Goal: Task Accomplishment & Management: Use online tool/utility

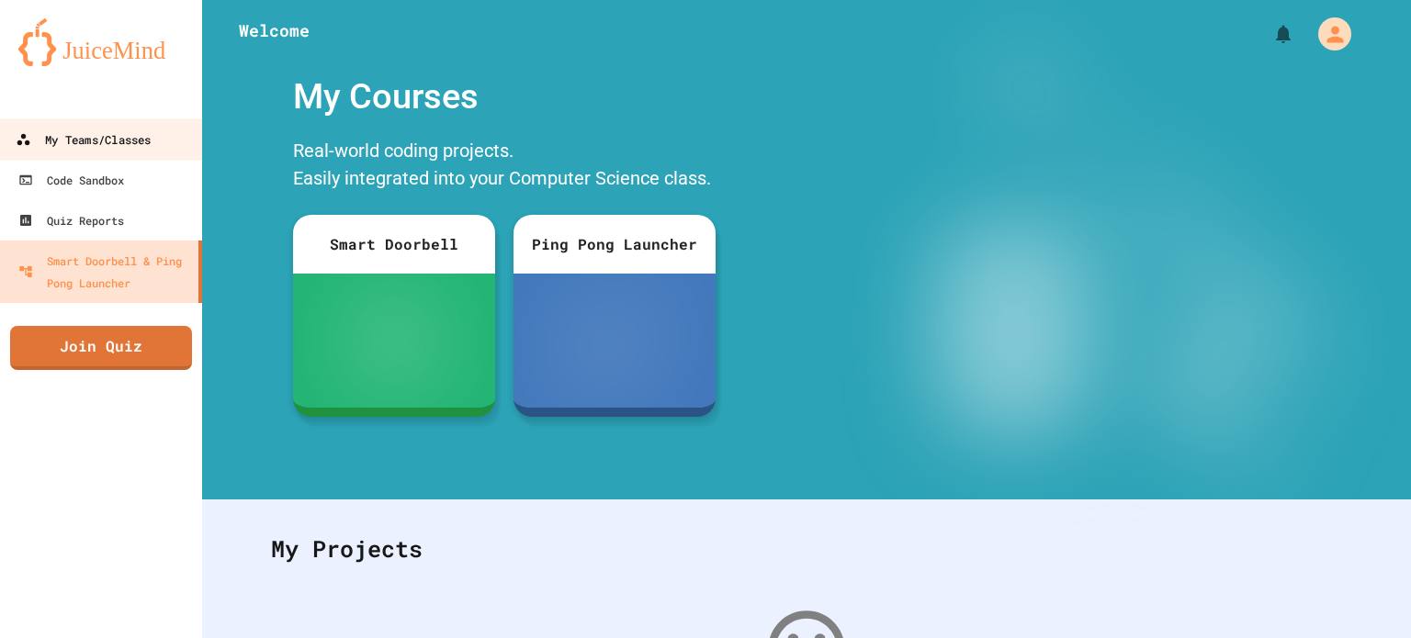
drag, startPoint x: 59, startPoint y: 147, endPoint x: 79, endPoint y: 158, distance: 23.0
click at [59, 147] on div "My Teams/Classes" at bounding box center [83, 140] width 135 height 23
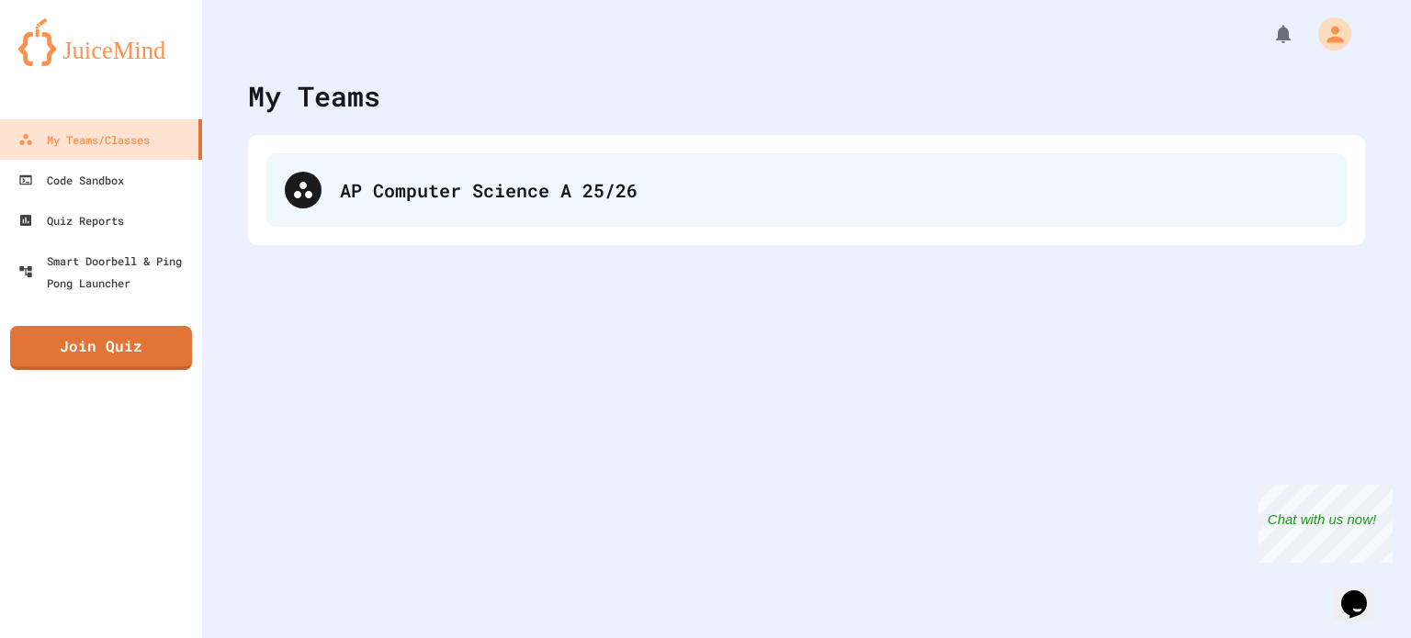
click at [368, 216] on div "AP Computer Science A 25/26" at bounding box center [806, 189] width 1080 height 73
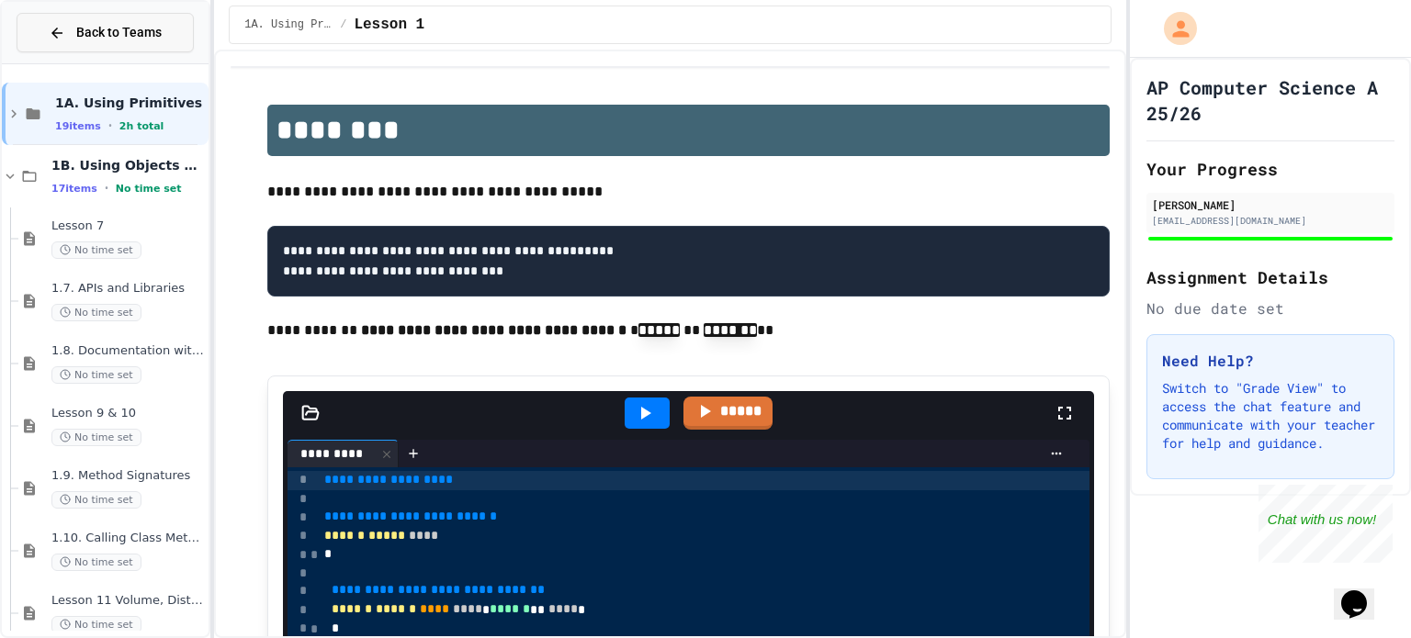
click at [81, 49] on button "Back to Teams" at bounding box center [105, 32] width 177 height 39
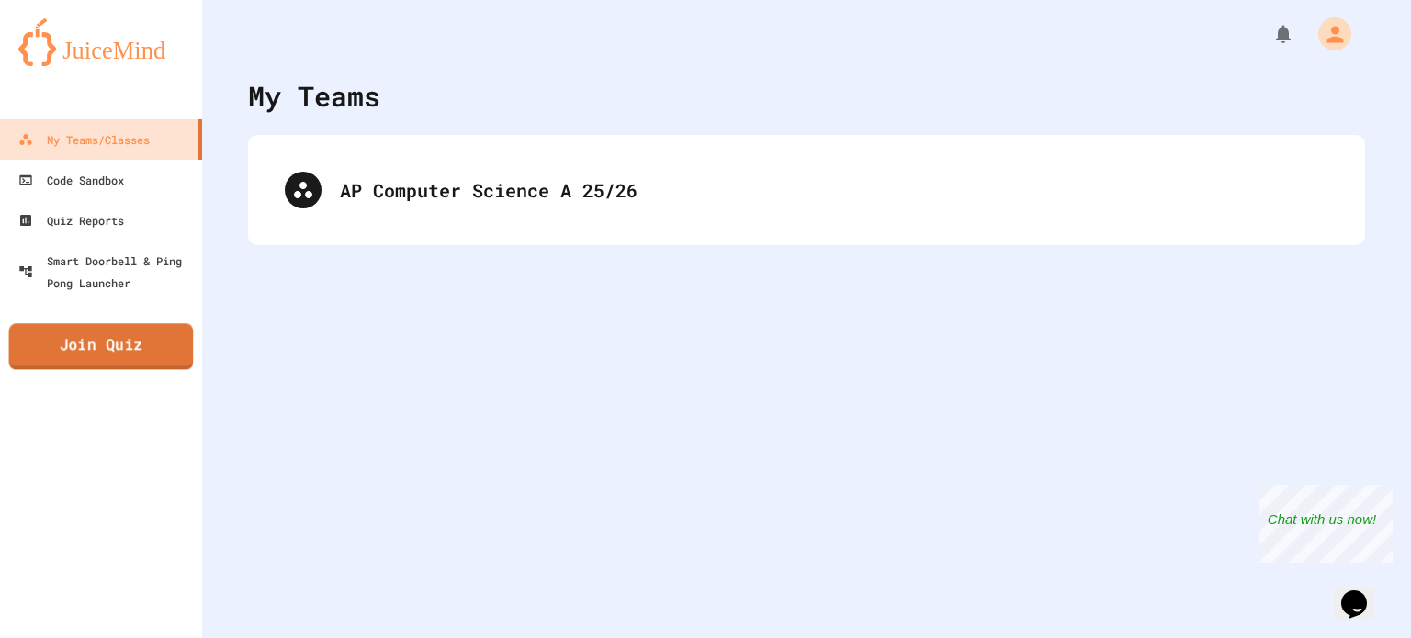
click at [116, 344] on link "Join Quiz" at bounding box center [101, 346] width 185 height 46
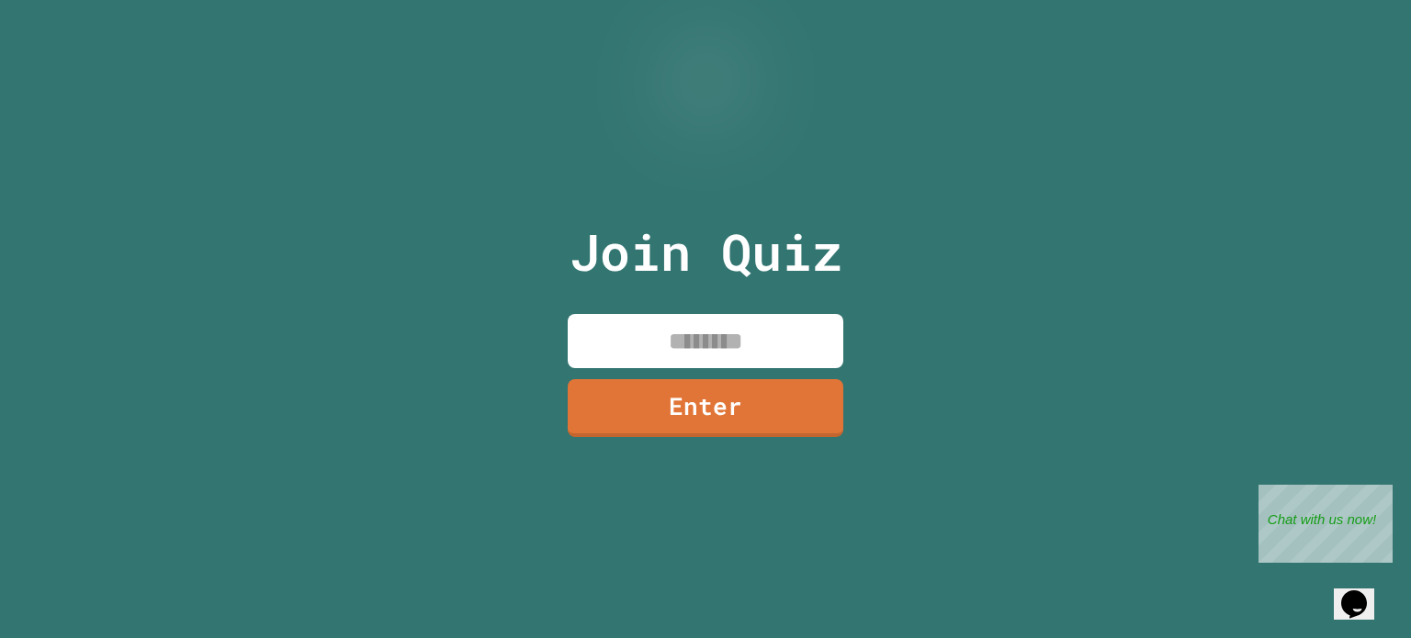
click at [665, 339] on input at bounding box center [706, 341] width 276 height 54
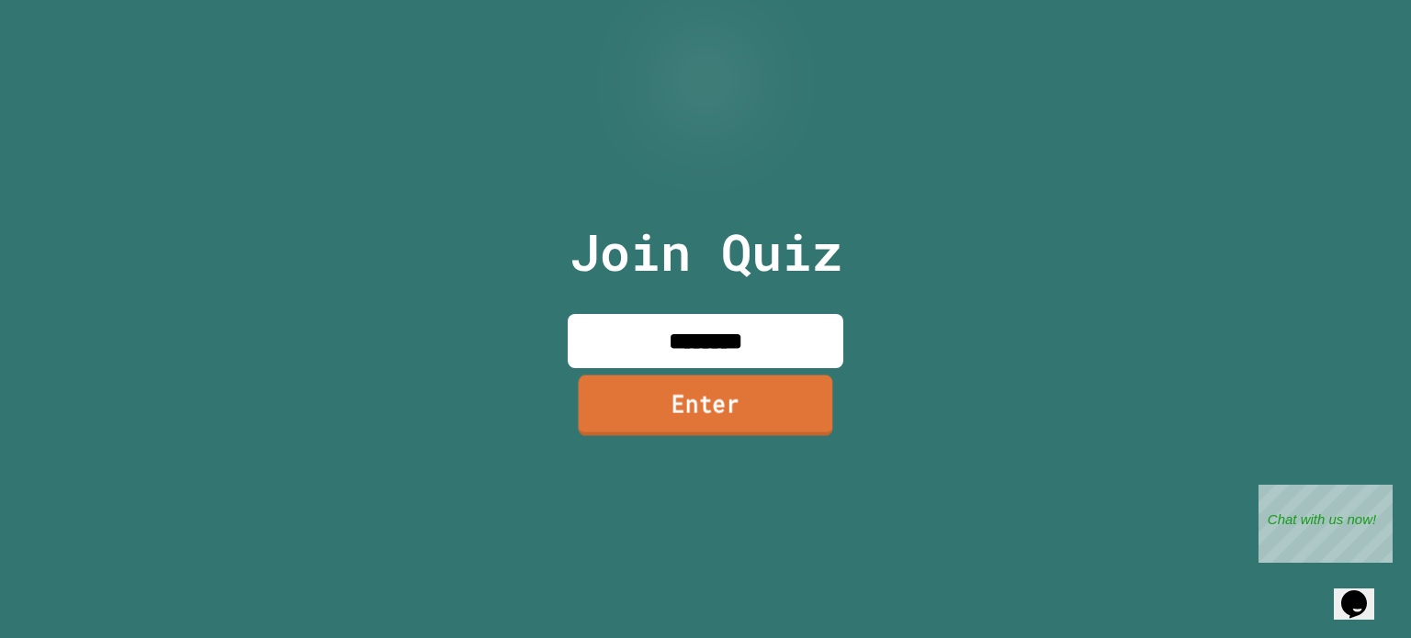
type input "********"
click at [698, 411] on link "Enter" at bounding box center [706, 405] width 254 height 61
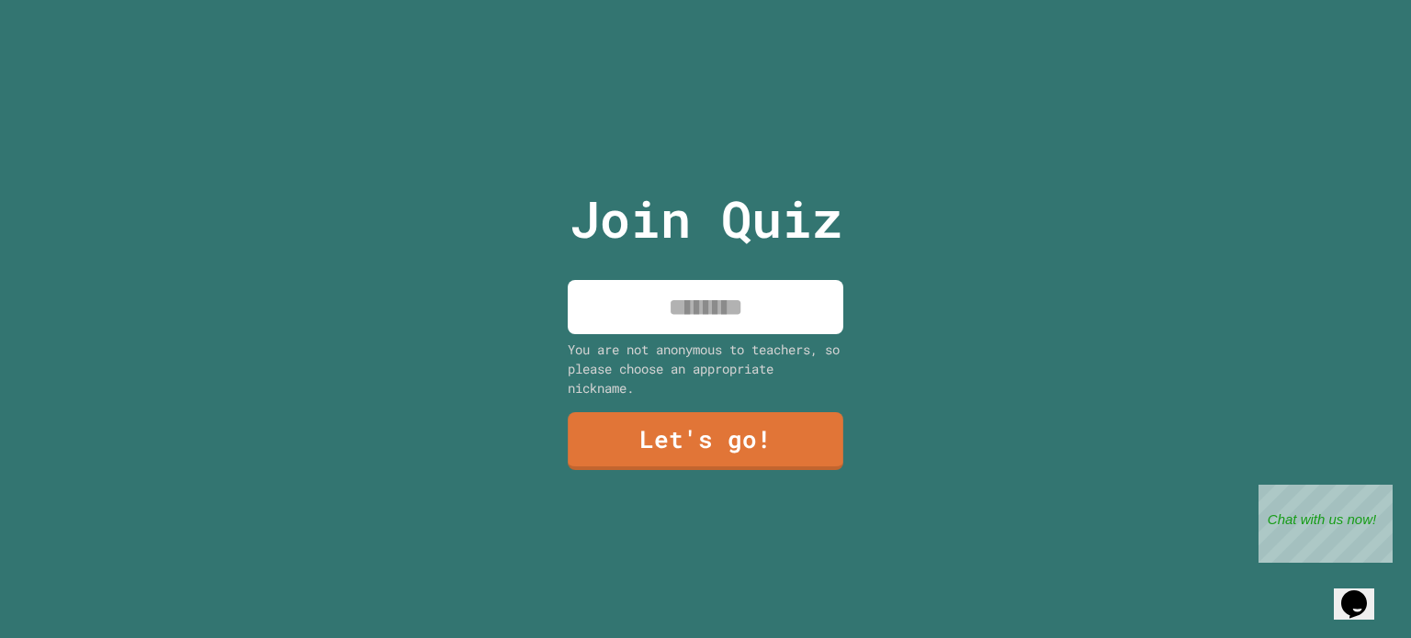
click at [648, 282] on input at bounding box center [706, 307] width 276 height 54
type input "****"
click at [709, 425] on link "Let's go!" at bounding box center [705, 439] width 266 height 61
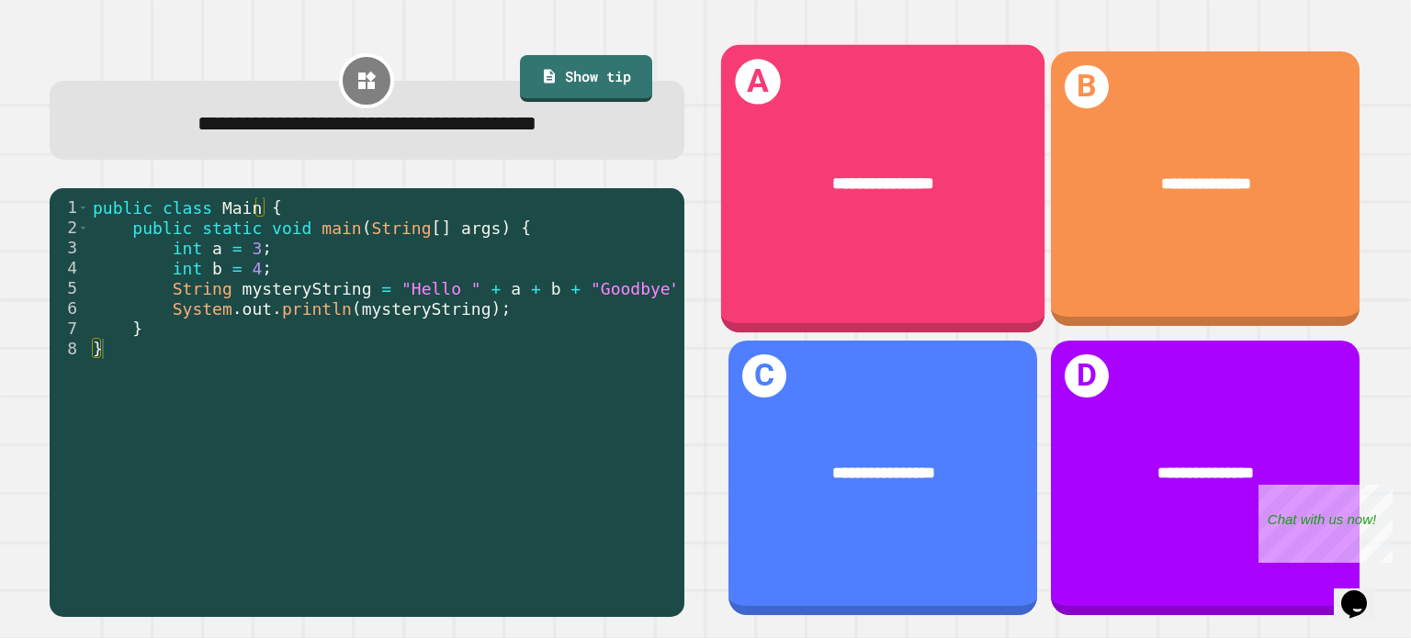
click at [824, 264] on div "**********" at bounding box center [882, 189] width 323 height 288
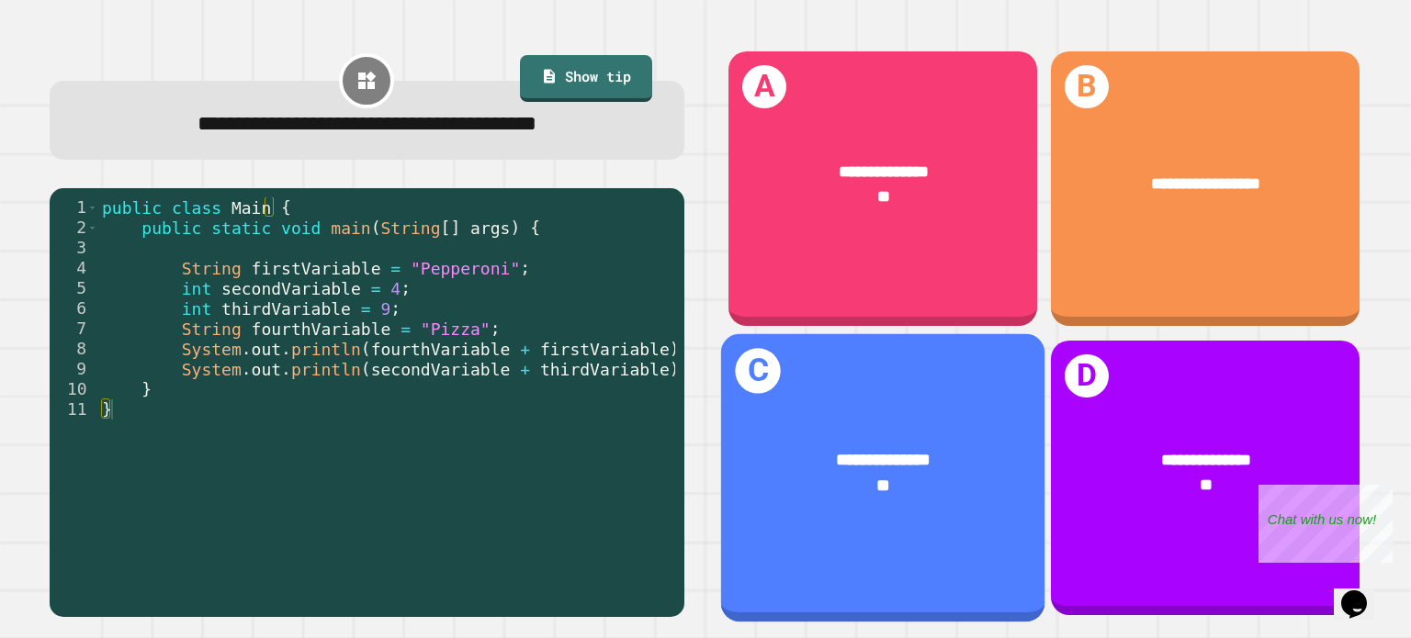
click at [921, 473] on div "**" at bounding box center [883, 486] width 254 height 26
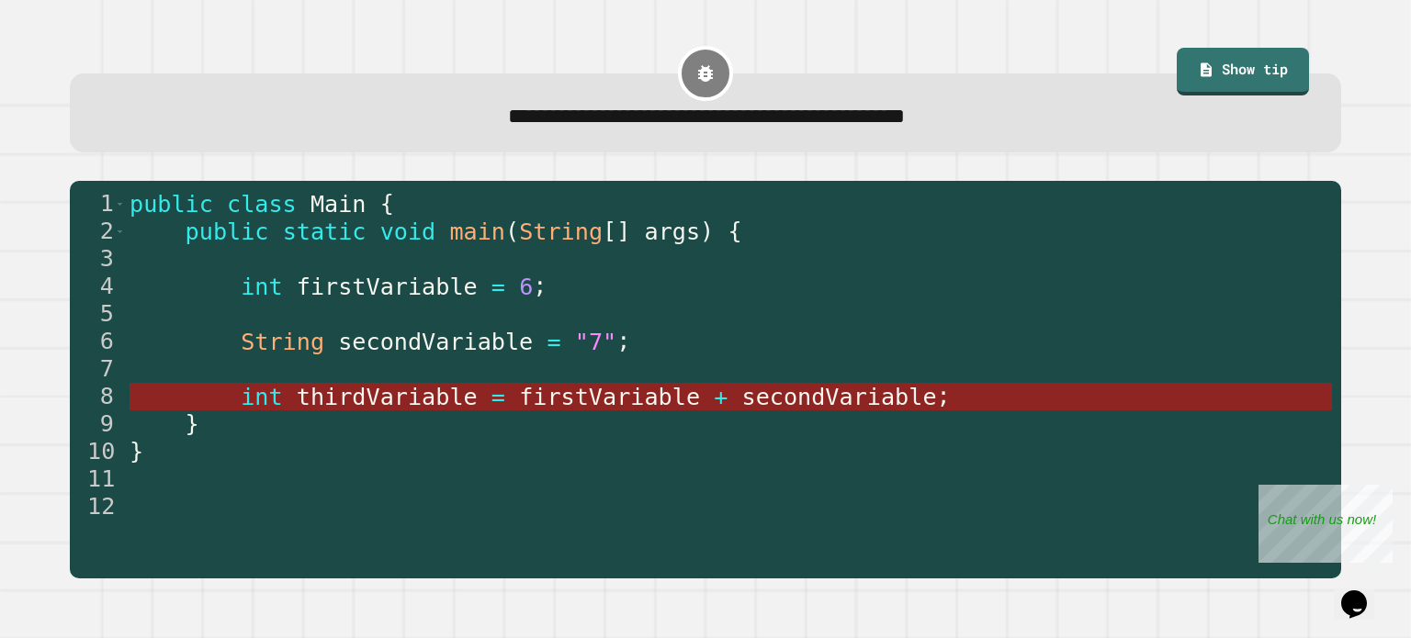
click at [636, 400] on span "firstVariable" at bounding box center [609, 397] width 181 height 27
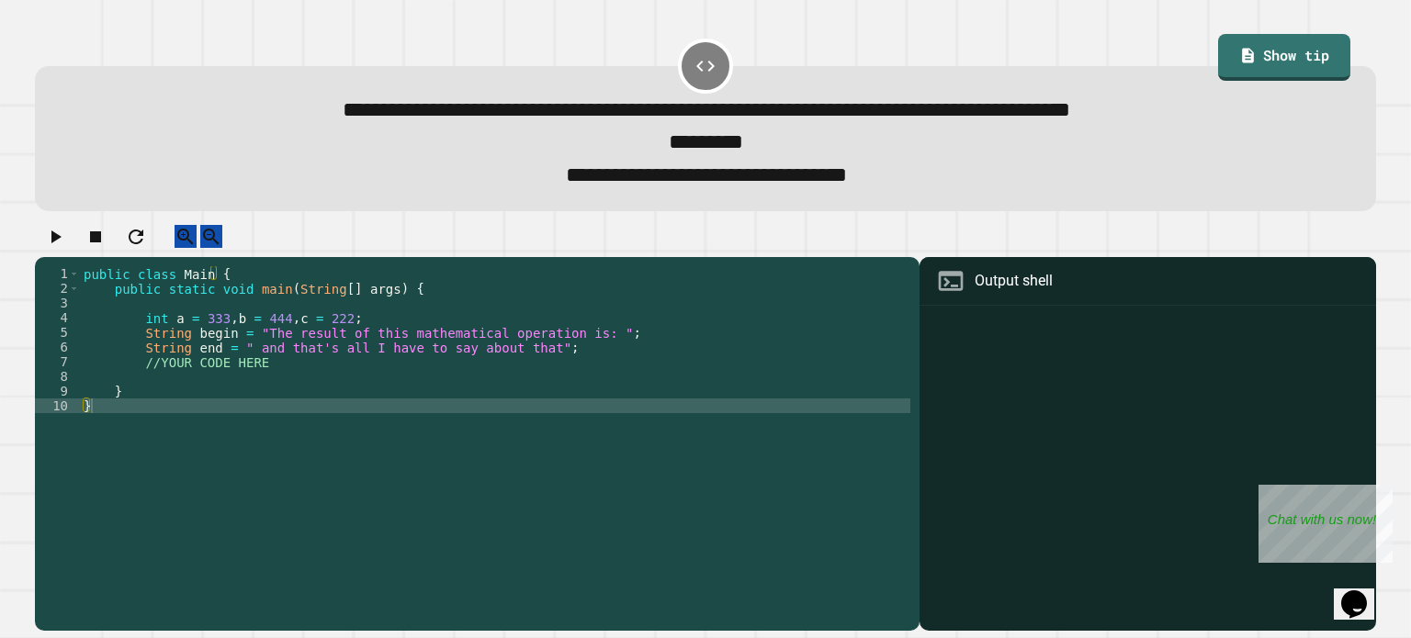
click at [209, 396] on div "public class Main { public static void main ( String [ ] args ) { int a = 333 ,…" at bounding box center [495, 427] width 830 height 323
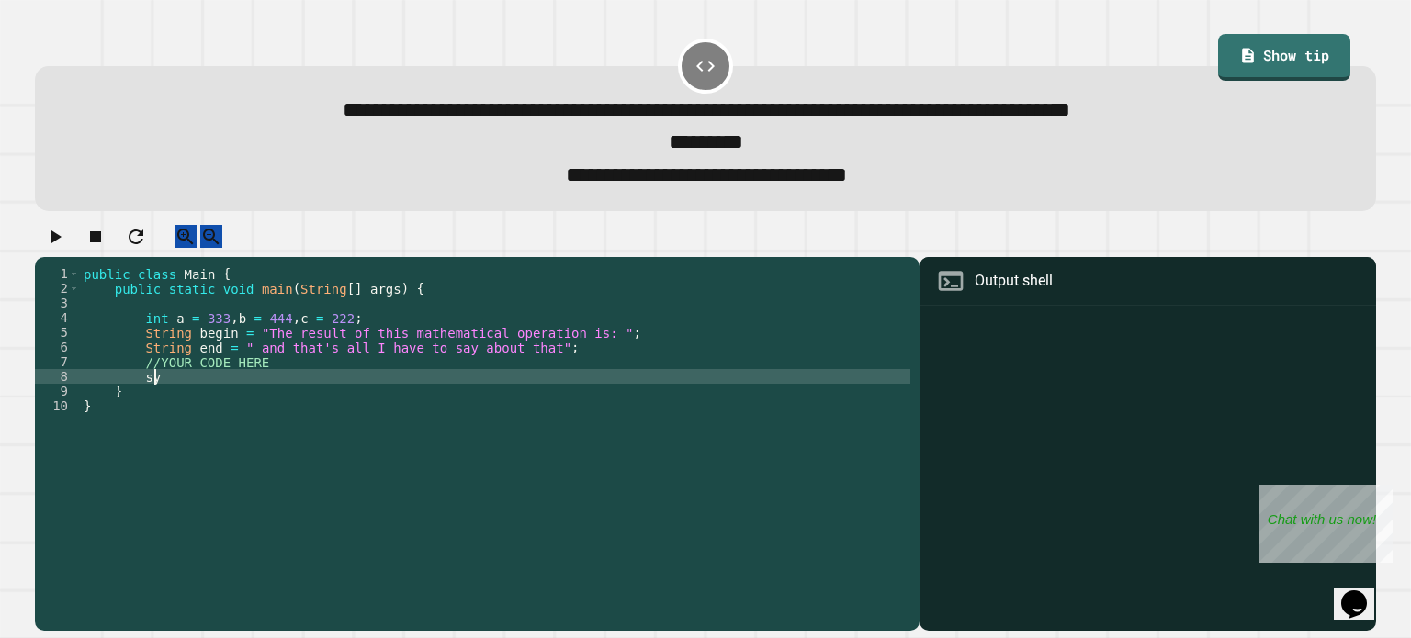
type textarea "*"
click at [59, 243] on icon "button" at bounding box center [56, 237] width 10 height 13
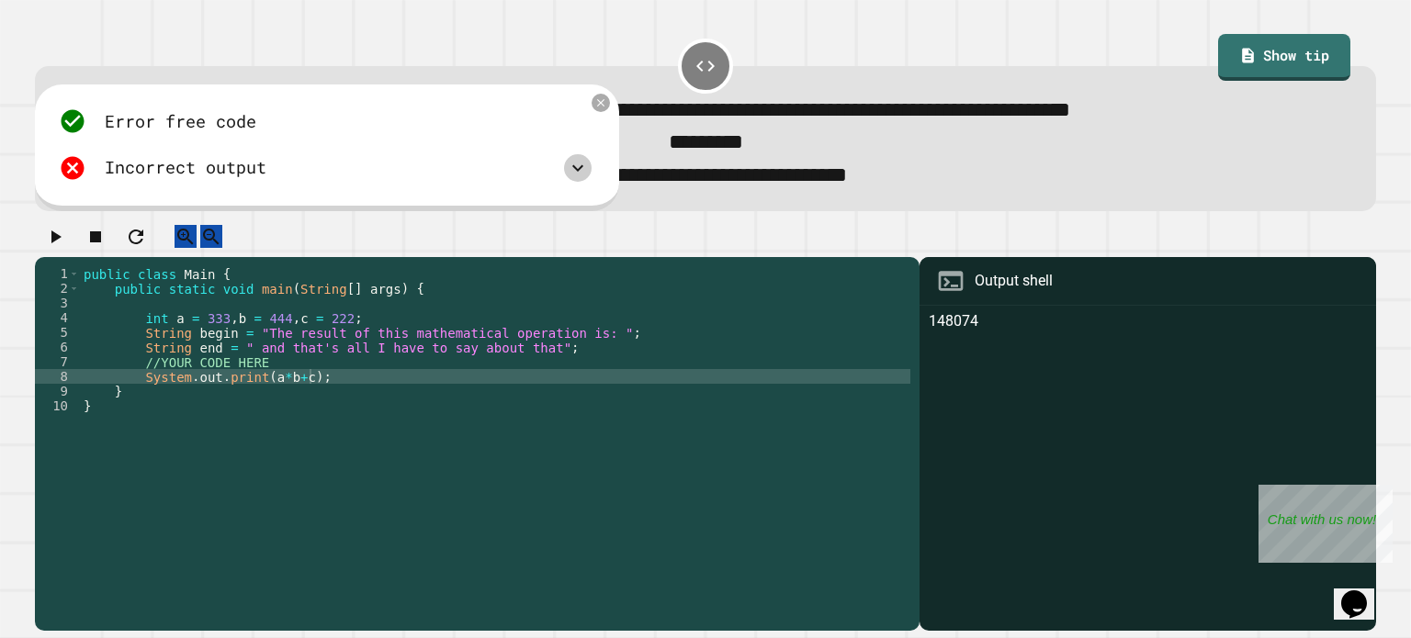
click at [569, 179] on icon at bounding box center [578, 168] width 22 height 22
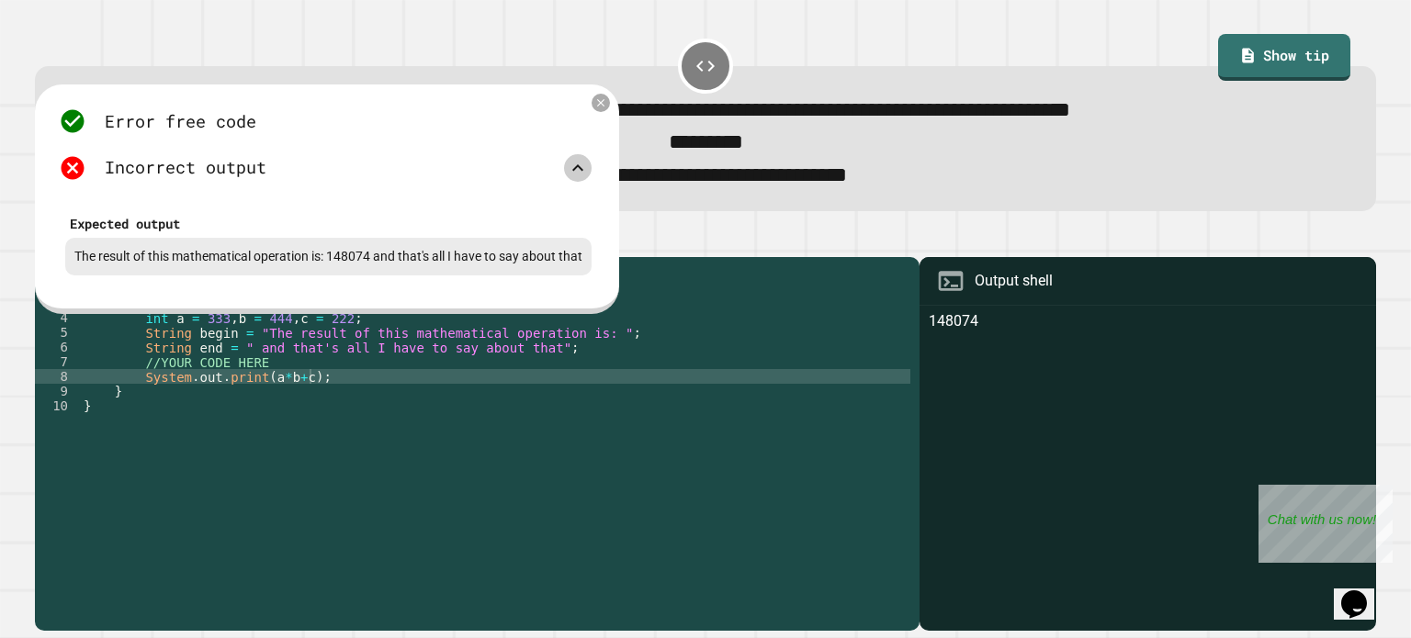
scroll to position [0, 0]
click at [142, 400] on div "public class Main { public static void main ( String [ ] args ) { int a = 333 ,…" at bounding box center [495, 427] width 830 height 323
type textarea "**********"
type textarea "*"
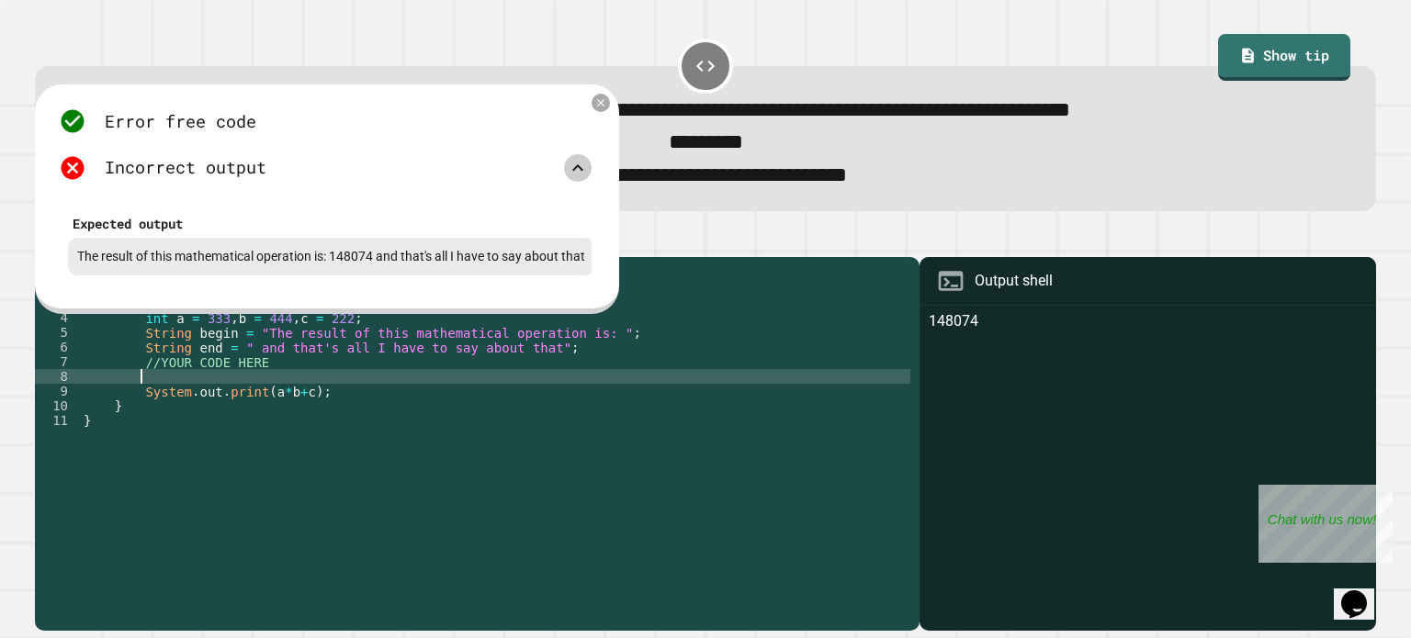
click at [258, 416] on div "public class Main { public static void main ( String [ ] args ) { int a = 333 ,…" at bounding box center [495, 427] width 830 height 323
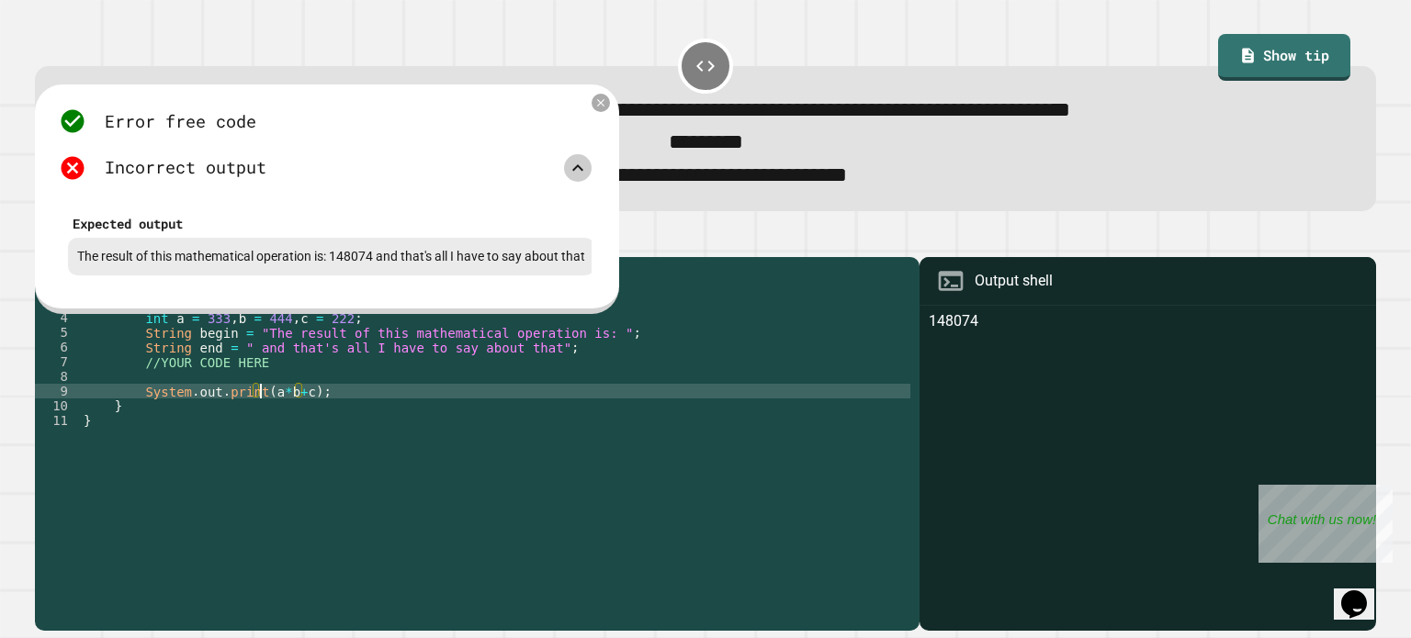
scroll to position [0, 13]
click at [261, 412] on div "public class Main { public static void main ( String [ ] args ) { int a = 333 ,…" at bounding box center [495, 427] width 830 height 323
type textarea "**********"
click at [598, 107] on icon at bounding box center [600, 102] width 9 height 9
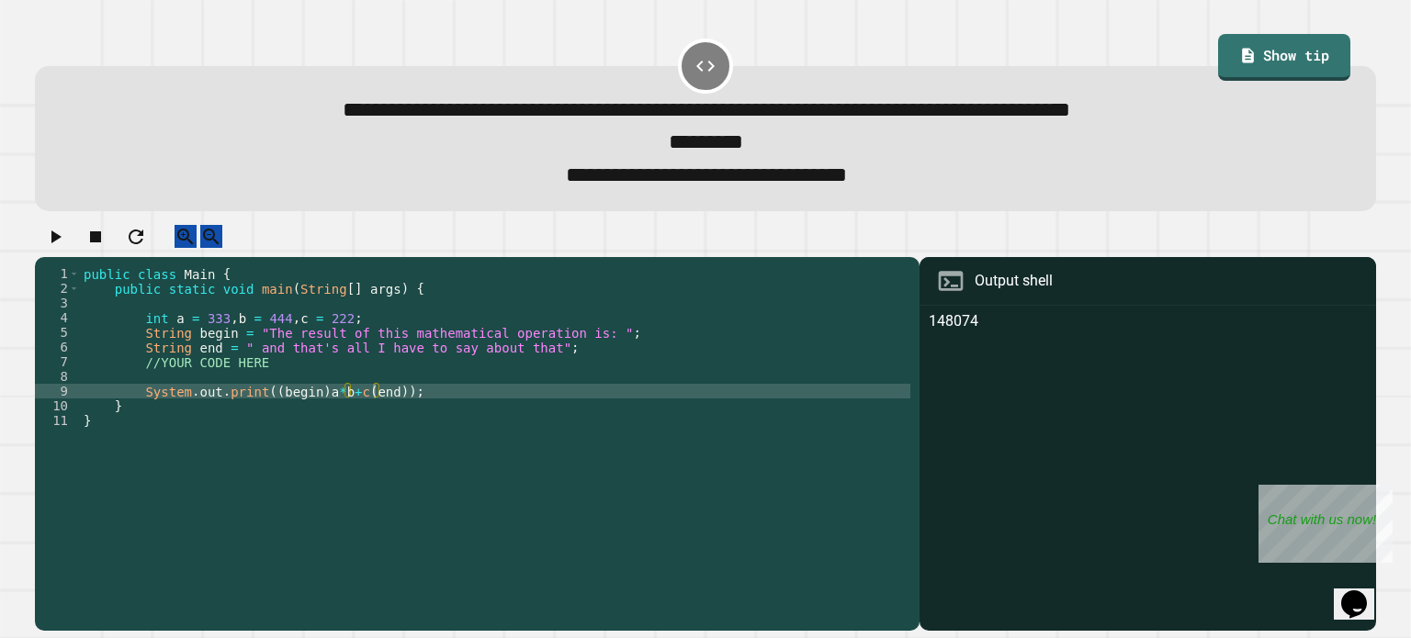
click at [62, 248] on icon "button" at bounding box center [55, 237] width 22 height 22
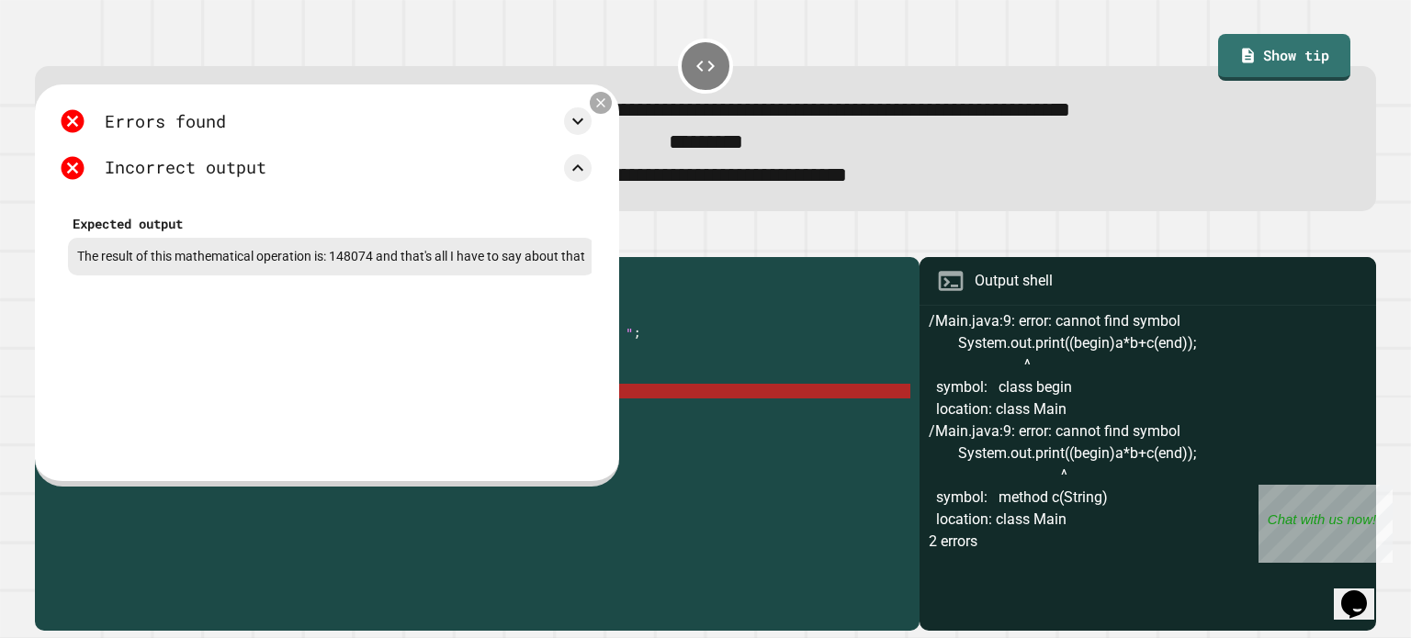
click at [601, 114] on div at bounding box center [601, 103] width 22 height 22
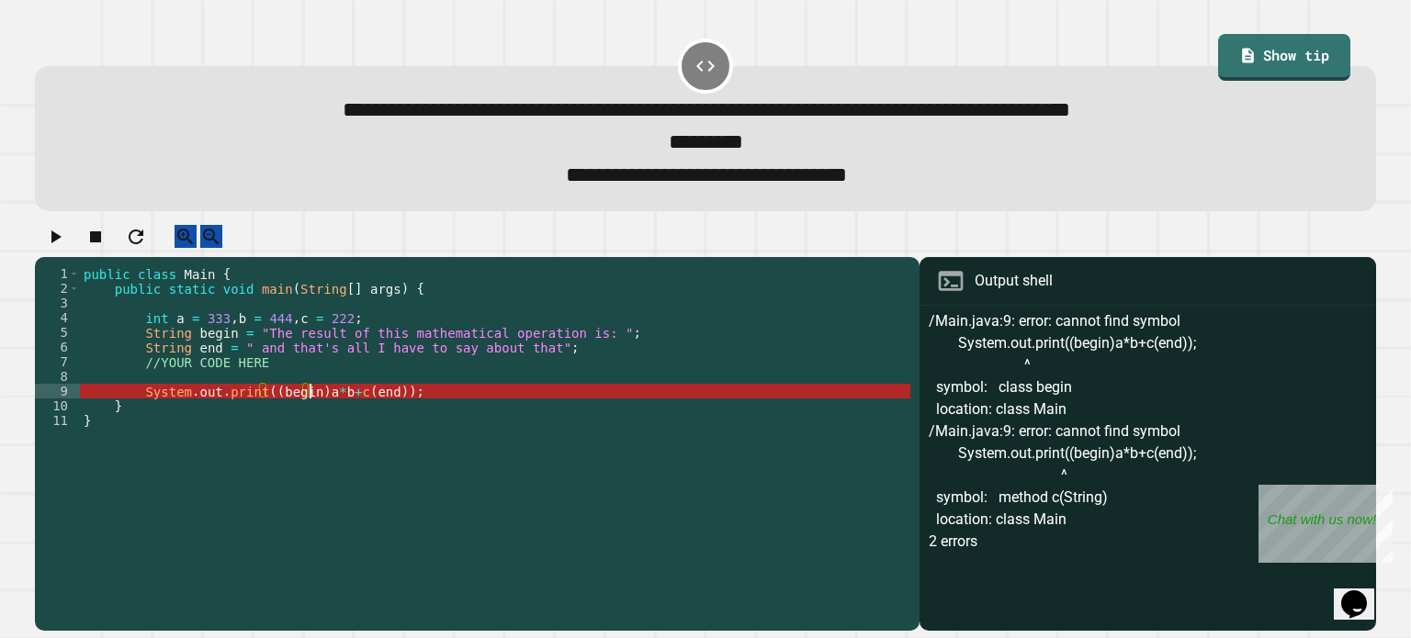
click at [309, 418] on div "public class Main { public static void main ( String [ ] args ) { int a = 333 ,…" at bounding box center [495, 427] width 830 height 323
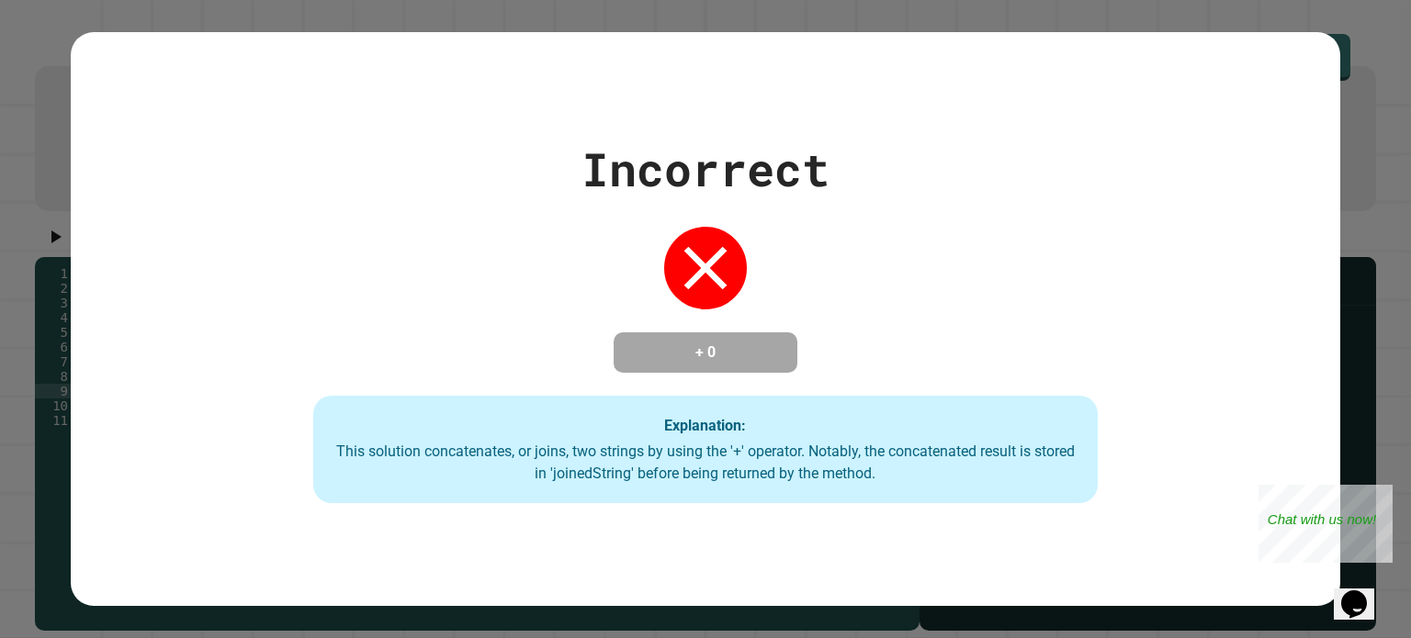
click at [268, 412] on div "Incorrect + 0 Explanation: This solution concatenates, or joins, two strings by…" at bounding box center [705, 319] width 1120 height 369
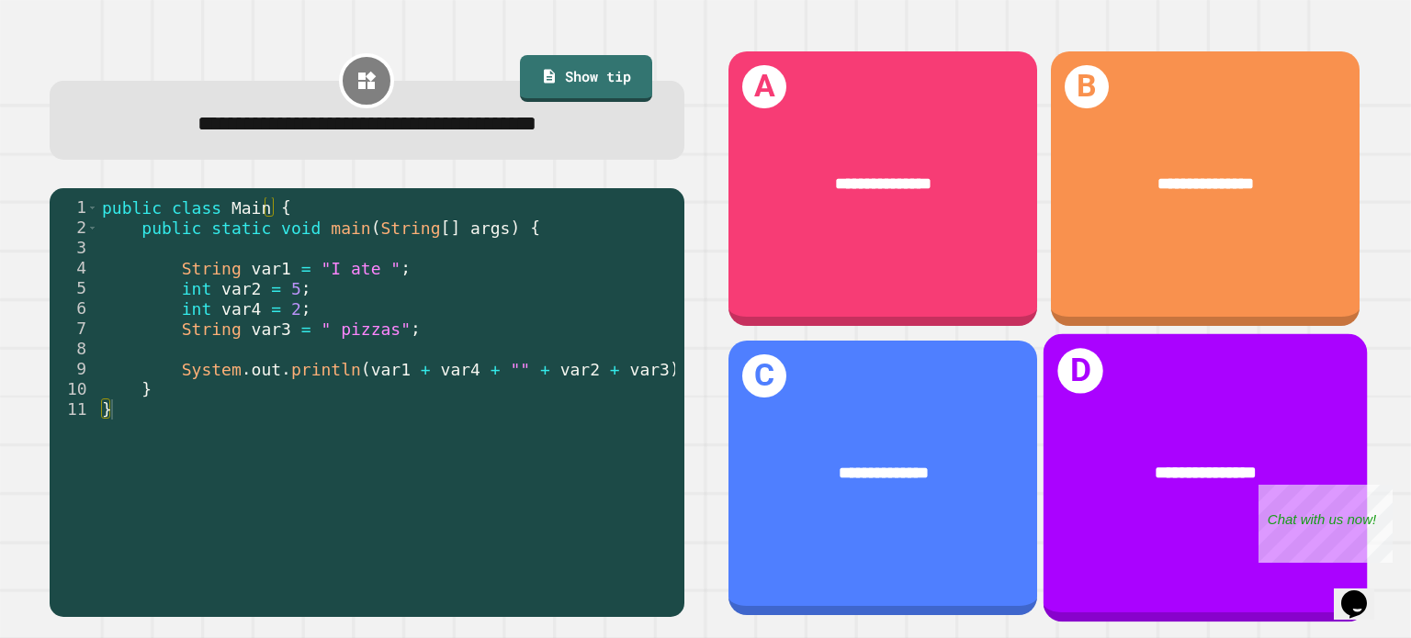
click at [1098, 429] on div "**********" at bounding box center [1204, 472] width 323 height 95
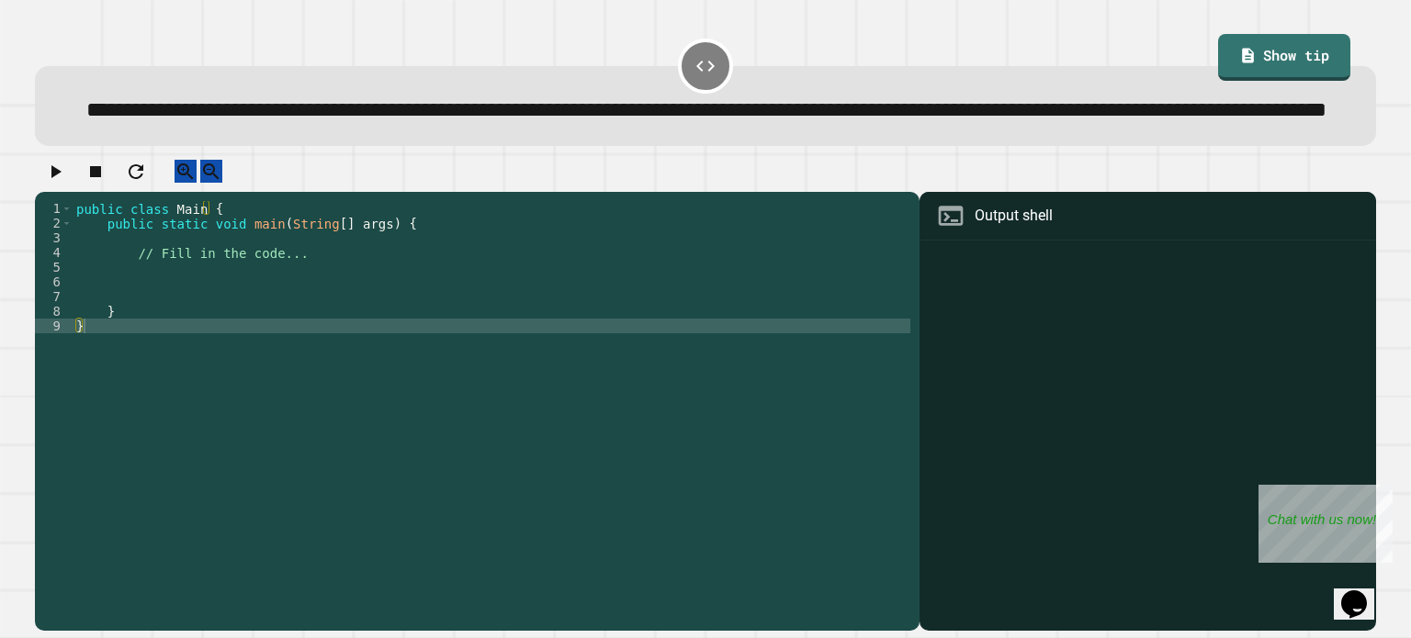
click at [225, 319] on div "public class Main { public static void main ( String [ ] args ) { // Fill in th…" at bounding box center [492, 377] width 838 height 353
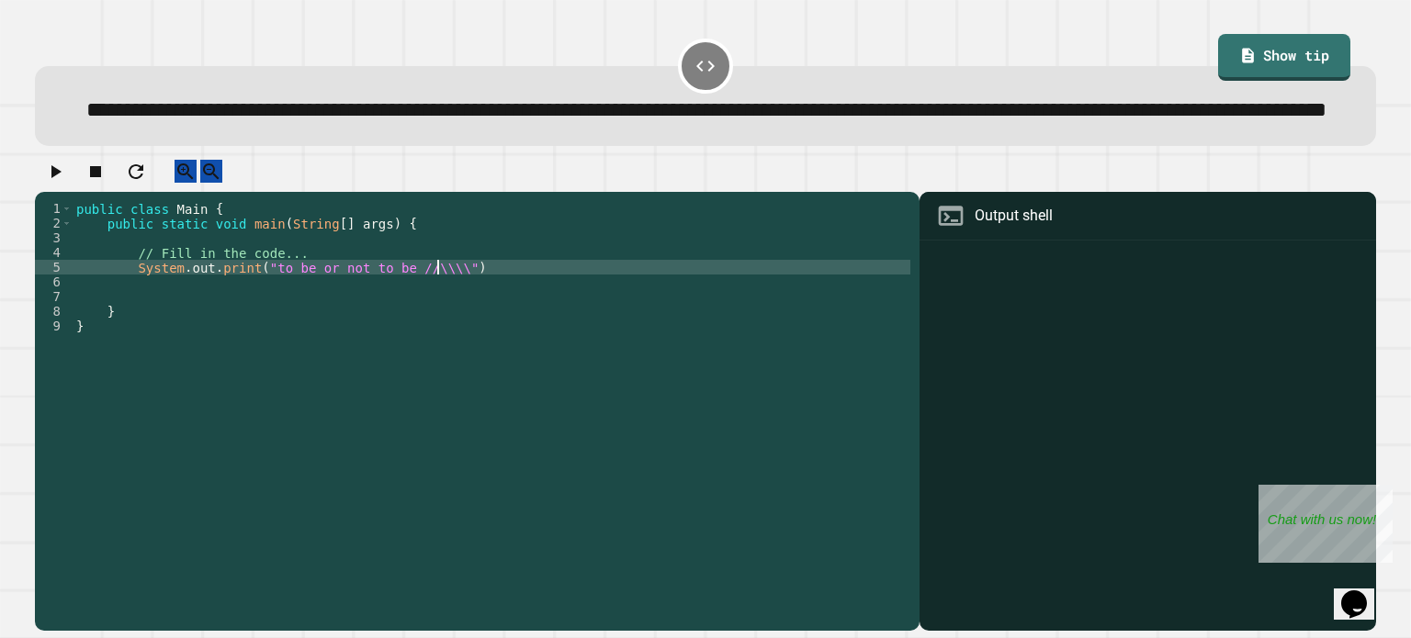
scroll to position [0, 25]
click at [1241, 55] on icon at bounding box center [1249, 52] width 17 height 17
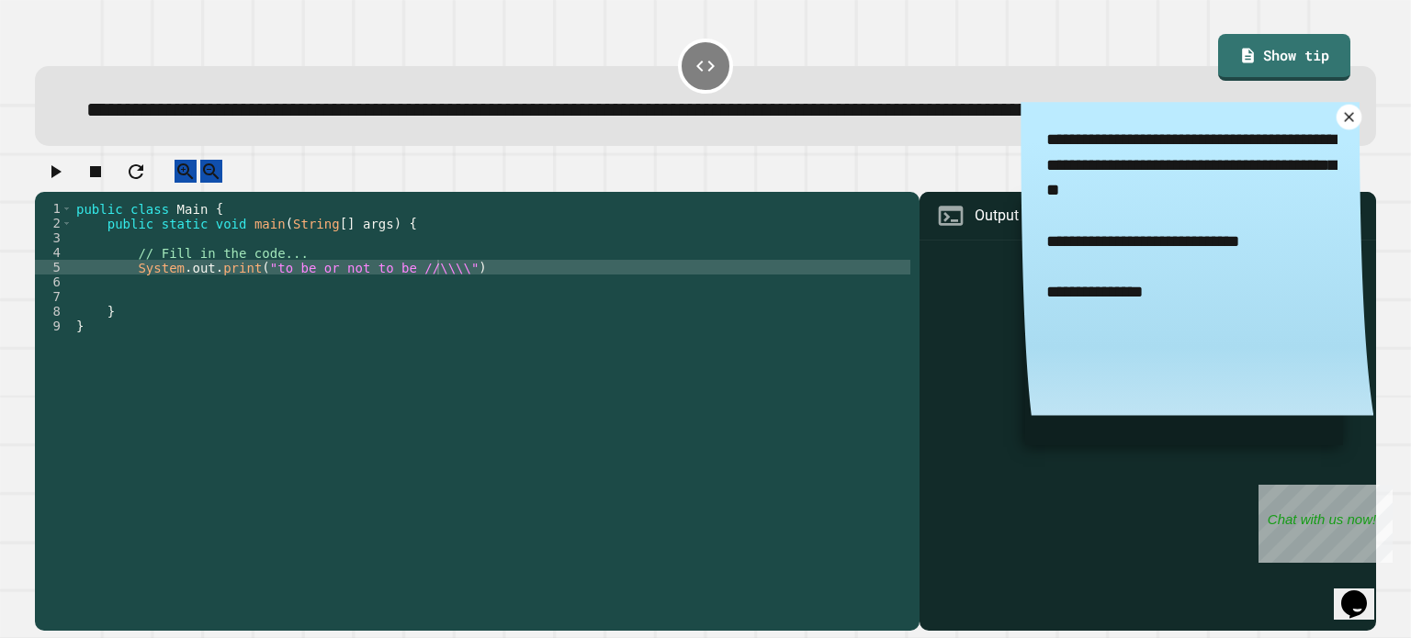
click at [1344, 122] on icon at bounding box center [1349, 117] width 10 height 10
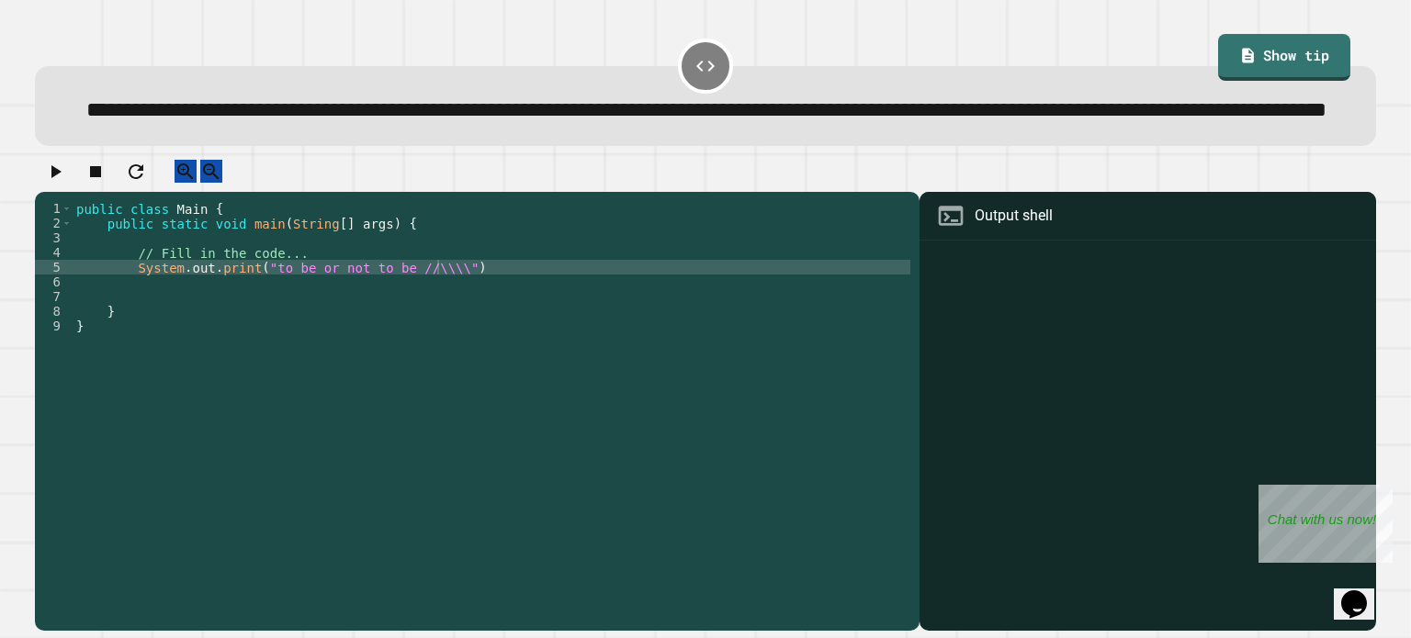
click at [423, 321] on div "public class Main { public static void main ( String [ ] args ) { // Fill in th…" at bounding box center [492, 377] width 838 height 353
click at [435, 322] on div "public class Main { public static void main ( String [ ] args ) { // Fill in th…" at bounding box center [492, 377] width 838 height 353
click at [423, 319] on div "public class Main { public static void main ( String [ ] args ) { // Fill in th…" at bounding box center [492, 377] width 838 height 353
click at [426, 321] on div "public class Main { public static void main ( String [ ] args ) { // Fill in th…" at bounding box center [492, 377] width 838 height 353
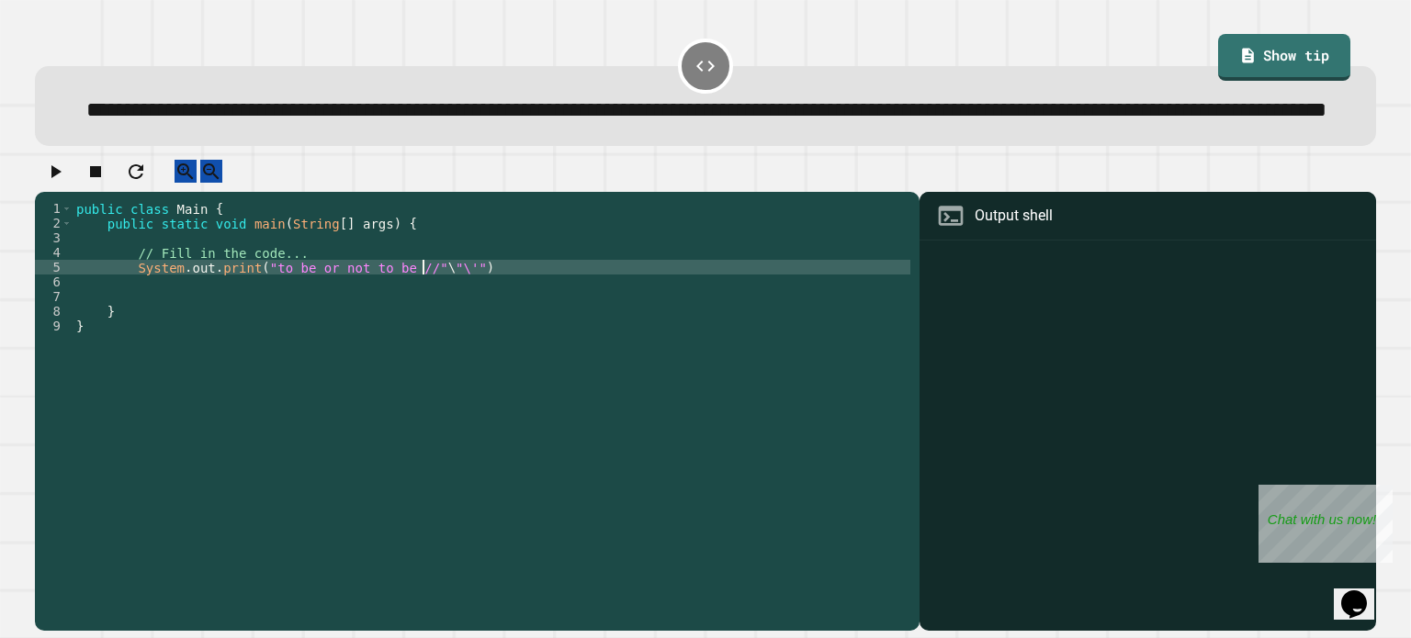
click at [442, 321] on div "public class Main { public static void main ( String [ ] args ) { // Fill in th…" at bounding box center [492, 377] width 838 height 353
click at [463, 318] on div "public class Main { public static void main ( String [ ] args ) { // Fill in th…" at bounding box center [492, 377] width 838 height 353
click at [62, 178] on icon "button" at bounding box center [56, 171] width 10 height 13
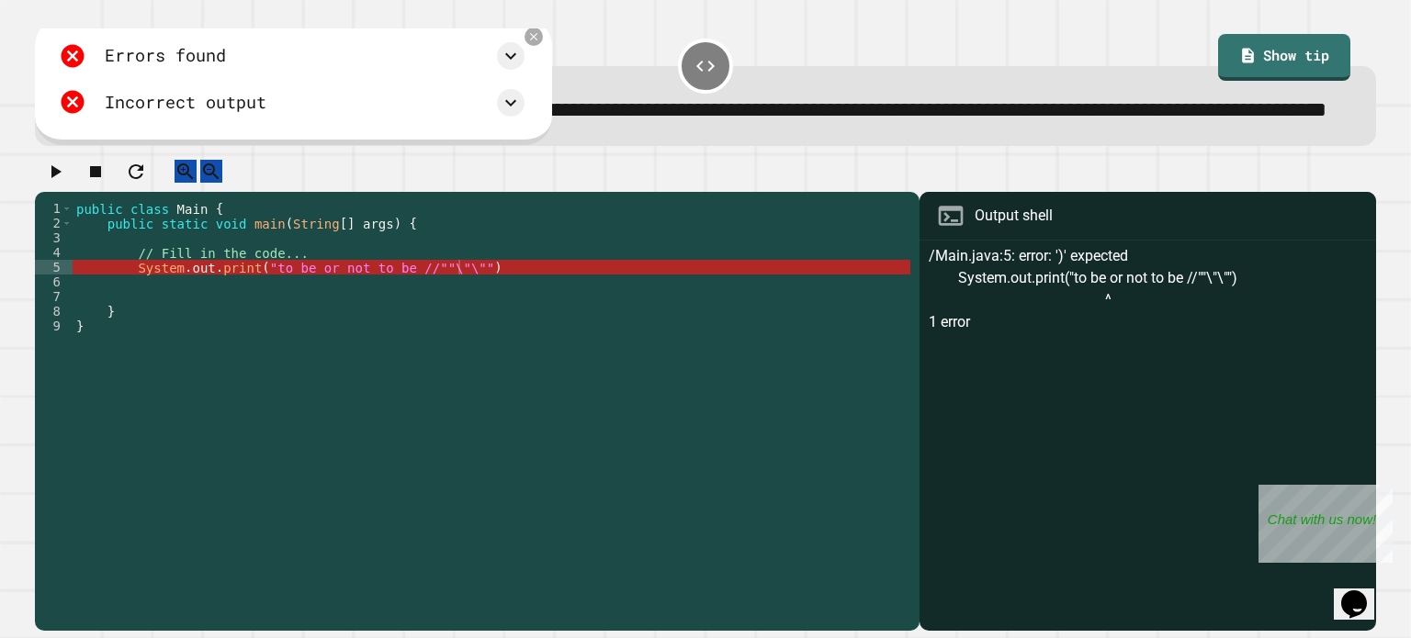
click at [470, 323] on div "public class Main { public static void main ( String [ ] args ) { // Fill in th…" at bounding box center [492, 377] width 838 height 353
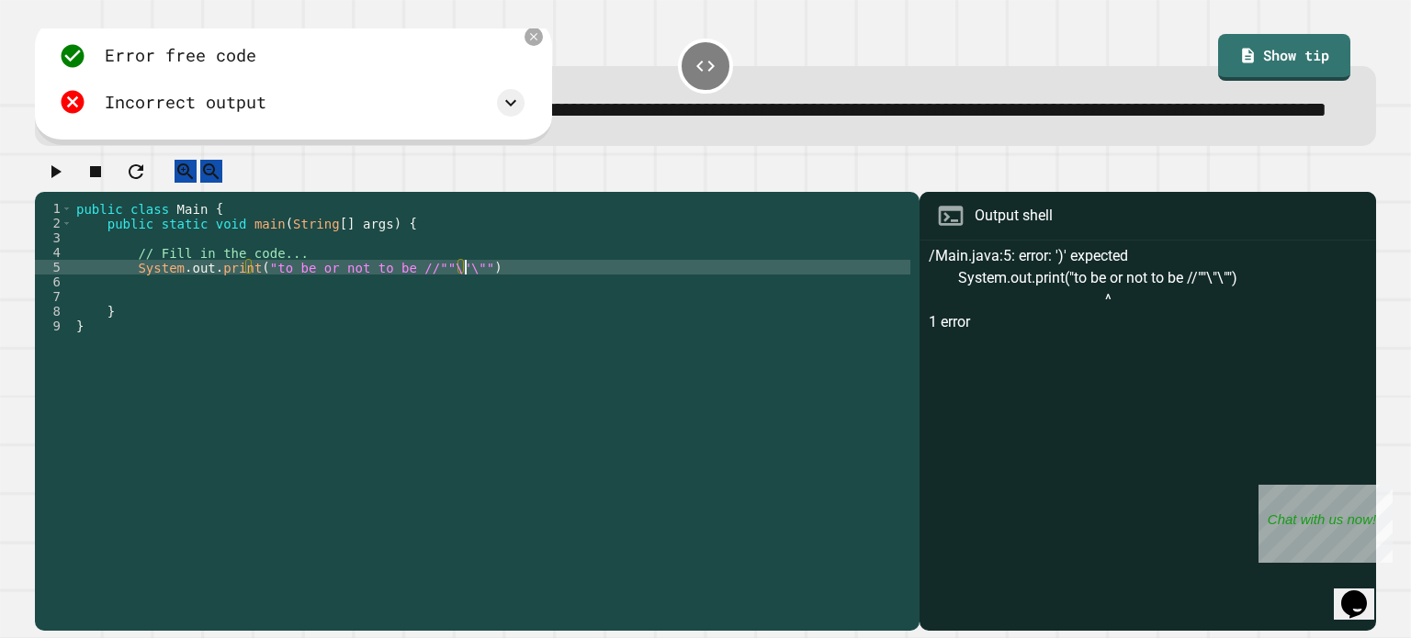
scroll to position [0, 27]
click at [59, 178] on icon "button" at bounding box center [56, 171] width 10 height 13
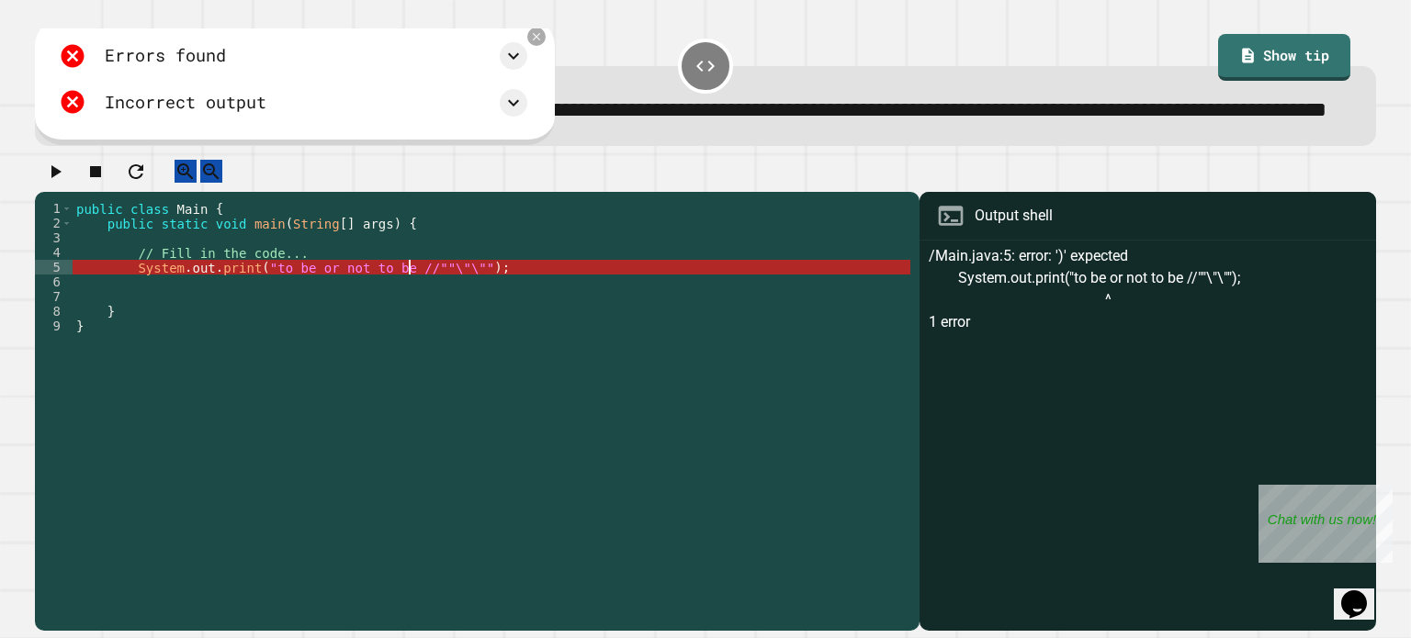
click at [412, 319] on div "public class Main { public static void main ( String [ ] args ) { // Fill in th…" at bounding box center [492, 377] width 838 height 353
click at [417, 318] on div "public class Main { public static void main ( String [ ] args ) { // Fill in th…" at bounding box center [492, 377] width 838 height 353
type textarea "**********"
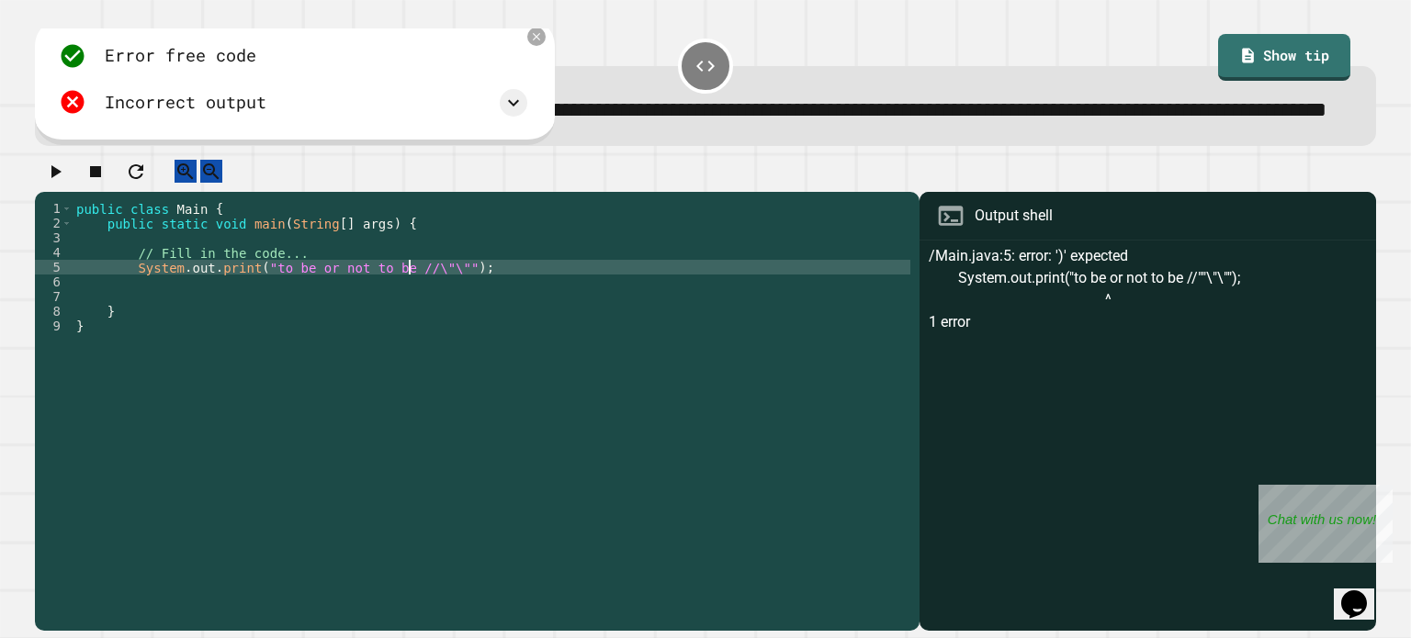
click at [62, 178] on icon "button" at bounding box center [56, 171] width 10 height 13
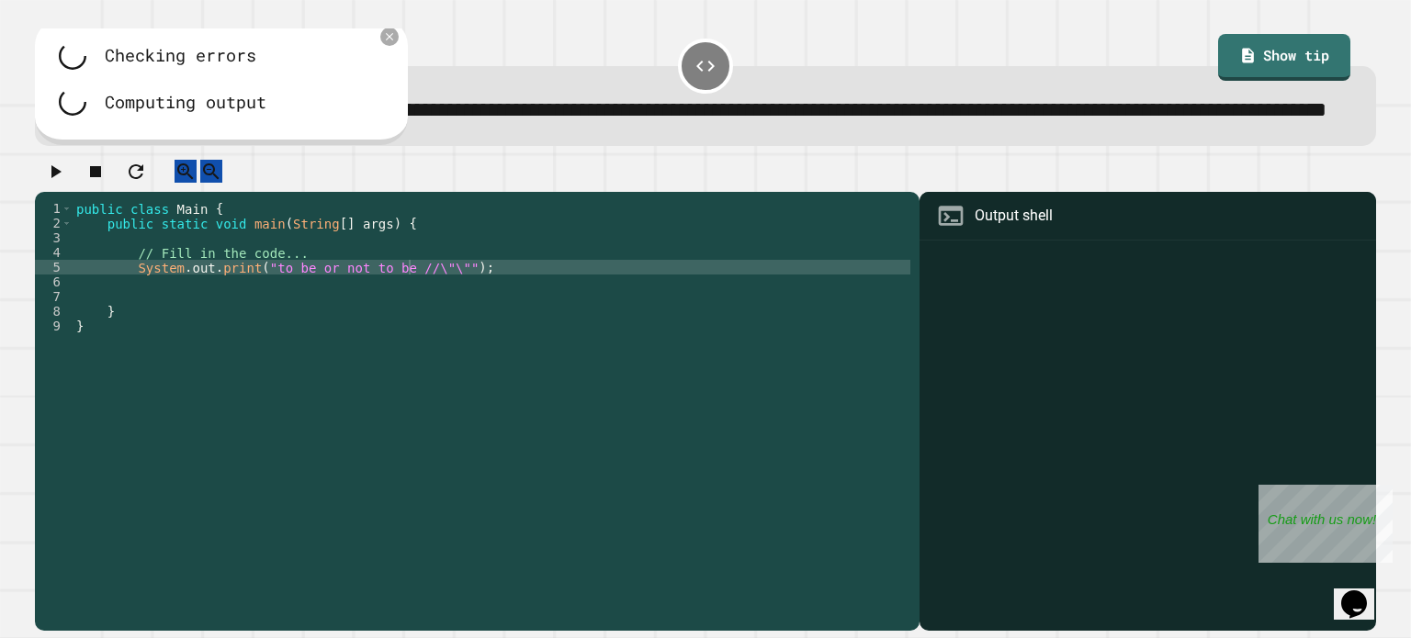
click at [410, 319] on div "public class Main { public static void main ( String [ ] args ) { // Fill in th…" at bounding box center [492, 377] width 838 height 353
click at [378, 114] on icon at bounding box center [366, 103] width 22 height 22
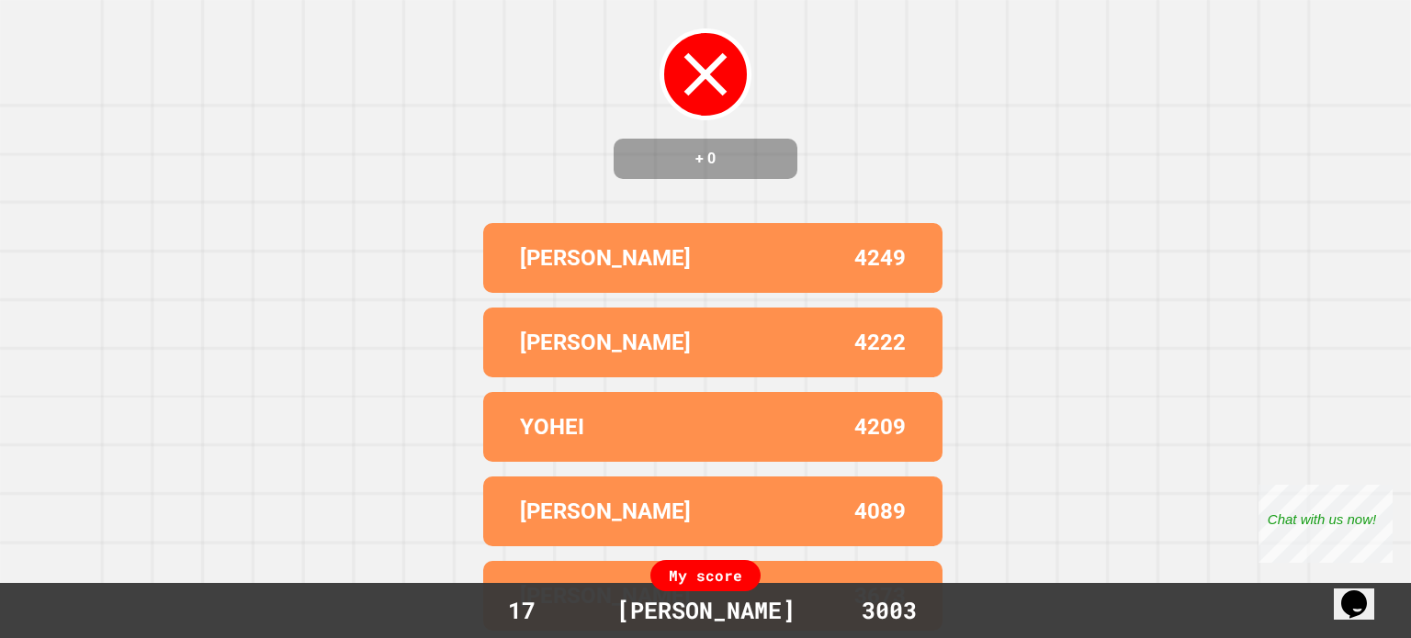
scroll to position [0, 0]
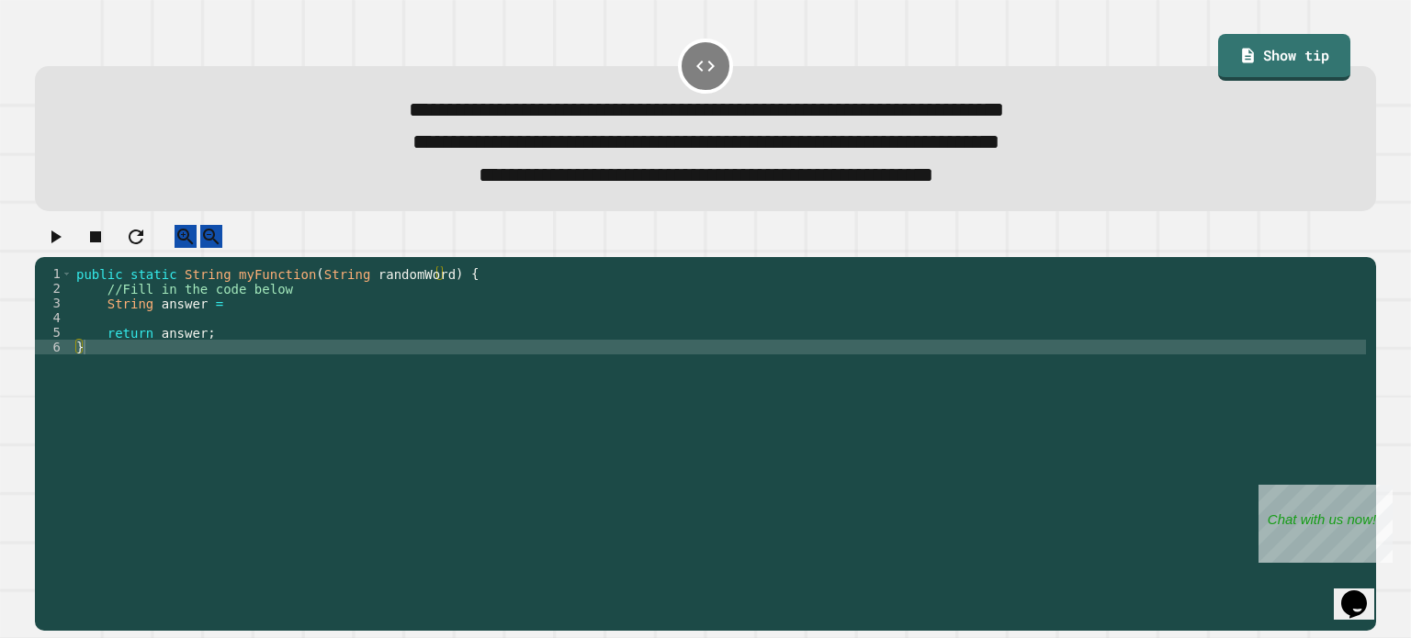
click at [278, 341] on div "public static String myFunction ( String randomWord ) { //Fill in the code belo…" at bounding box center [719, 427] width 1293 height 323
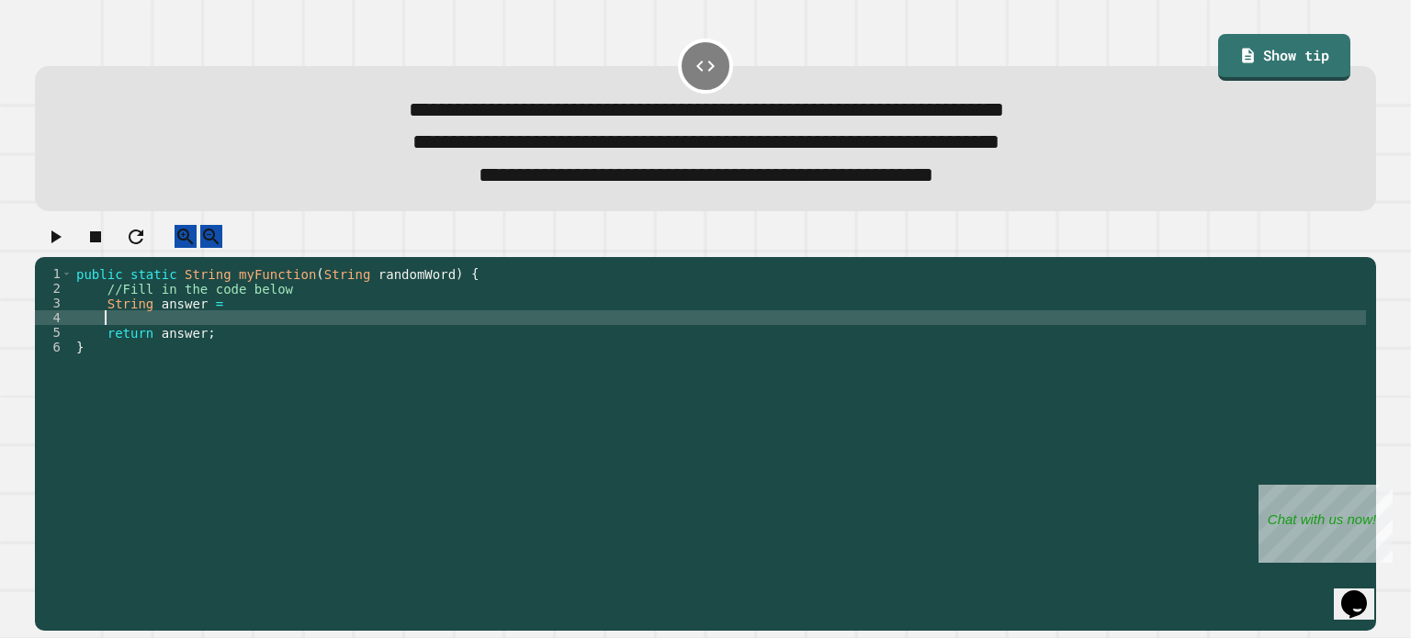
click at [375, 344] on div "public static String myFunction ( String randomWord ) { //Fill in the code belo…" at bounding box center [719, 427] width 1293 height 323
click at [384, 353] on div "public static String myFunction ( String randomWord ) { //Fill in the code belo…" at bounding box center [719, 427] width 1293 height 323
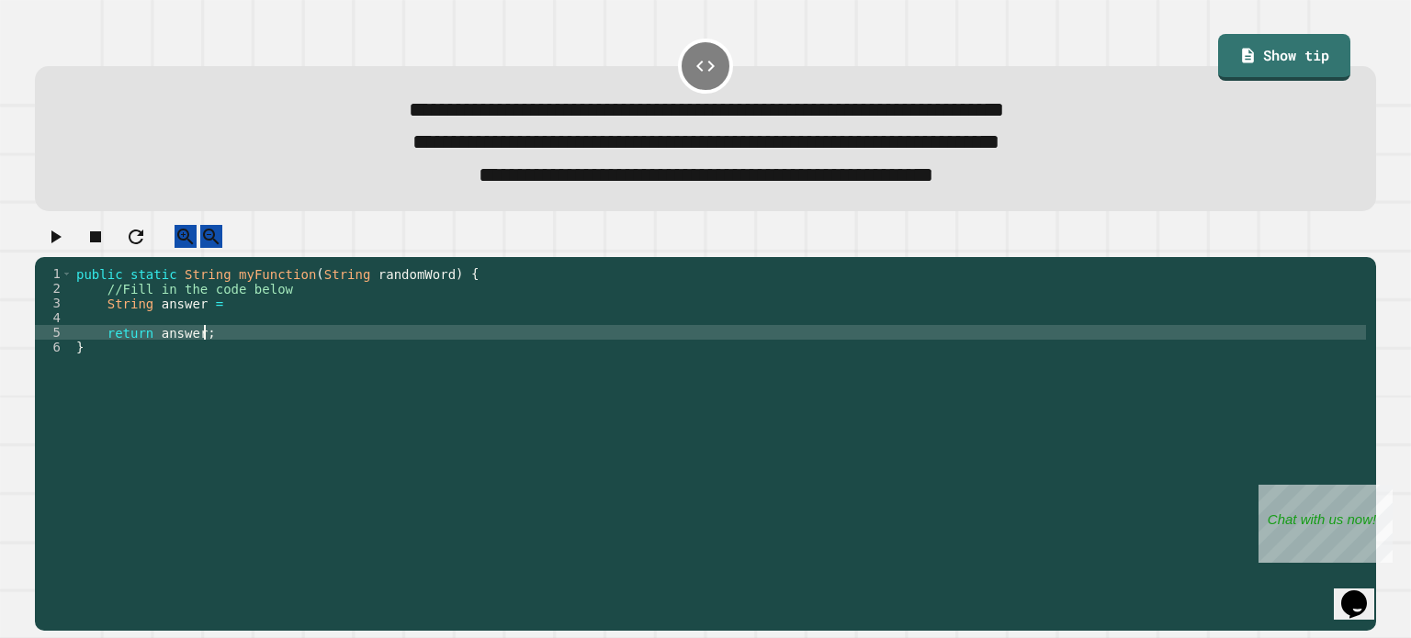
click at [203, 337] on div "public static String myFunction ( String randomWord ) { //Fill in the code belo…" at bounding box center [719, 427] width 1293 height 323
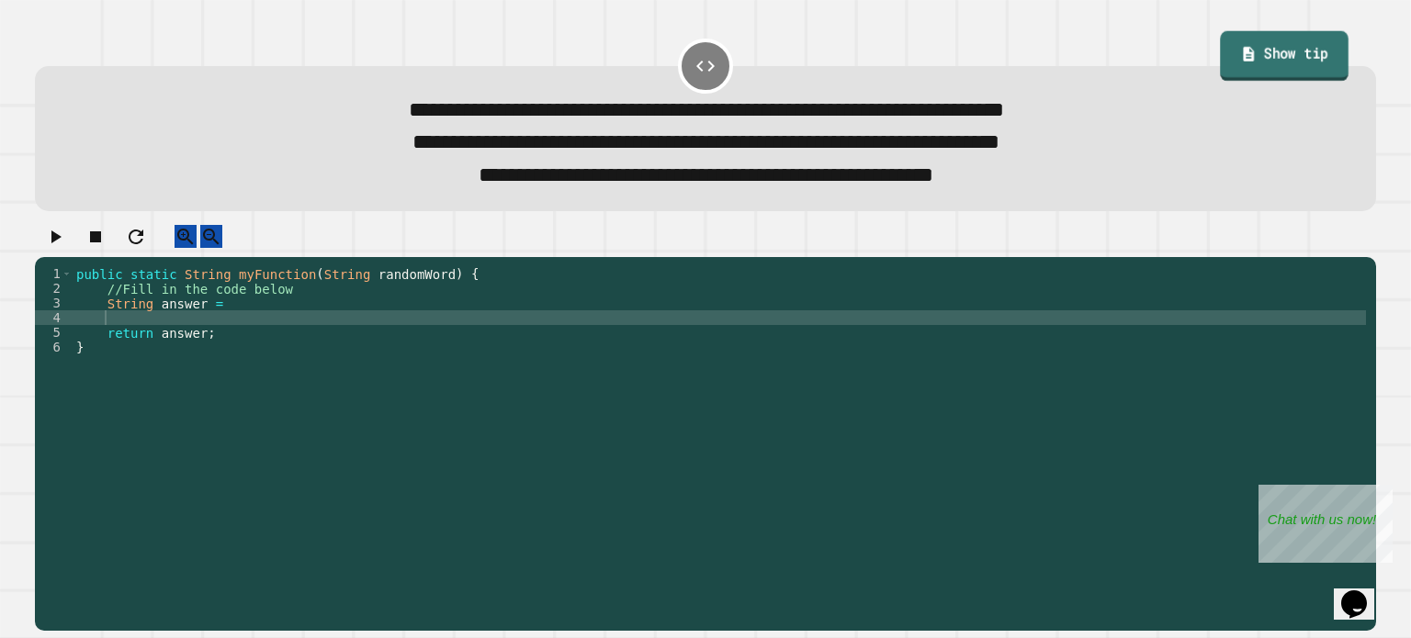
click at [1281, 44] on link "Show tip" at bounding box center [1284, 55] width 129 height 50
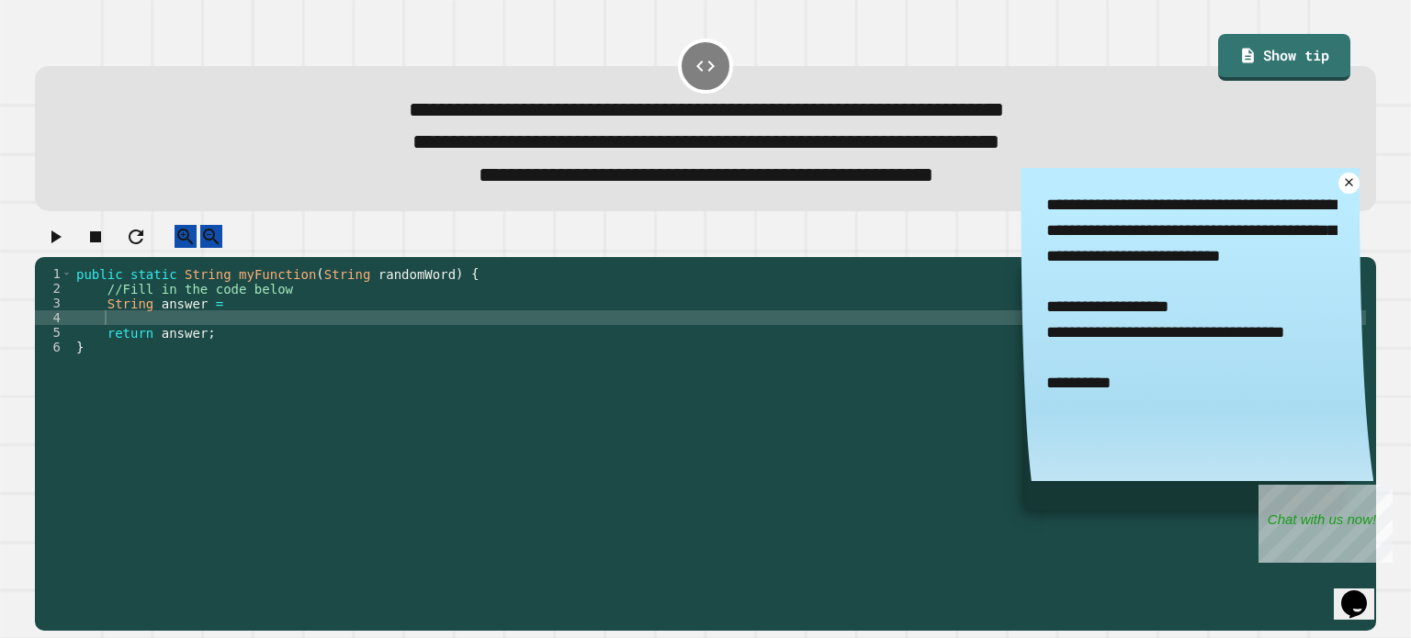
click at [205, 334] on div "public static String myFunction ( String randomWord ) { //Fill in the code belo…" at bounding box center [719, 427] width 1293 height 323
click at [1344, 188] on icon at bounding box center [1349, 183] width 10 height 10
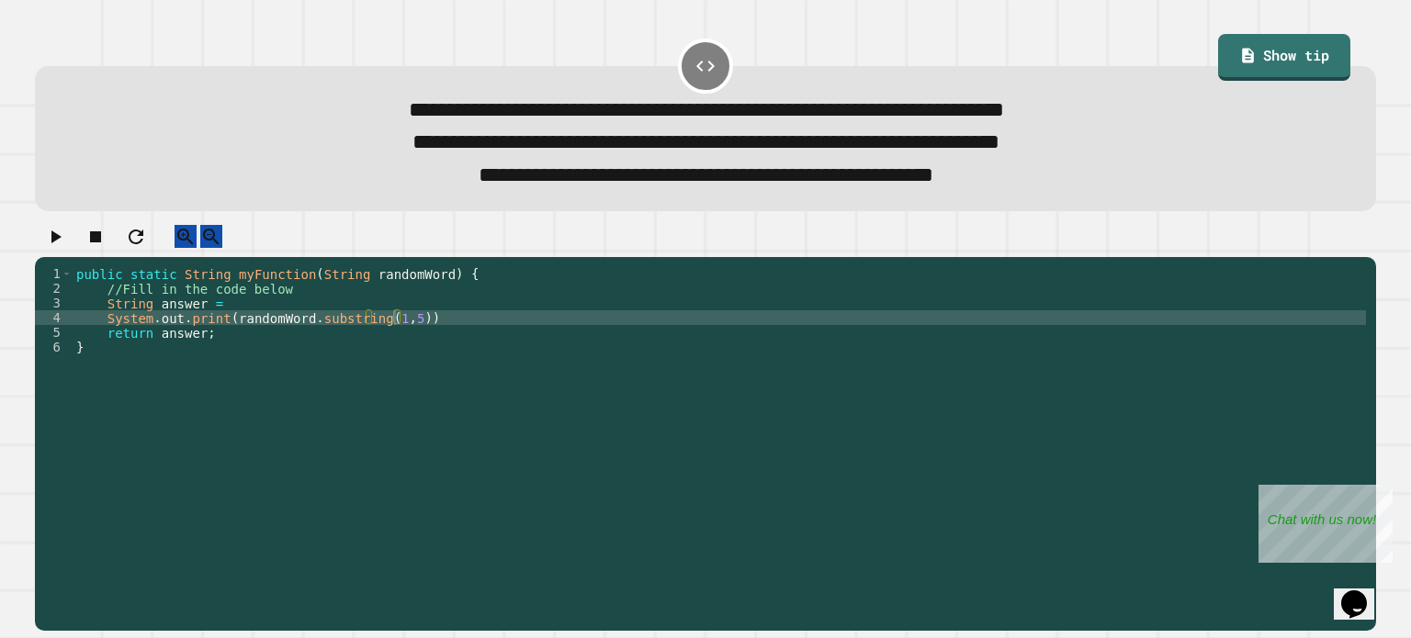
click at [65, 248] on icon "button" at bounding box center [55, 237] width 22 height 22
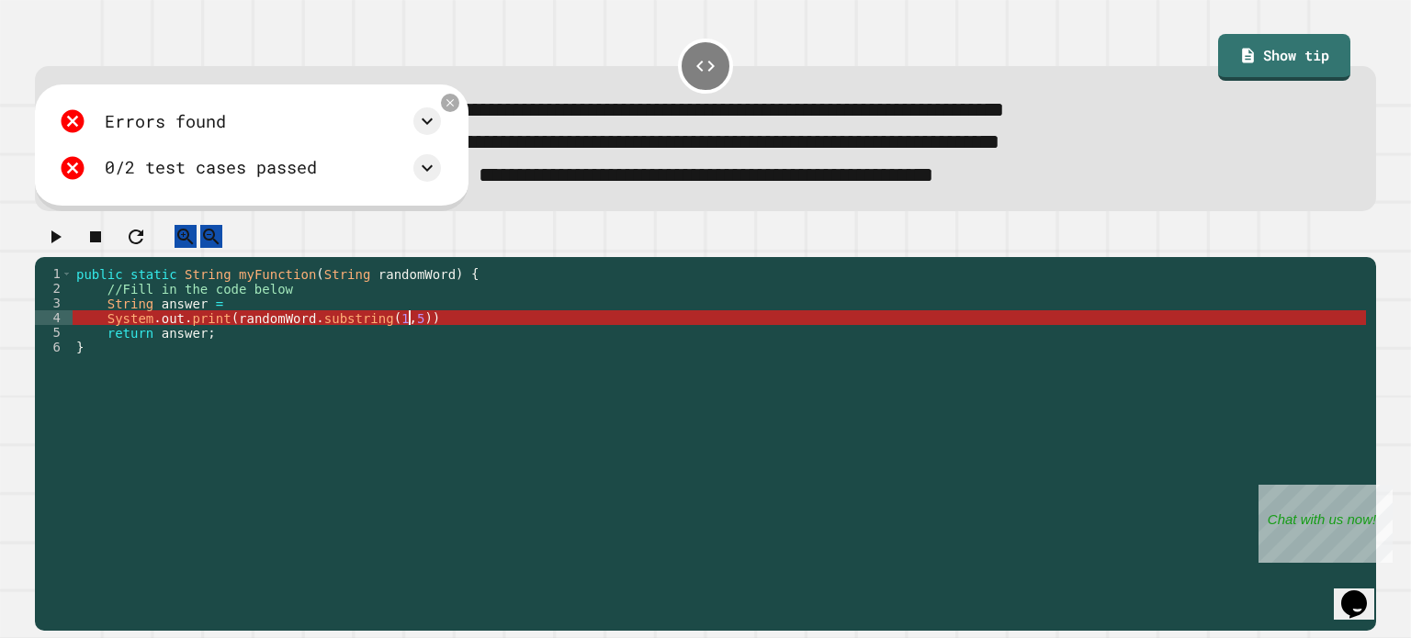
click at [430, 333] on div "public static String myFunction ( String randomWord ) { //Fill in the code belo…" at bounding box center [719, 427] width 1293 height 323
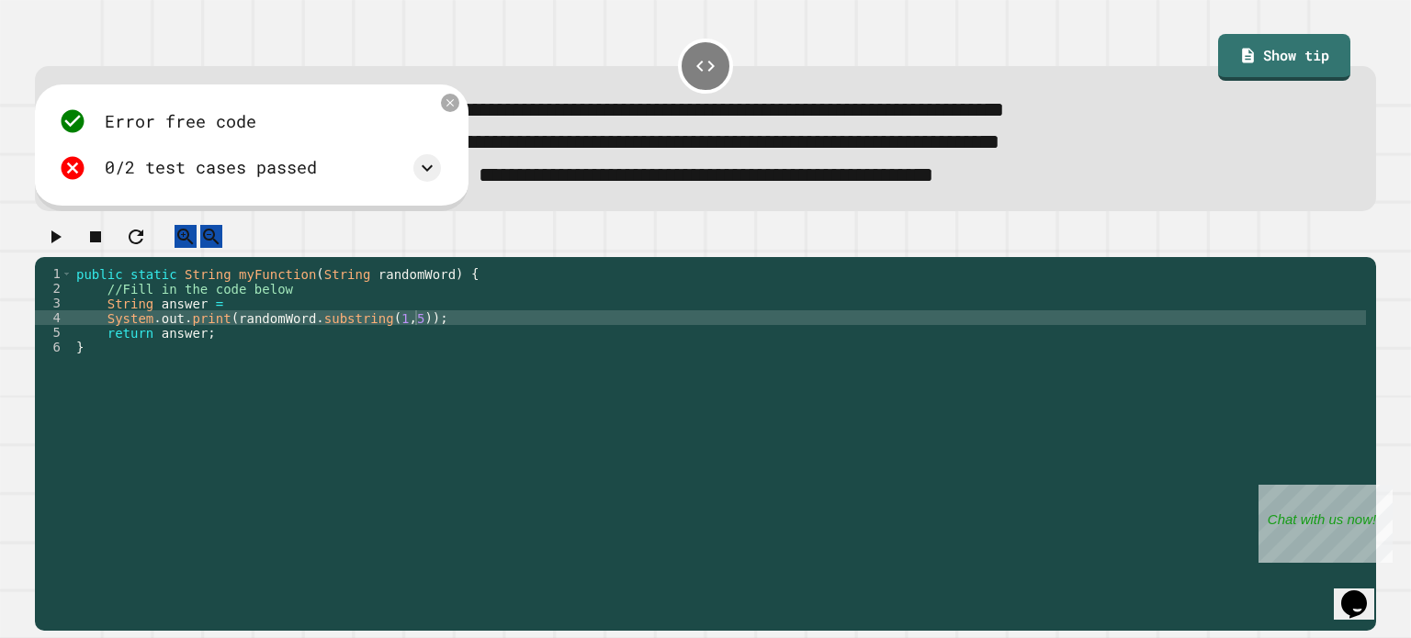
click at [66, 243] on button "button" at bounding box center [55, 236] width 22 height 23
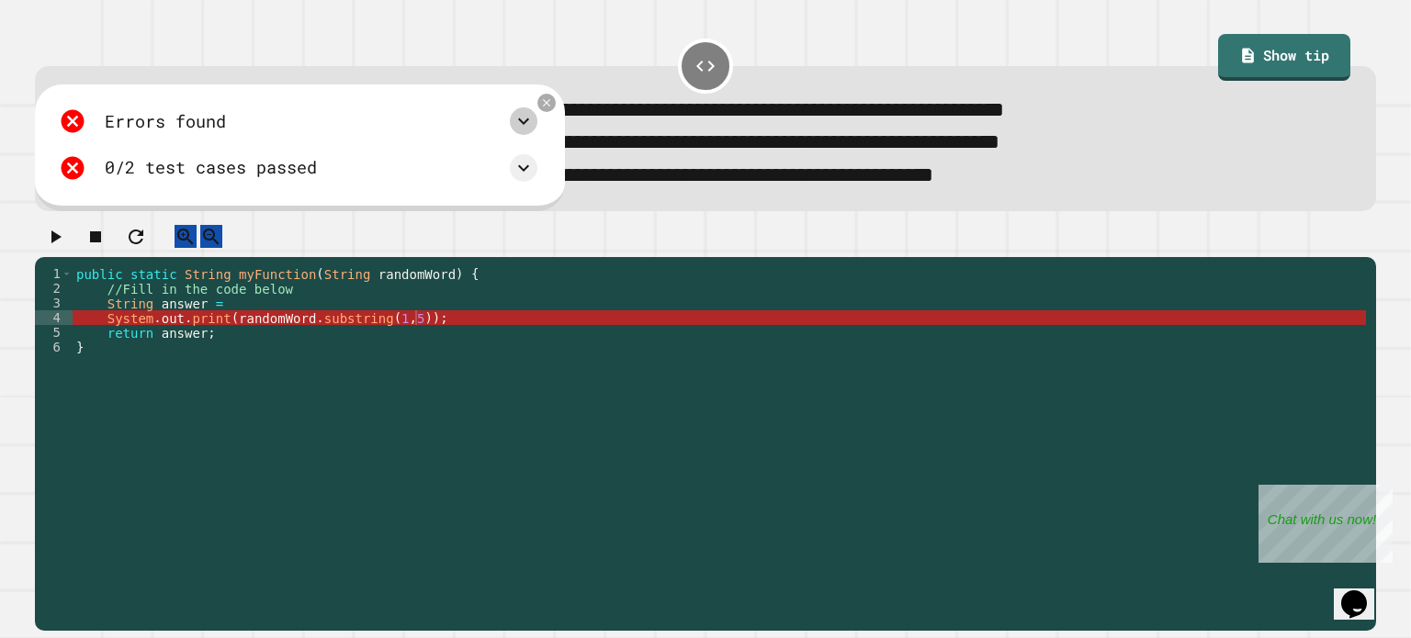
click at [516, 129] on icon at bounding box center [524, 121] width 22 height 22
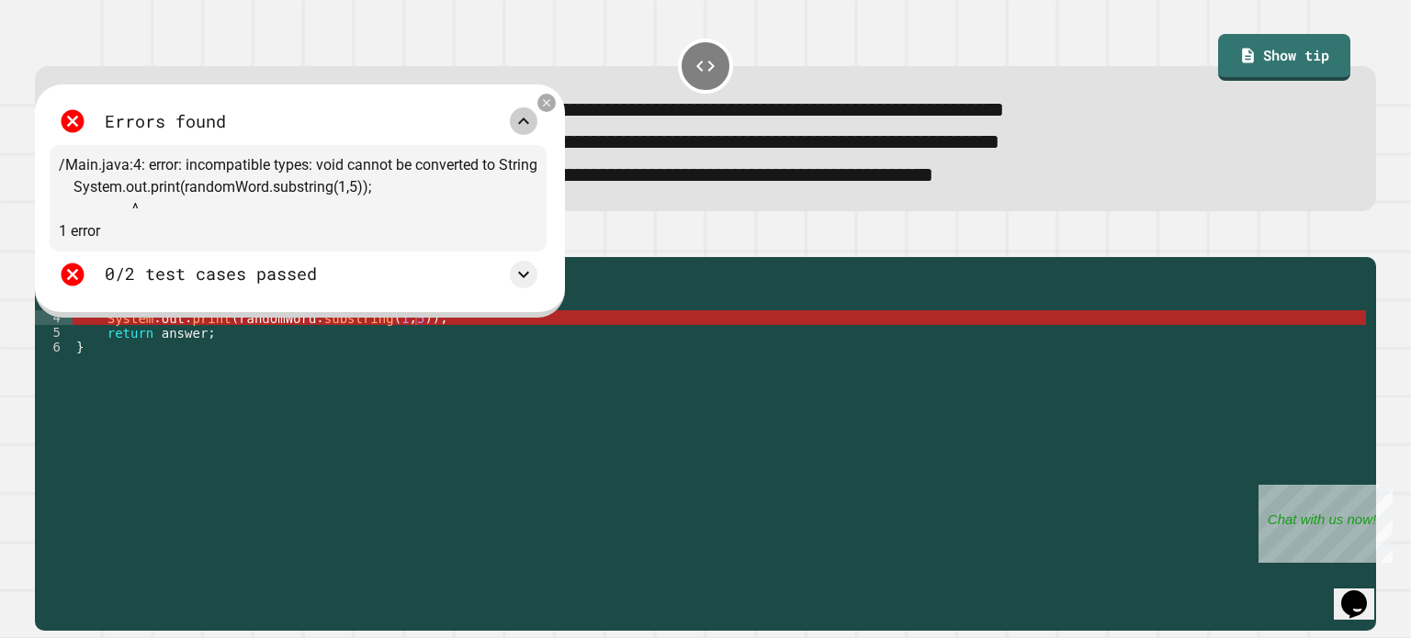
click at [516, 129] on icon at bounding box center [524, 121] width 22 height 22
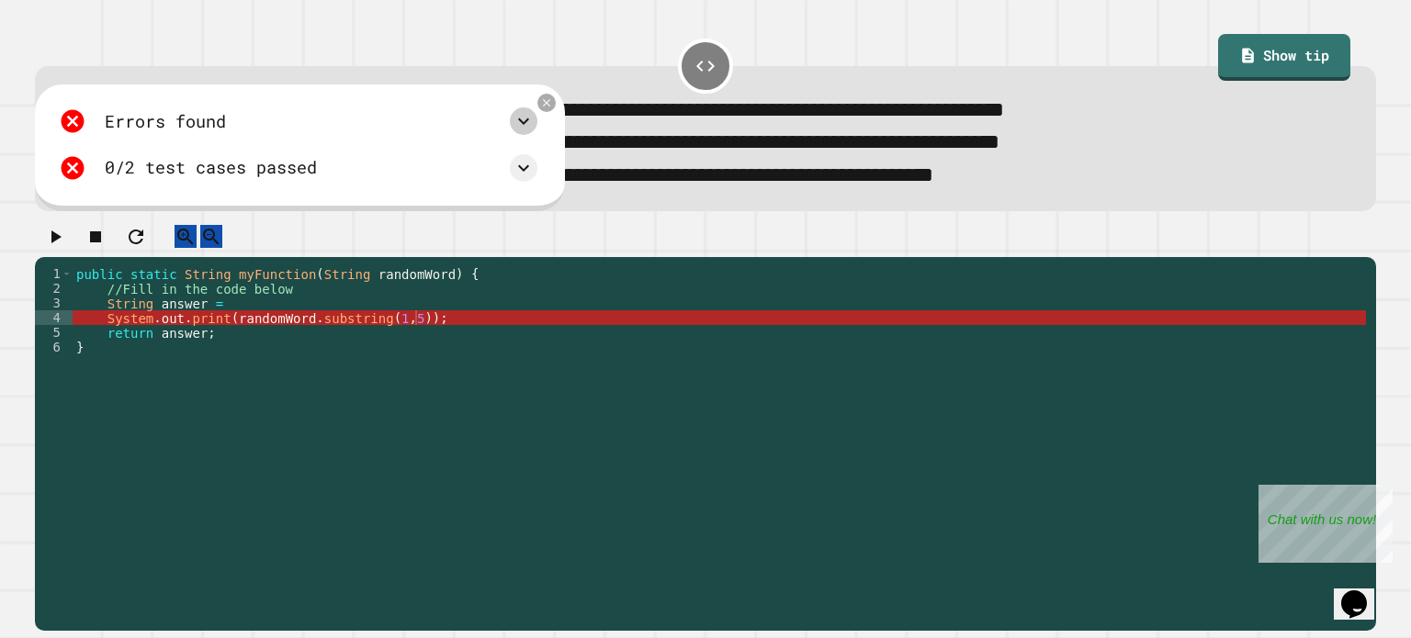
click at [540, 173] on div "Errors found /Main.java:4: error: incompatible types: void cannot be converted …" at bounding box center [298, 144] width 497 height 93
click at [526, 177] on icon at bounding box center [524, 168] width 22 height 22
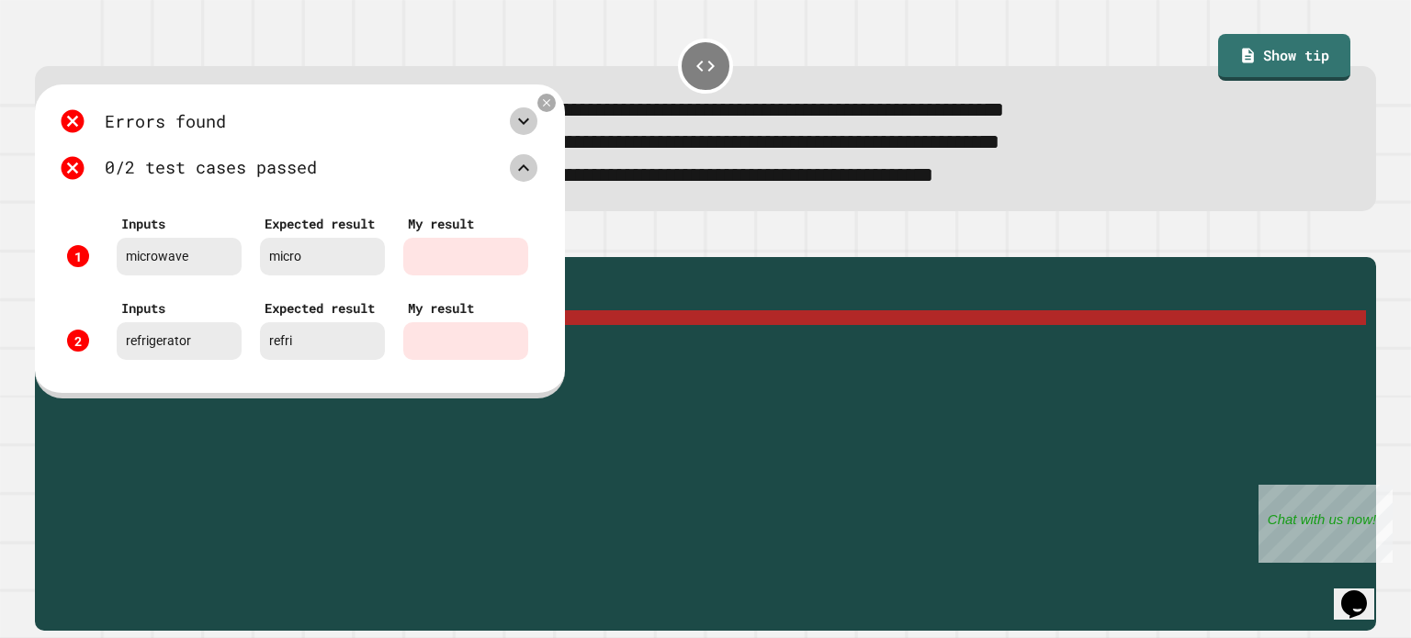
click at [529, 179] on icon at bounding box center [524, 168] width 22 height 22
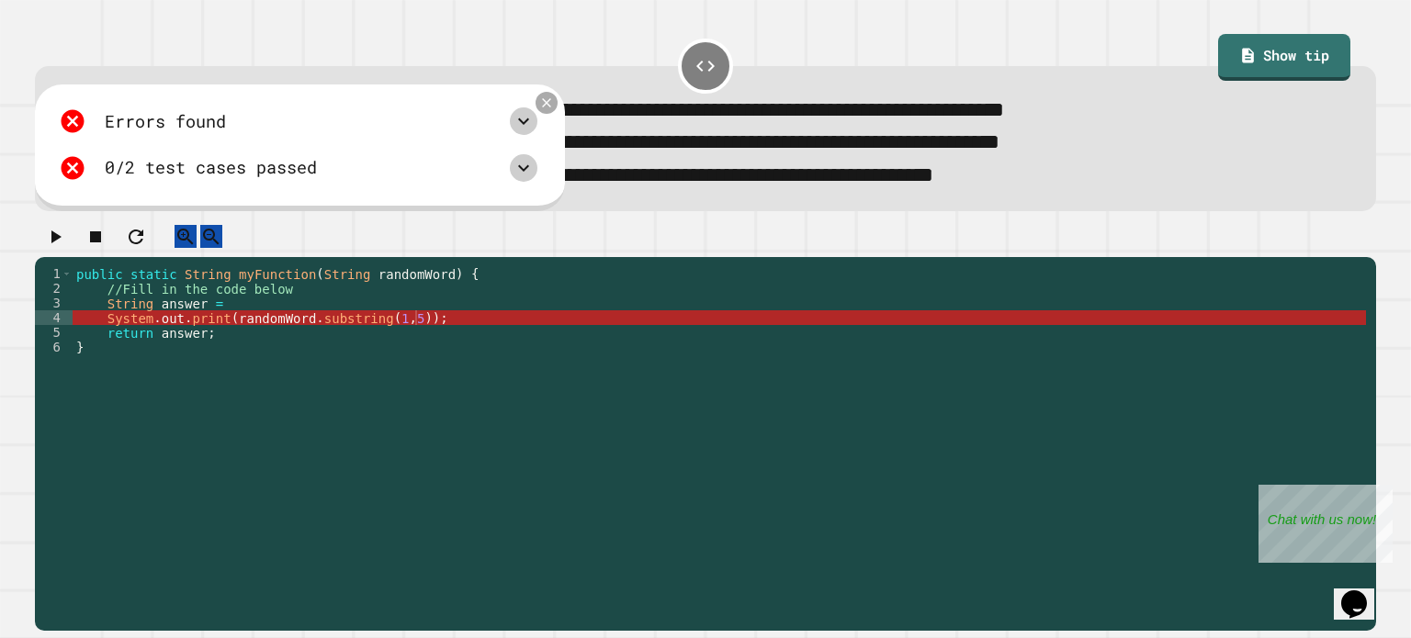
click at [551, 108] on icon at bounding box center [546, 103] width 16 height 16
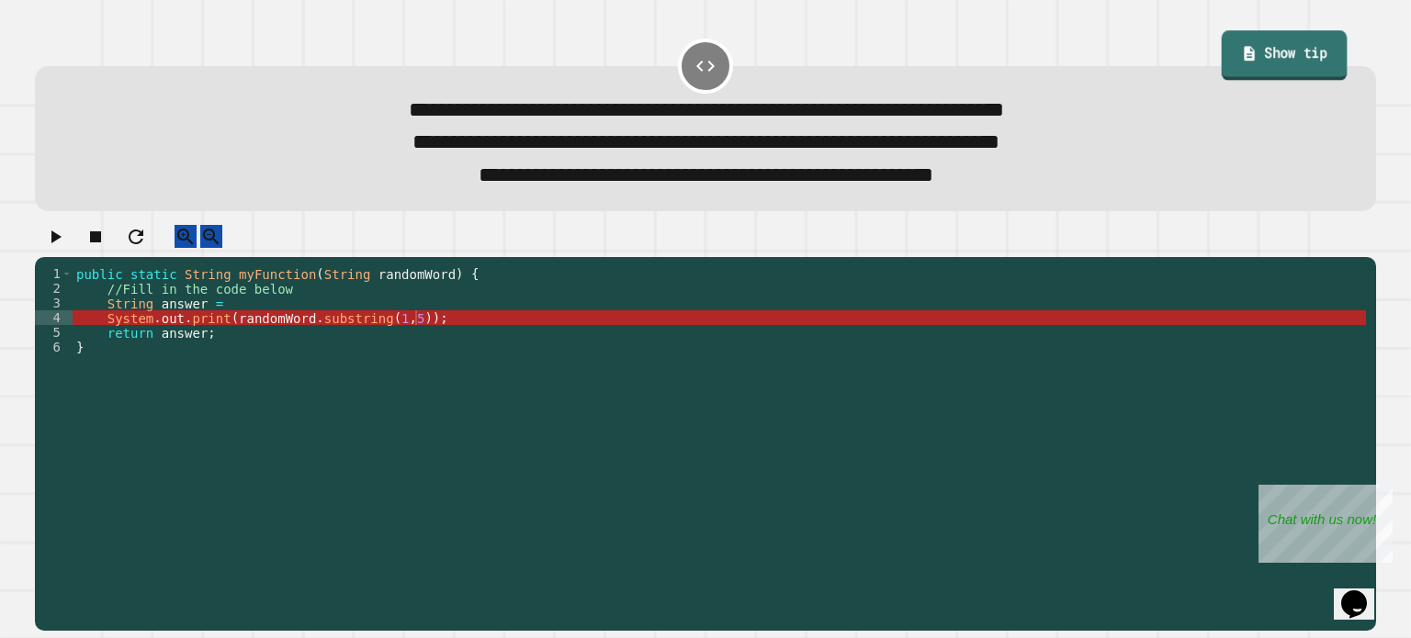
click at [1301, 36] on link "Show tip" at bounding box center [1285, 55] width 126 height 50
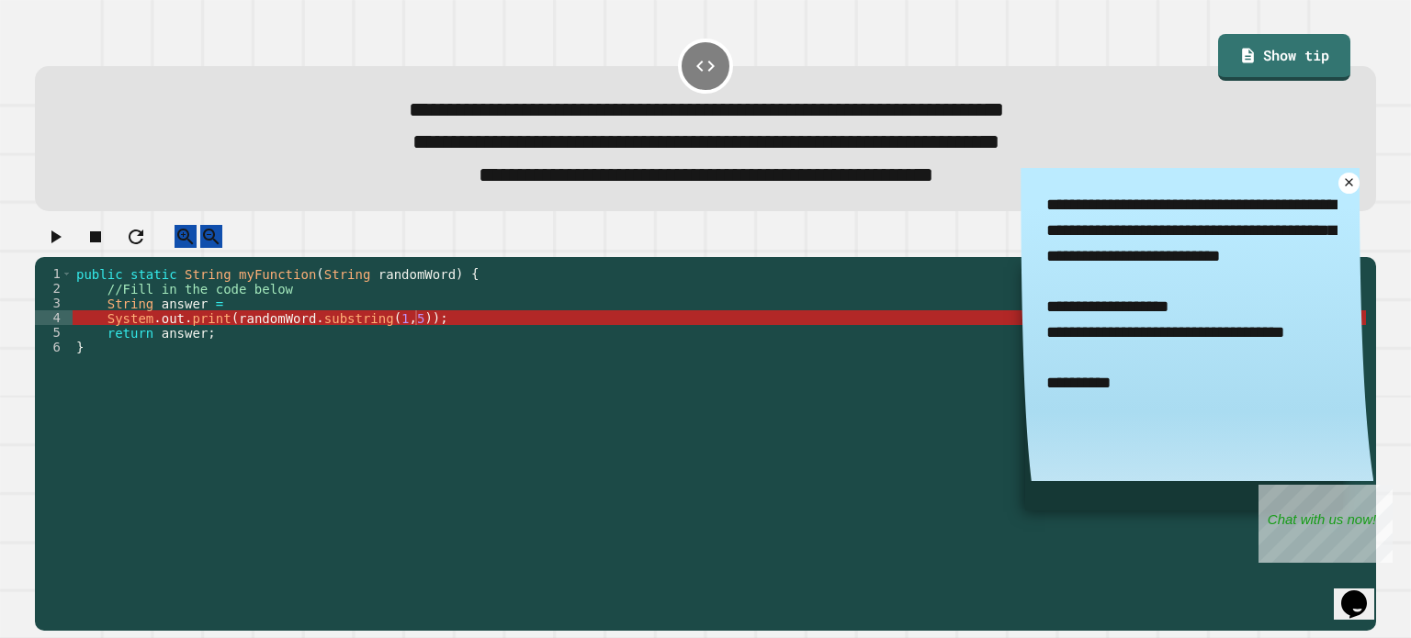
click at [218, 324] on div "public static String myFunction ( String randomWord ) { //Fill in the code belo…" at bounding box center [719, 427] width 1293 height 323
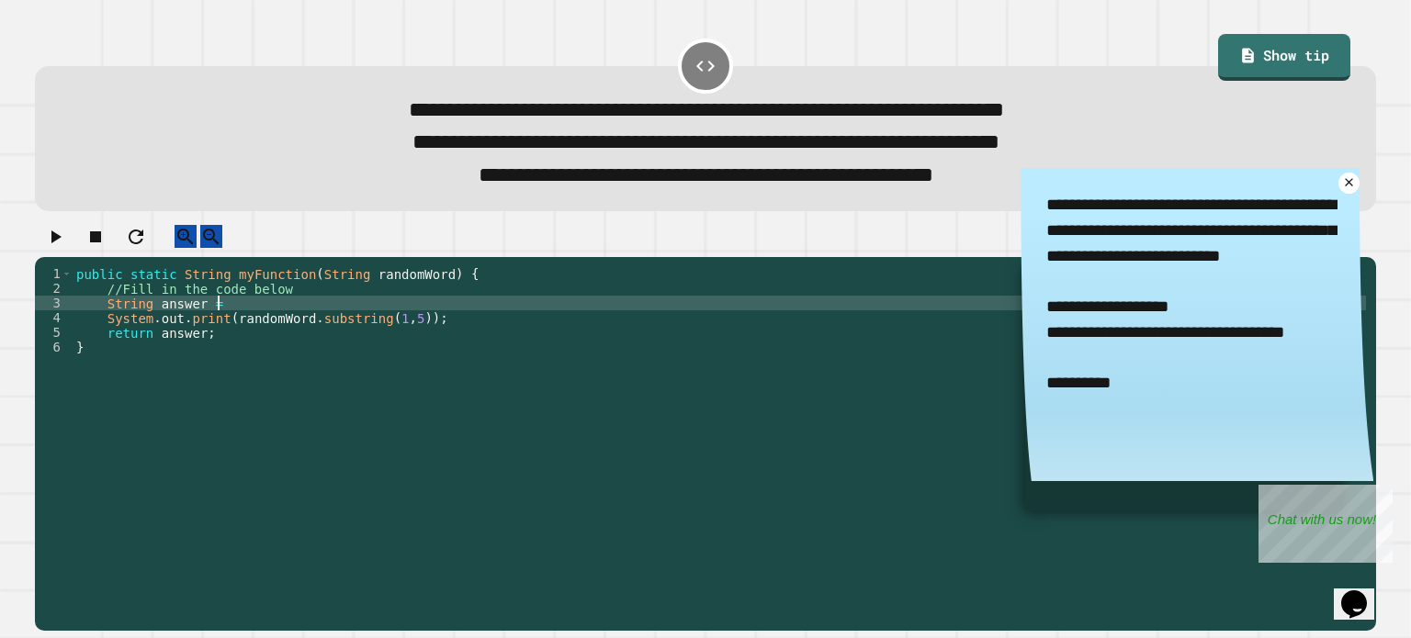
scroll to position [0, 8]
click at [220, 343] on div "public static String myFunction ( String randomWord ) { //Fill in the code belo…" at bounding box center [719, 427] width 1293 height 323
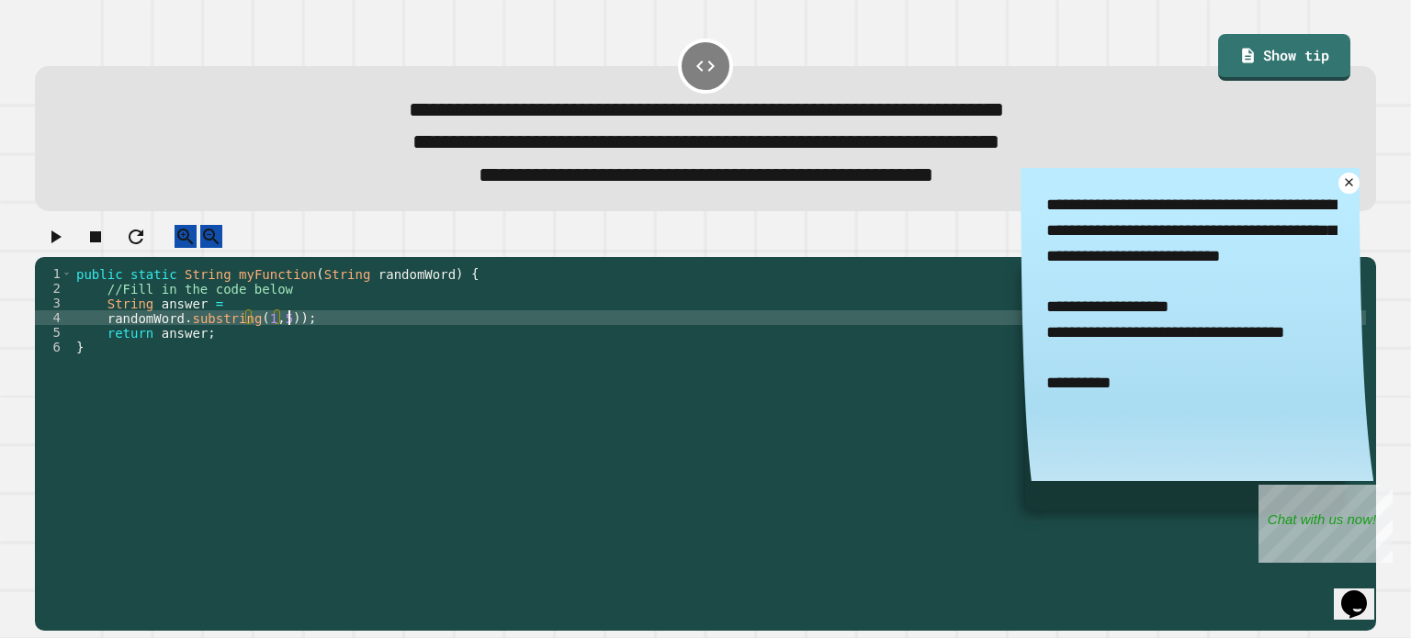
scroll to position [0, 7]
click at [1340, 189] on icon at bounding box center [1348, 183] width 17 height 17
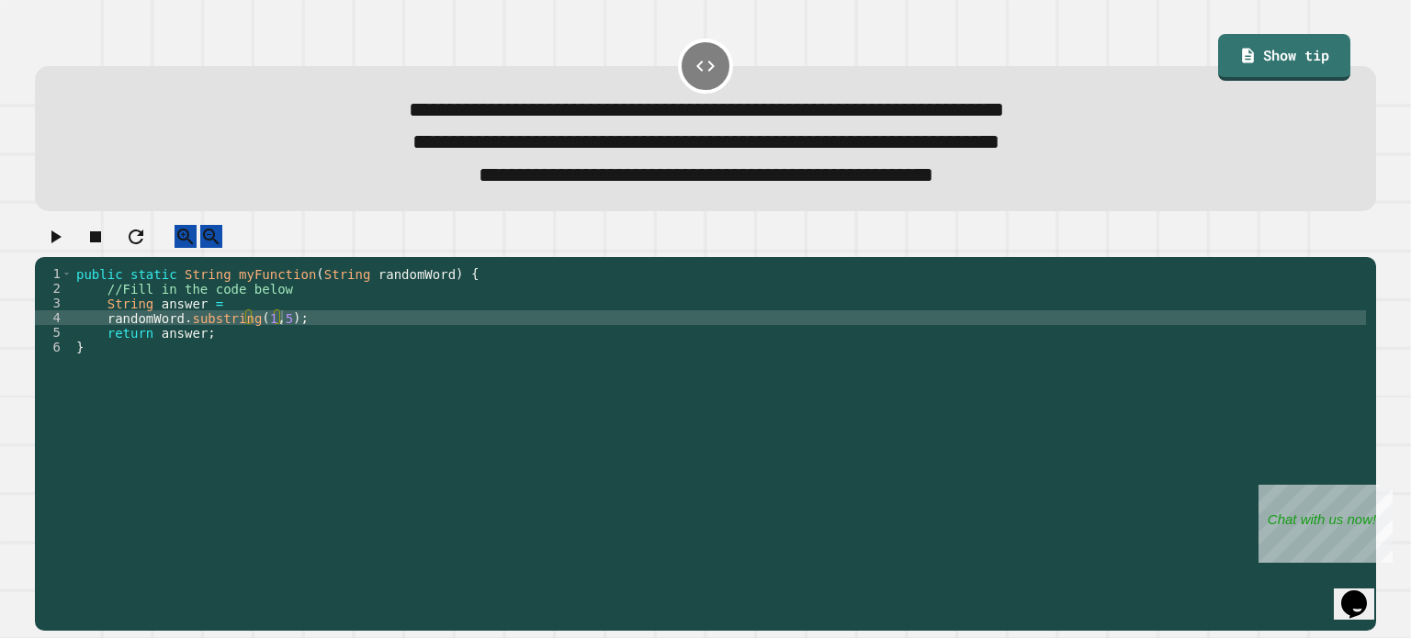
click at [59, 243] on icon "button" at bounding box center [56, 237] width 10 height 13
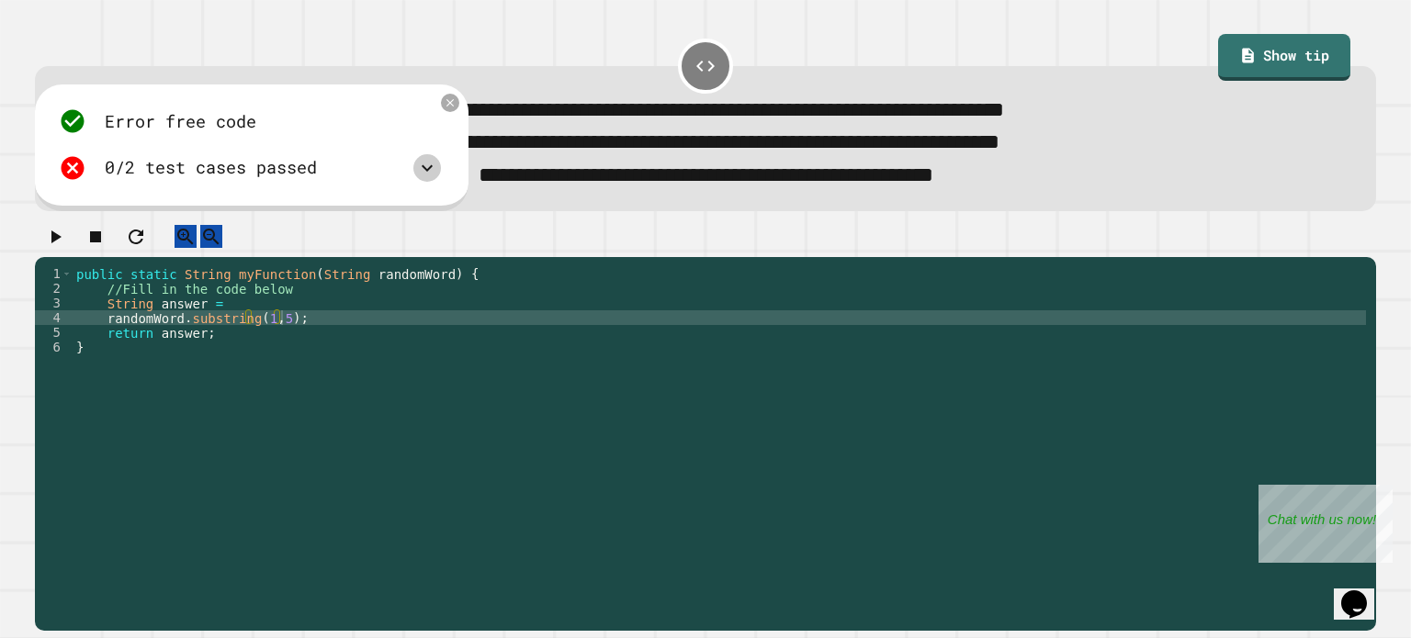
click at [433, 172] on icon at bounding box center [427, 168] width 11 height 6
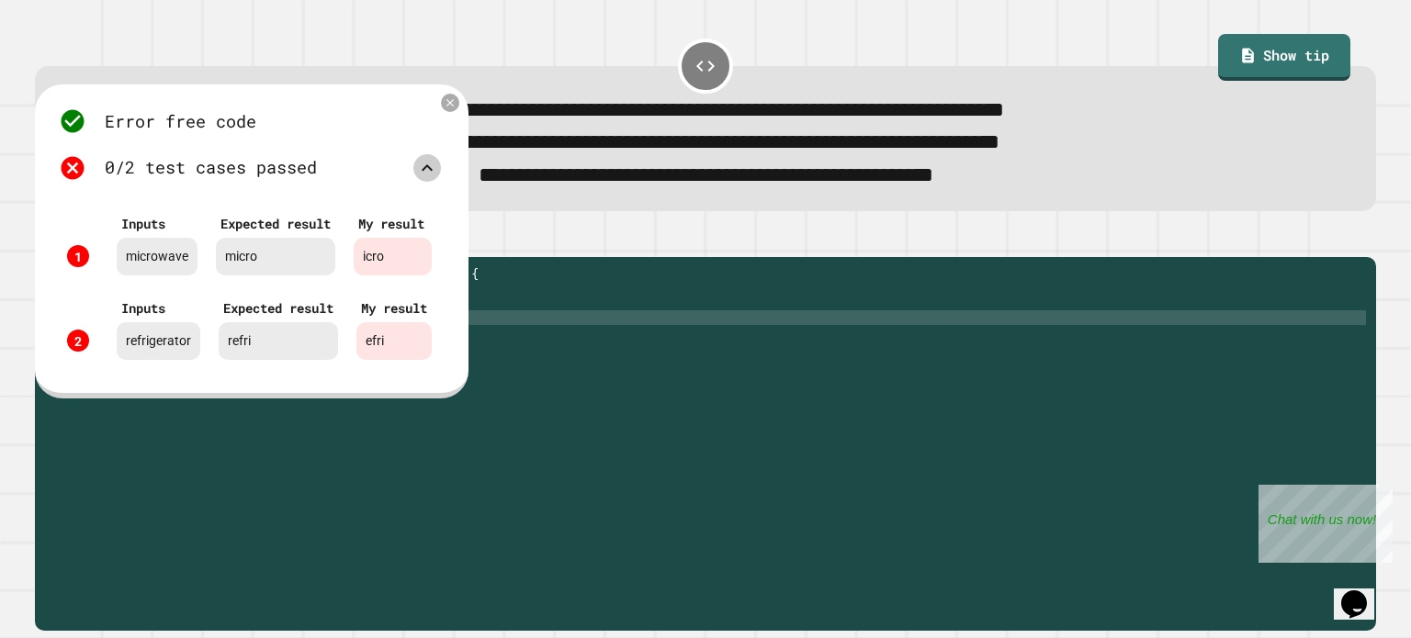
click at [438, 167] on icon at bounding box center [427, 168] width 22 height 22
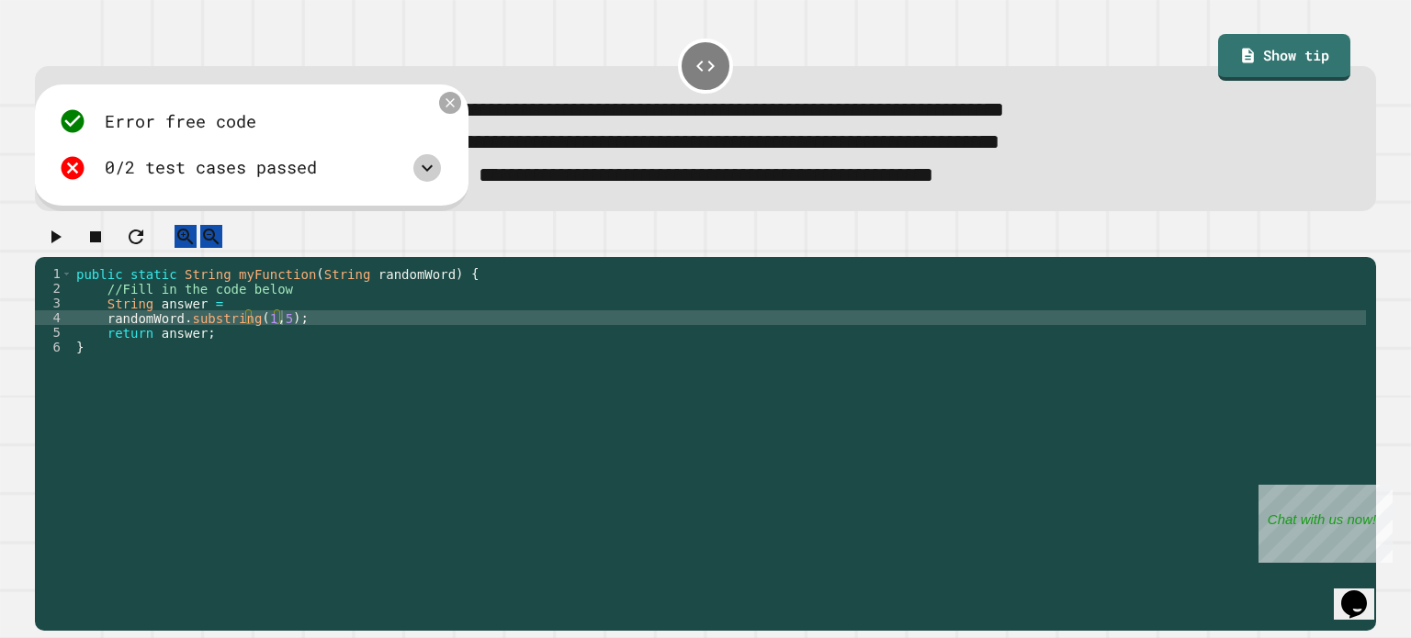
click at [457, 110] on icon at bounding box center [450, 103] width 16 height 16
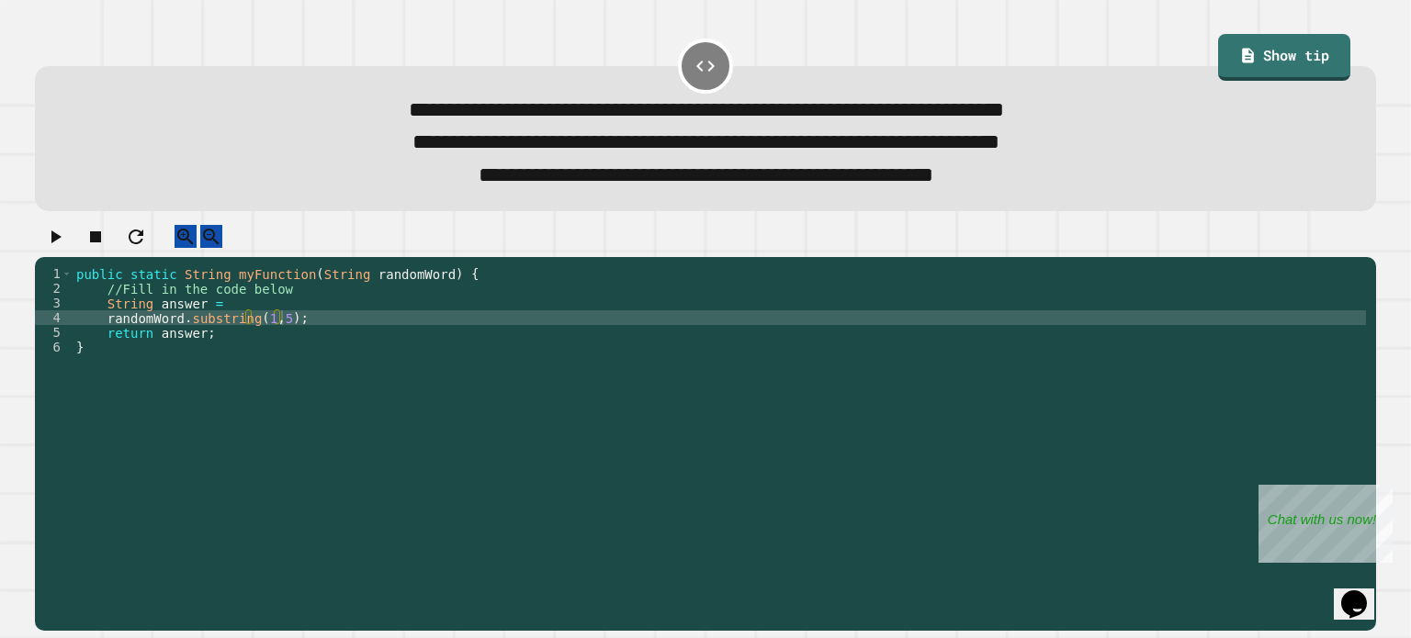
click at [260, 339] on div "public static String myFunction ( String randomWord ) { //Fill in the code belo…" at bounding box center [719, 427] width 1293 height 323
type textarea "**********"
click at [62, 243] on icon "button" at bounding box center [56, 237] width 10 height 13
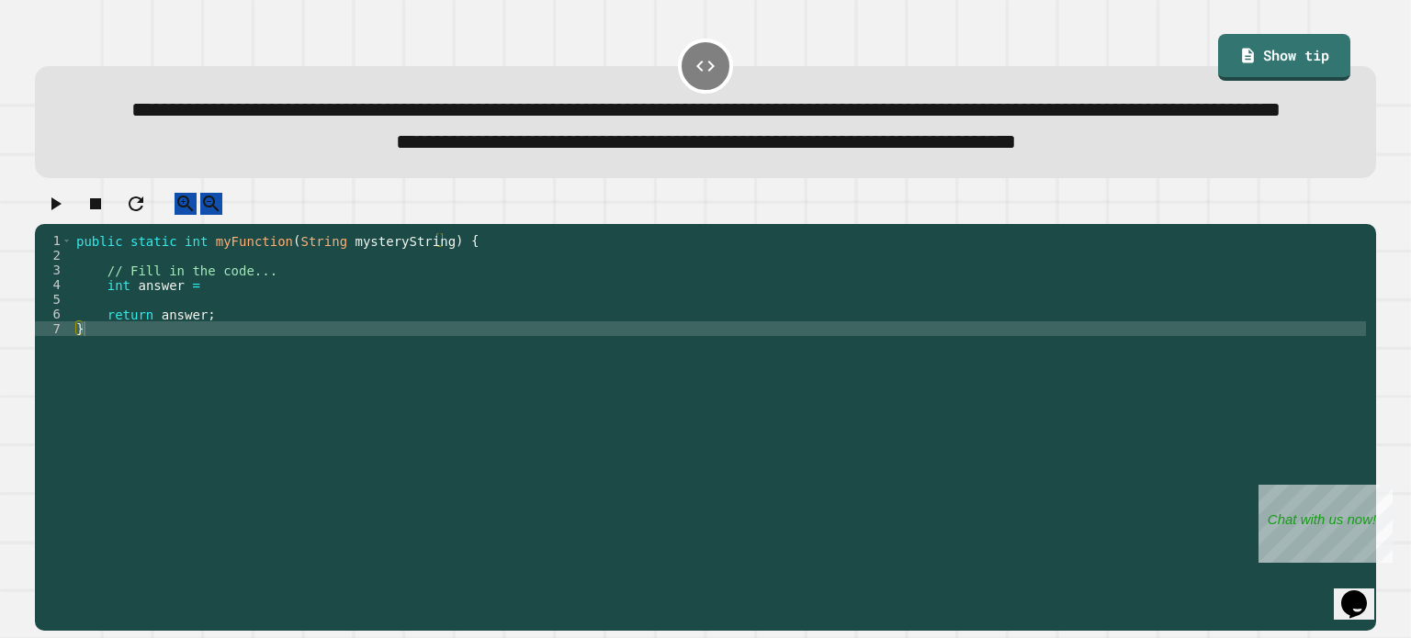
click at [372, 346] on div "public static int myFunction ( String mysteryString ) { // Fill in the code... …" at bounding box center [719, 394] width 1293 height 323
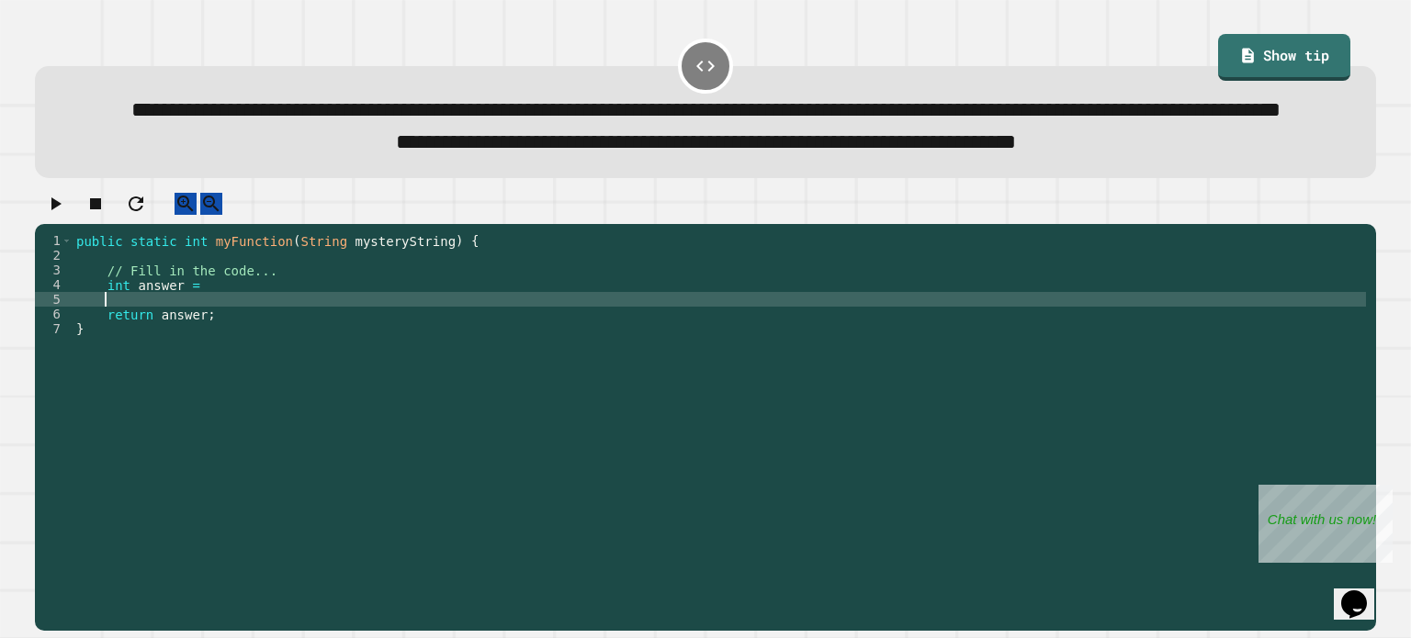
click at [198, 346] on div "public static int myFunction ( String mysteryString ) { // Fill in the code... …" at bounding box center [719, 394] width 1293 height 323
click at [199, 336] on div "public static int myFunction ( String mysteryString ) { // Fill in the code... …" at bounding box center [719, 394] width 1293 height 323
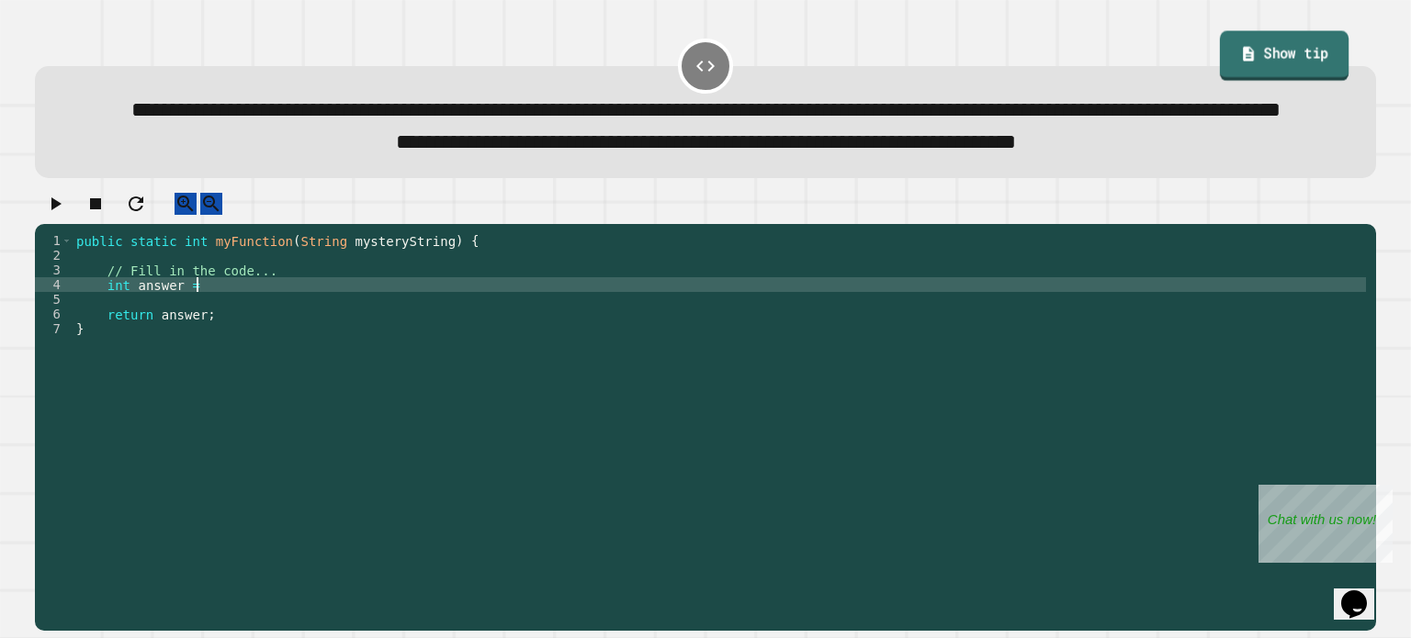
click at [1313, 50] on link "Show tip" at bounding box center [1284, 55] width 129 height 50
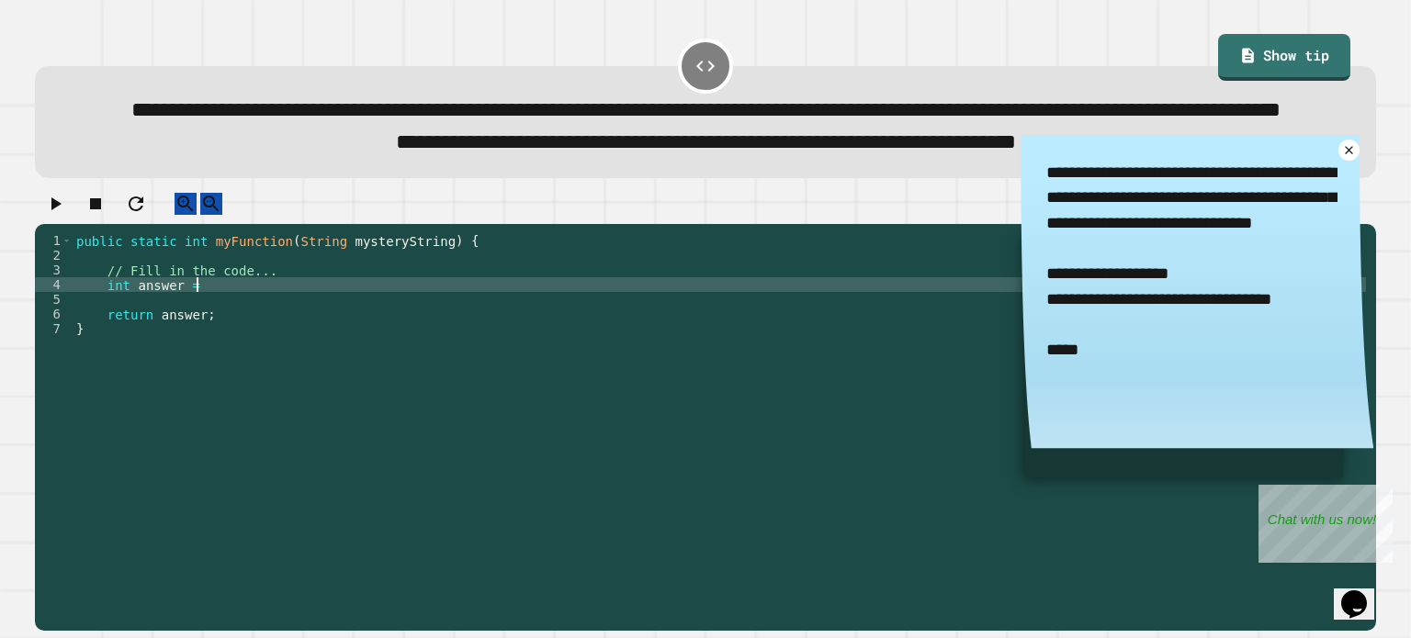
click at [285, 344] on div "public static int myFunction ( String mysteryString ) { // Fill in the code... …" at bounding box center [719, 394] width 1293 height 323
click at [1340, 158] on icon at bounding box center [1348, 149] width 17 height 17
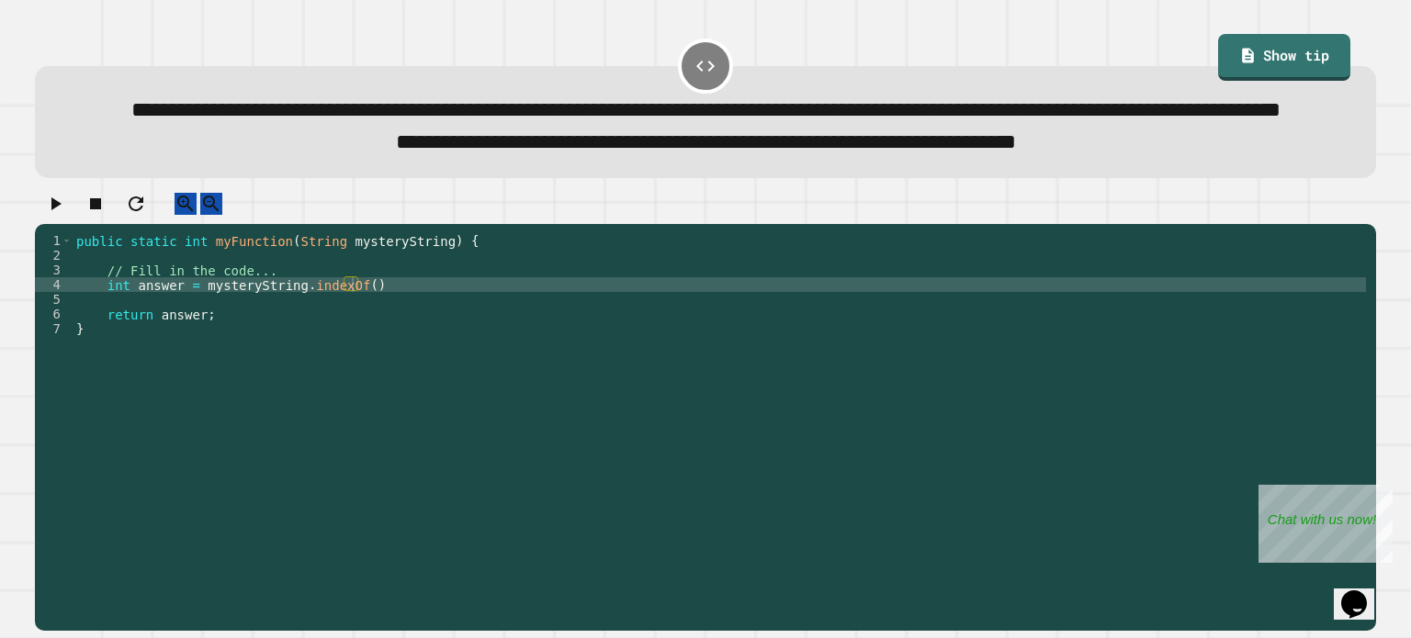
click at [53, 215] on icon "button" at bounding box center [55, 204] width 22 height 22
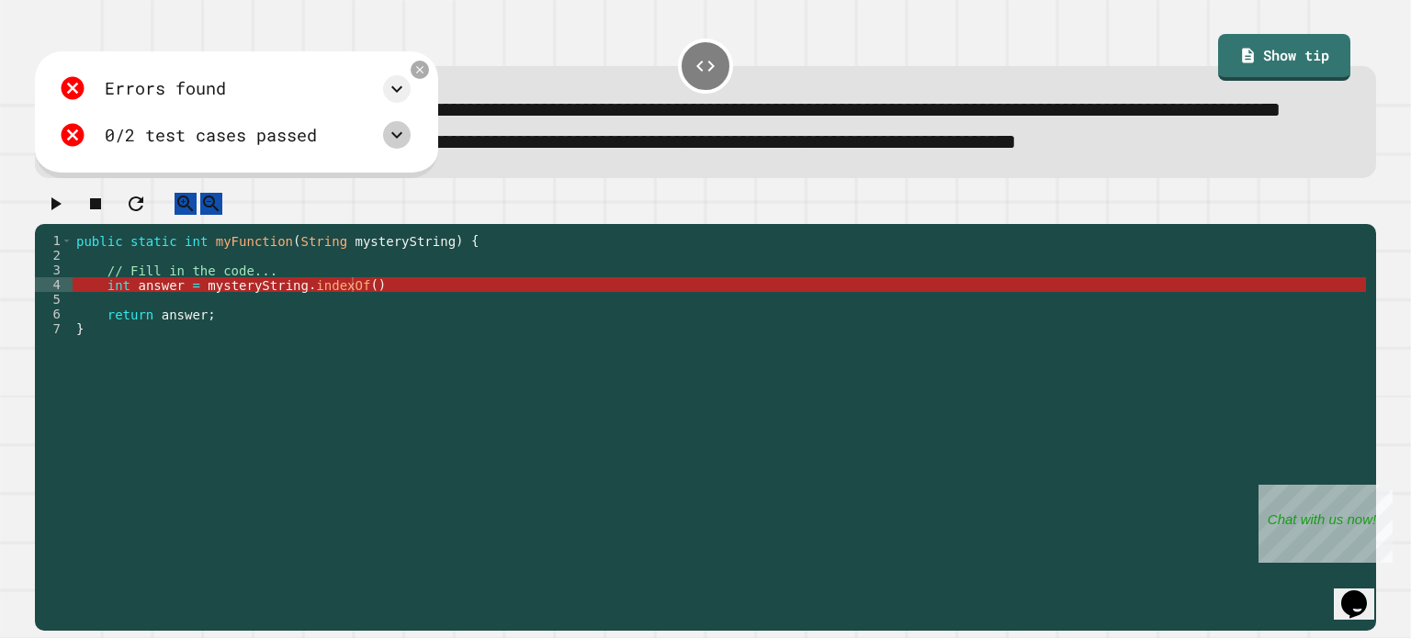
click at [408, 146] on icon at bounding box center [397, 135] width 22 height 22
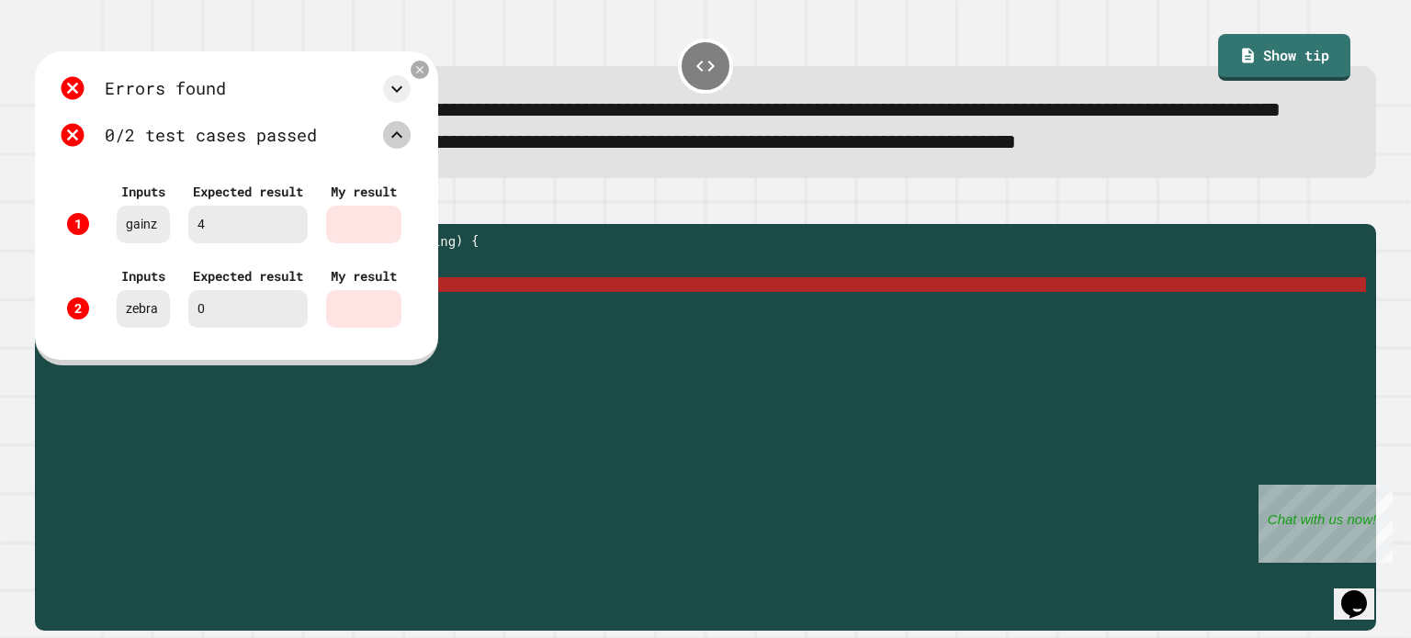
click at [408, 146] on icon at bounding box center [397, 135] width 22 height 22
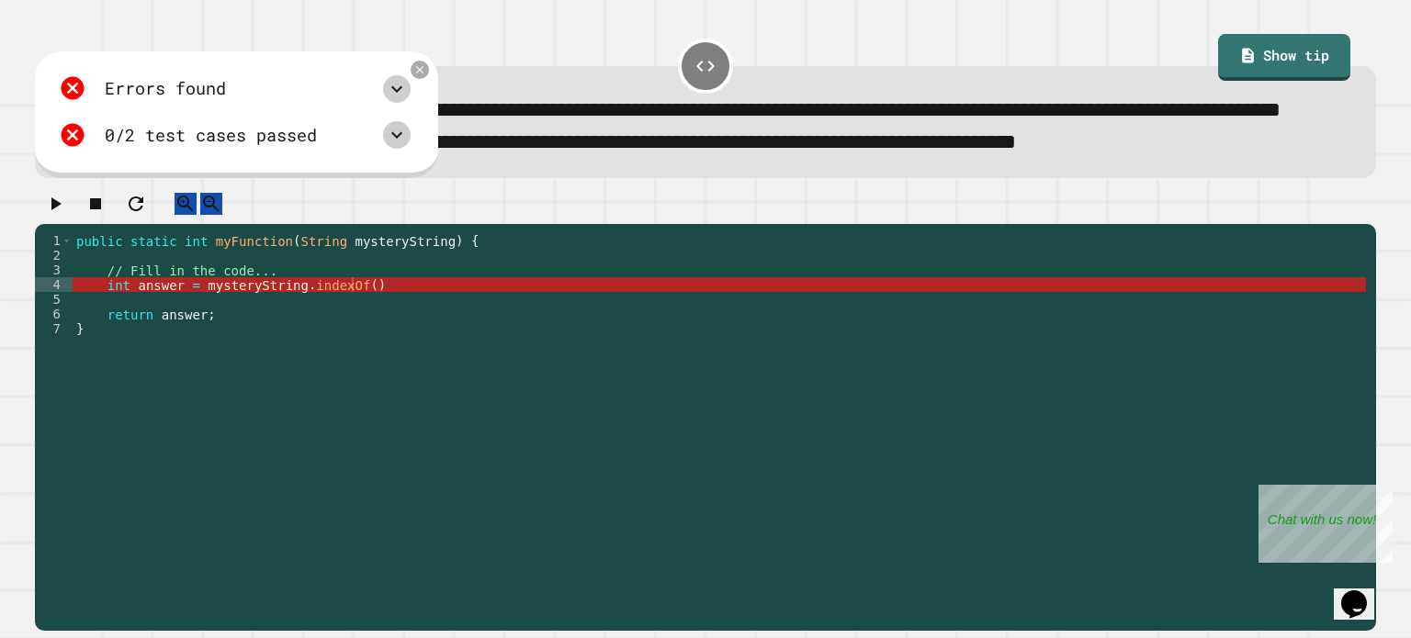
click at [402, 92] on icon at bounding box center [396, 88] width 11 height 6
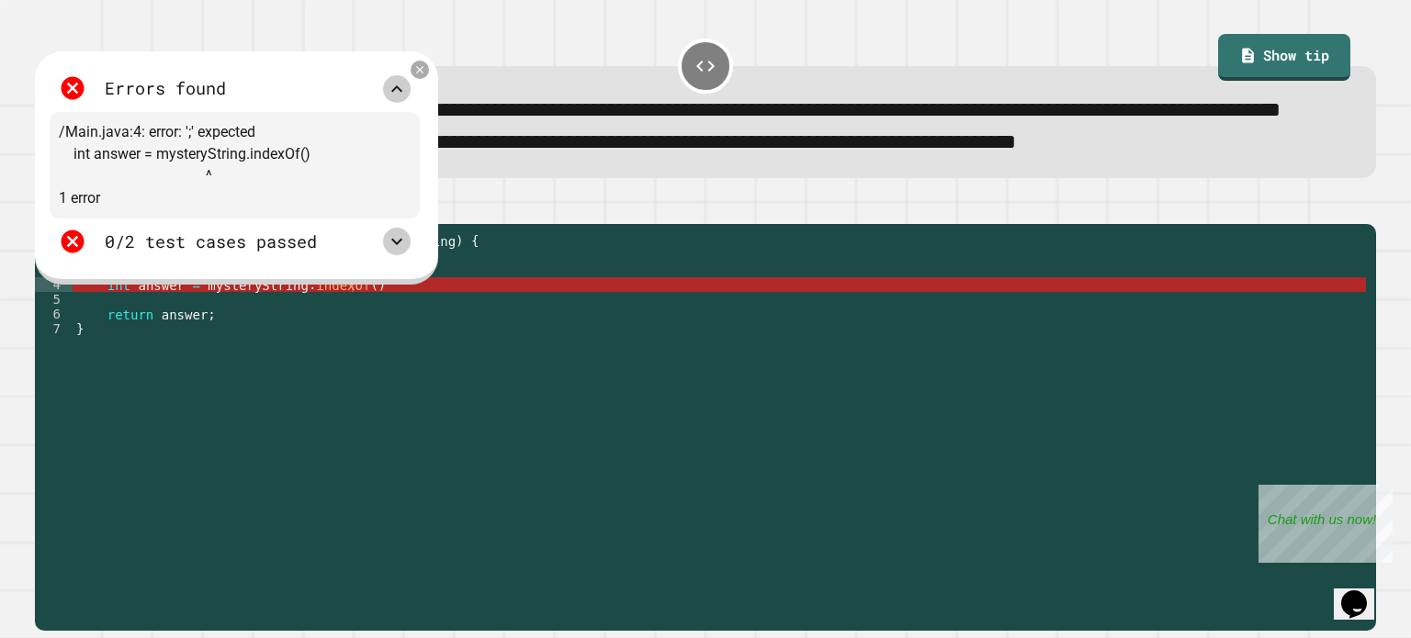
click at [408, 100] on icon at bounding box center [397, 89] width 22 height 22
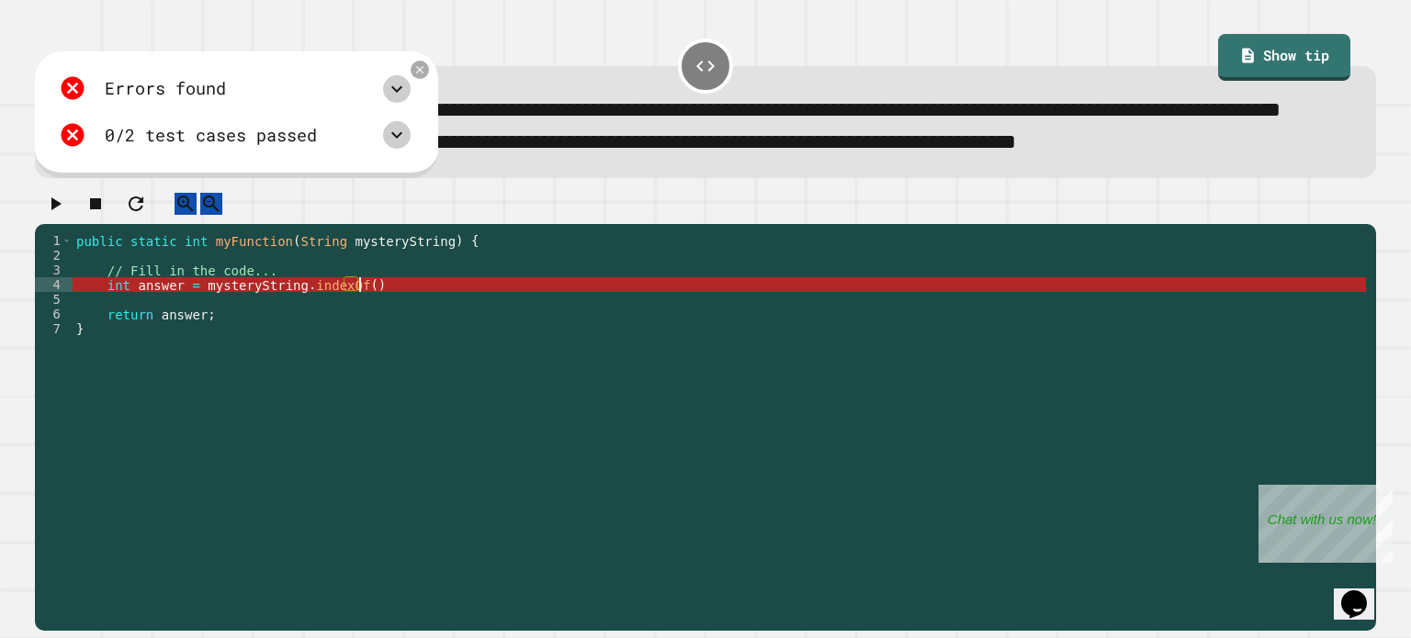
click at [377, 339] on div "public static int myFunction ( String mysteryString ) { // Fill in the code... …" at bounding box center [719, 394] width 1293 height 323
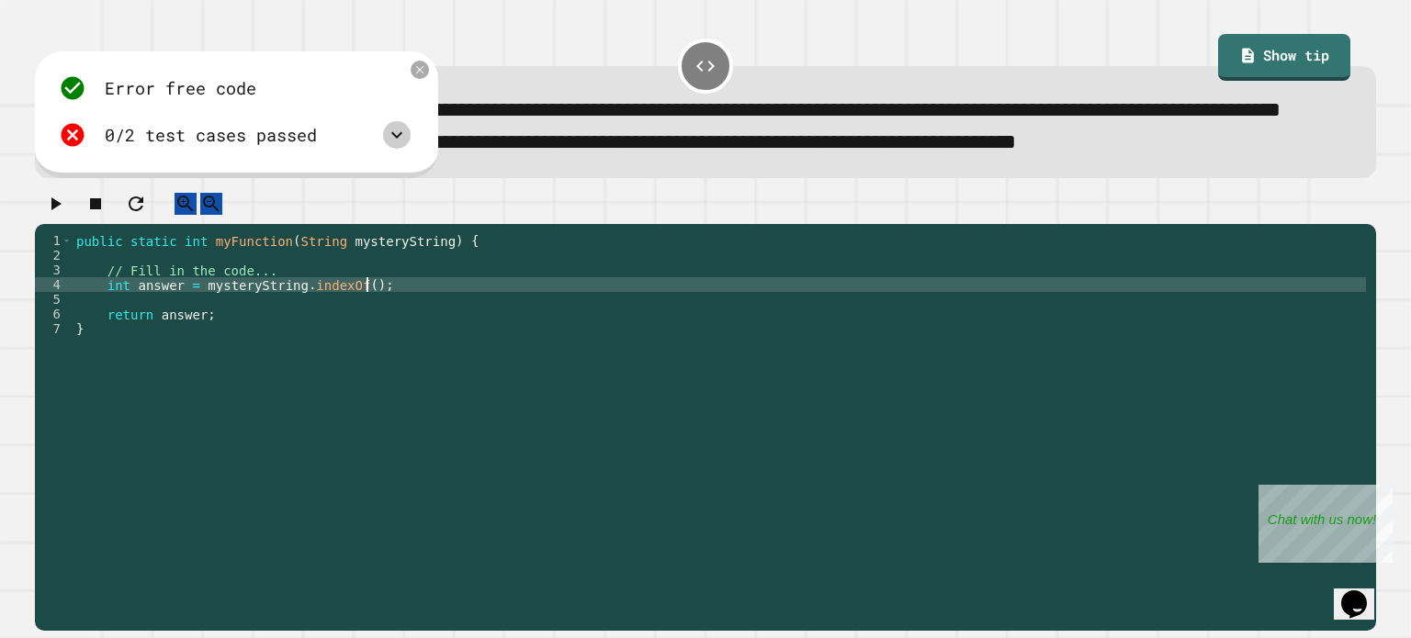
click at [66, 216] on button "button" at bounding box center [55, 204] width 22 height 23
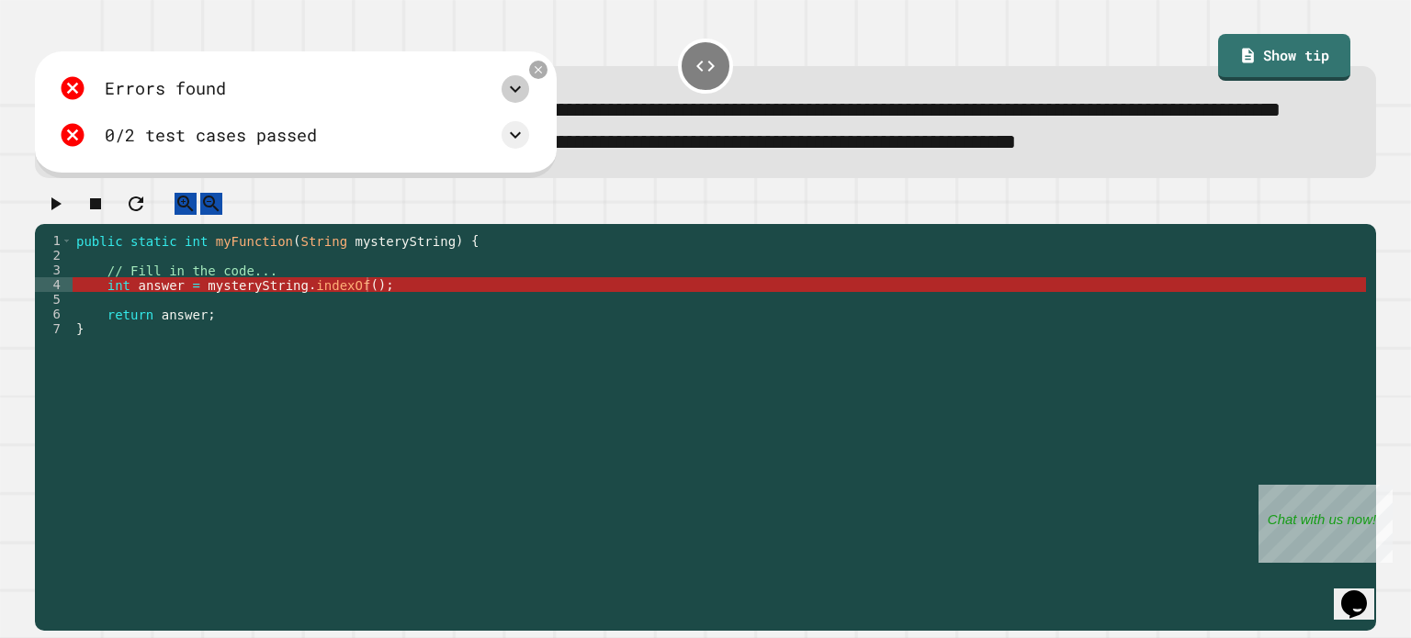
click at [526, 100] on icon at bounding box center [515, 89] width 22 height 22
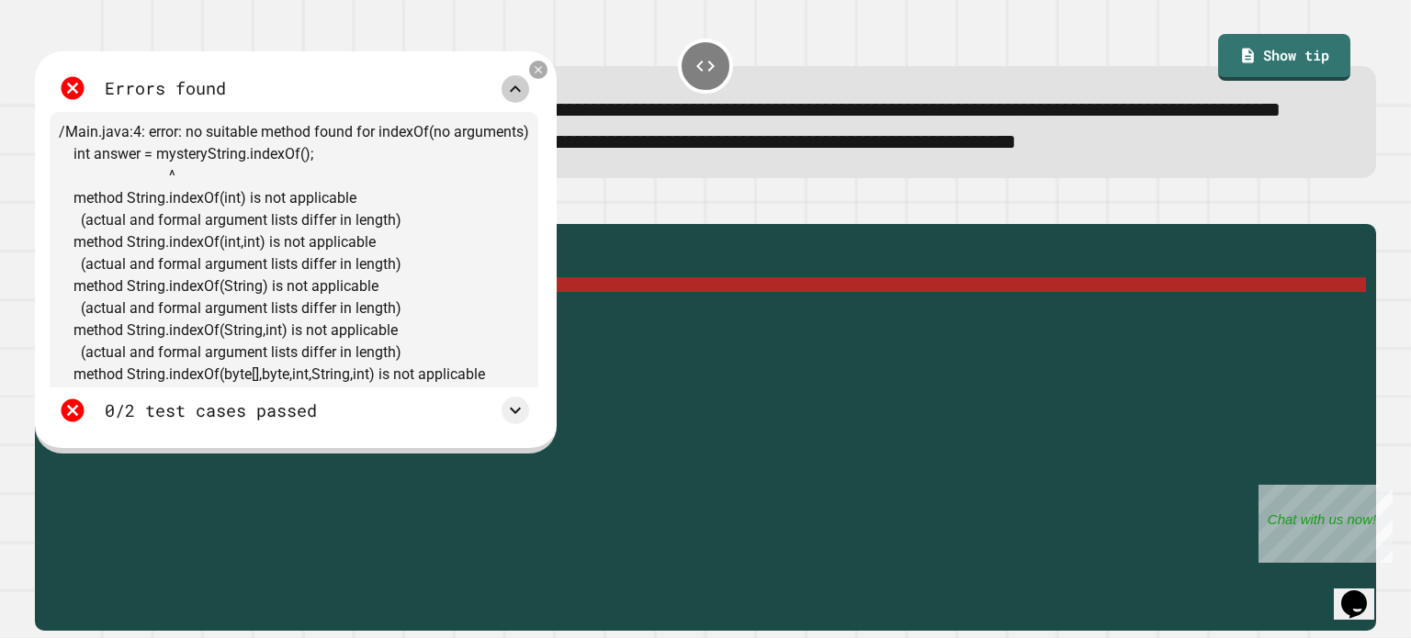
click at [526, 100] on icon at bounding box center [515, 89] width 22 height 22
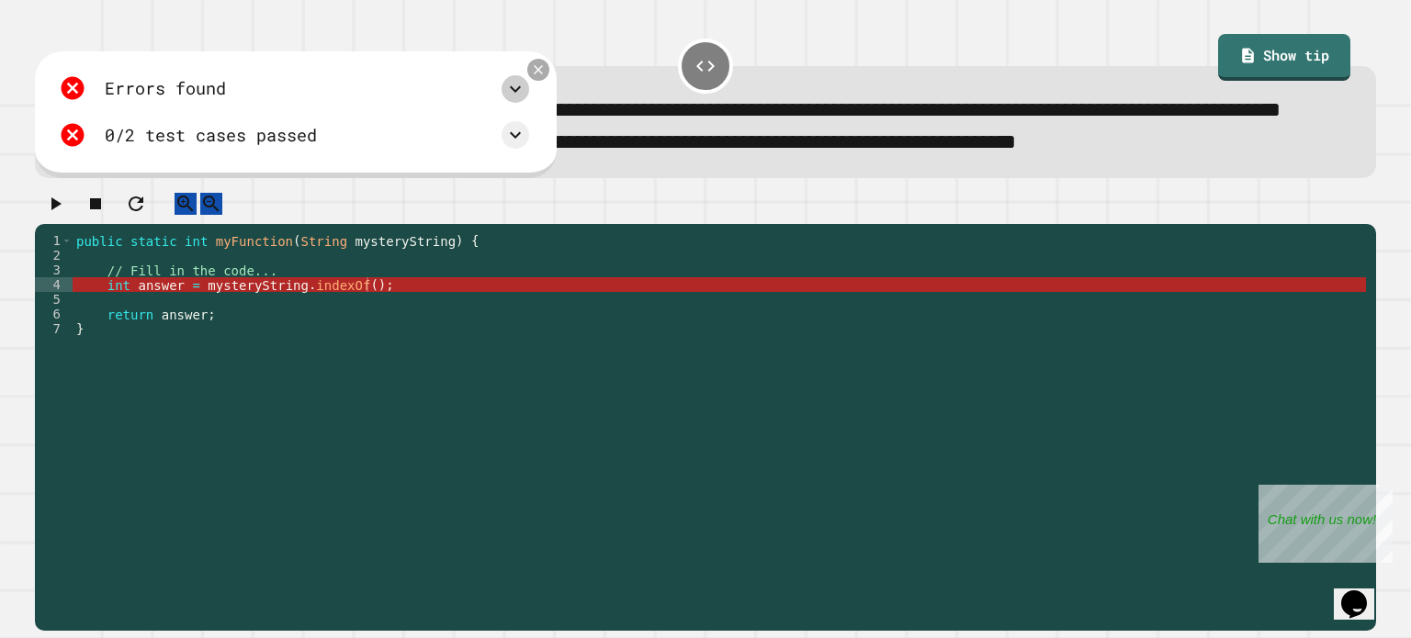
click at [546, 78] on icon at bounding box center [538, 70] width 16 height 16
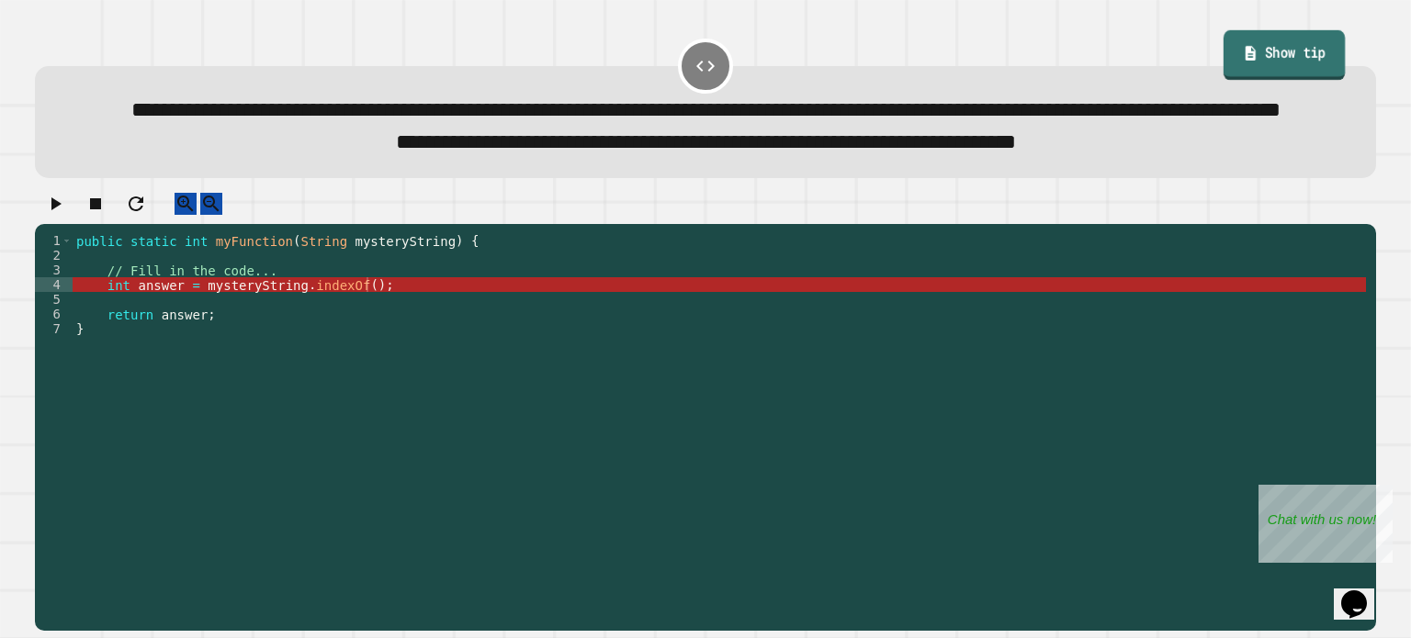
click at [1228, 40] on link "Show tip" at bounding box center [1284, 55] width 122 height 50
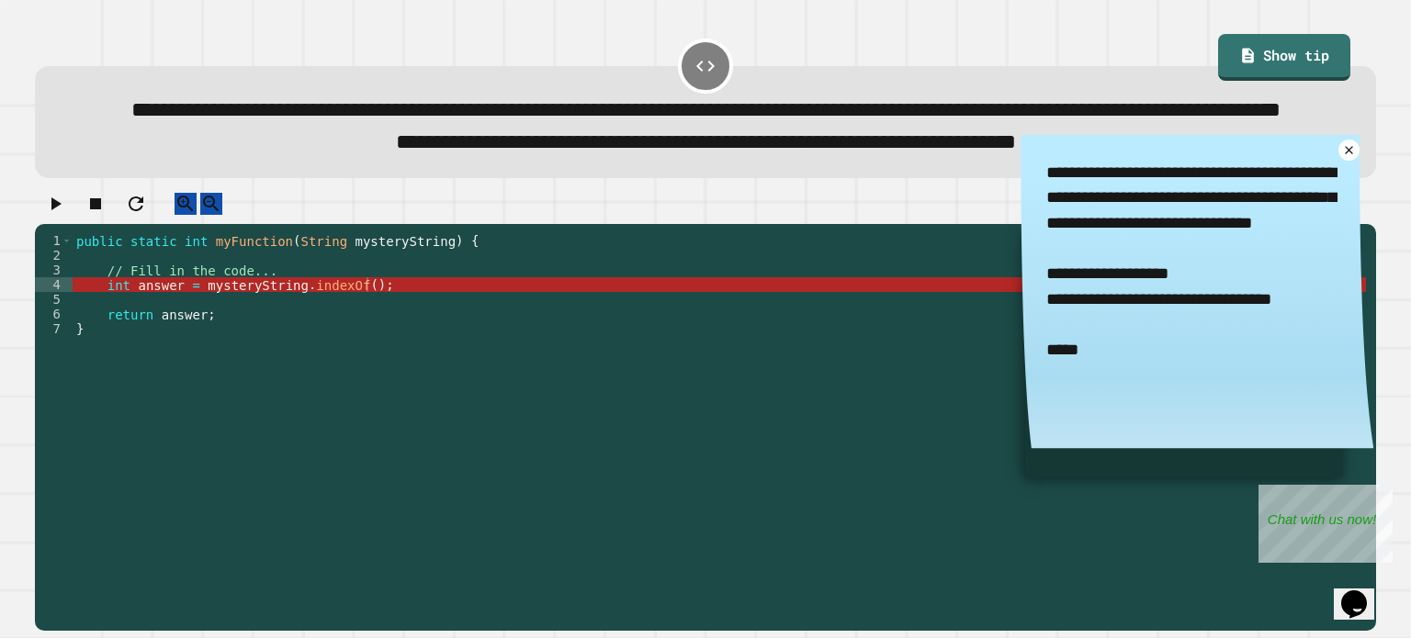
click at [351, 342] on div "public static int myFunction ( String mysteryString ) { // Fill in the code... …" at bounding box center [719, 394] width 1293 height 323
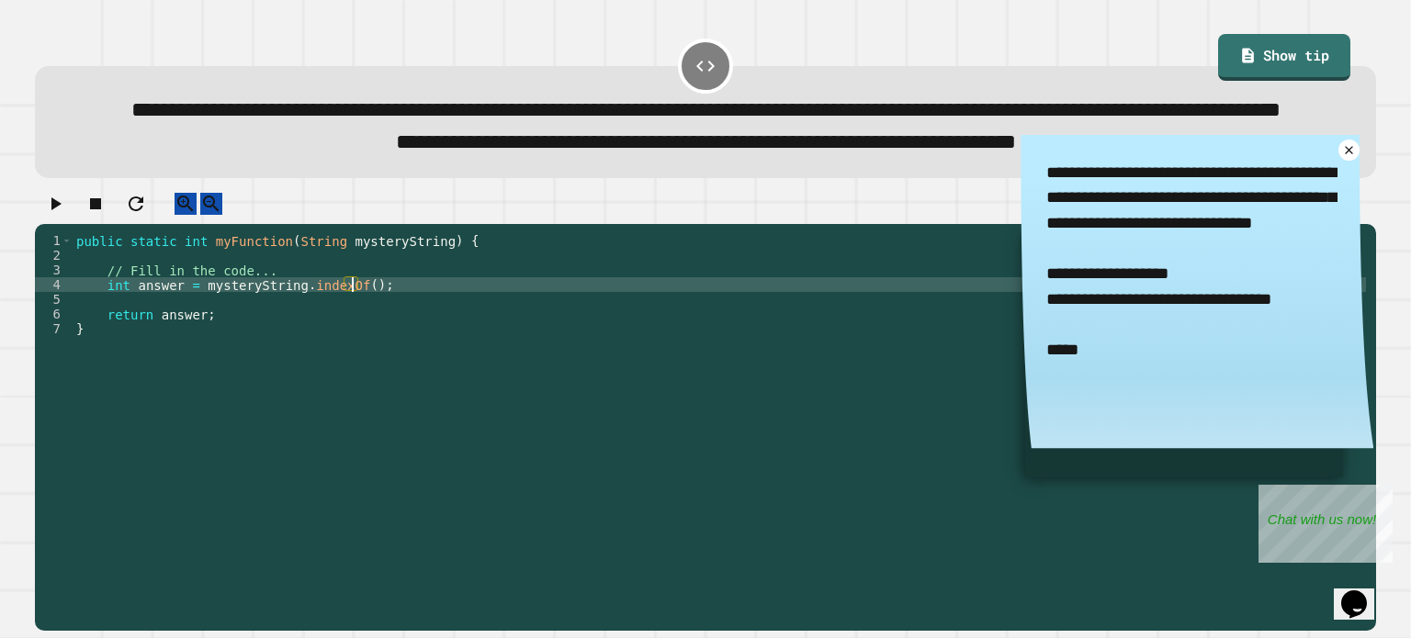
scroll to position [0, 19]
click at [66, 216] on button "button" at bounding box center [55, 204] width 22 height 23
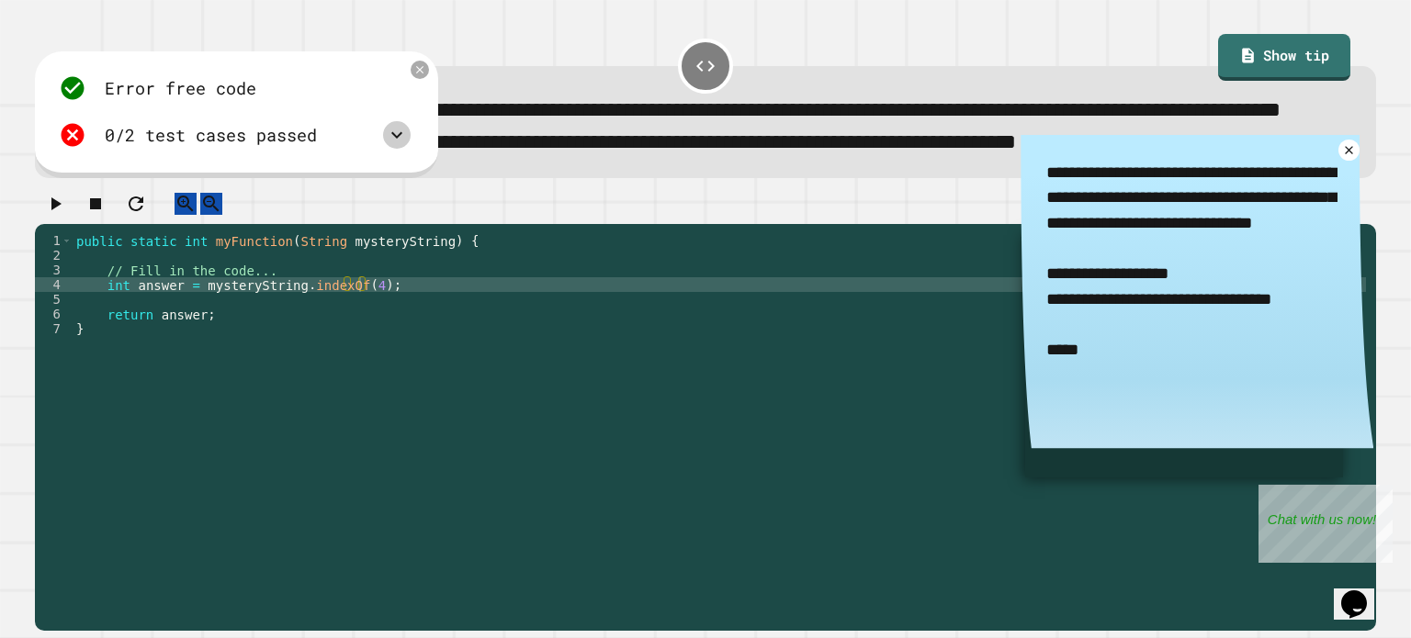
click at [408, 146] on icon at bounding box center [397, 135] width 22 height 22
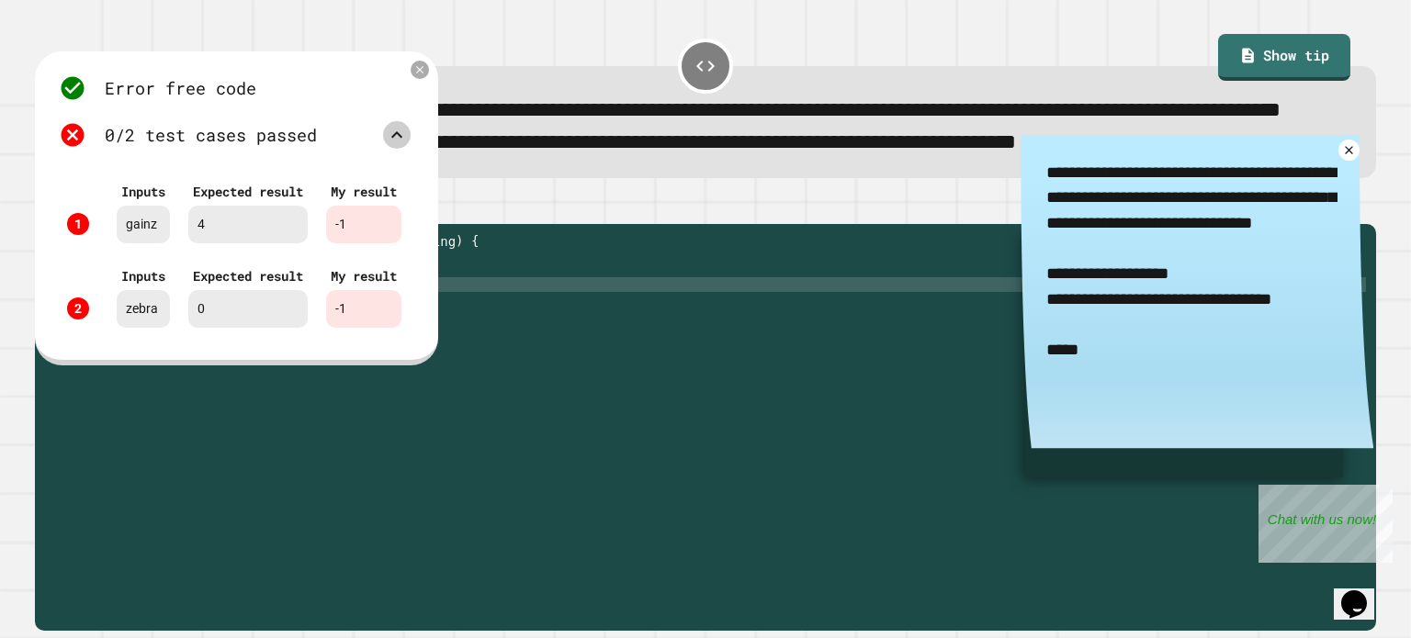
click at [408, 146] on icon at bounding box center [397, 135] width 22 height 22
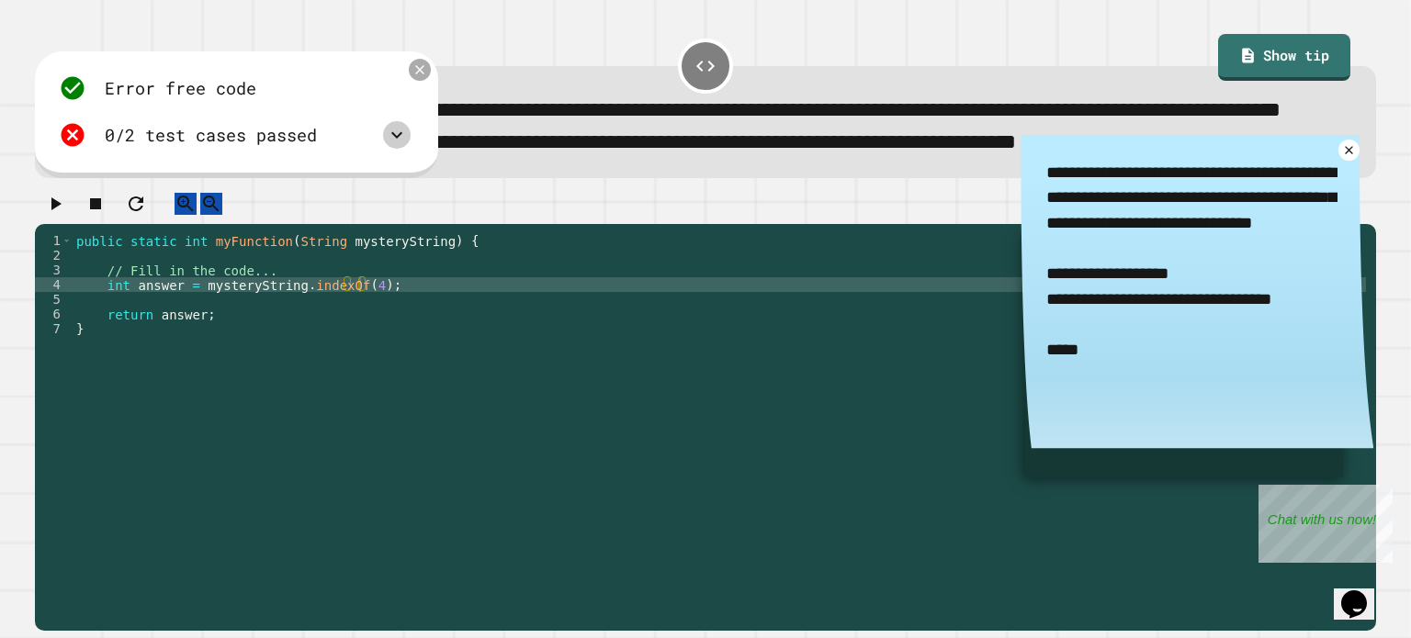
click at [424, 74] on icon at bounding box center [419, 69] width 9 height 9
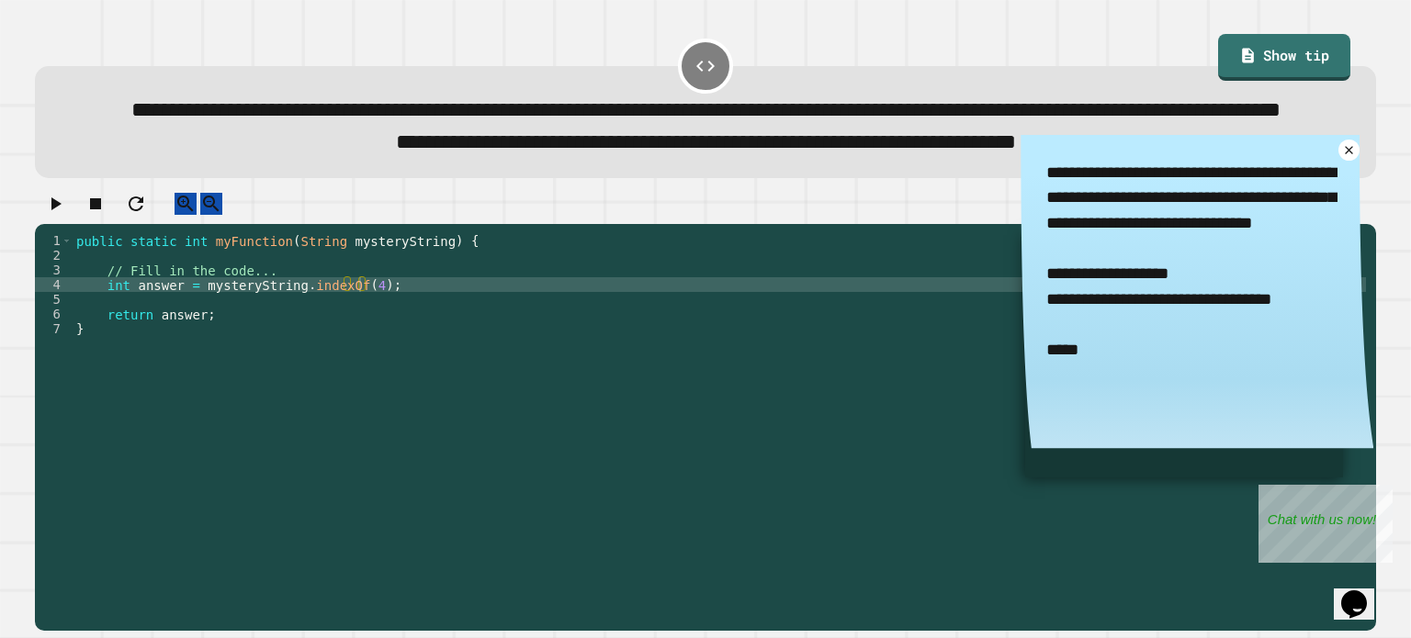
click at [361, 344] on div "public static int myFunction ( String mysteryString ) { // Fill in the code... …" at bounding box center [719, 394] width 1293 height 323
click at [48, 216] on button "button" at bounding box center [55, 204] width 22 height 23
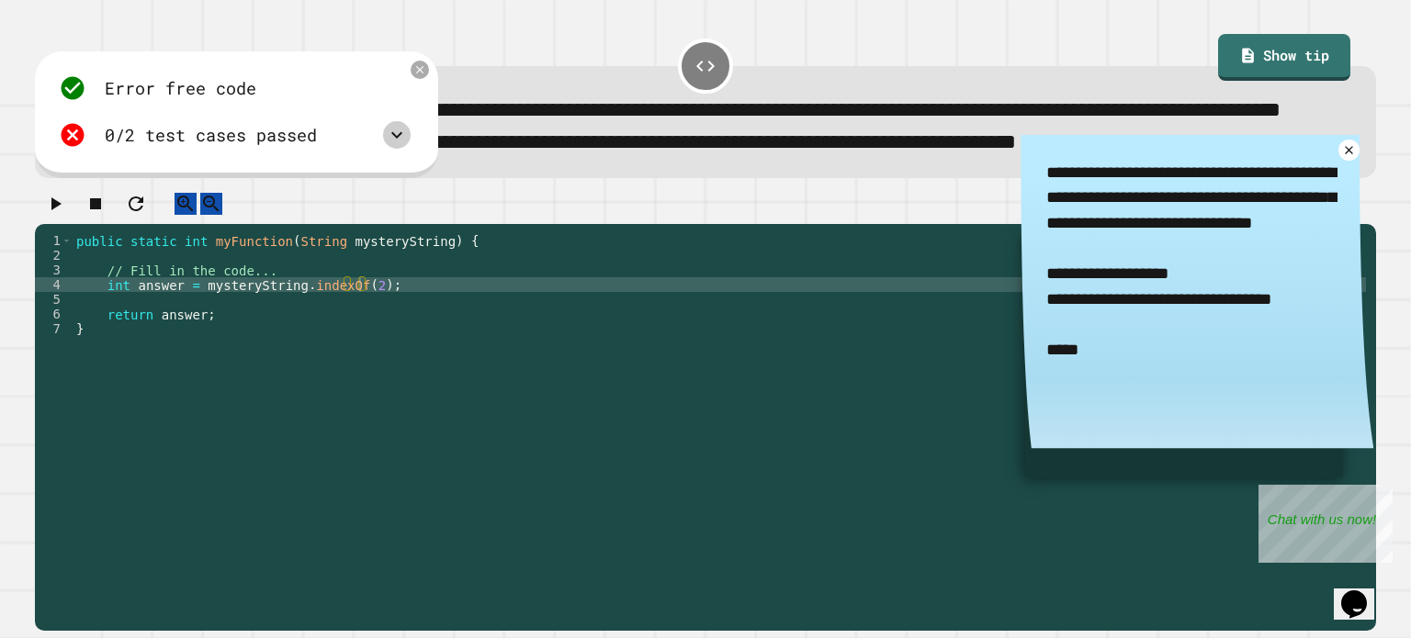
click at [408, 146] on icon at bounding box center [397, 135] width 22 height 22
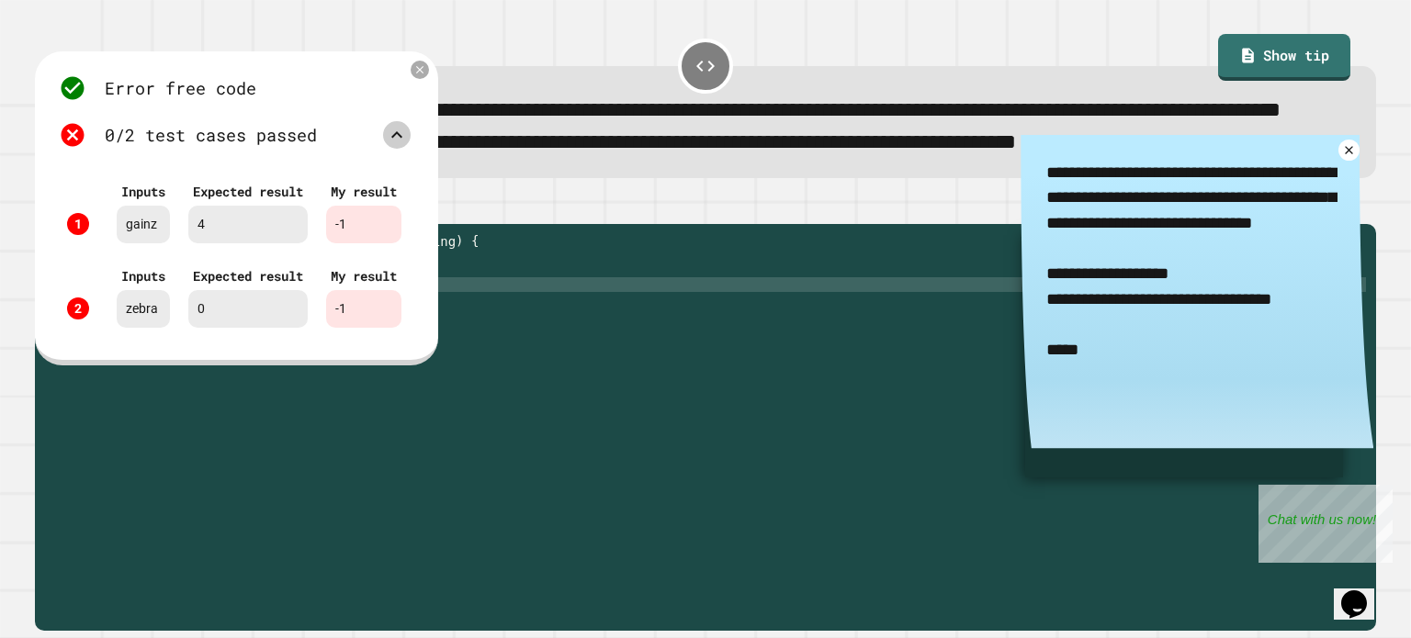
click at [408, 146] on icon at bounding box center [397, 135] width 22 height 22
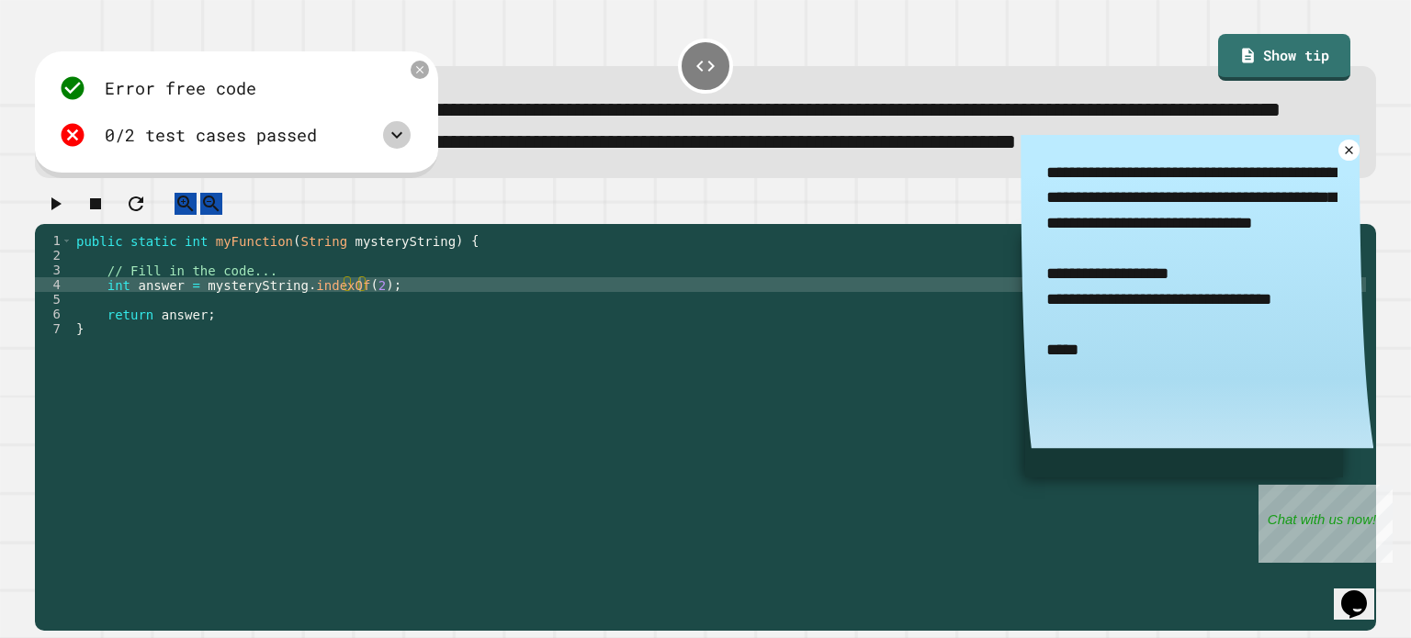
click at [420, 120] on div "Error free code -1aaljcwvinrhwaclrnqw34rqwhx3xernqwr3ha3xrnh-1 0/2 test cases p…" at bounding box center [235, 111] width 370 height 93
click at [427, 78] on icon at bounding box center [420, 70] width 16 height 16
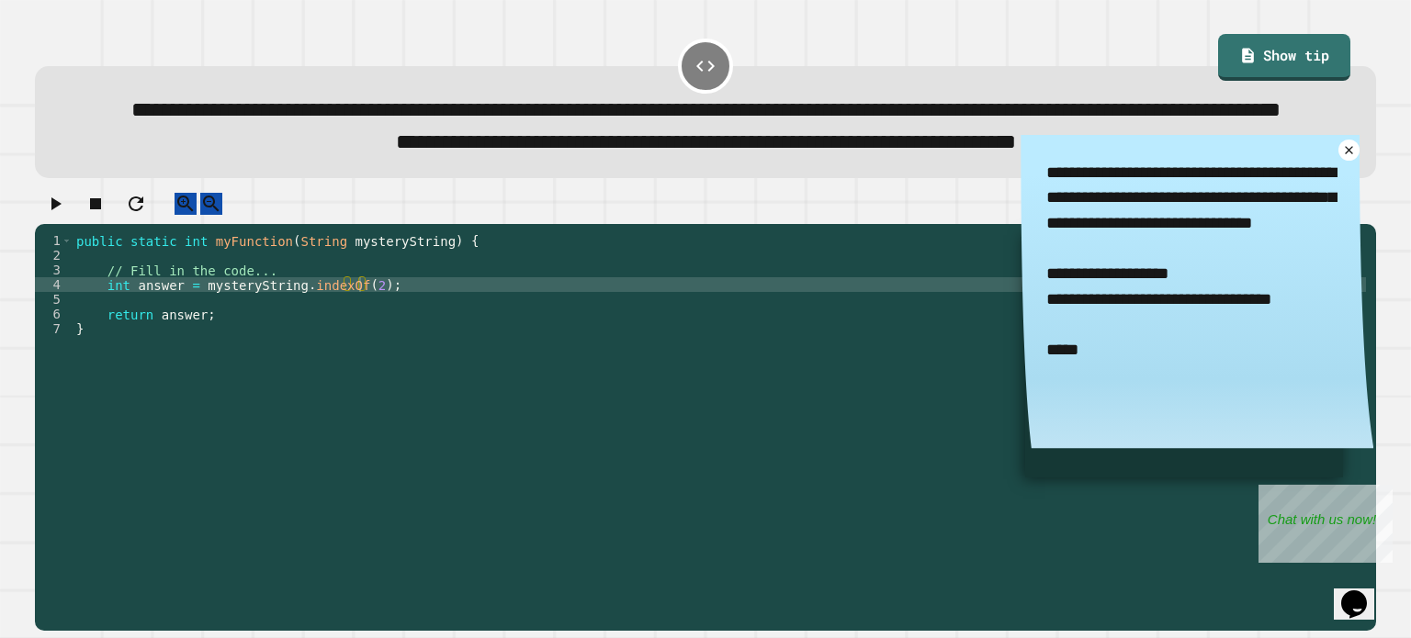
click at [358, 342] on div "public static int myFunction ( String mysteryString ) { // Fill in the code... …" at bounding box center [719, 394] width 1293 height 323
click at [40, 225] on div at bounding box center [705, 209] width 1340 height 32
click at [52, 215] on icon "button" at bounding box center [55, 204] width 22 height 22
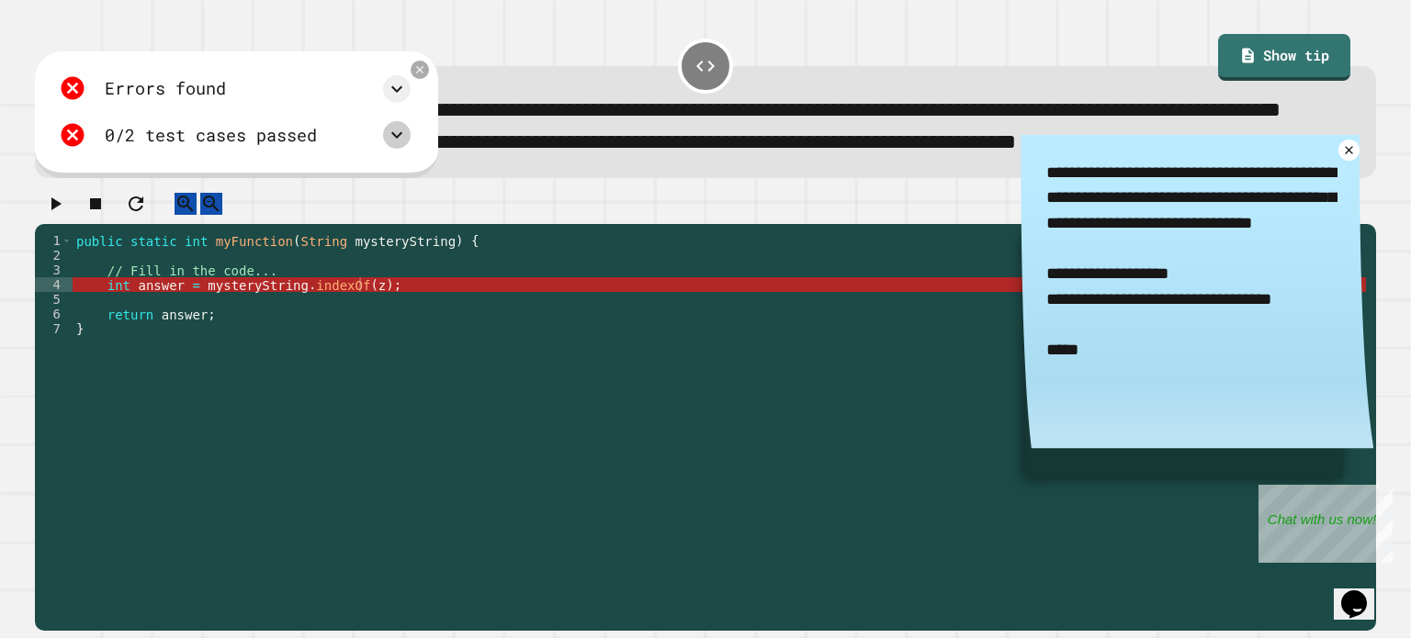
click at [402, 139] on icon at bounding box center [396, 135] width 11 height 6
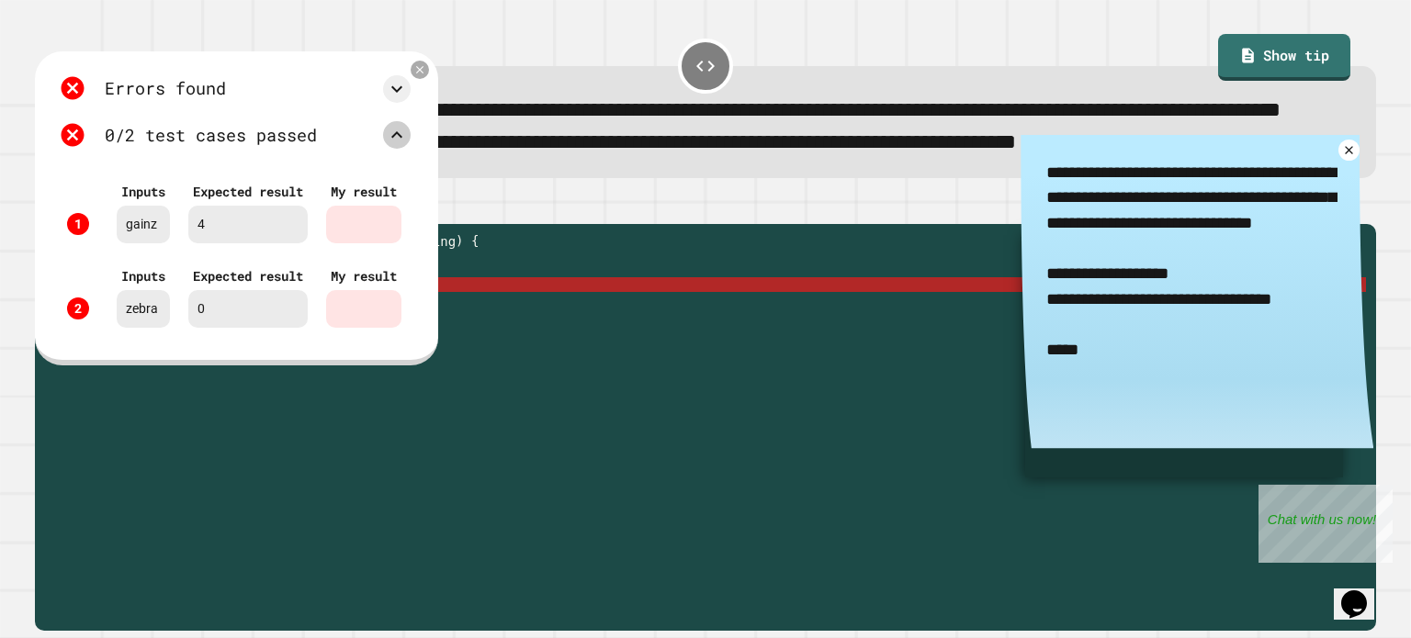
click at [408, 146] on icon at bounding box center [397, 135] width 22 height 22
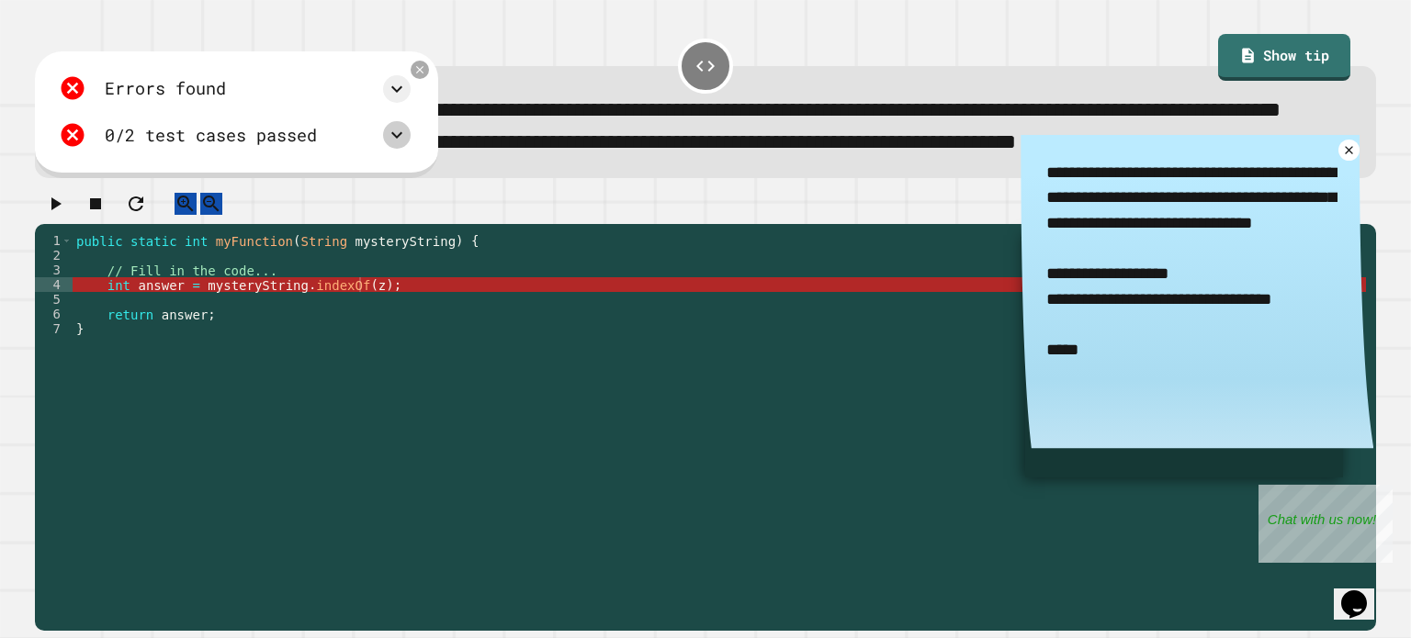
click at [402, 139] on icon at bounding box center [396, 135] width 11 height 6
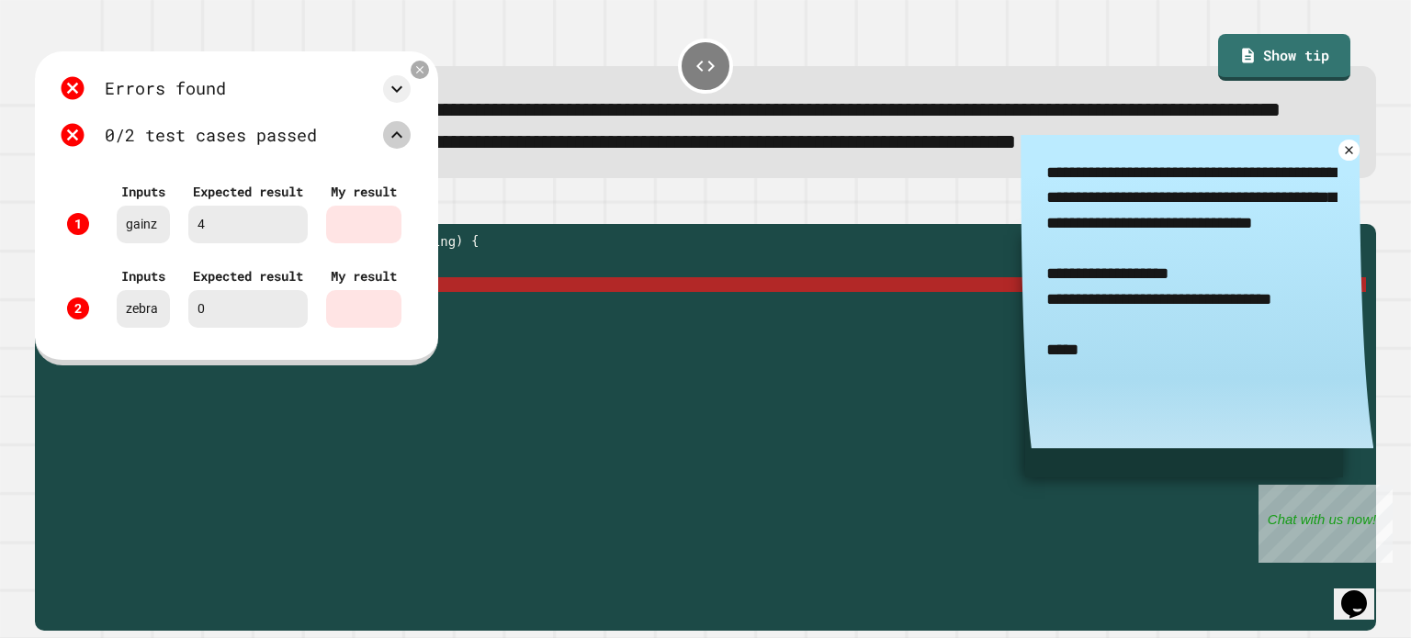
click at [408, 146] on icon at bounding box center [397, 135] width 22 height 22
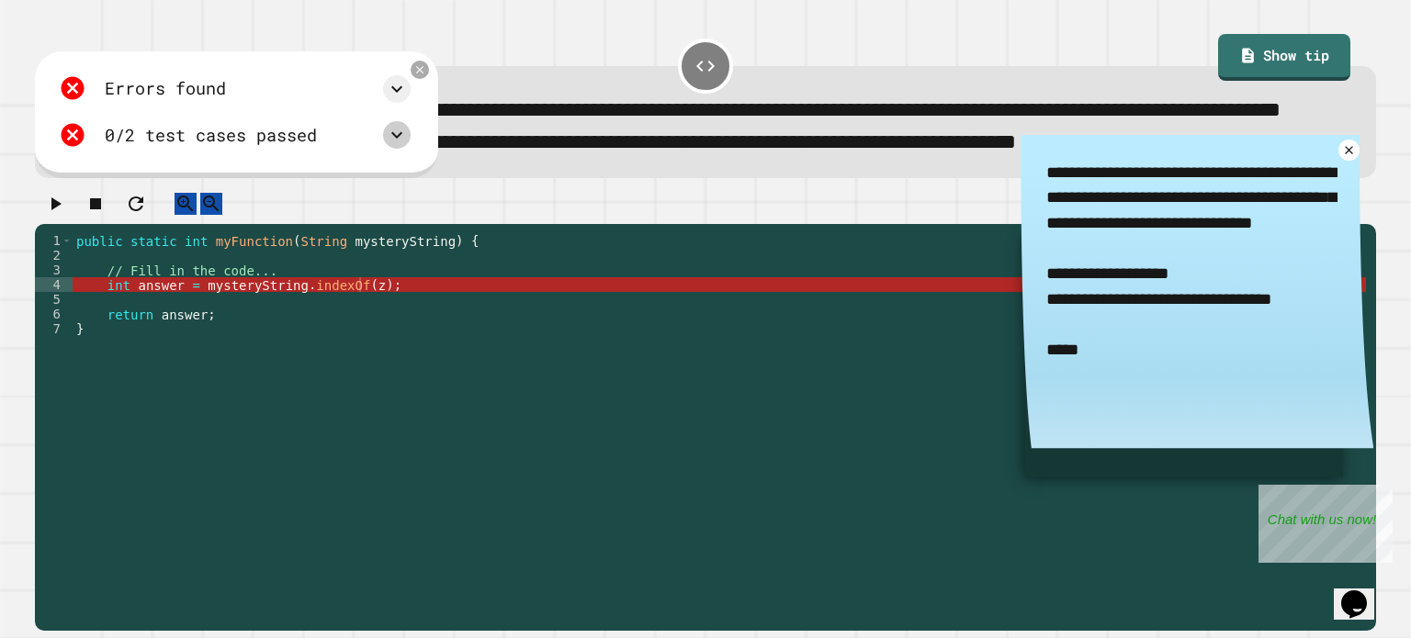
click at [360, 339] on div "public static int myFunction ( String mysteryString ) { // Fill in the code... …" at bounding box center [719, 394] width 1293 height 323
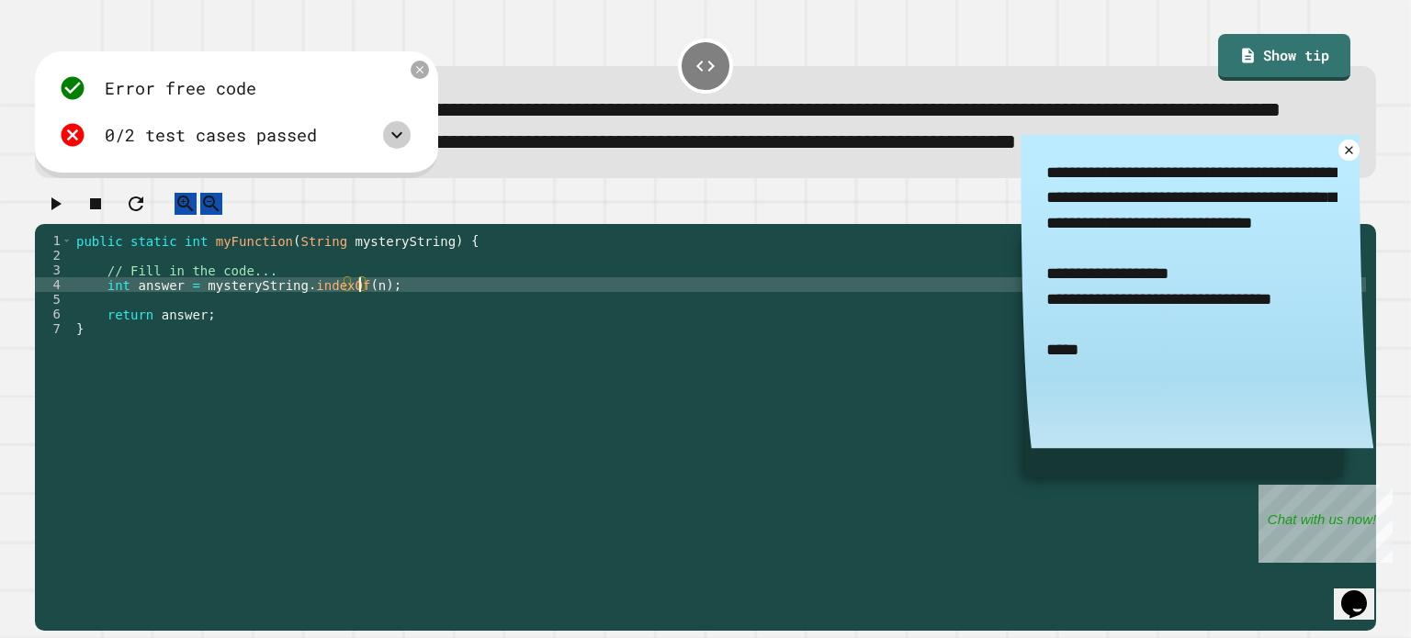
type textarea "**********"
click at [61, 216] on button "button" at bounding box center [55, 204] width 22 height 23
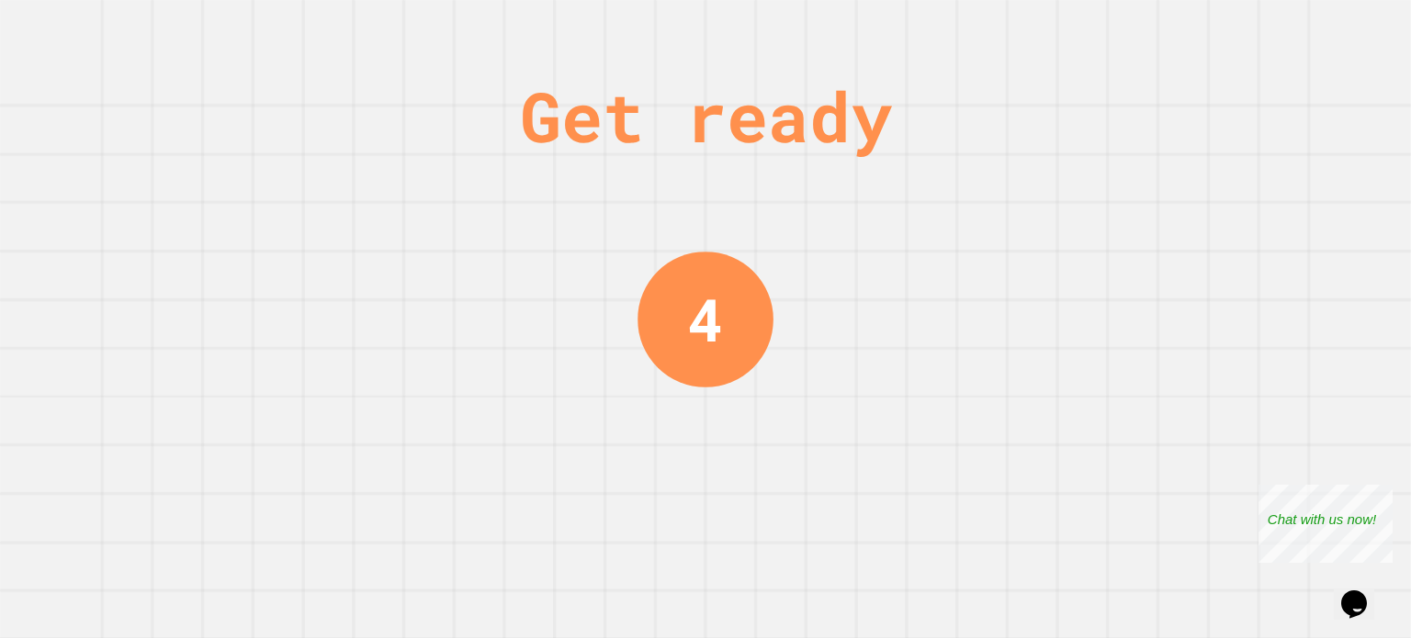
scroll to position [0, 0]
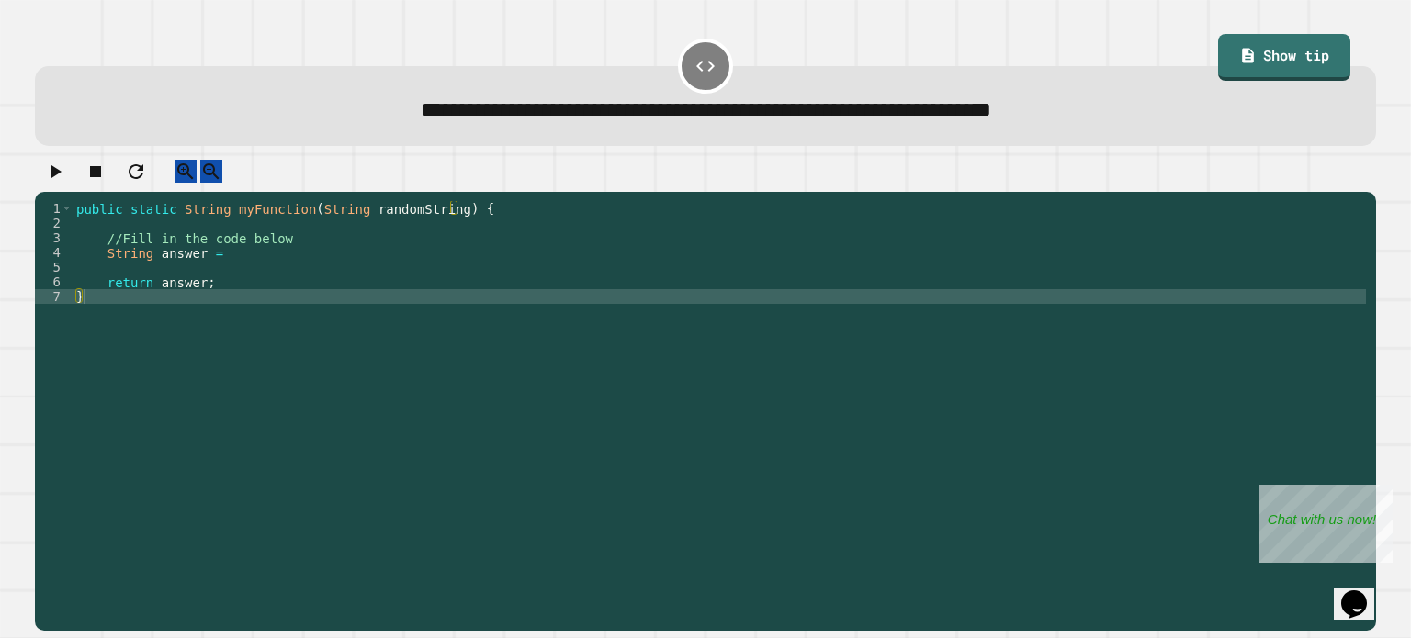
click at [221, 278] on div "public static String myFunction ( String randomString ) { //Fill in the code be…" at bounding box center [719, 399] width 1293 height 397
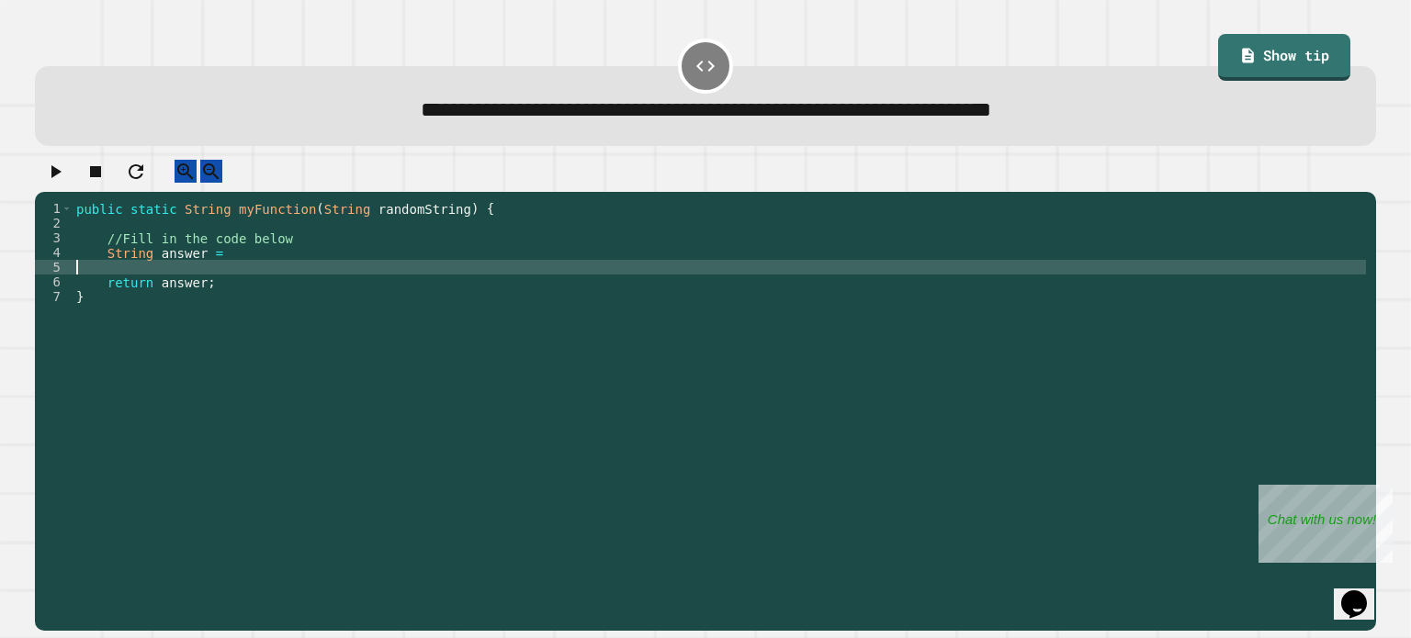
click at [242, 265] on div "public static String myFunction ( String randomString ) { //Fill in the code be…" at bounding box center [719, 399] width 1293 height 397
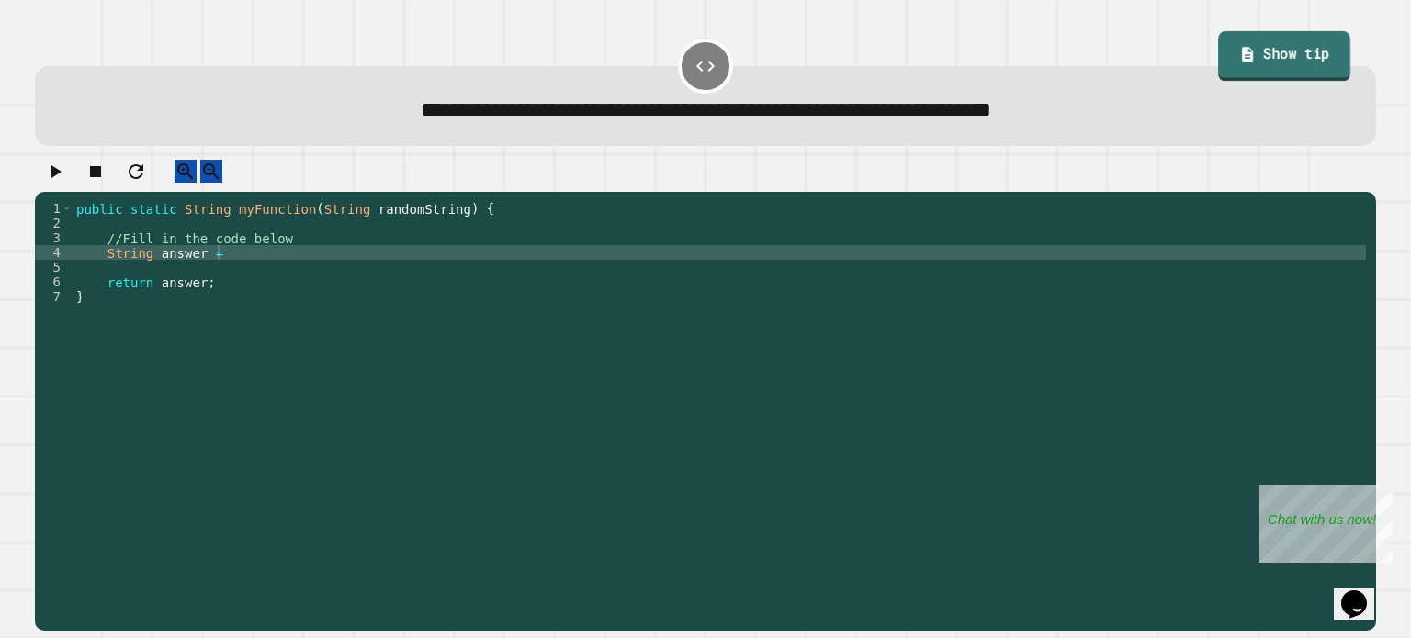
click at [1235, 65] on link "Show tip" at bounding box center [1284, 56] width 132 height 50
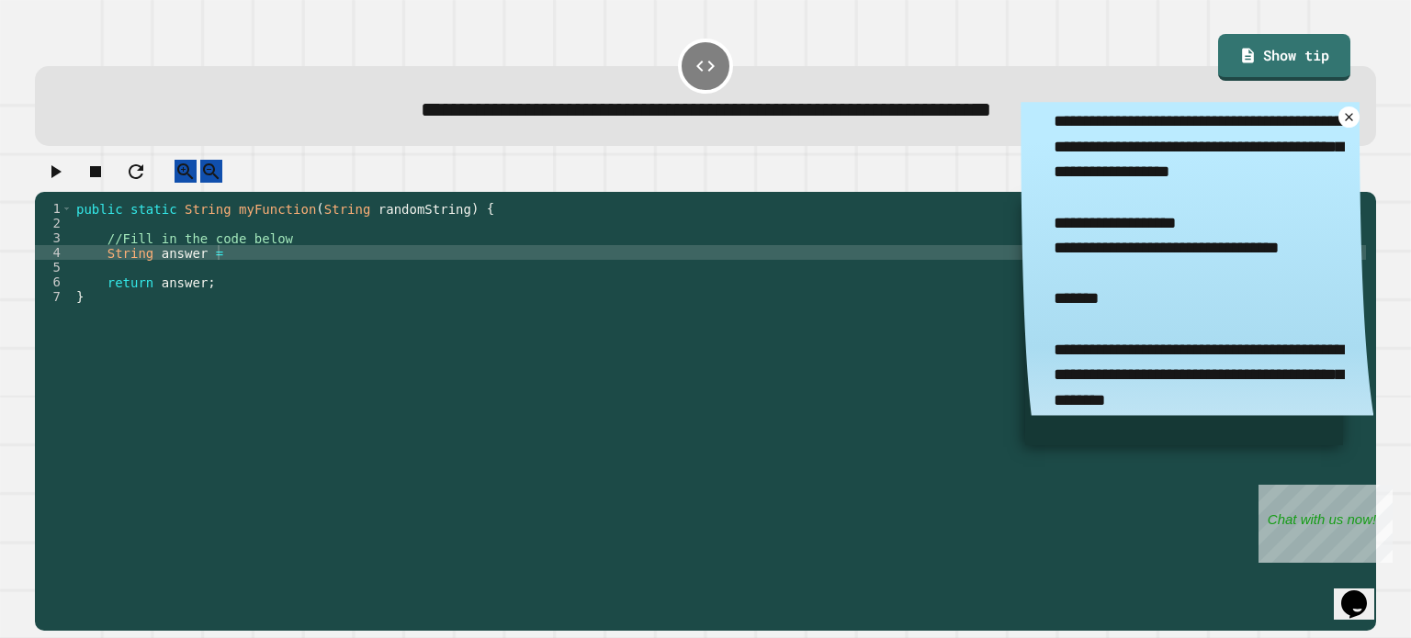
scroll to position [18, 0]
click at [236, 268] on div "public static String myFunction ( String randomString ) { //Fill in the code be…" at bounding box center [719, 399] width 1293 height 397
click at [66, 182] on icon "button" at bounding box center [55, 172] width 22 height 22
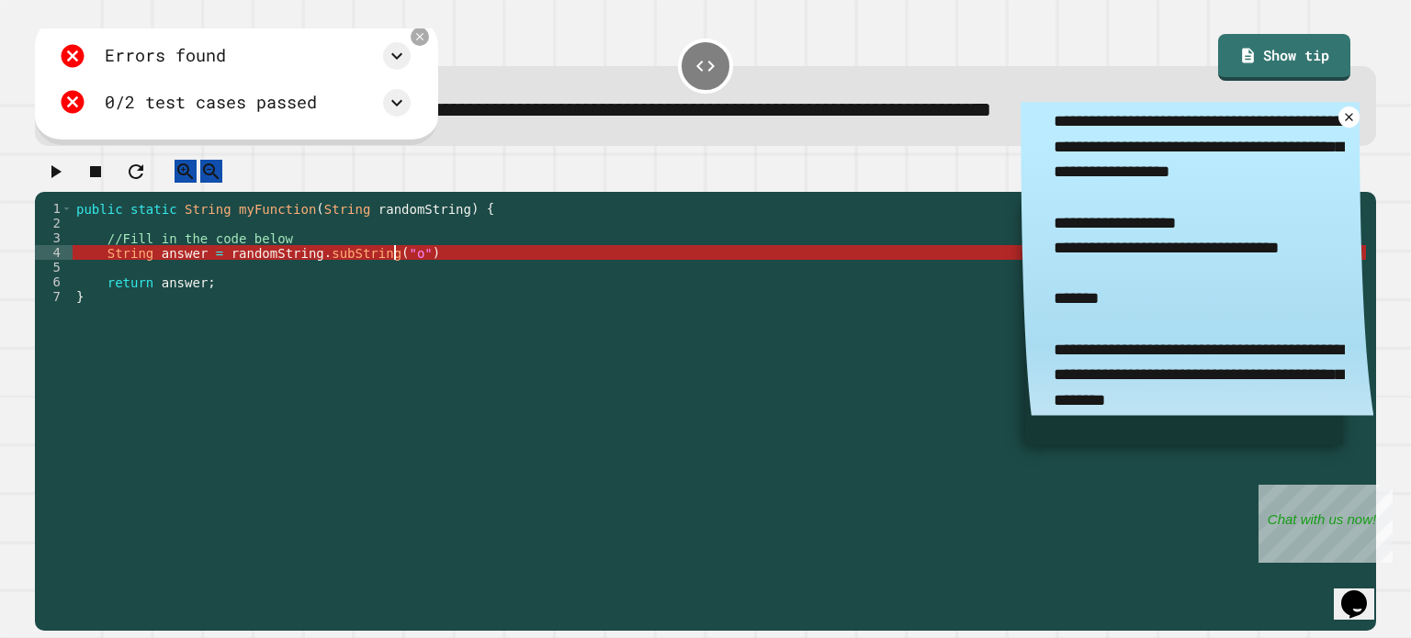
click at [398, 268] on div "public static String myFunction ( String randomString ) { //Fill in the code be…" at bounding box center [719, 399] width 1293 height 397
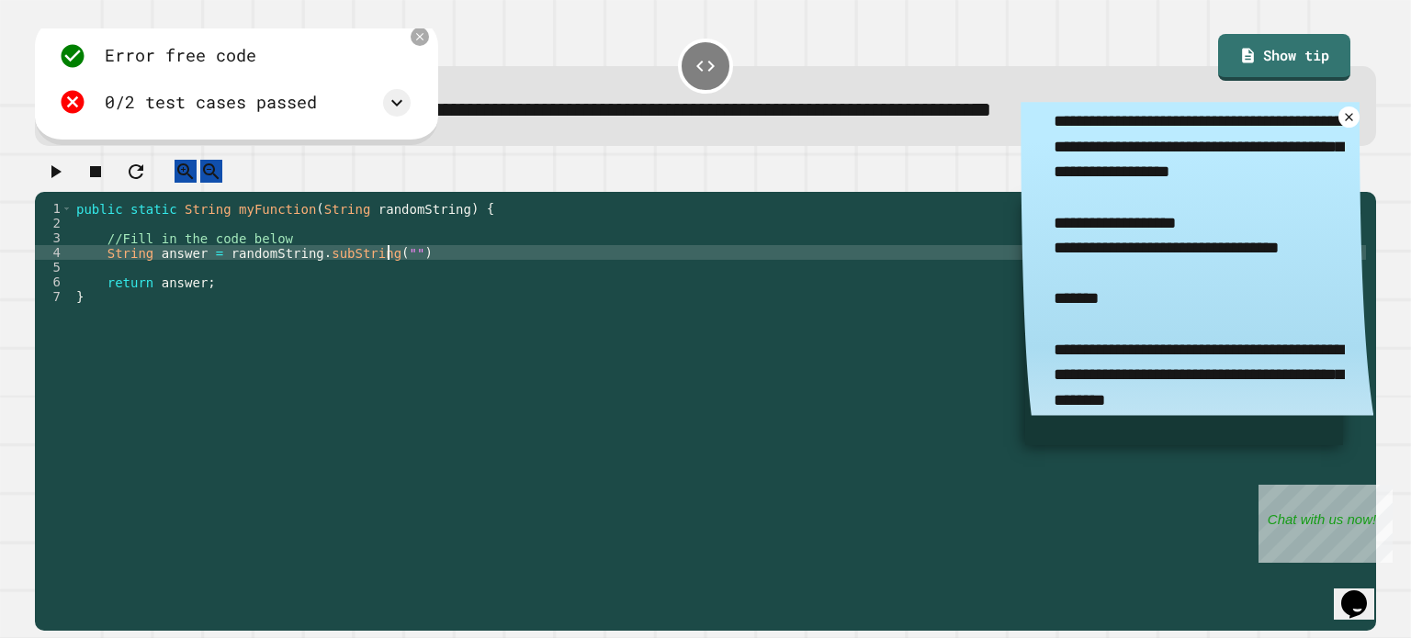
type textarea "**********"
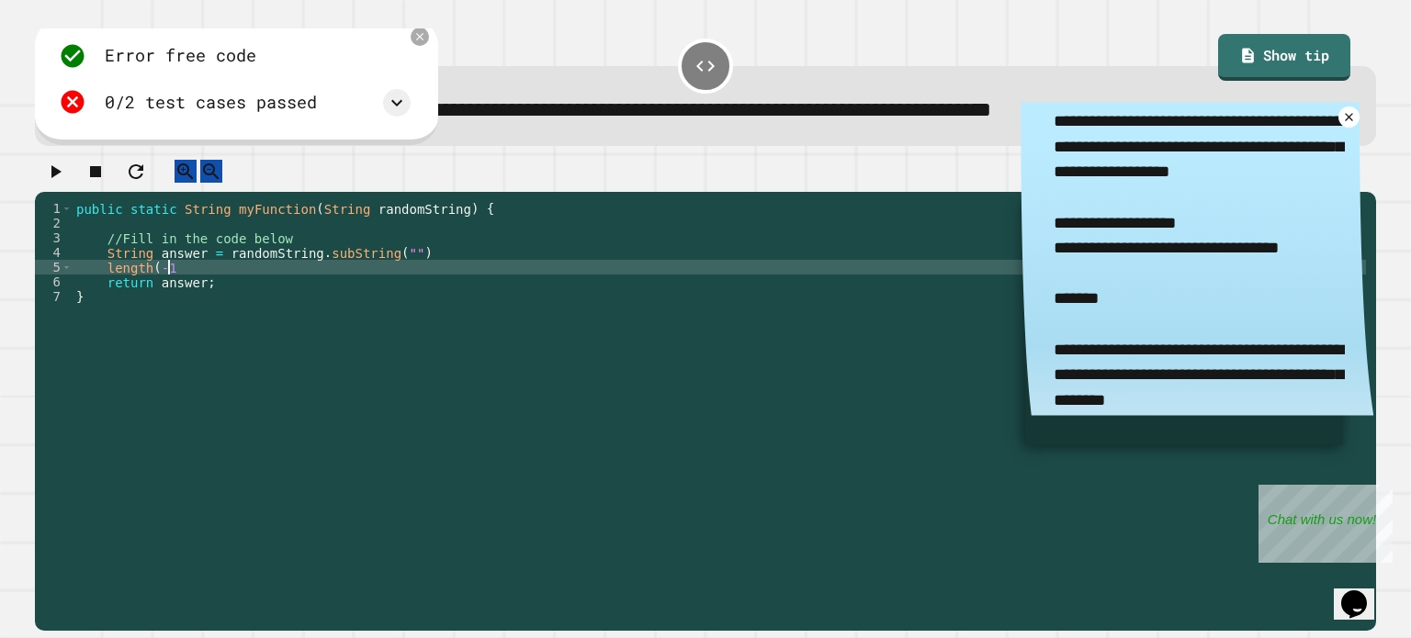
scroll to position [0, 6]
type textarea "**********"
click at [61, 178] on icon "button" at bounding box center [56, 171] width 10 height 13
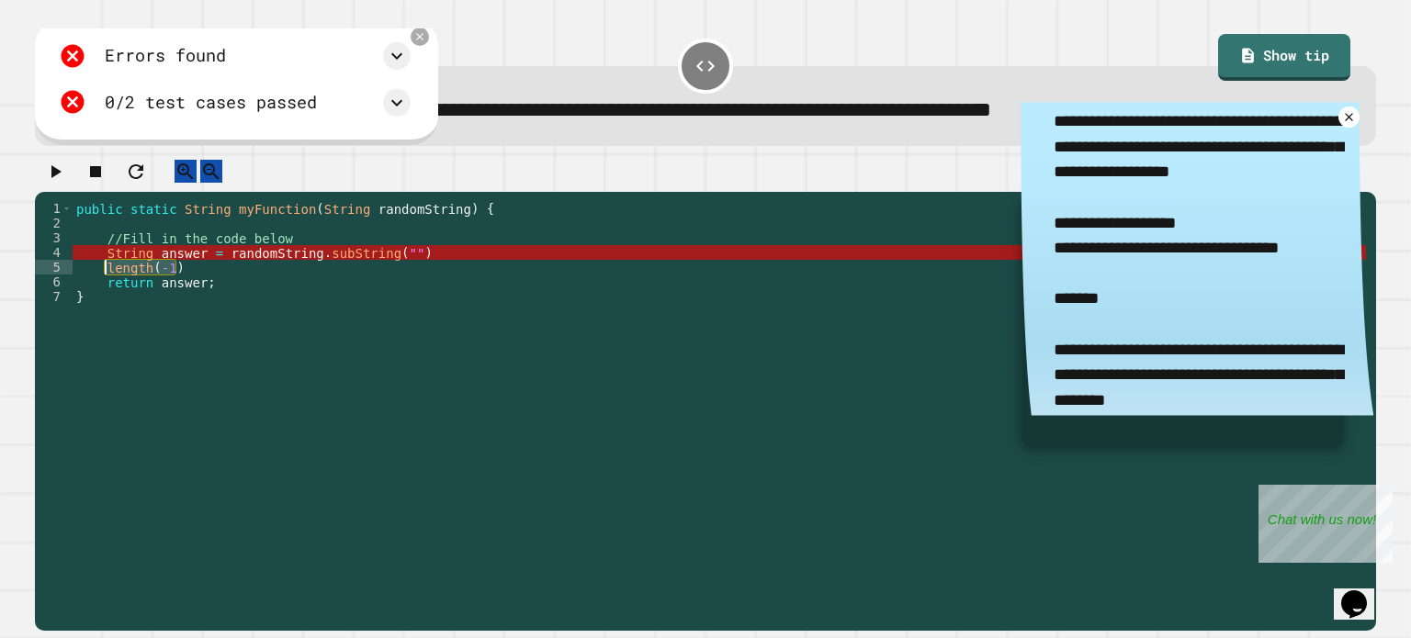
drag, startPoint x: 173, startPoint y: 283, endPoint x: 102, endPoint y: 288, distance: 70.9
click at [102, 288] on div "public static String myFunction ( String randomString ) { //Fill in the code be…" at bounding box center [719, 399] width 1293 height 397
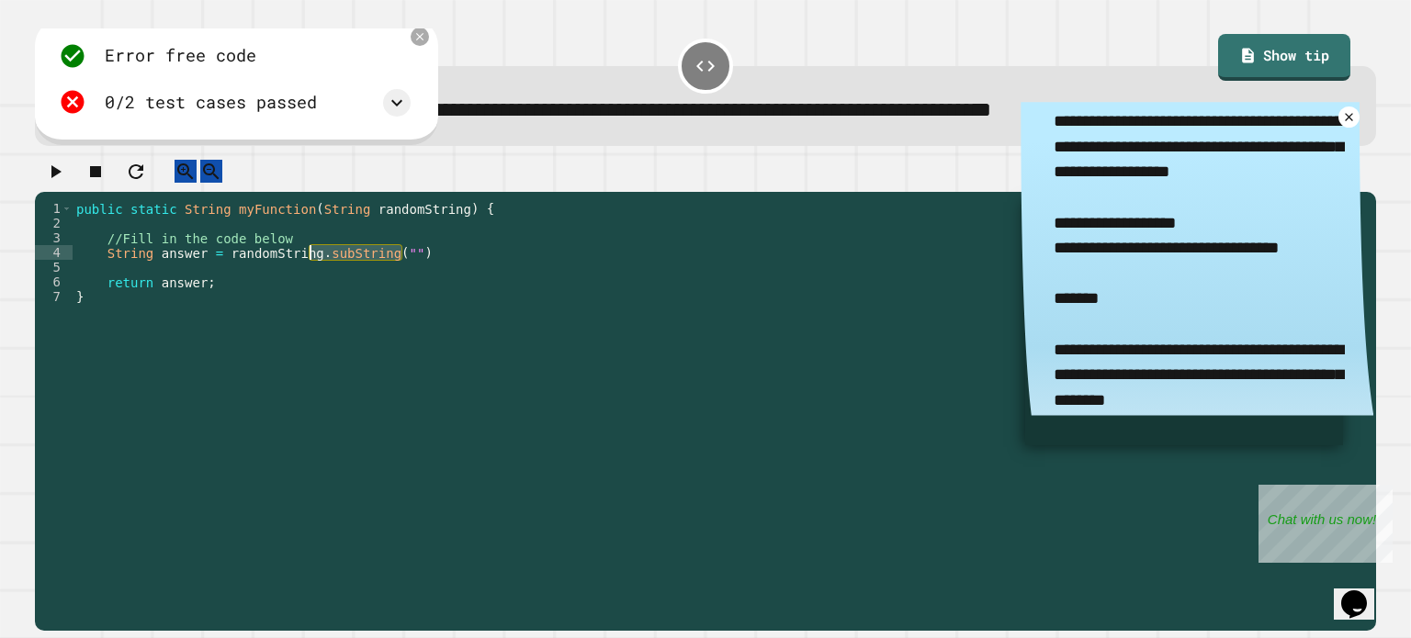
drag, startPoint x: 400, startPoint y: 271, endPoint x: 310, endPoint y: 271, distance: 90.0
click at [310, 271] on div "public static String myFunction ( String randomString ) { //Fill in the code be…" at bounding box center [719, 399] width 1293 height 397
paste textarea "Cursor at row 4"
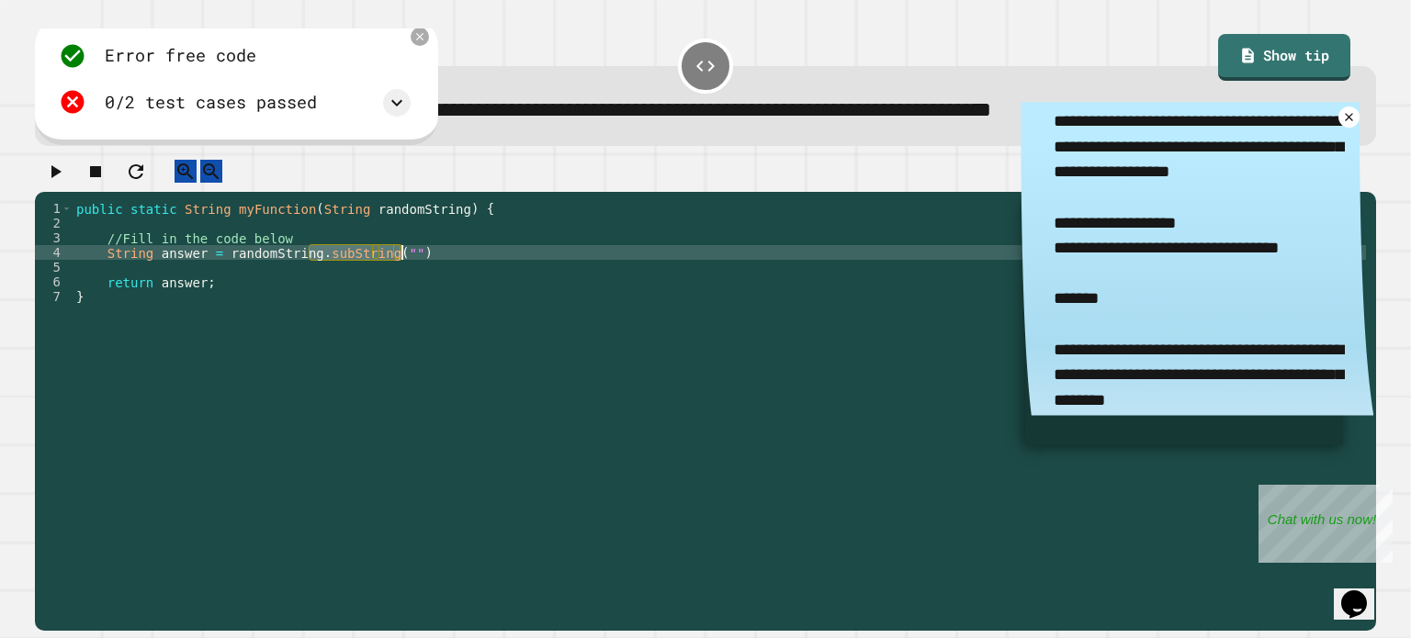
type textarea "**********"
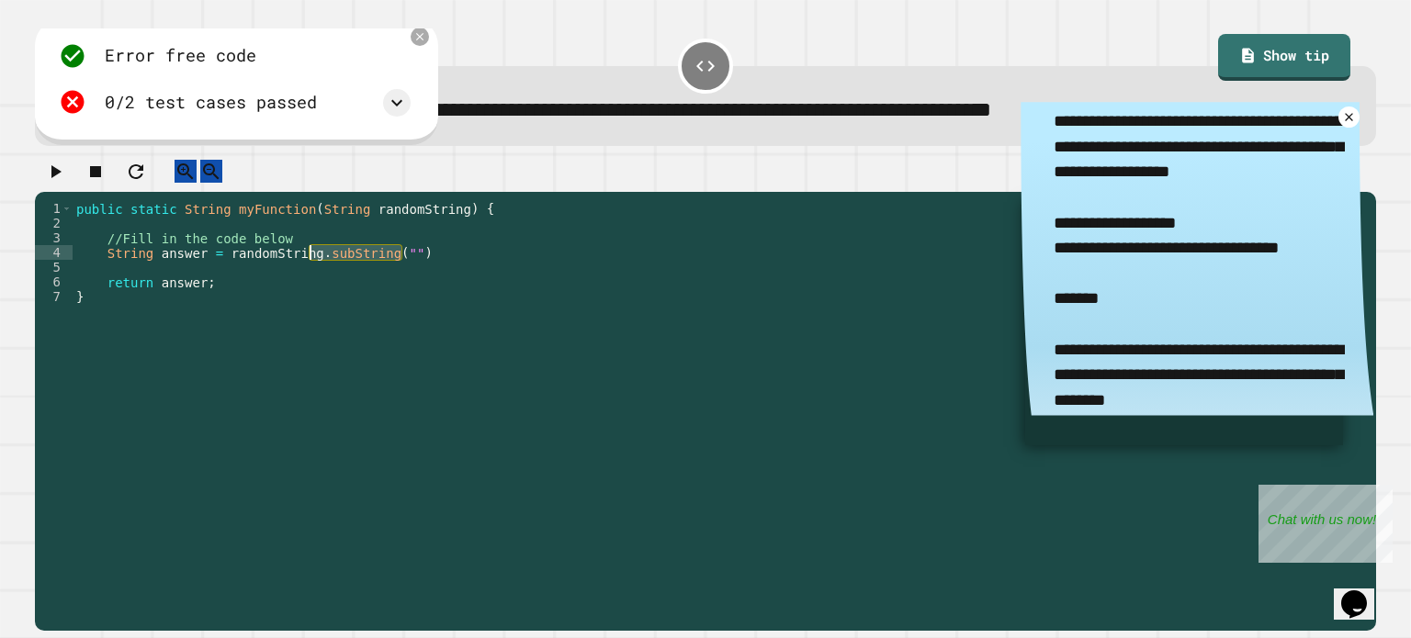
drag, startPoint x: 400, startPoint y: 266, endPoint x: 310, endPoint y: 267, distance: 90.9
click at [310, 267] on div "public static String myFunction ( String randomString ) { //Fill in the code be…" at bounding box center [719, 399] width 1293 height 397
paste textarea "Cursor at row 4"
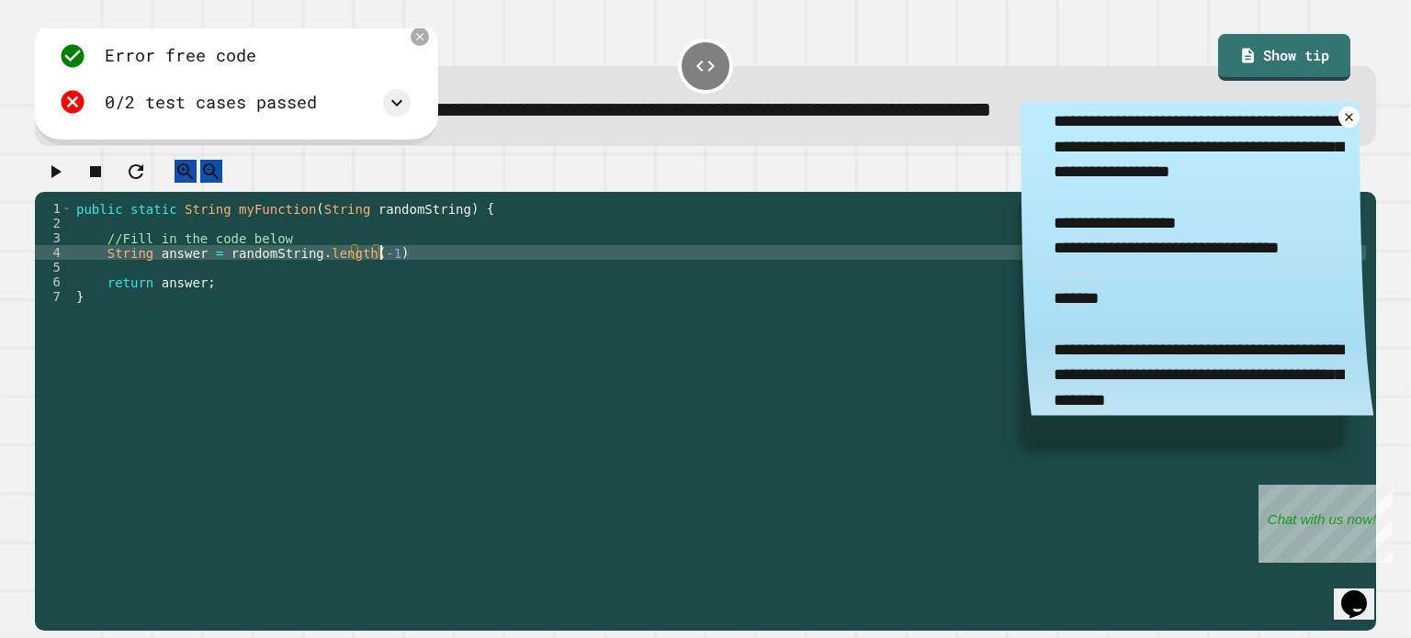
click at [66, 183] on icon "button" at bounding box center [55, 172] width 22 height 22
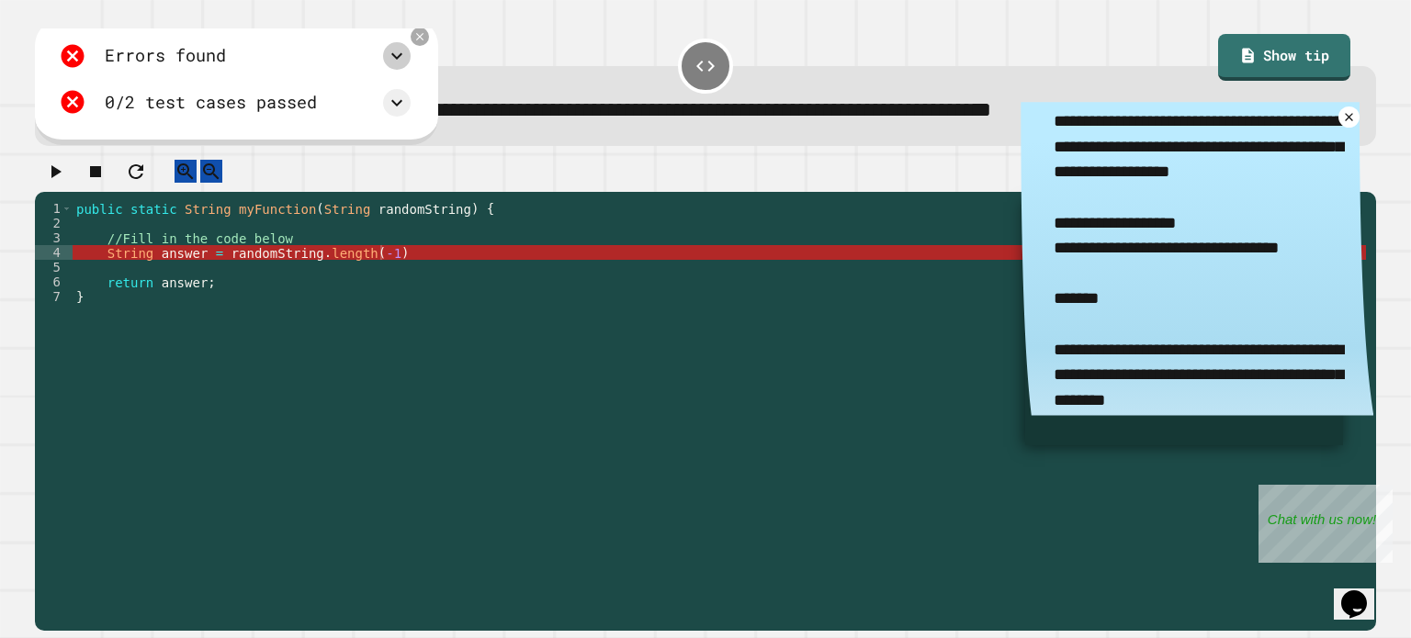
click at [408, 61] on icon at bounding box center [397, 56] width 22 height 22
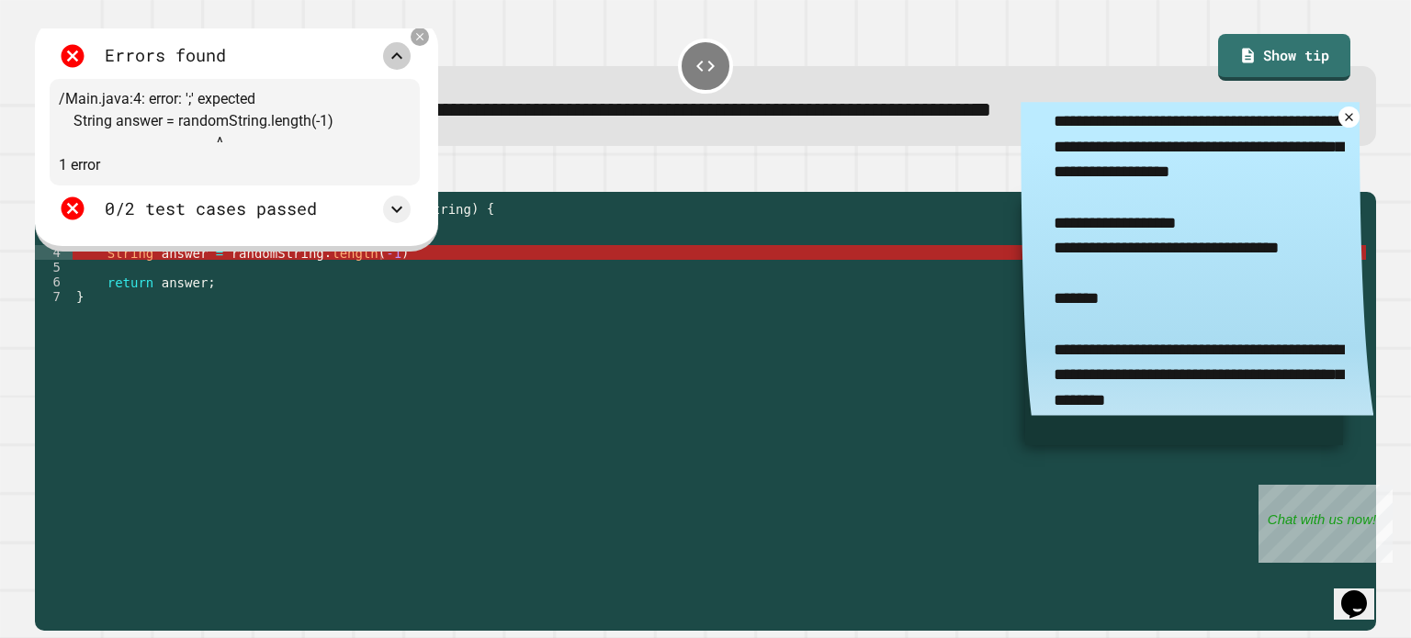
click at [408, 61] on icon at bounding box center [397, 56] width 22 height 22
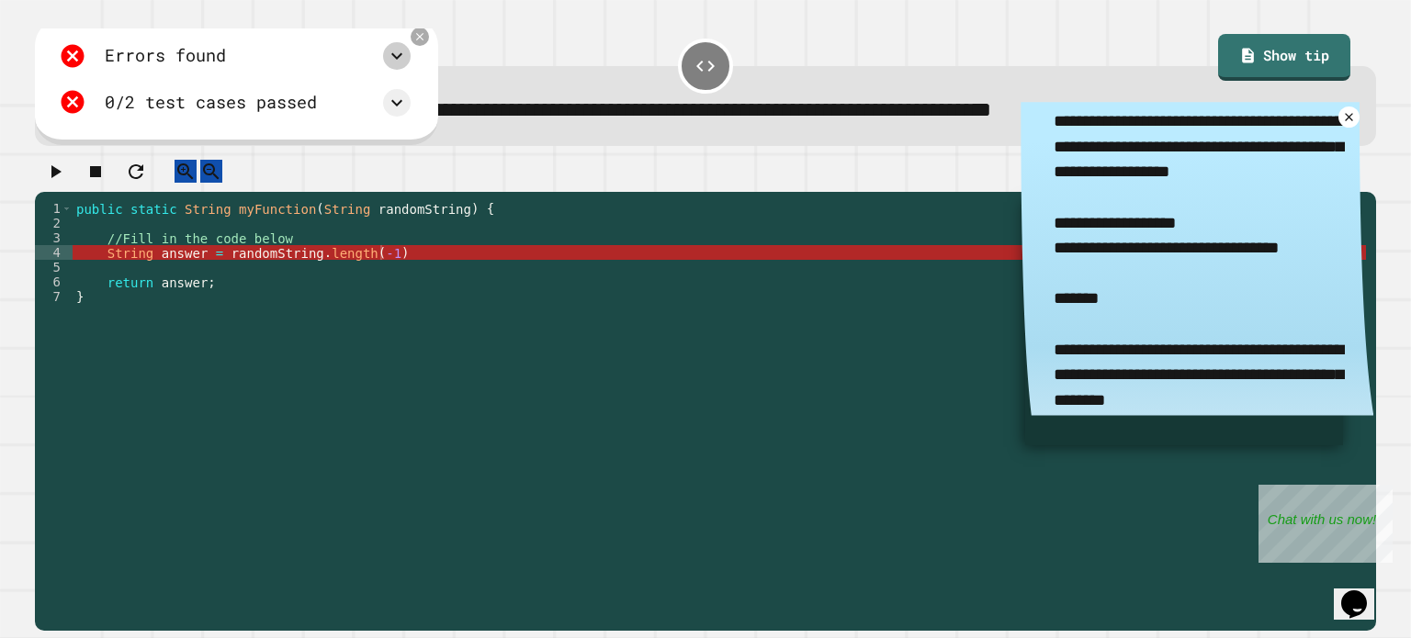
click at [394, 271] on div "public static String myFunction ( String randomString ) { //Fill in the code be…" at bounding box center [719, 399] width 1293 height 397
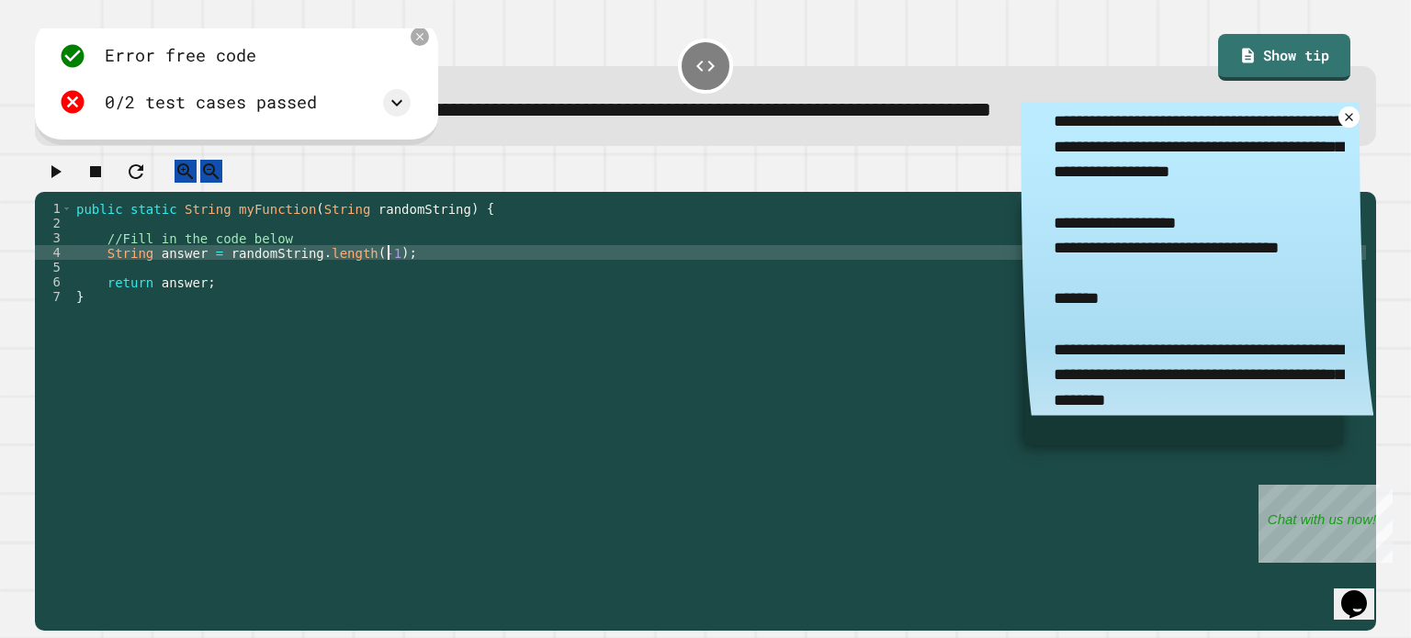
scroll to position [0, 21]
click at [66, 166] on button "button" at bounding box center [55, 171] width 22 height 23
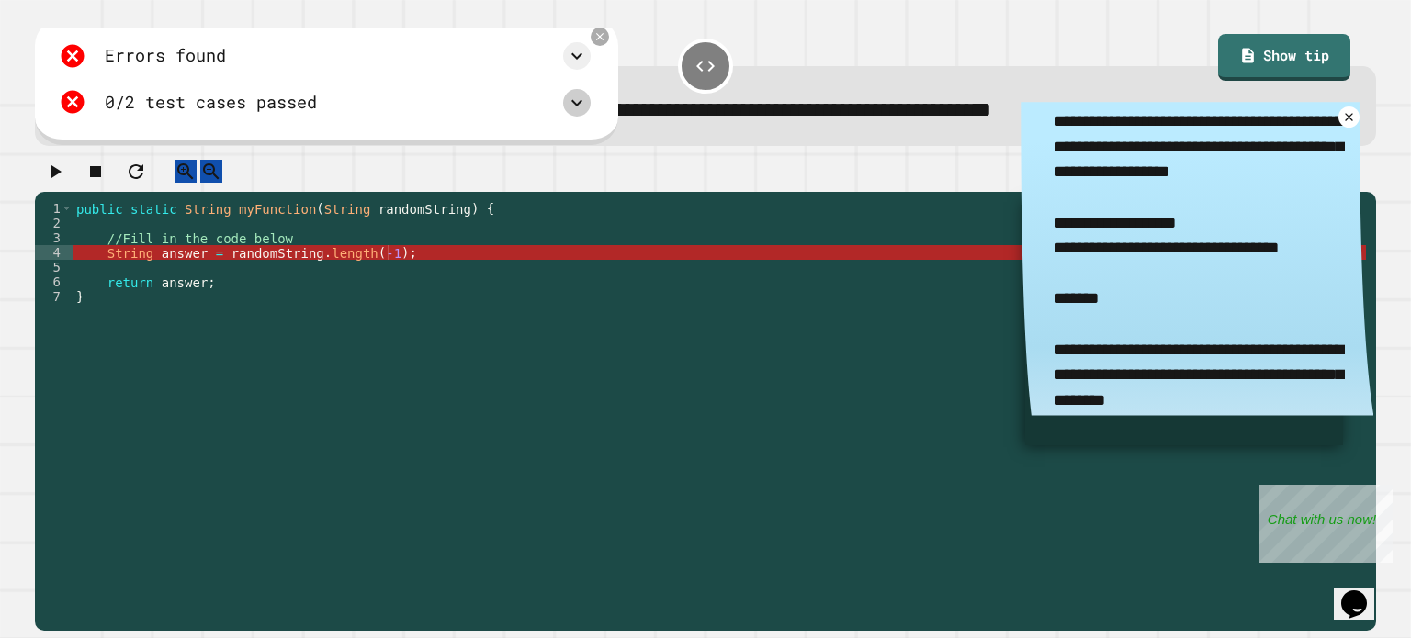
click at [573, 99] on icon at bounding box center [577, 103] width 22 height 22
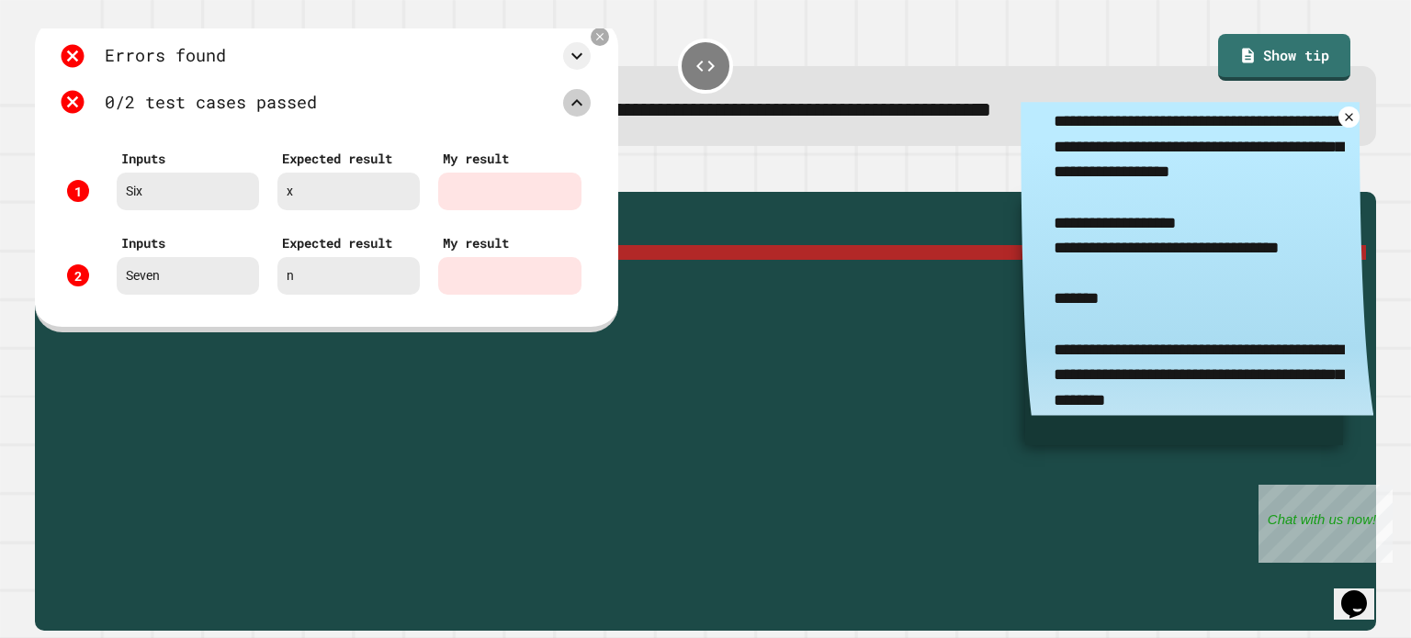
click at [573, 97] on icon at bounding box center [577, 103] width 22 height 22
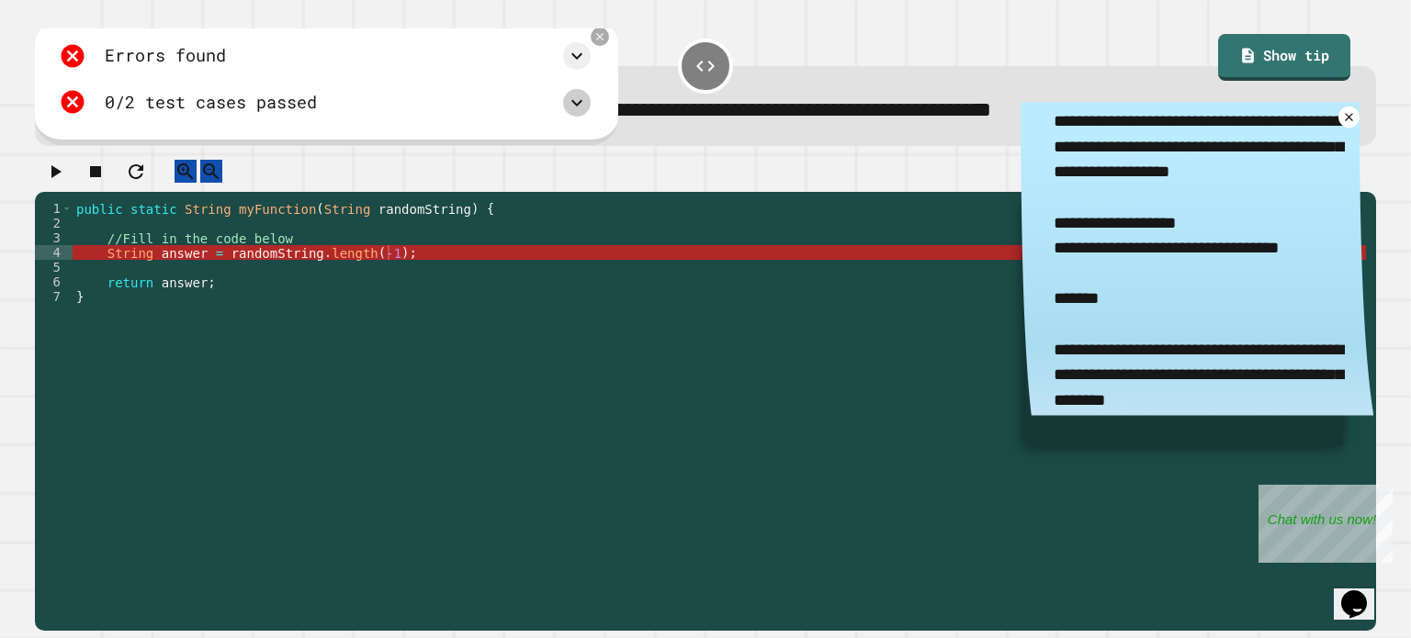
click at [157, 287] on div "public static String myFunction ( String randomString ) { //Fill in the code be…" at bounding box center [719, 399] width 1293 height 397
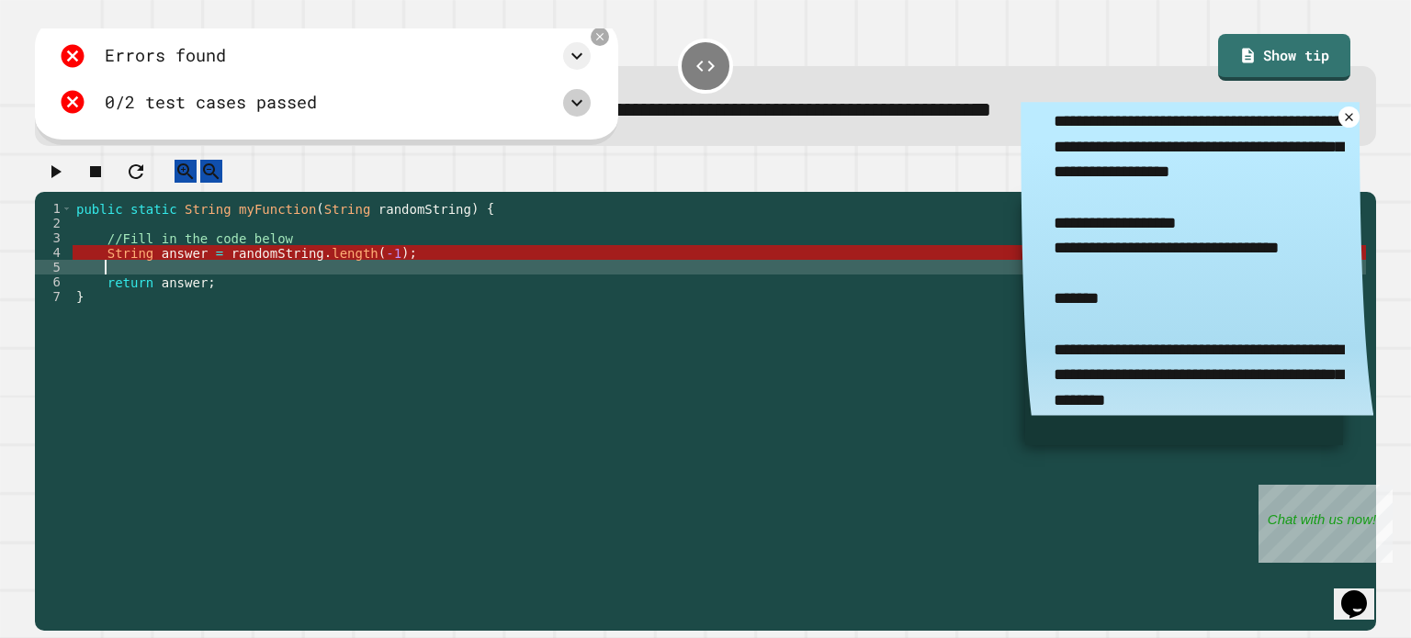
scroll to position [29, 0]
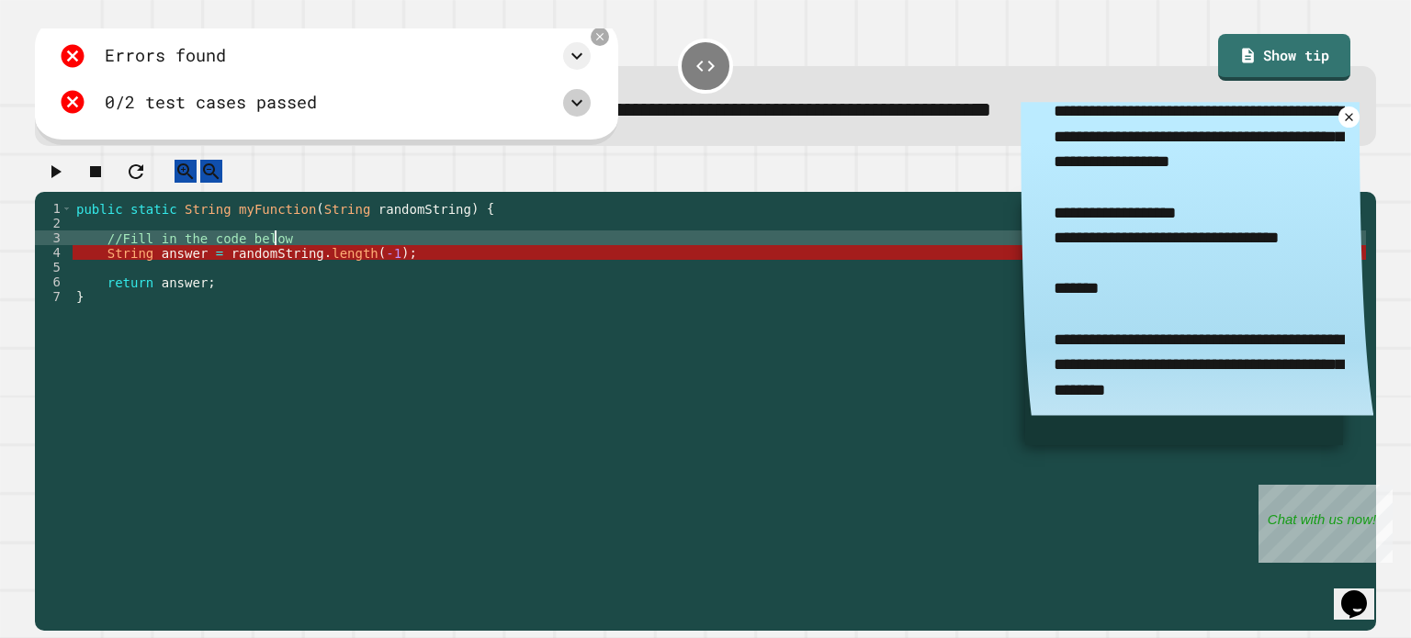
click at [401, 251] on div "public static String myFunction ( String randomString ) { //Fill in the code be…" at bounding box center [719, 399] width 1293 height 397
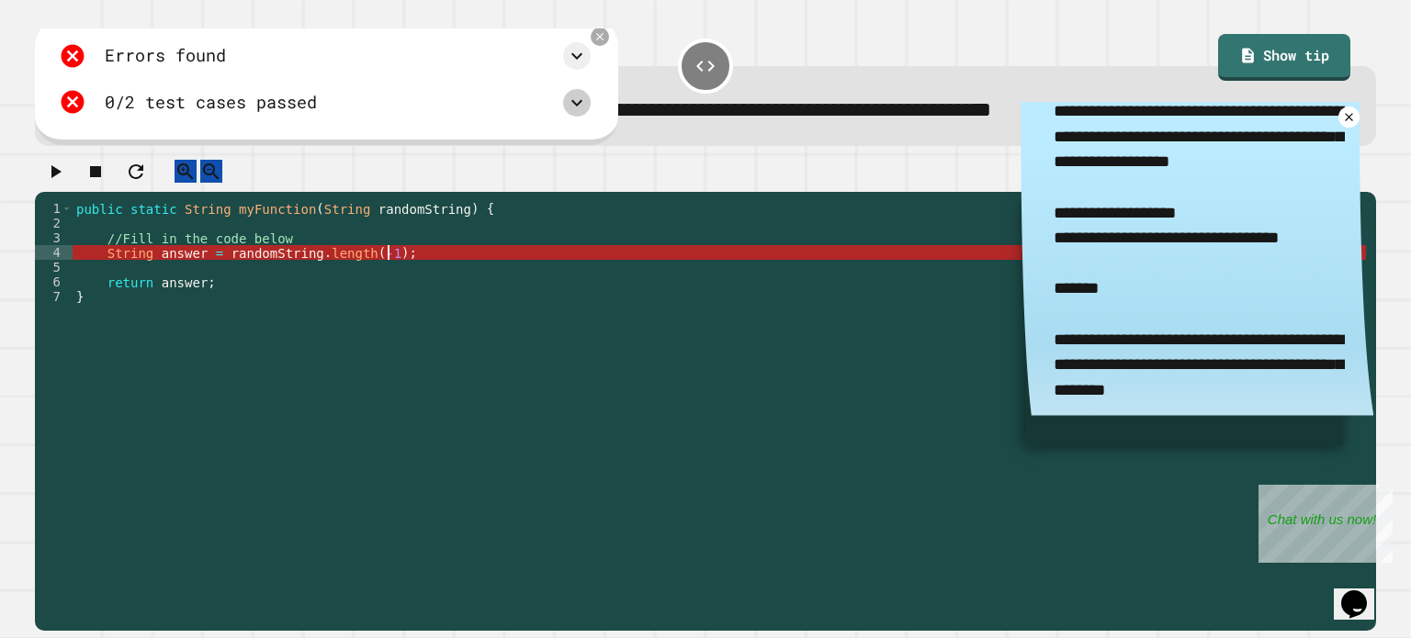
click at [394, 267] on div "public static String myFunction ( String randomString ) { //Fill in the code be…" at bounding box center [719, 399] width 1293 height 397
click at [368, 267] on div "public static String myFunction ( String randomString ) { //Fill in the code be…" at bounding box center [719, 399] width 1293 height 397
click at [375, 267] on div "public static String myFunction ( String randomString ) { //Fill in the code be…" at bounding box center [719, 399] width 1293 height 397
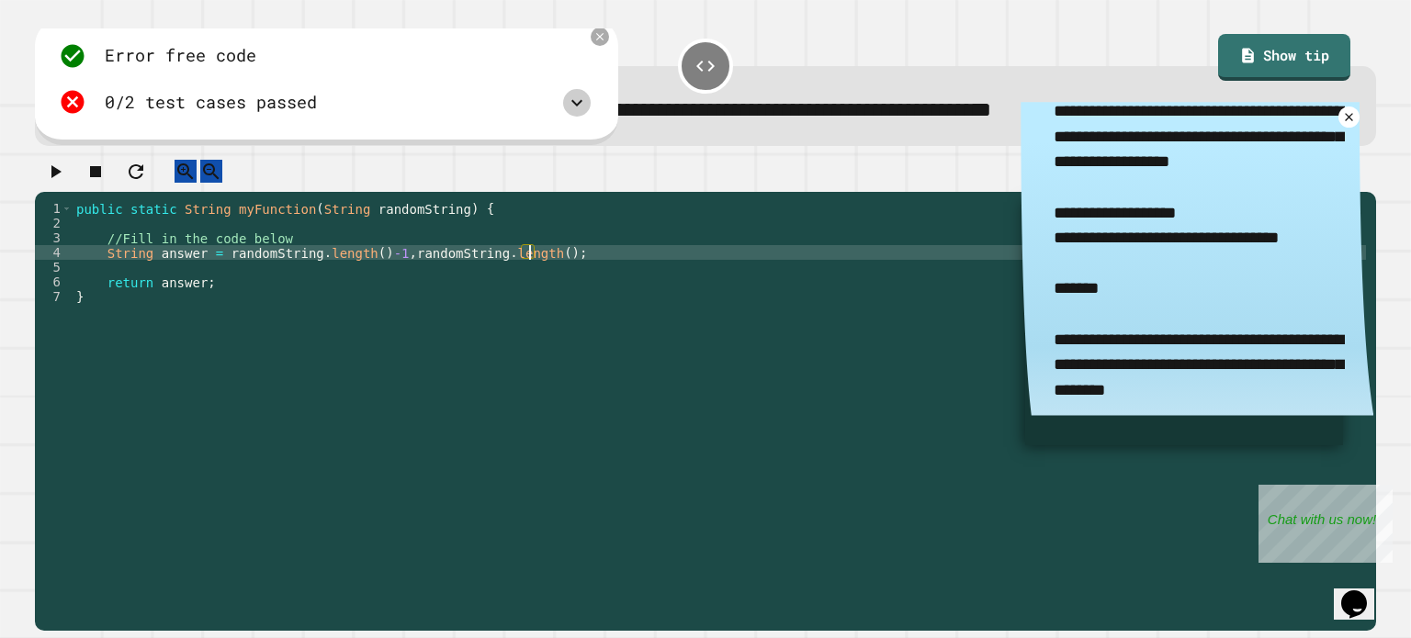
scroll to position [0, 31]
type textarea "**********"
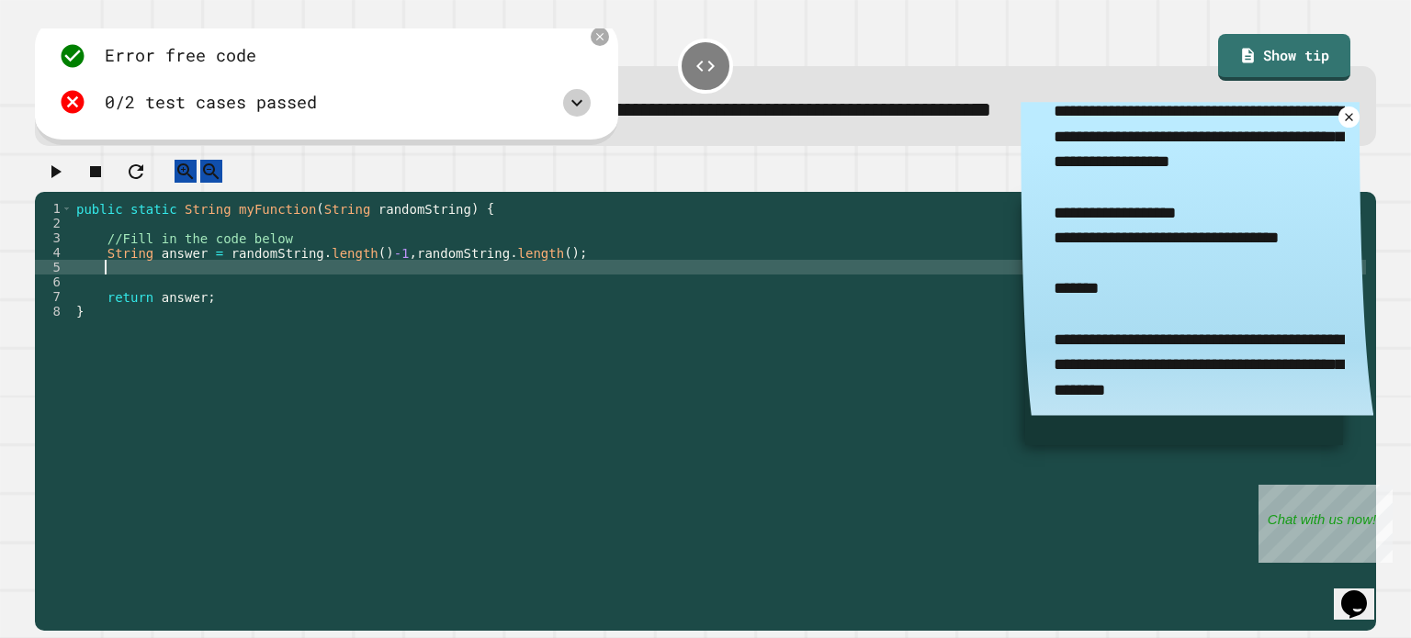
scroll to position [0, 0]
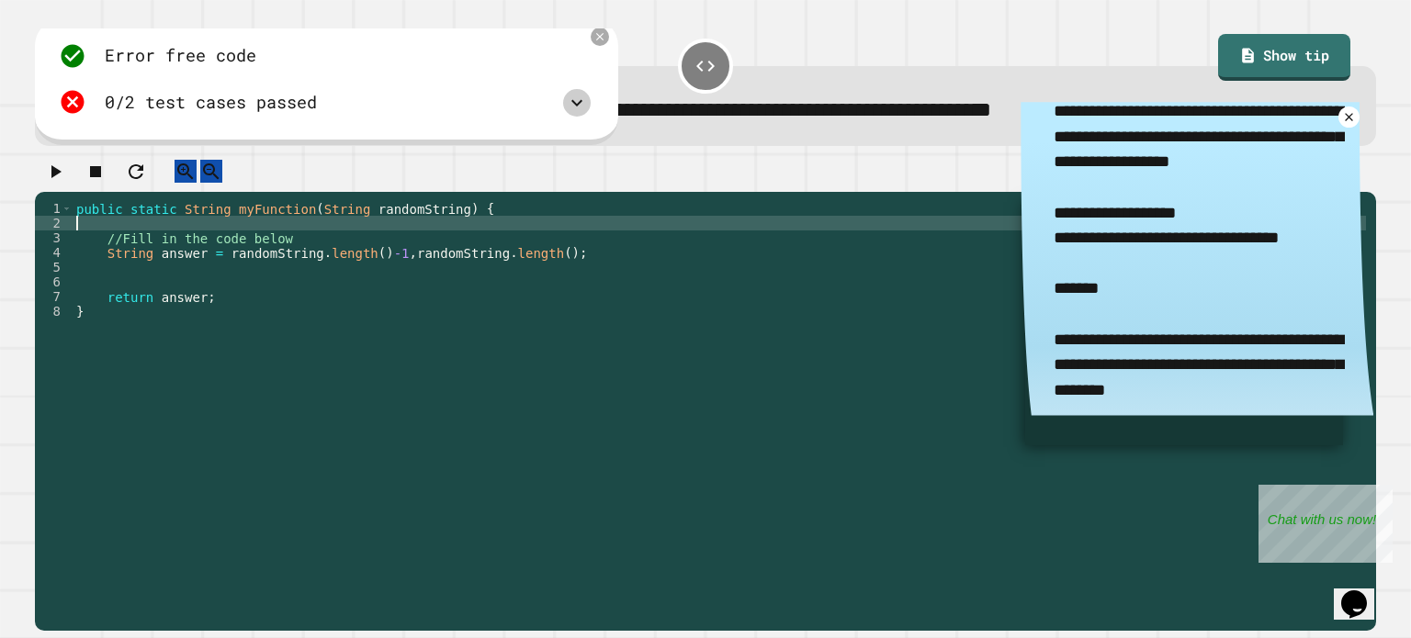
click at [254, 235] on div "public static String myFunction ( String randomString ) { //Fill in the code be…" at bounding box center [719, 399] width 1293 height 397
click at [209, 274] on div "public static String myFunction ( String randomString ) { //Fill in the code be…" at bounding box center [719, 399] width 1293 height 397
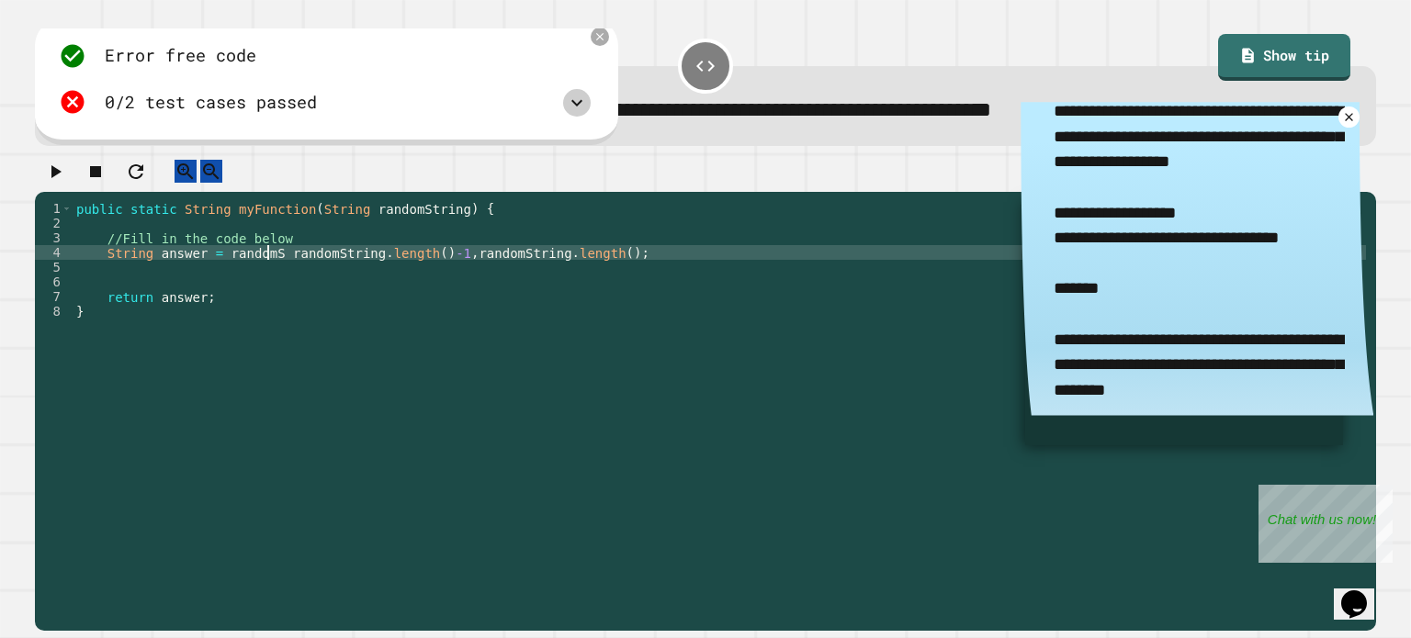
scroll to position [0, 15]
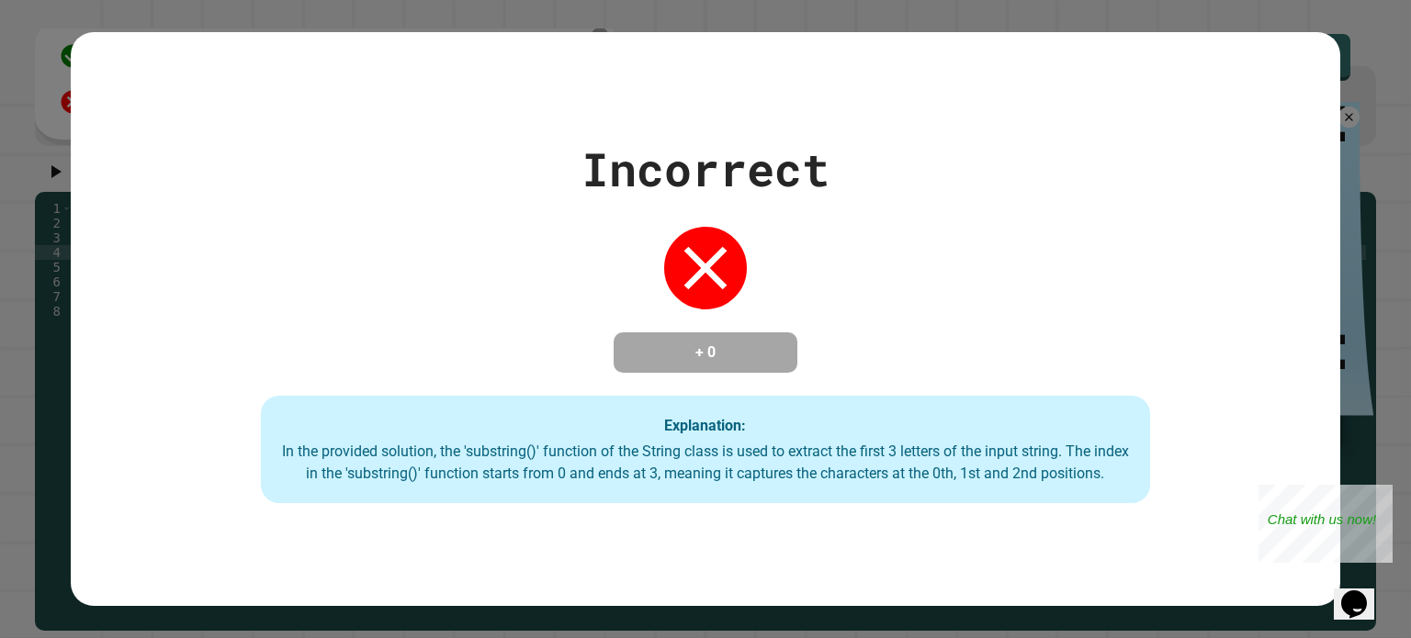
type textarea "**********"
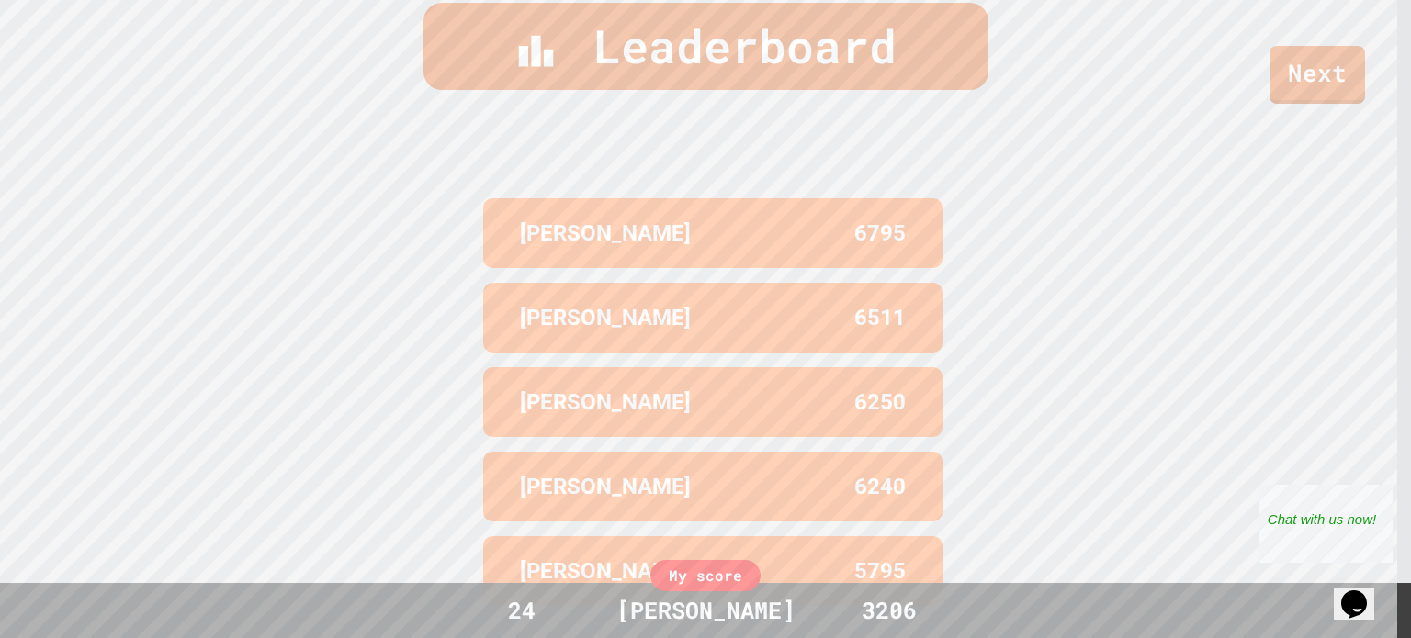
scroll to position [764, 0]
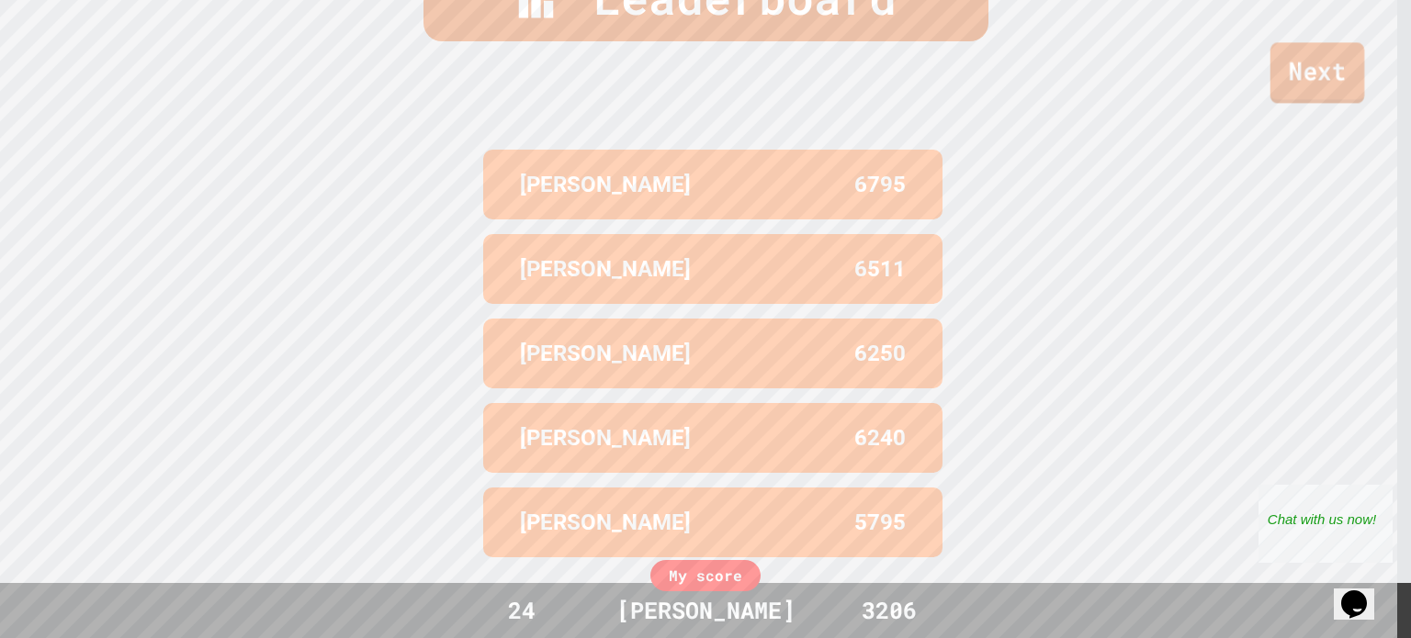
click at [1319, 78] on link "Next" at bounding box center [1317, 72] width 94 height 61
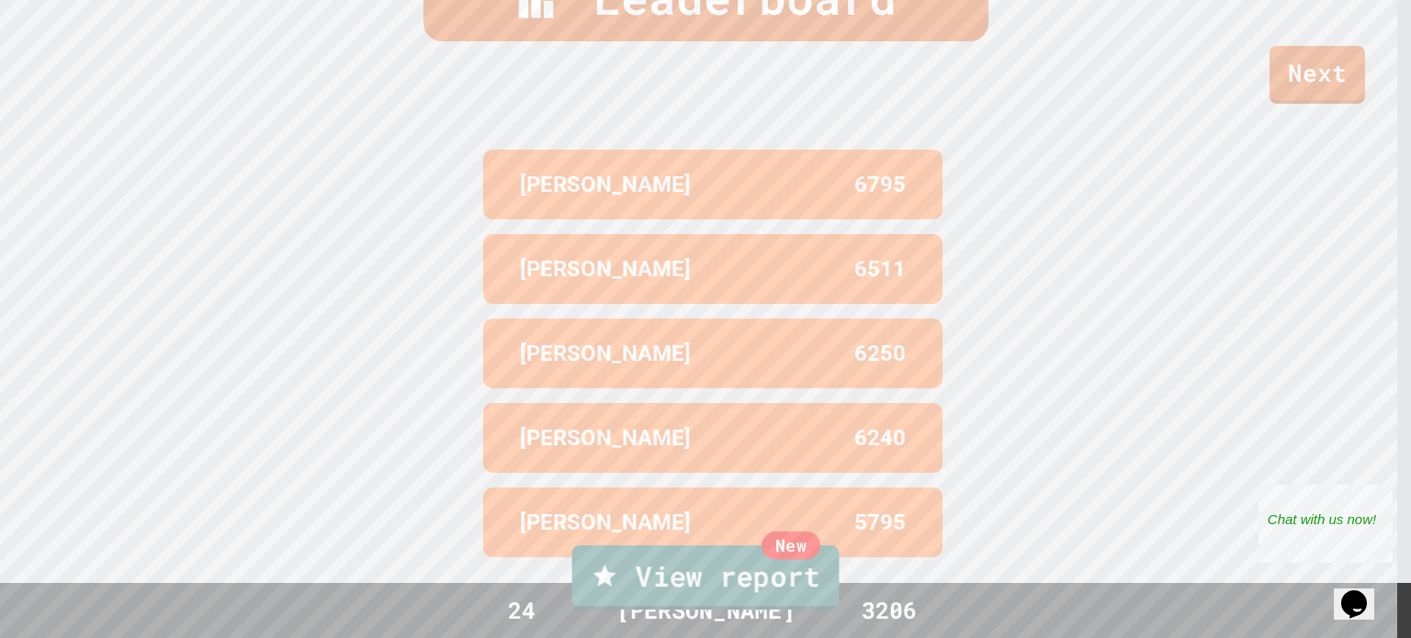
click at [761, 541] on div "New View report" at bounding box center [705, 578] width 1411 height 74
drag, startPoint x: 749, startPoint y: 561, endPoint x: 760, endPoint y: 447, distance: 114.4
click at [785, 588] on link "New View report" at bounding box center [705, 575] width 244 height 66
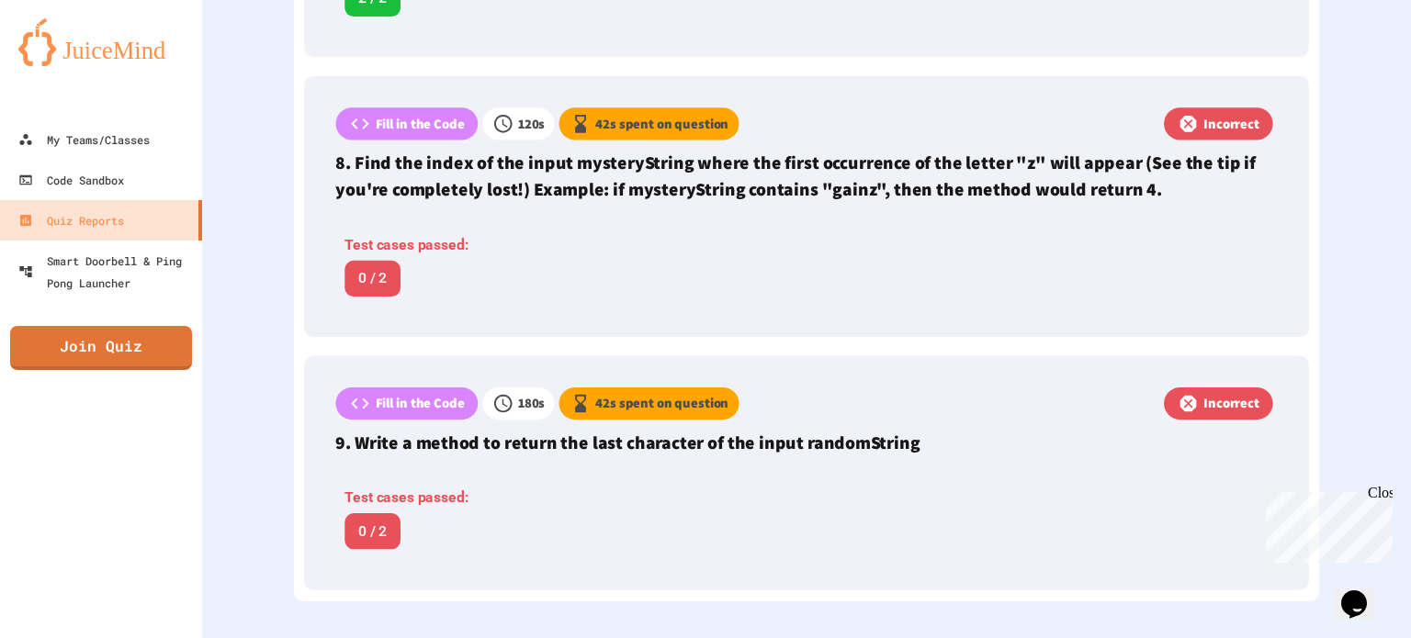
scroll to position [2463, 0]
click at [106, 142] on div "My Teams/Classes" at bounding box center [83, 140] width 135 height 23
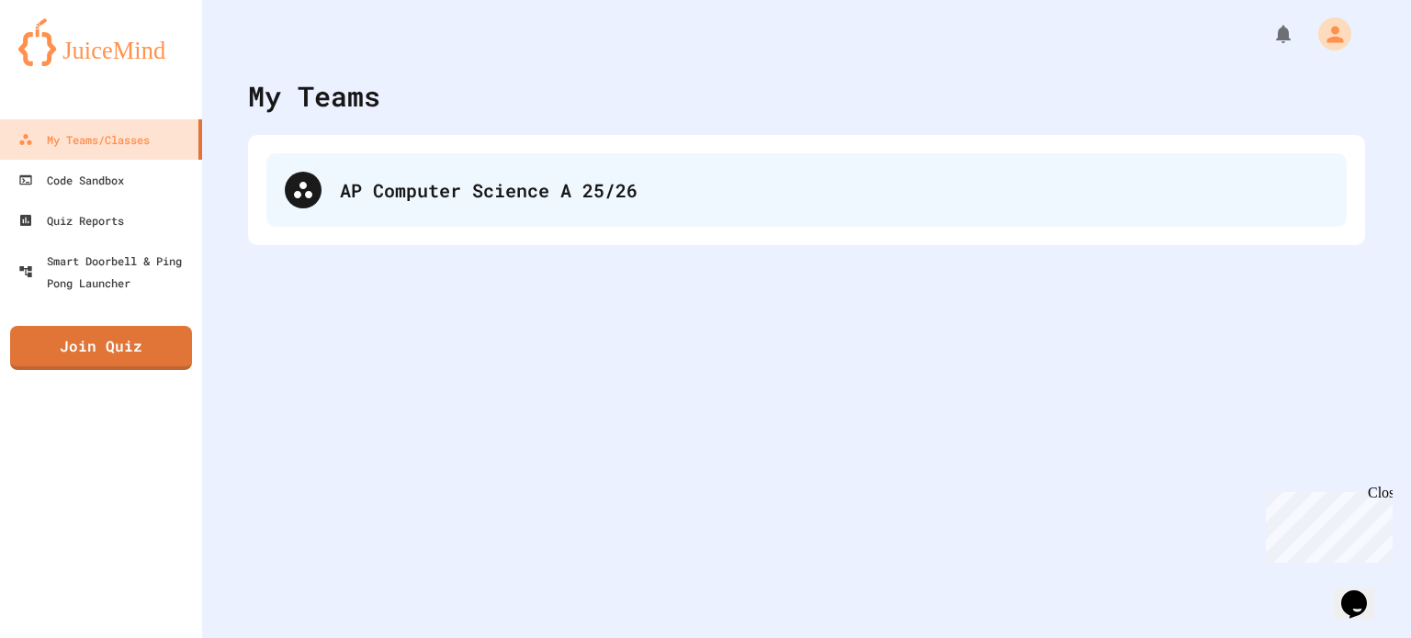
click at [459, 191] on div "AP Computer Science A 25/26" at bounding box center [834, 190] width 988 height 28
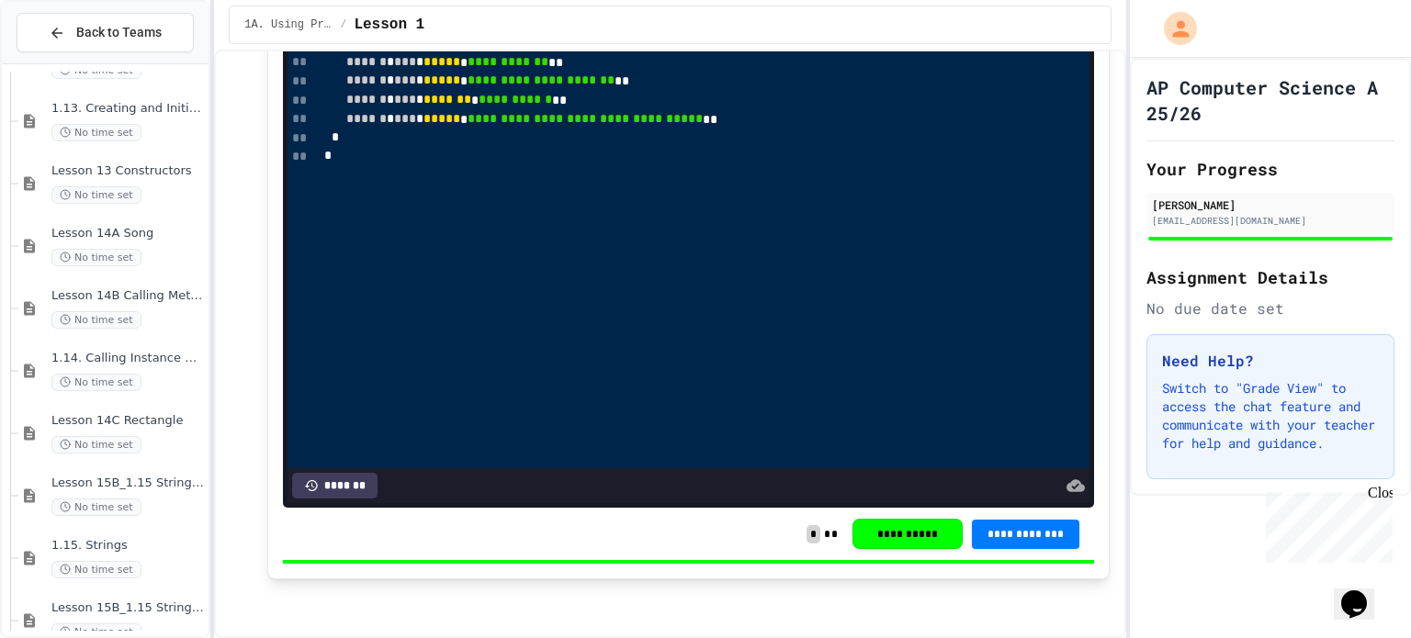
scroll to position [712, 0]
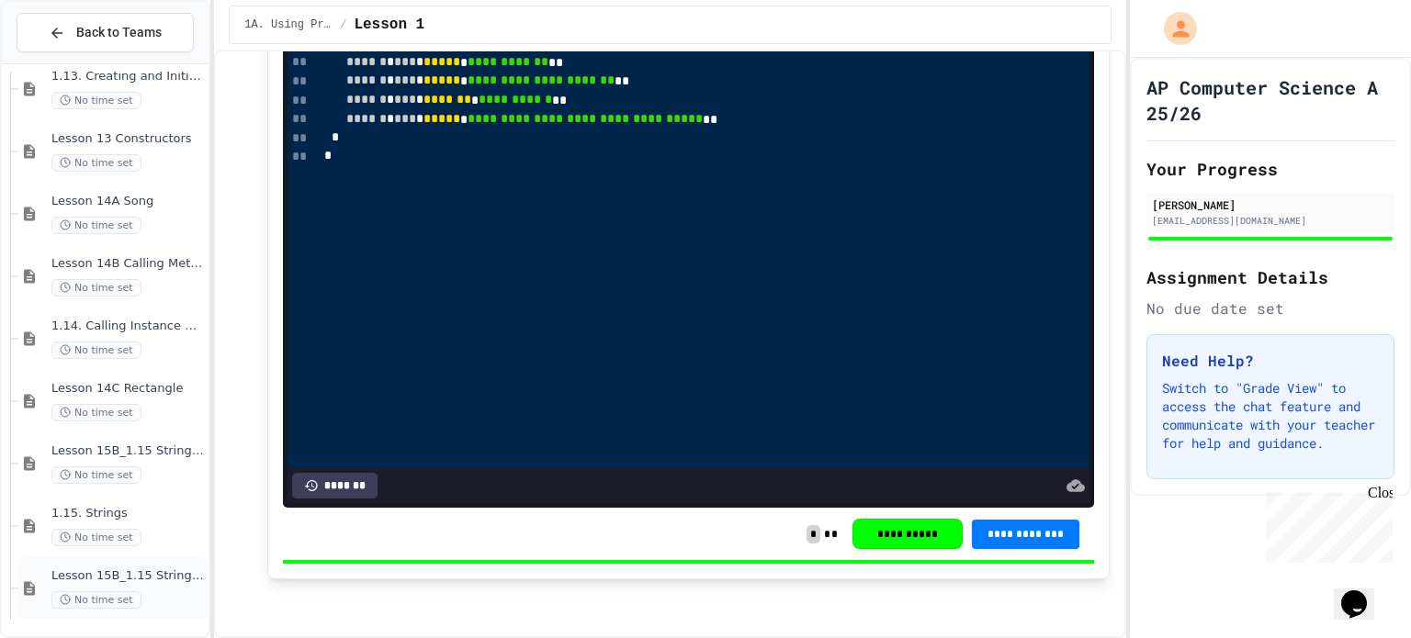
click at [125, 581] on span "Lesson 15B_1.15 String Methods Practice" at bounding box center [127, 577] width 153 height 16
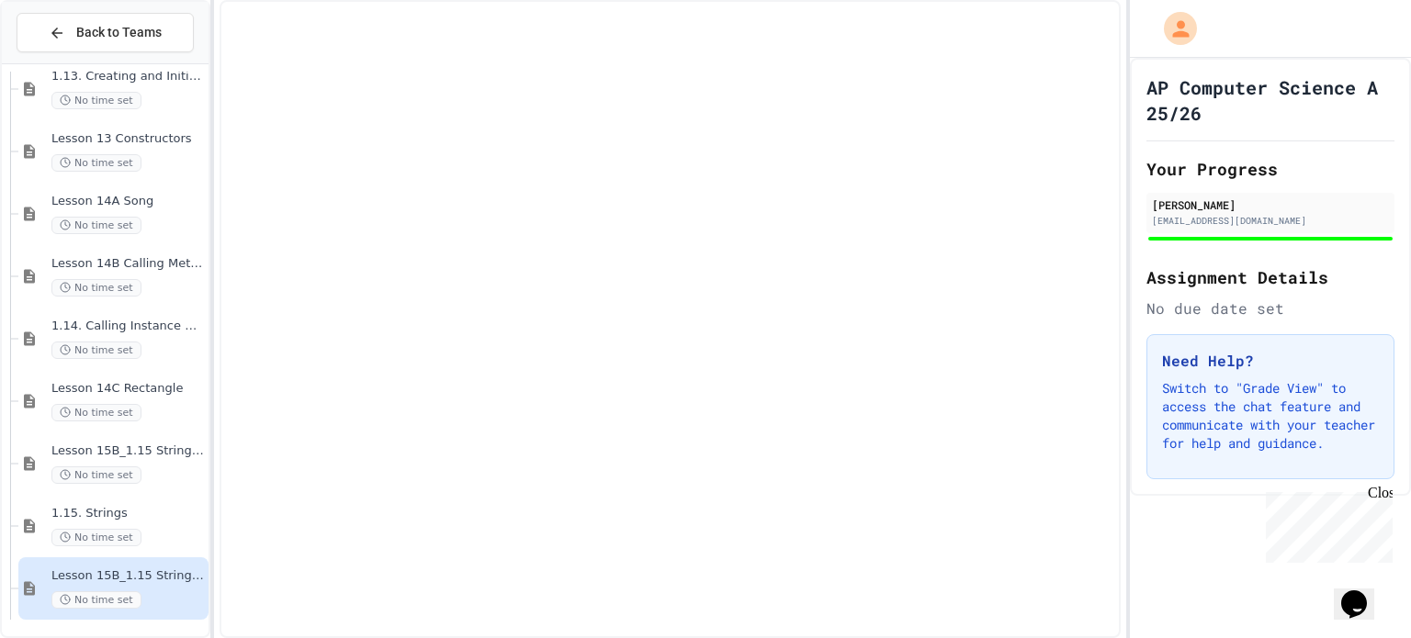
scroll to position [690, 0]
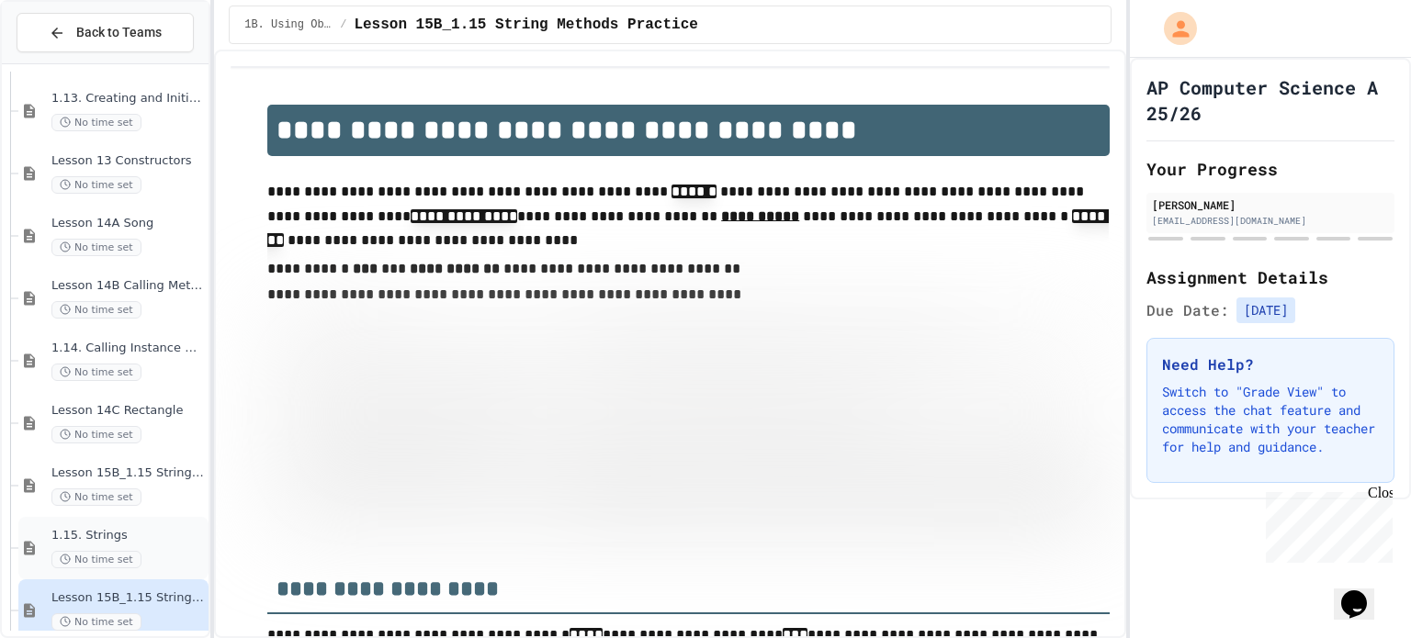
click at [129, 558] on span "No time set" at bounding box center [96, 559] width 90 height 17
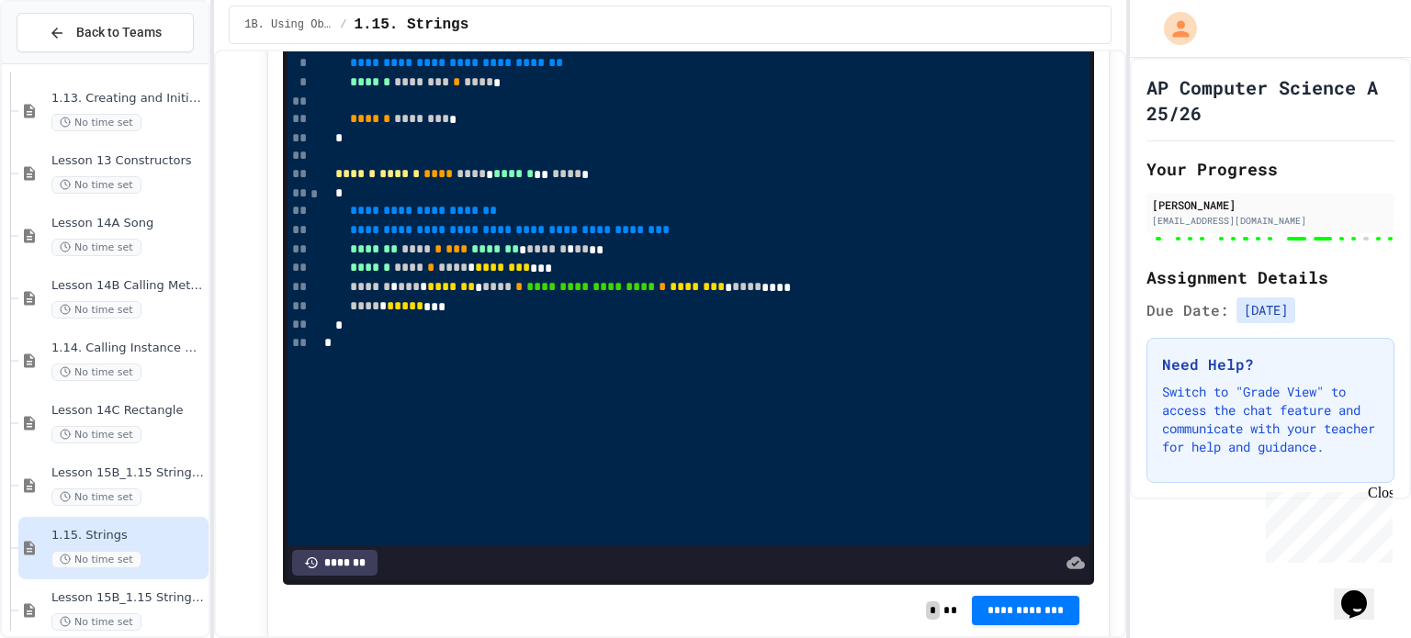
scroll to position [18682, 0]
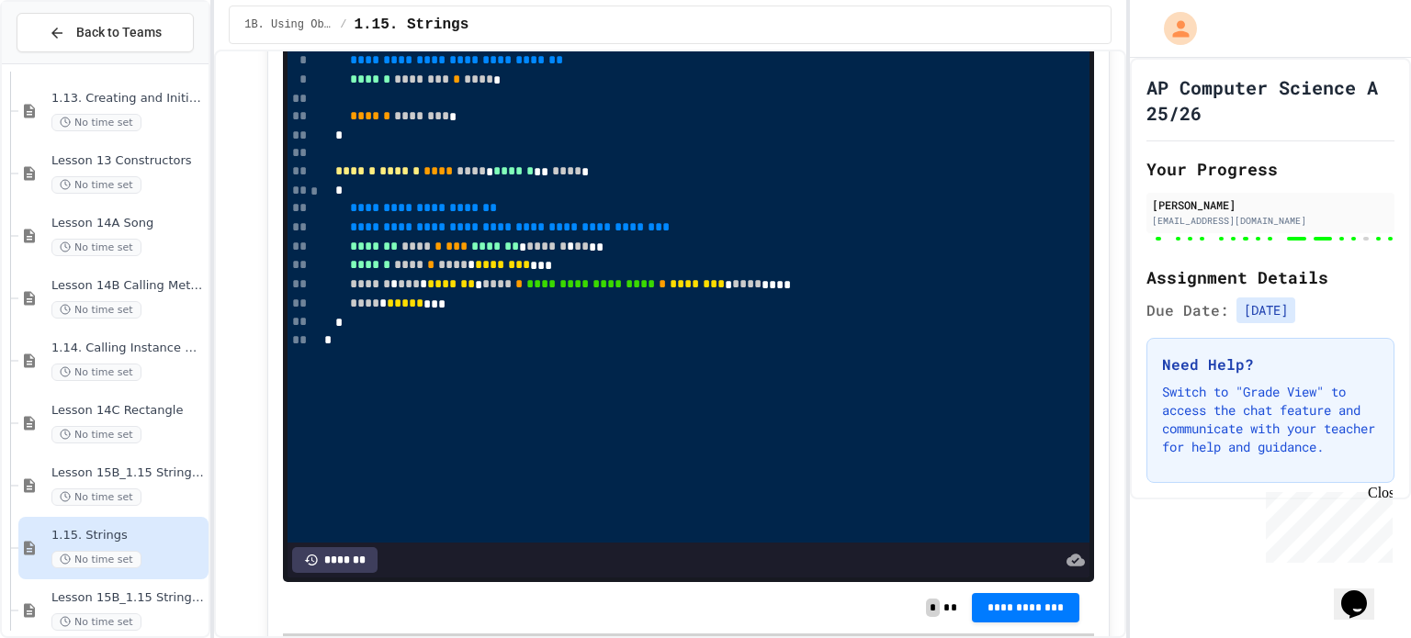
click at [481, 108] on div at bounding box center [705, 99] width 772 height 18
click at [532, 90] on div "****** ******** * **** *" at bounding box center [684, 80] width 730 height 19
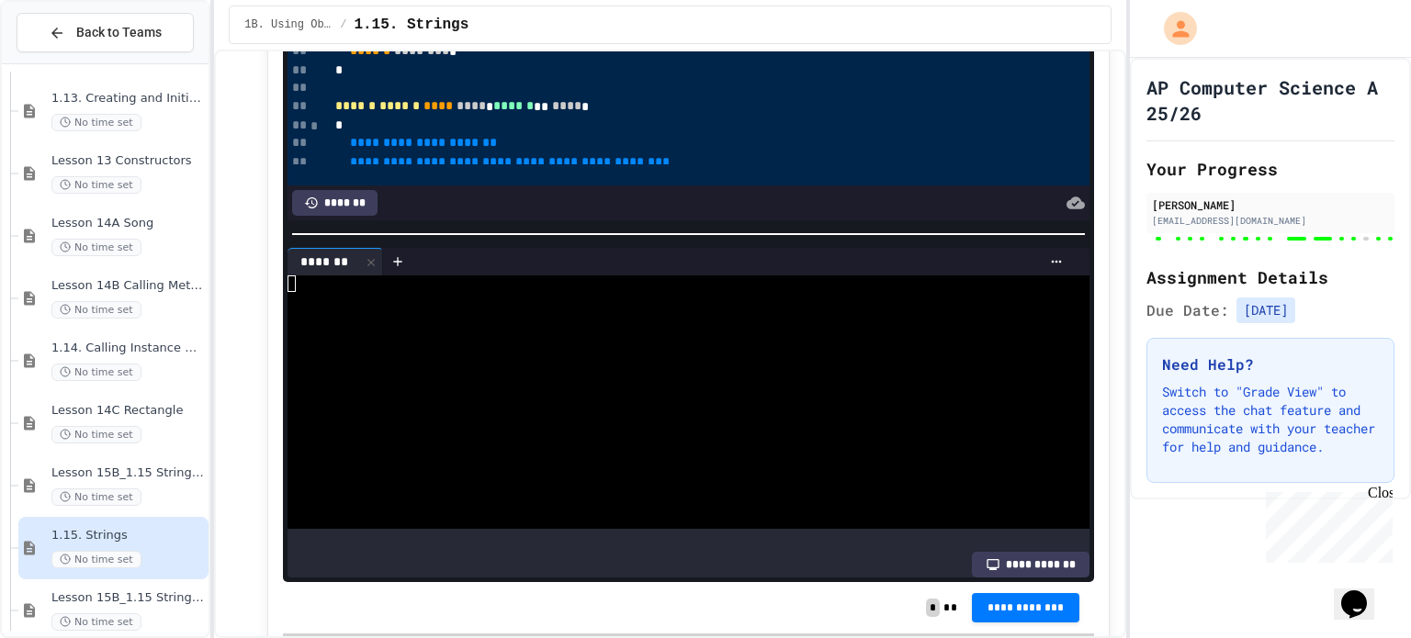
scroll to position [102, 0]
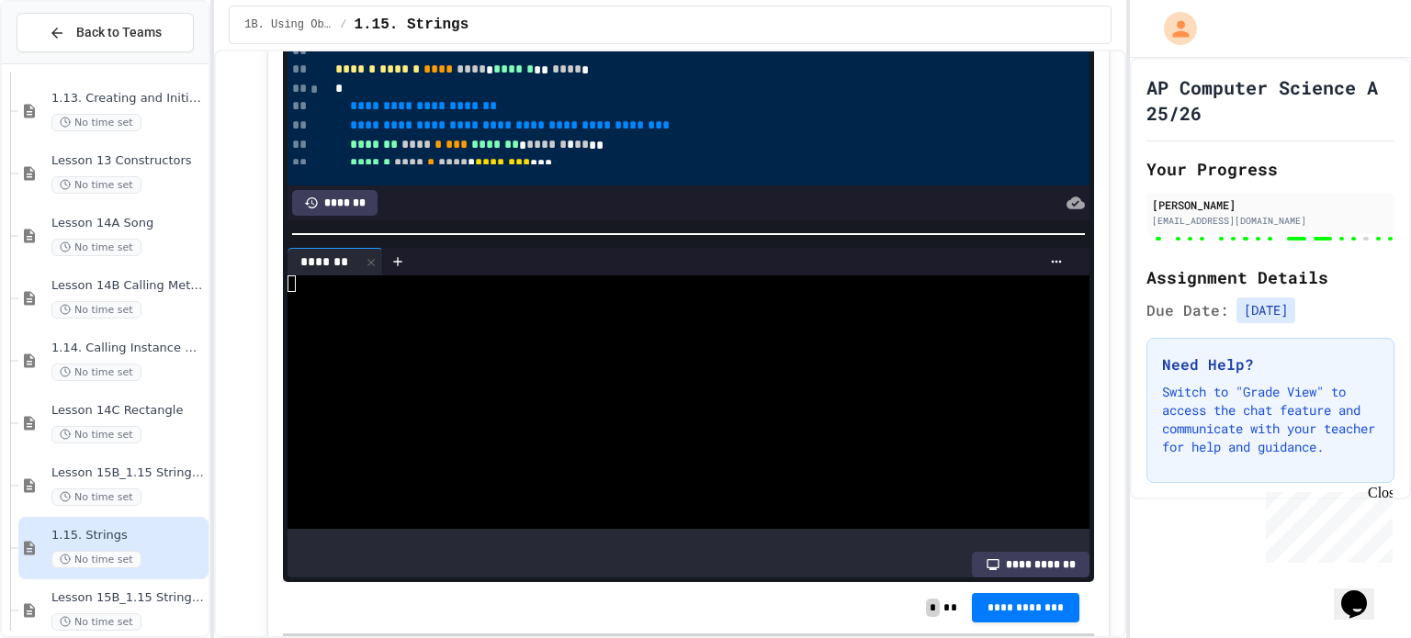
click at [442, 292] on div at bounding box center [668, 284] width 761 height 17
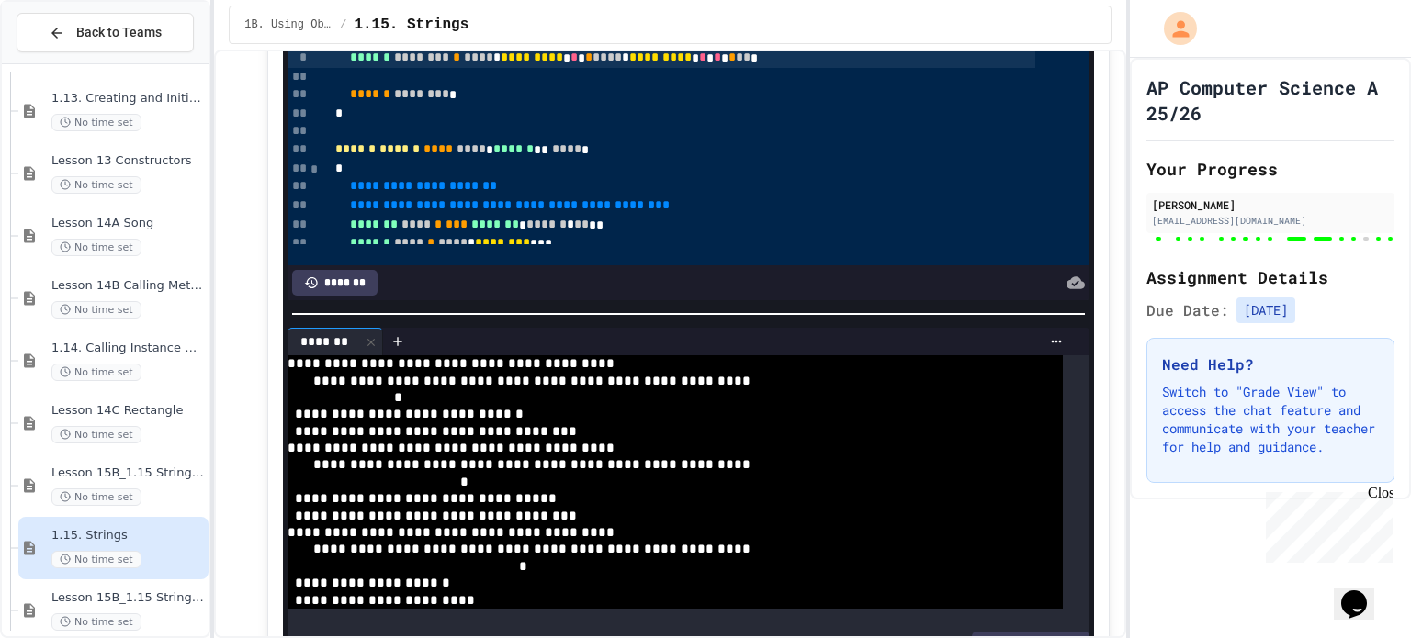
scroll to position [18598, 0]
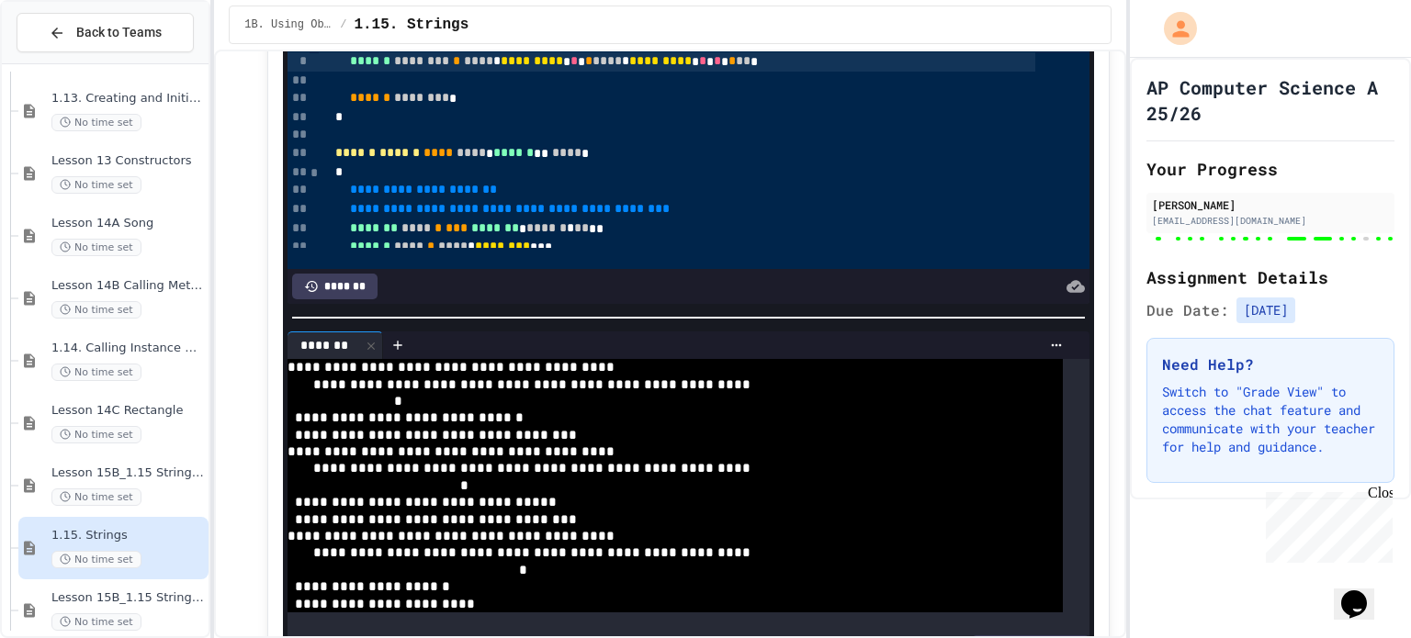
click at [563, 67] on span "*********" at bounding box center [532, 60] width 62 height 13
click at [562, 67] on span "*********" at bounding box center [532, 60] width 62 height 13
click at [689, 67] on span "*********" at bounding box center [660, 60] width 62 height 13
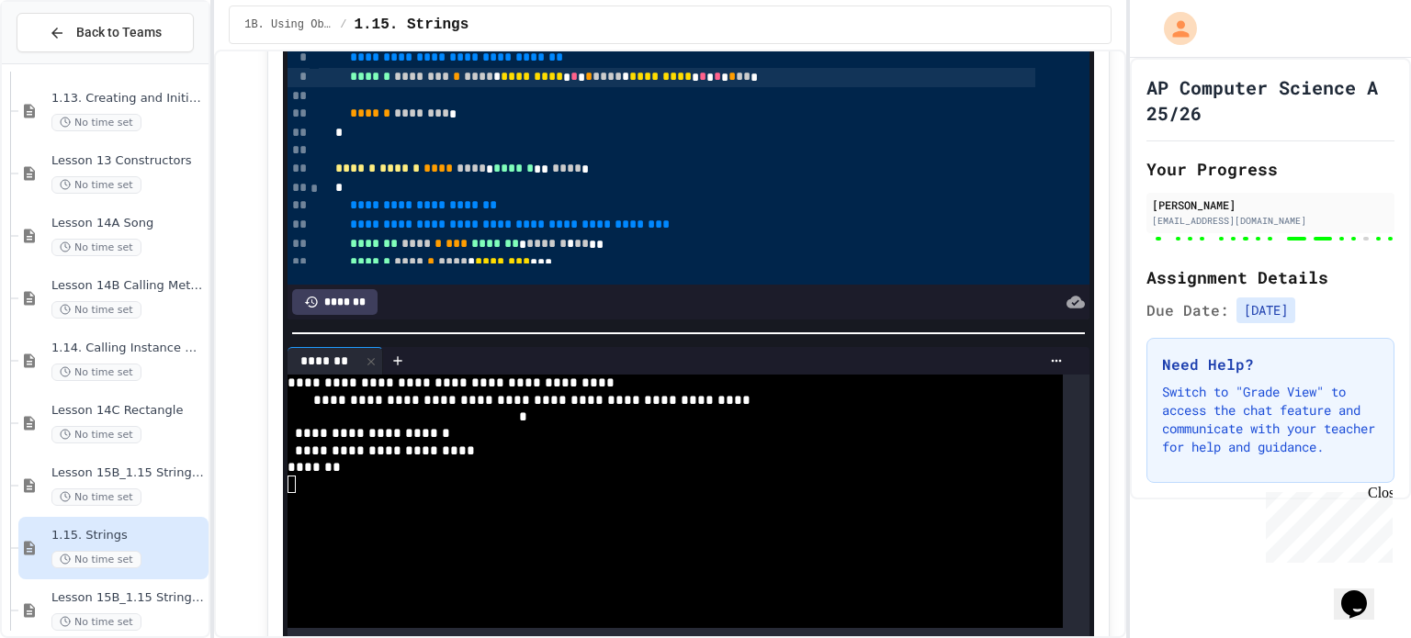
scroll to position [18582, 0]
click at [750, 84] on span "**" at bounding box center [743, 77] width 15 height 13
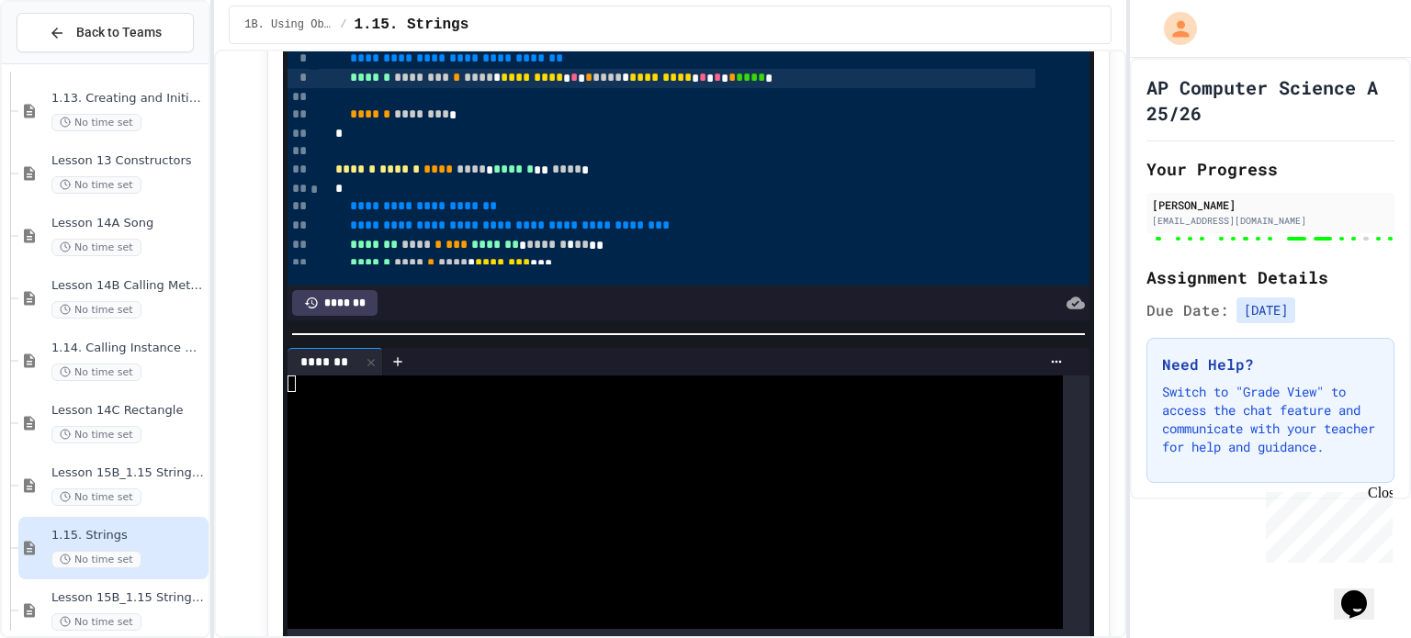
scroll to position [18747, 0]
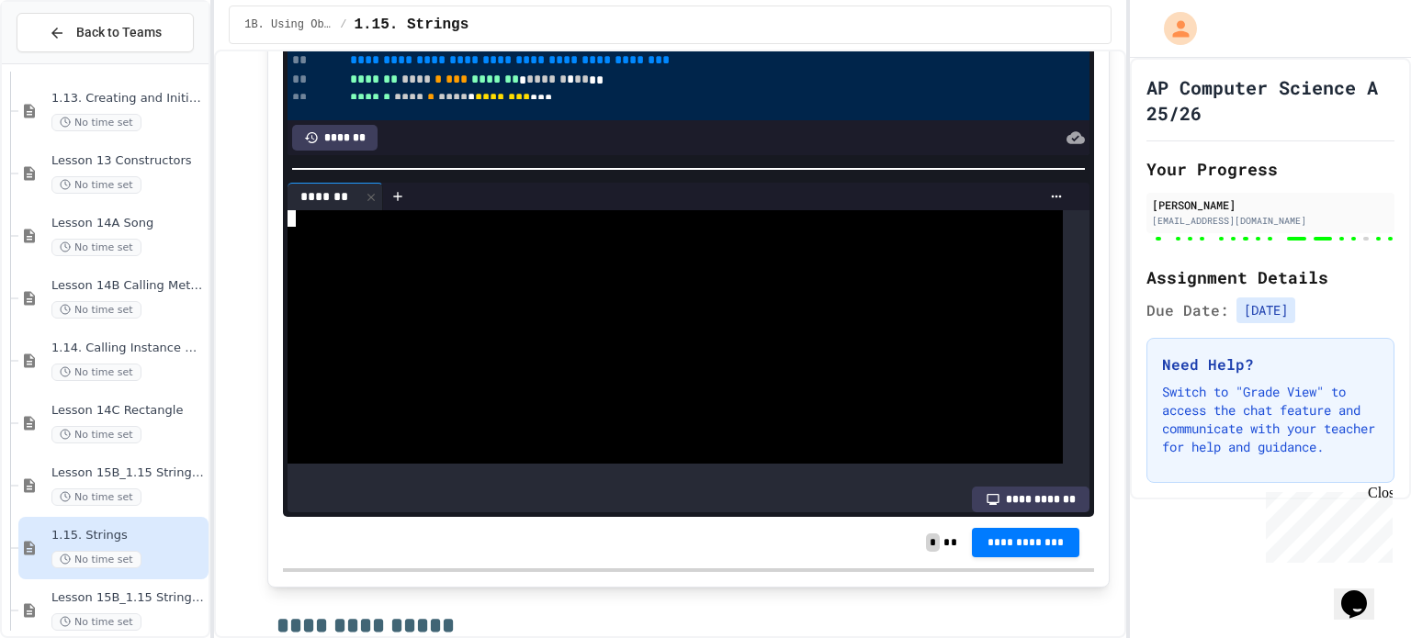
click at [643, 328] on div at bounding box center [668, 319] width 761 height 17
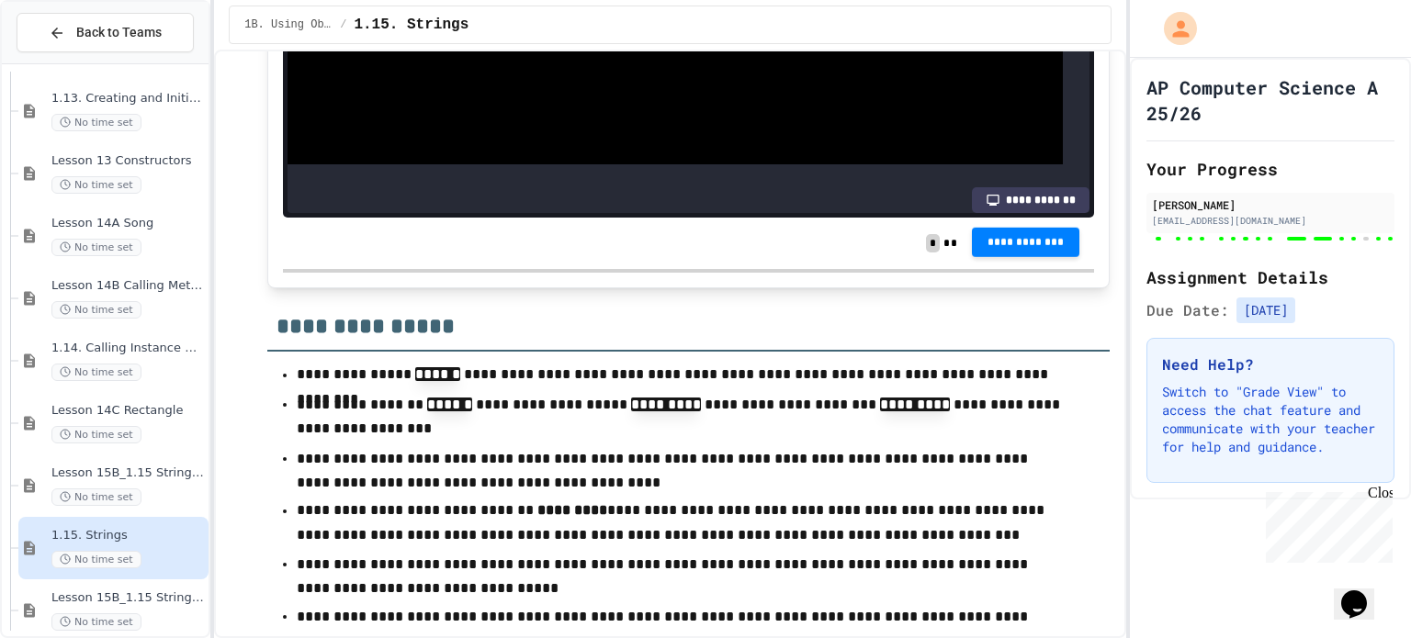
click at [1032, 257] on button "**********" at bounding box center [1026, 242] width 108 height 29
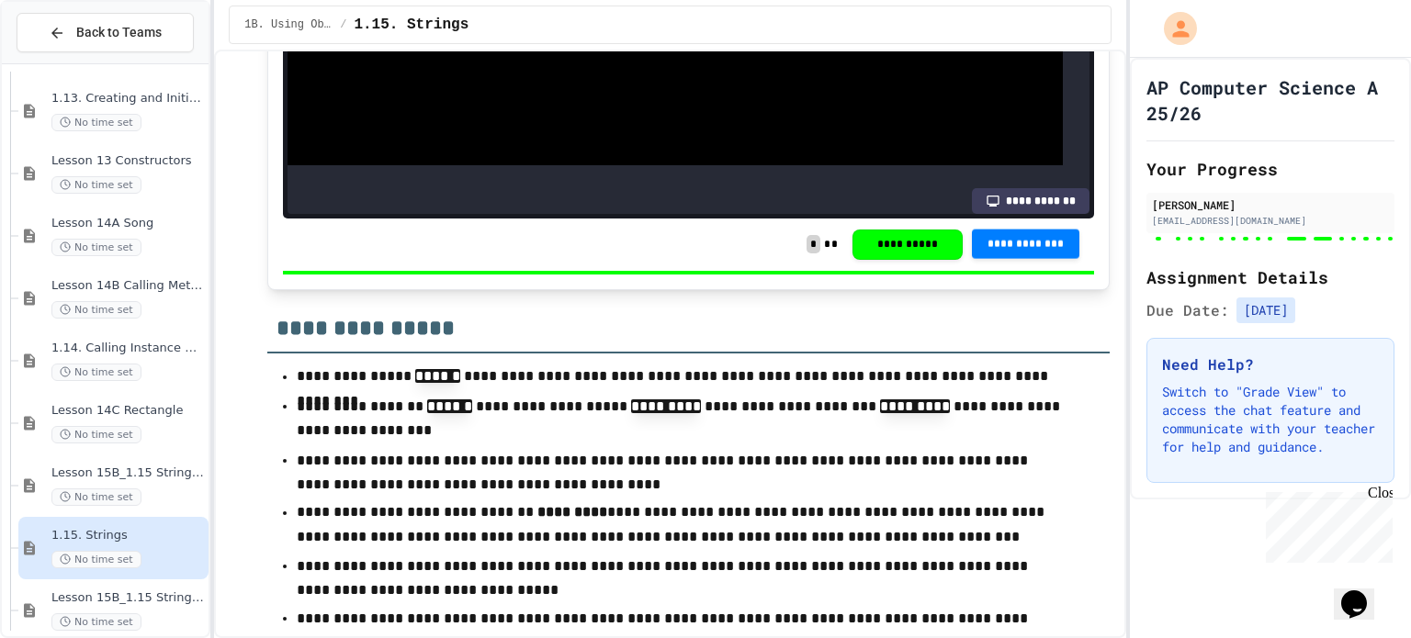
scroll to position [19047, 0]
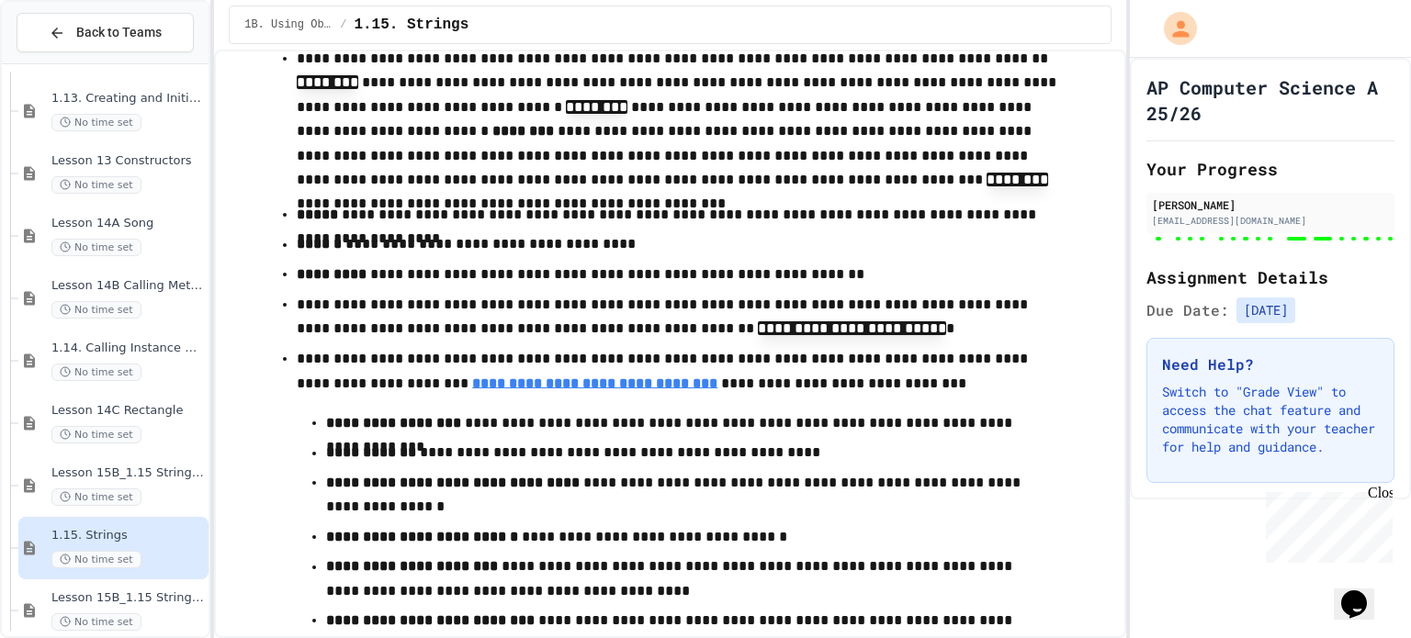
scroll to position [19660, 0]
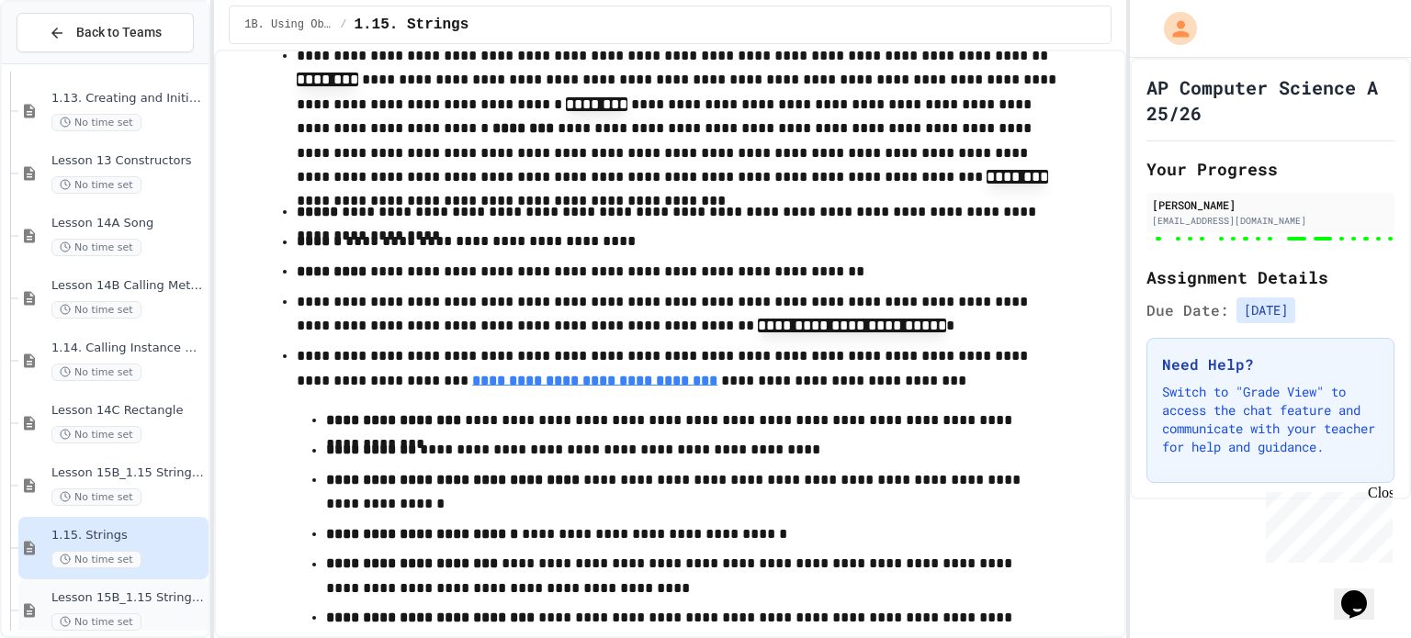
click at [134, 591] on span "Lesson 15B_1.15 String Methods Practice" at bounding box center [127, 599] width 153 height 16
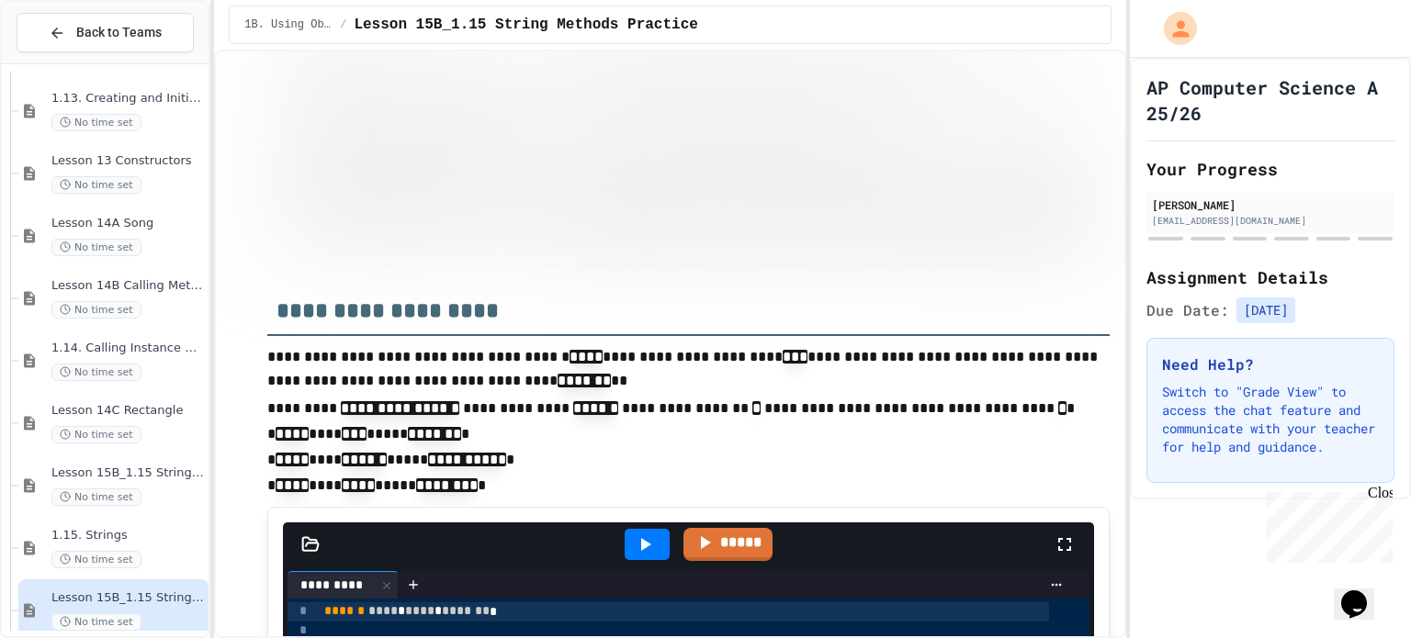
scroll to position [627, 0]
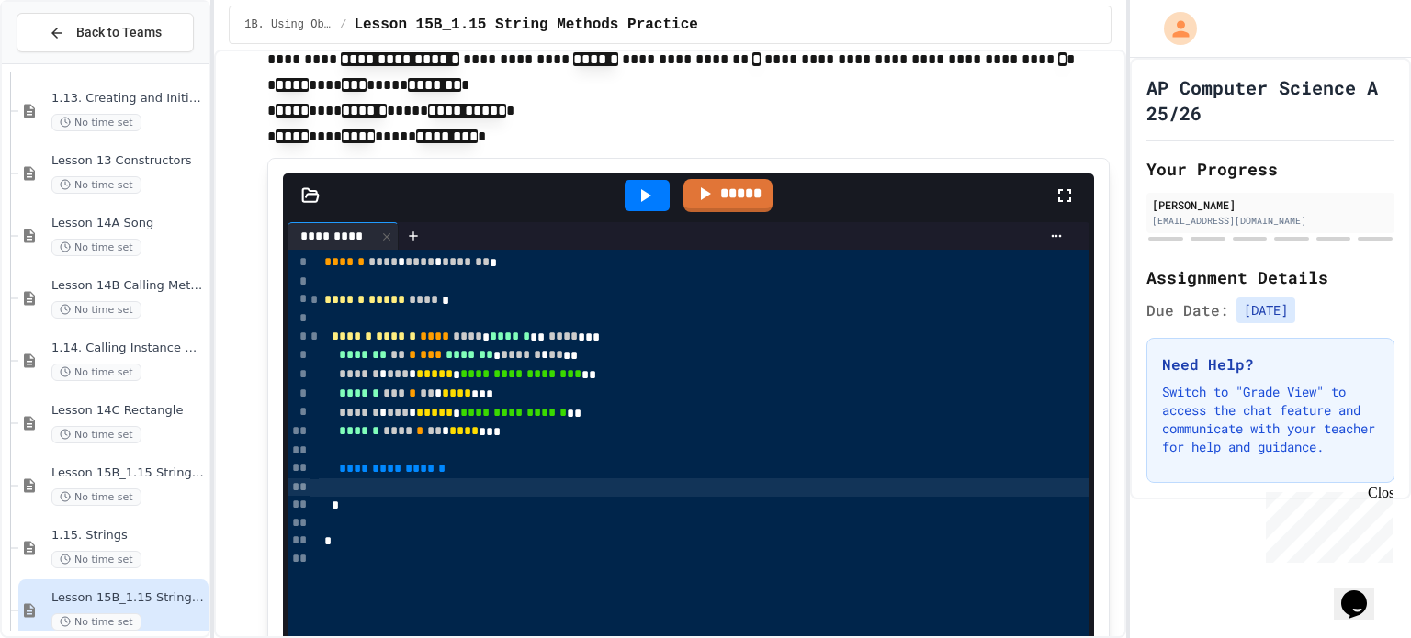
click at [487, 485] on div at bounding box center [705, 488] width 772 height 18
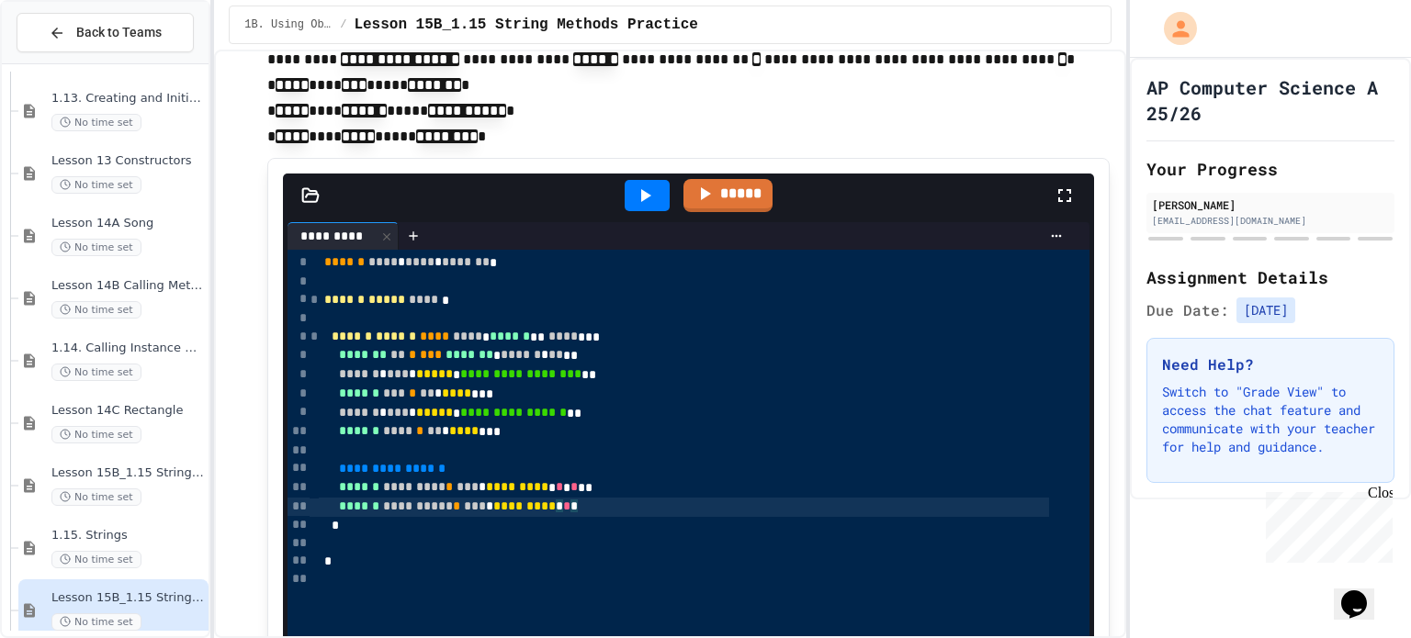
click at [606, 503] on div "**********" at bounding box center [684, 507] width 730 height 19
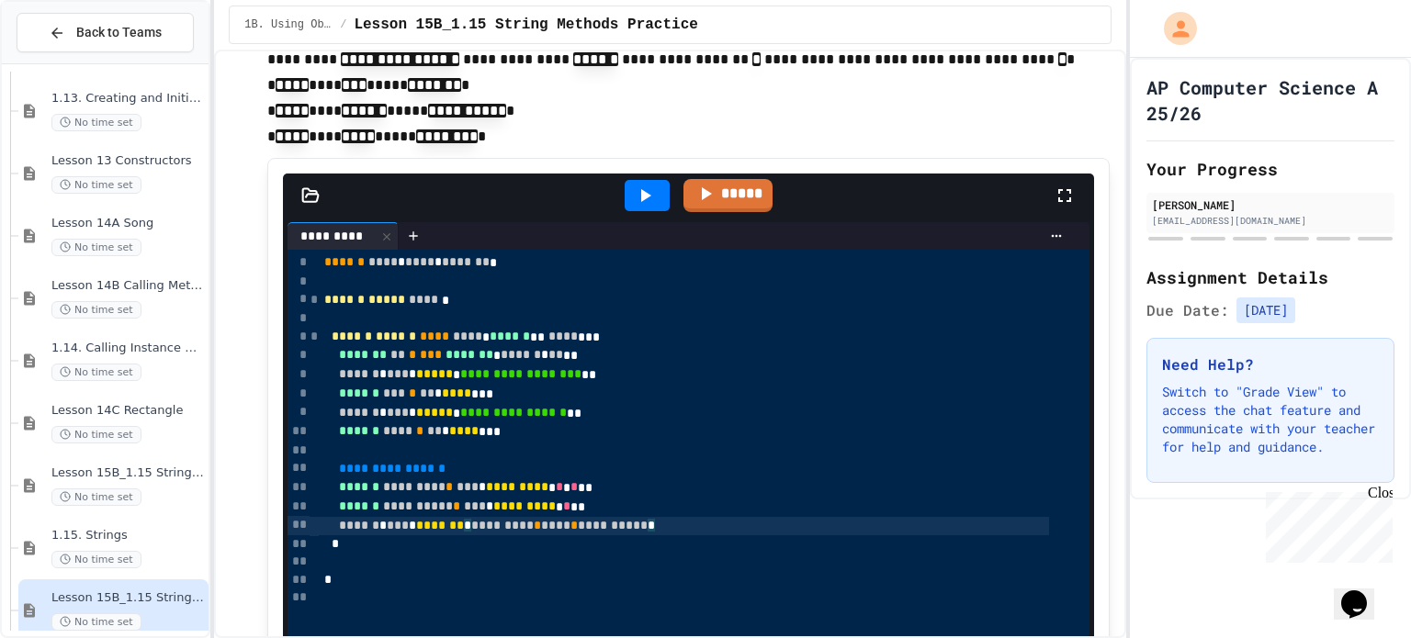
click at [670, 524] on div "**********" at bounding box center [684, 526] width 730 height 19
click at [634, 194] on icon at bounding box center [645, 196] width 22 height 22
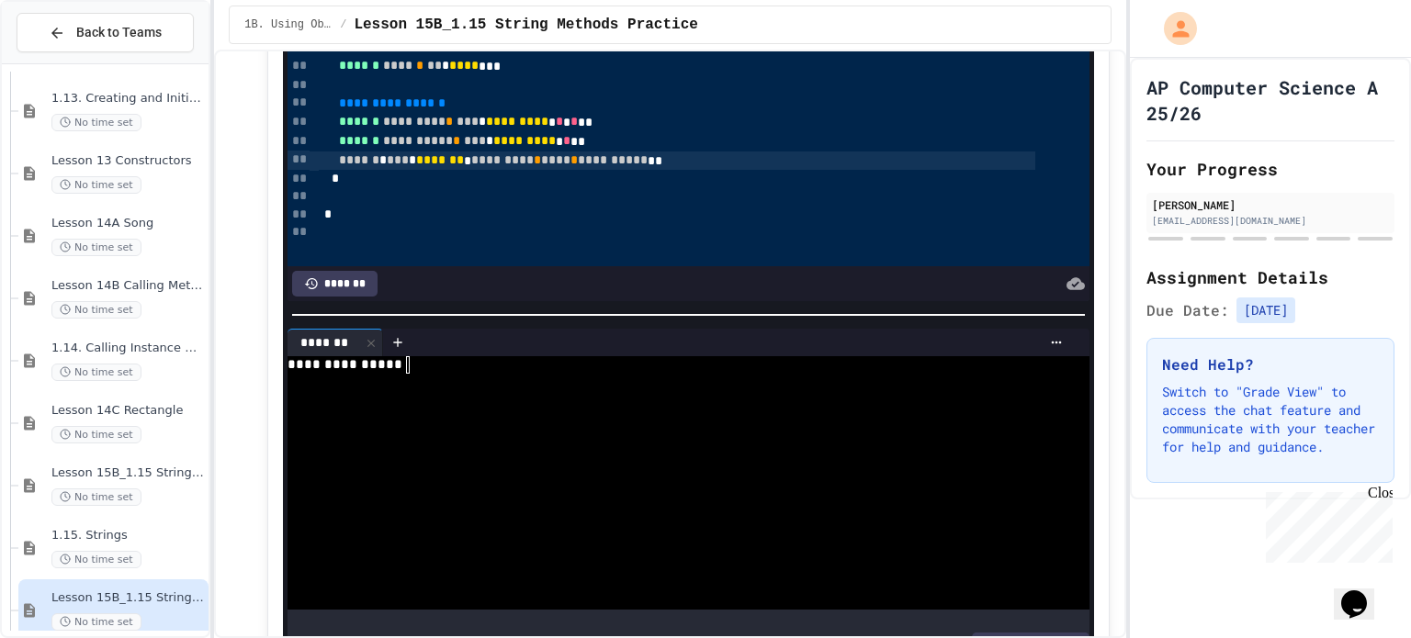
scroll to position [877, 0]
click at [455, 357] on div "**********" at bounding box center [668, 365] width 761 height 17
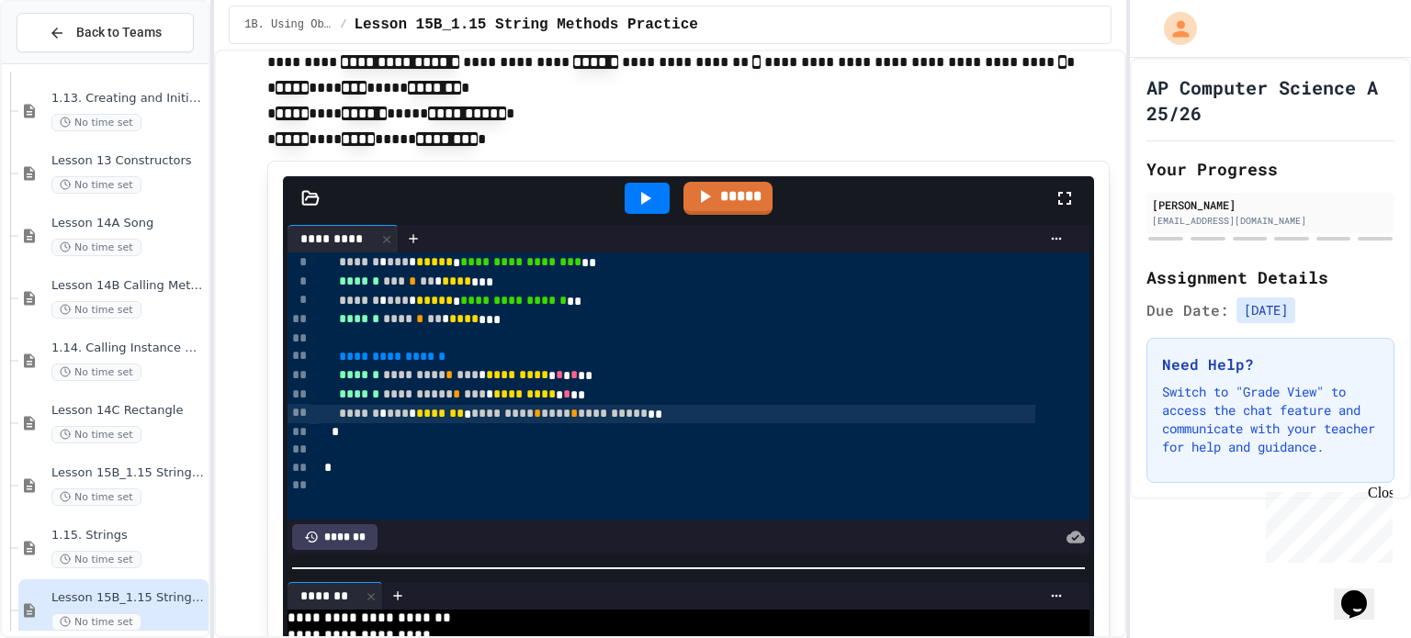
scroll to position [625, 0]
click at [641, 193] on icon at bounding box center [646, 198] width 10 height 13
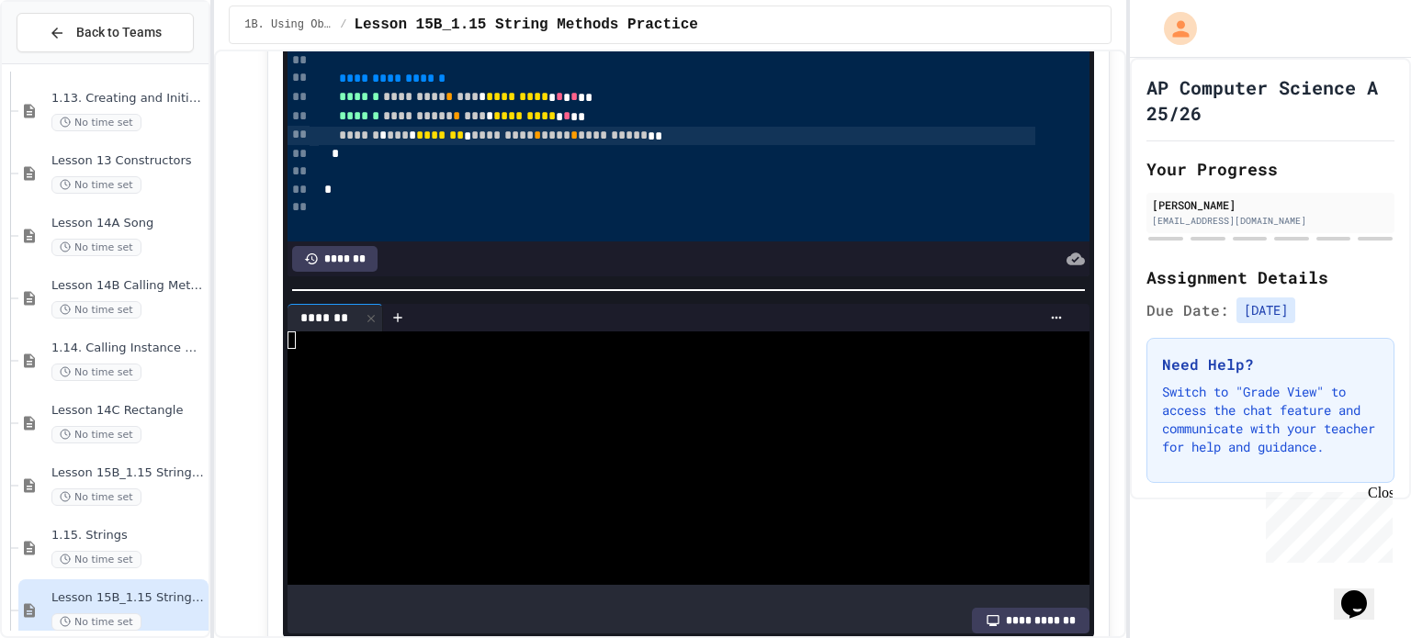
scroll to position [904, 0]
click at [454, 331] on div "**********" at bounding box center [668, 339] width 761 height 17
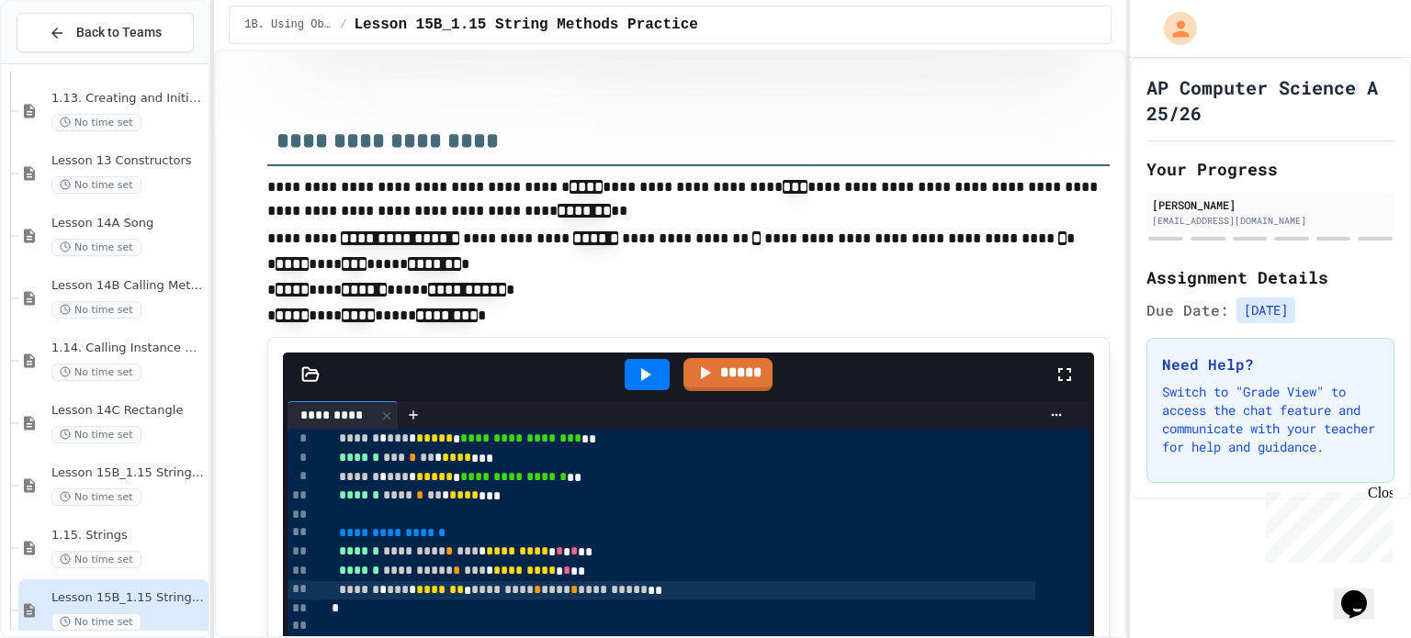
scroll to position [446, 0]
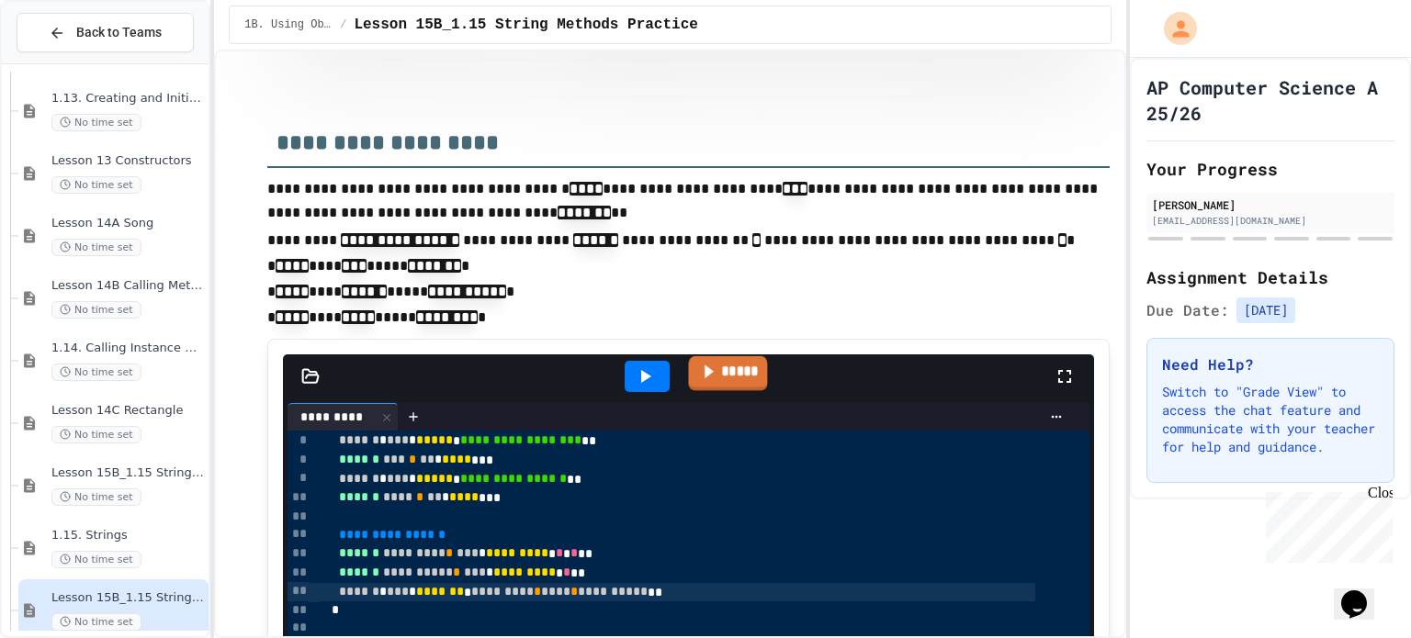
click at [705, 360] on icon at bounding box center [706, 371] width 19 height 23
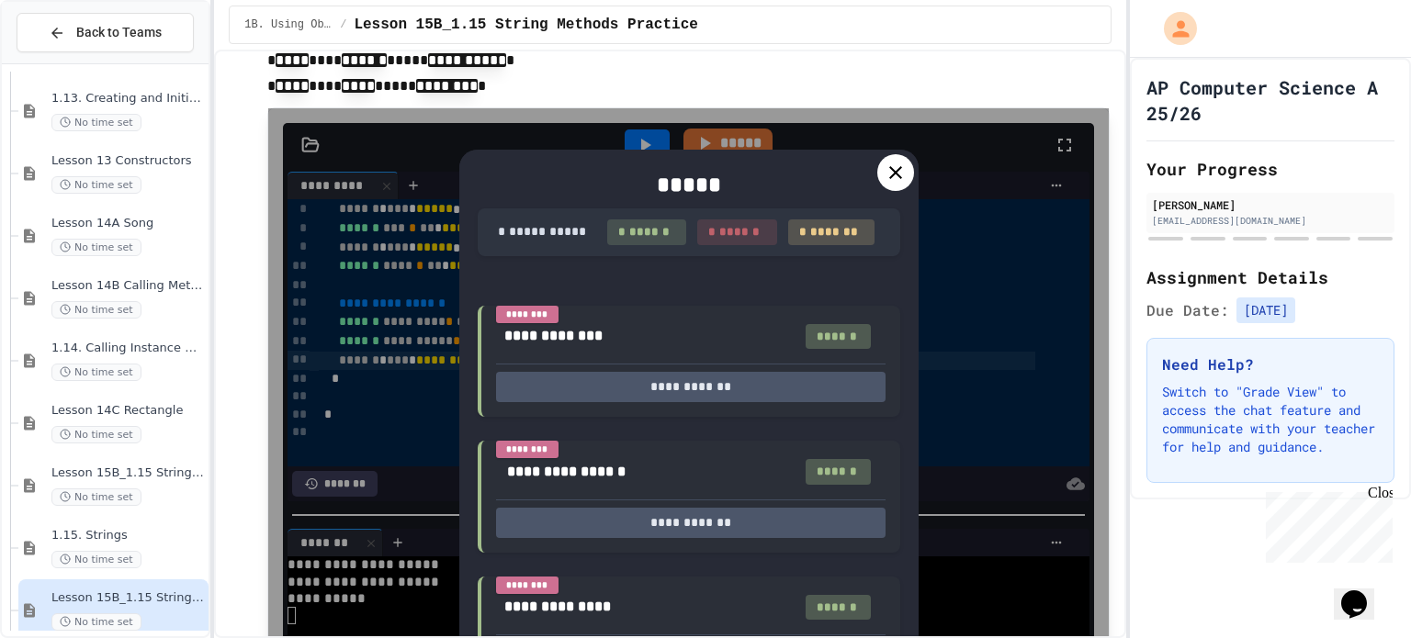
click at [885, 172] on icon at bounding box center [896, 173] width 22 height 22
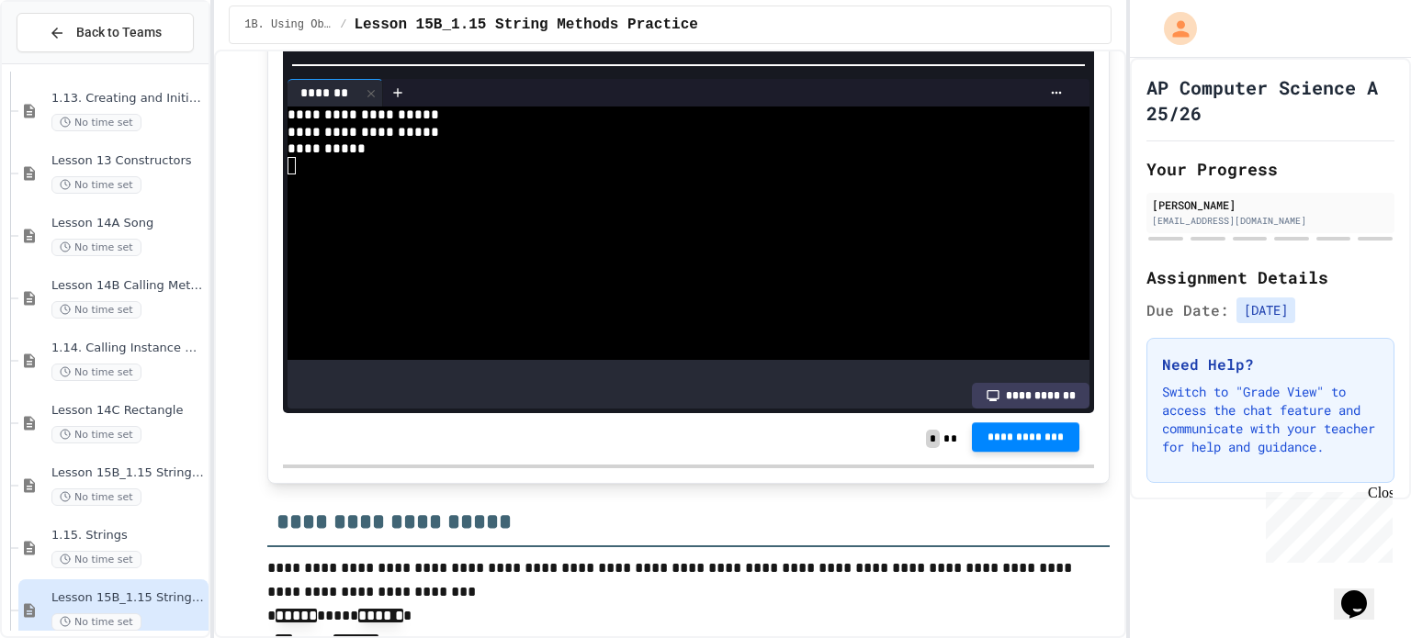
click at [987, 430] on span "**********" at bounding box center [1026, 437] width 79 height 15
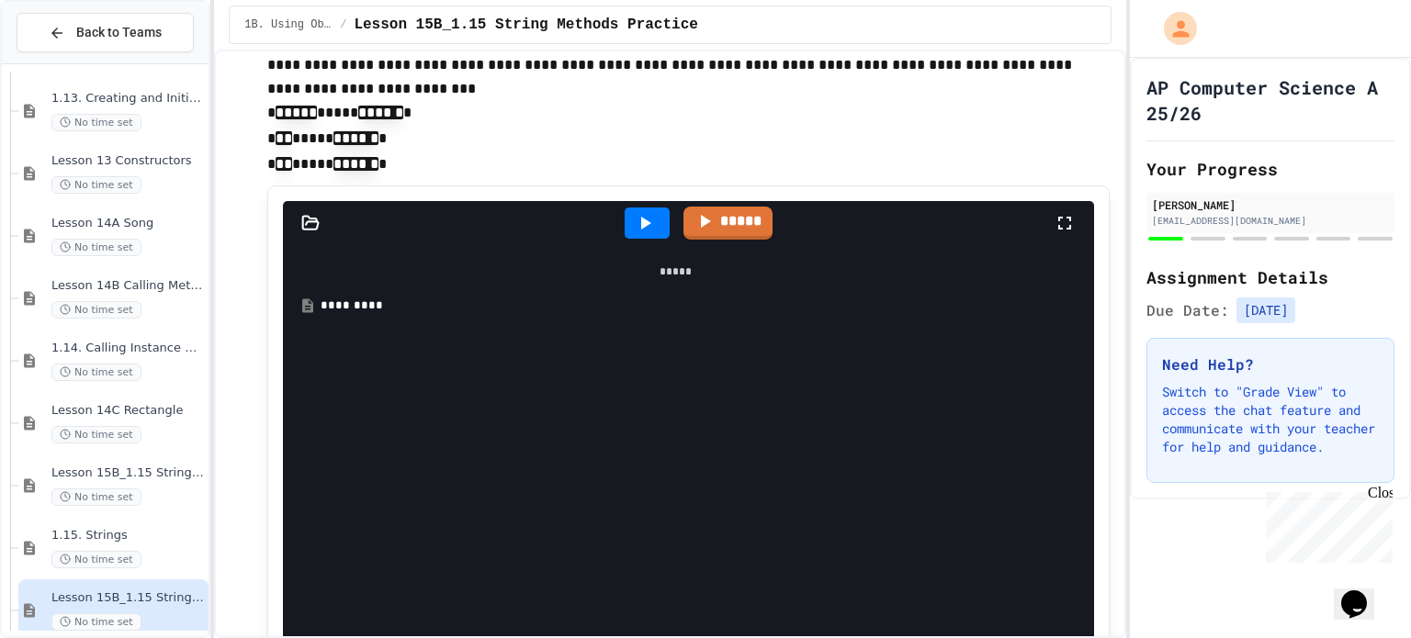
scroll to position [1633, 0]
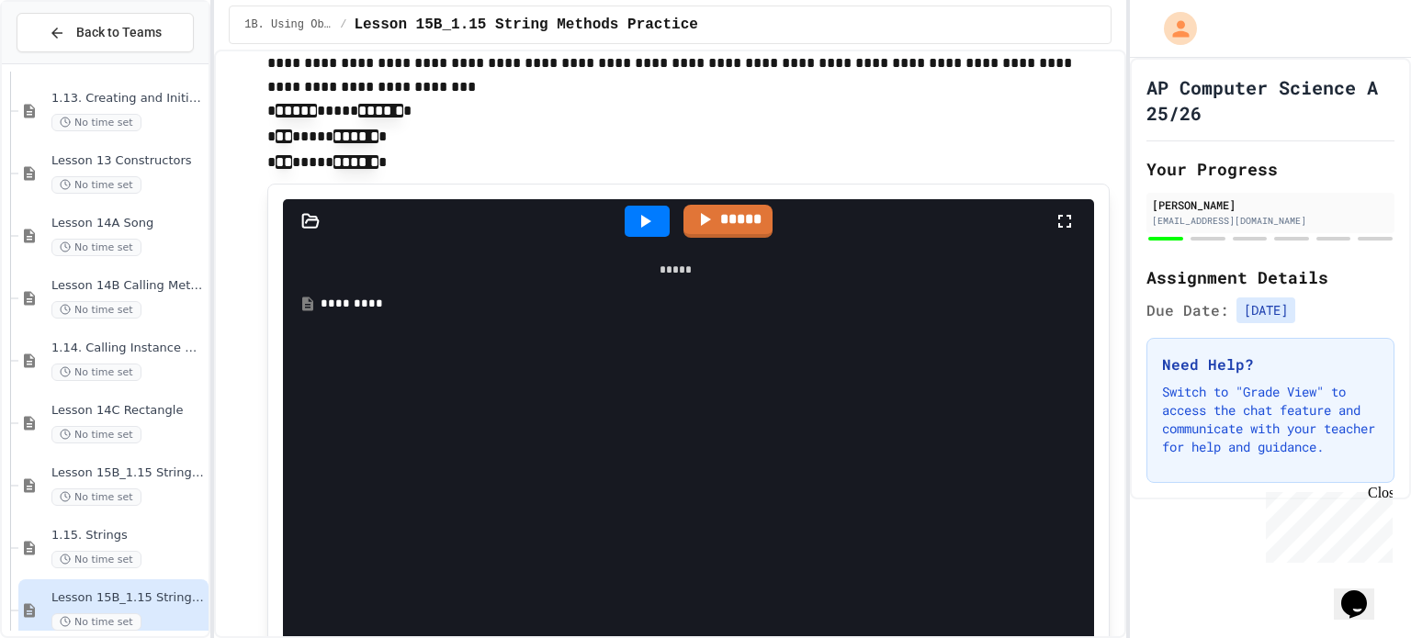
click at [376, 304] on div "*********" at bounding box center [689, 304] width 736 height 18
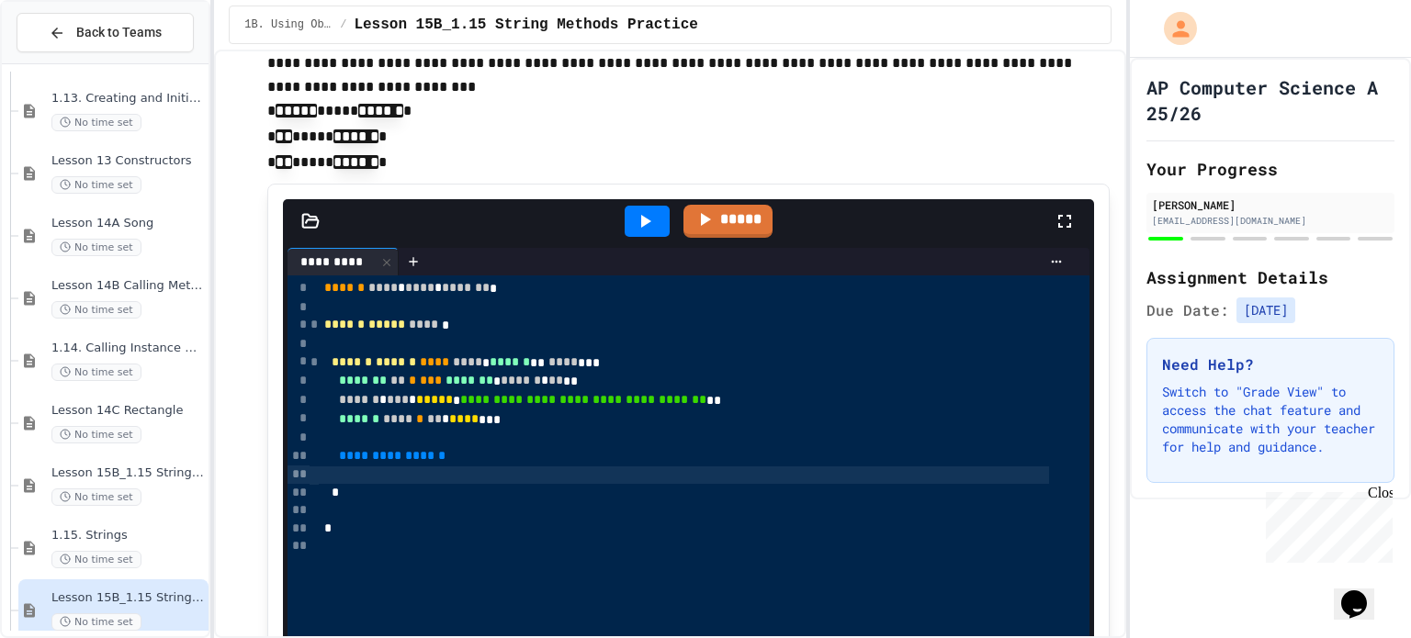
click at [469, 467] on div at bounding box center [684, 476] width 730 height 18
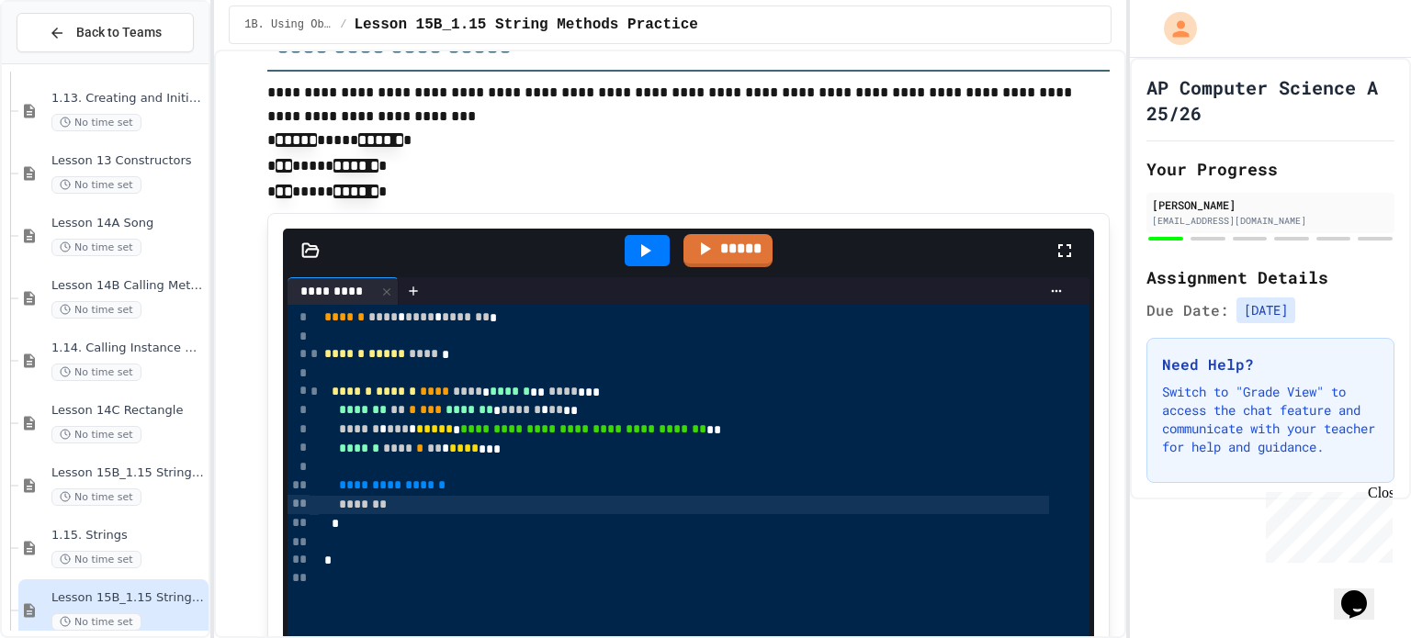
scroll to position [1615, 0]
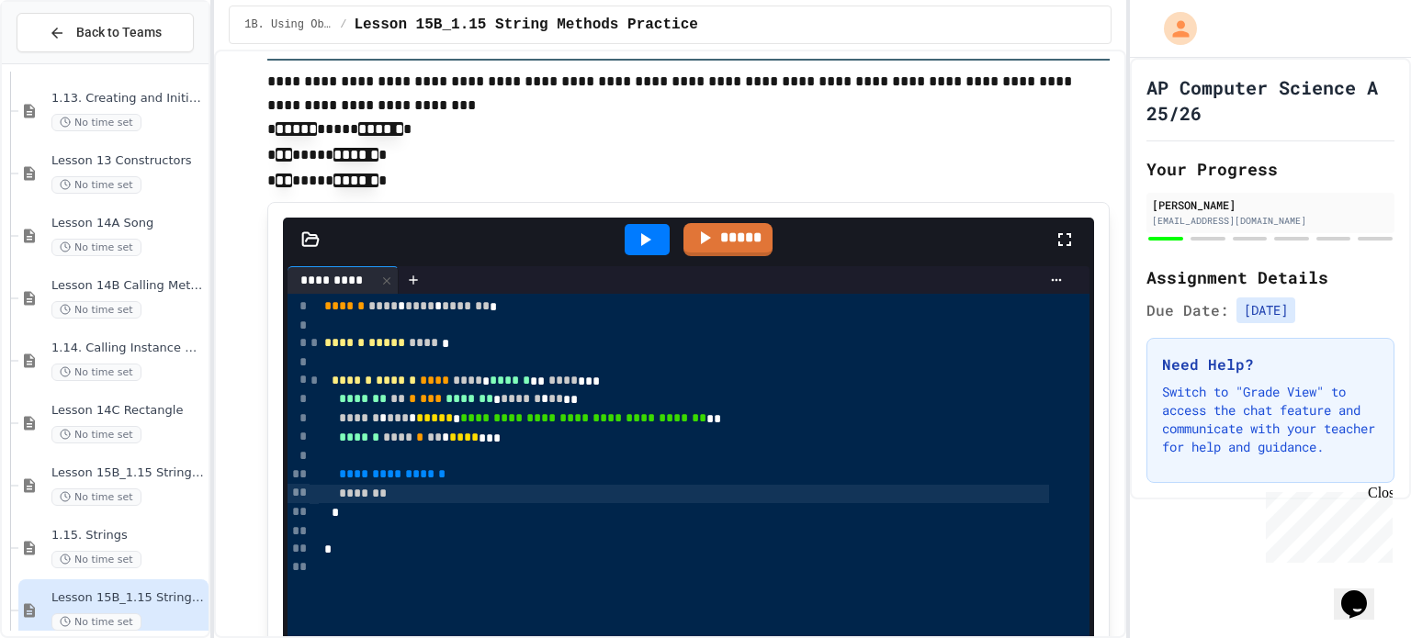
click at [349, 490] on div "*******" at bounding box center [684, 494] width 730 height 19
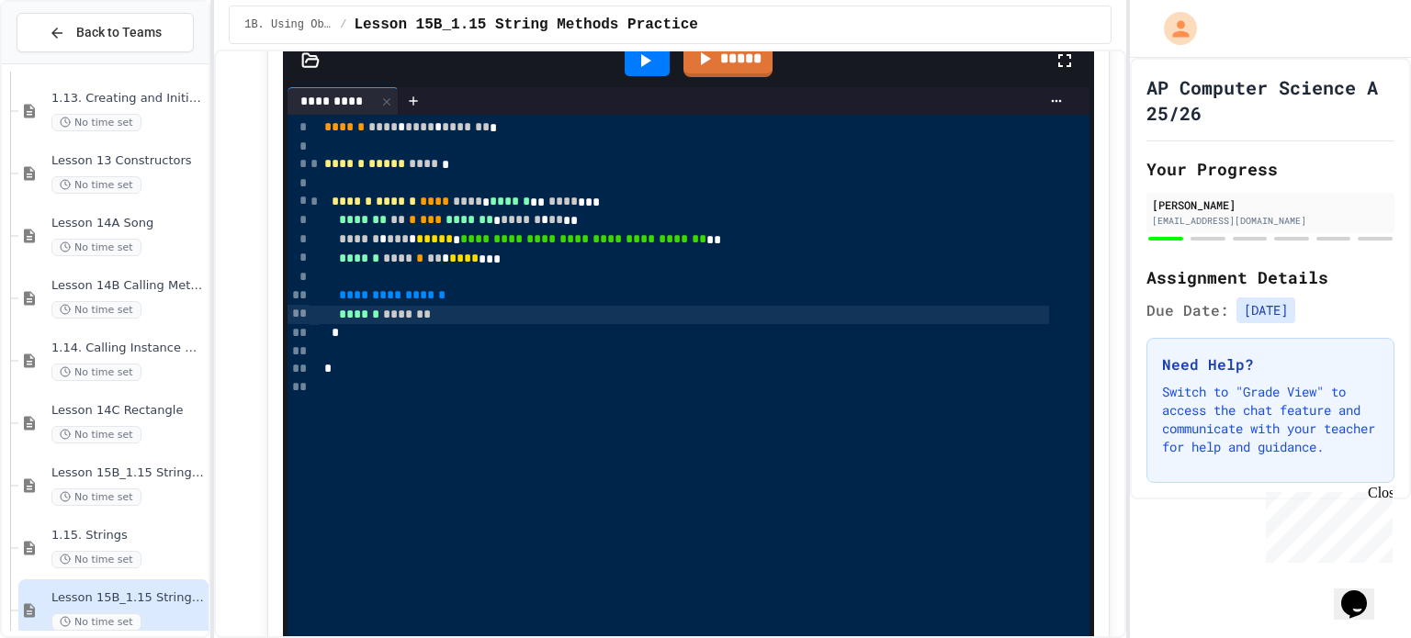
scroll to position [1791, 0]
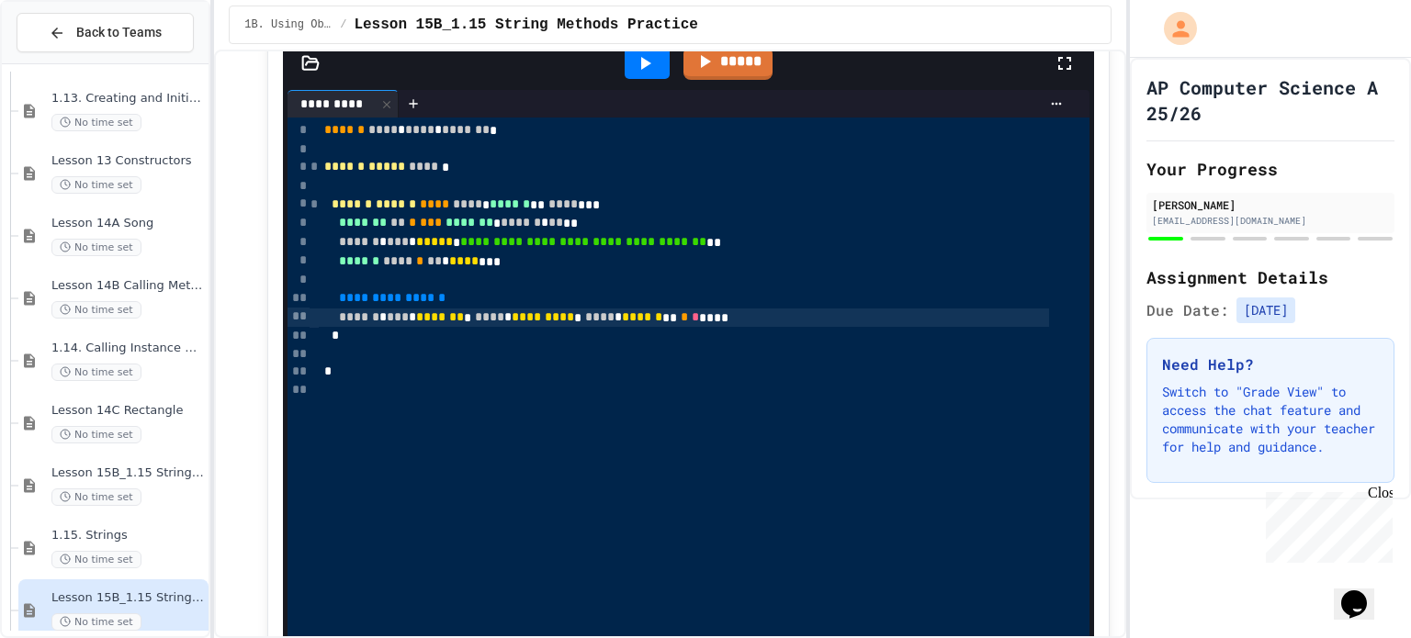
click at [651, 63] on div at bounding box center [647, 63] width 45 height 31
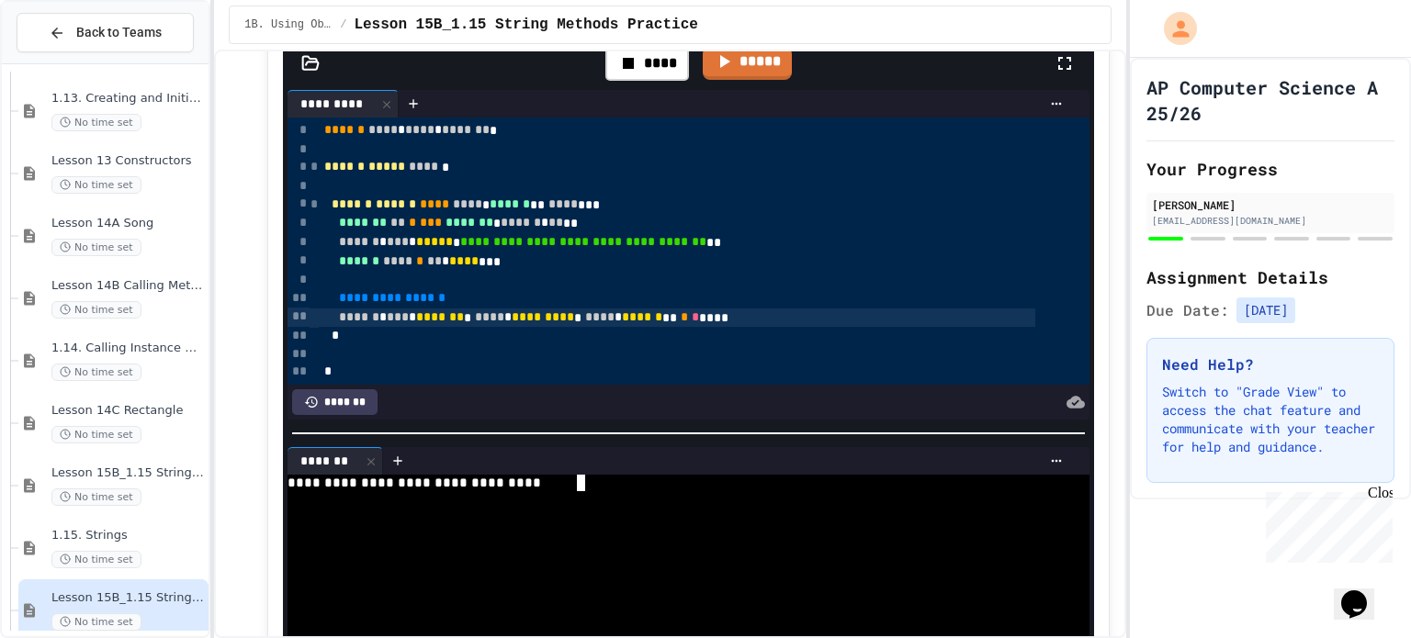
click at [559, 491] on div at bounding box center [668, 499] width 761 height 17
click at [770, 311] on div "****** * *** * ******* * **** * ********* * **** * ****** ** * * ****" at bounding box center [677, 318] width 716 height 19
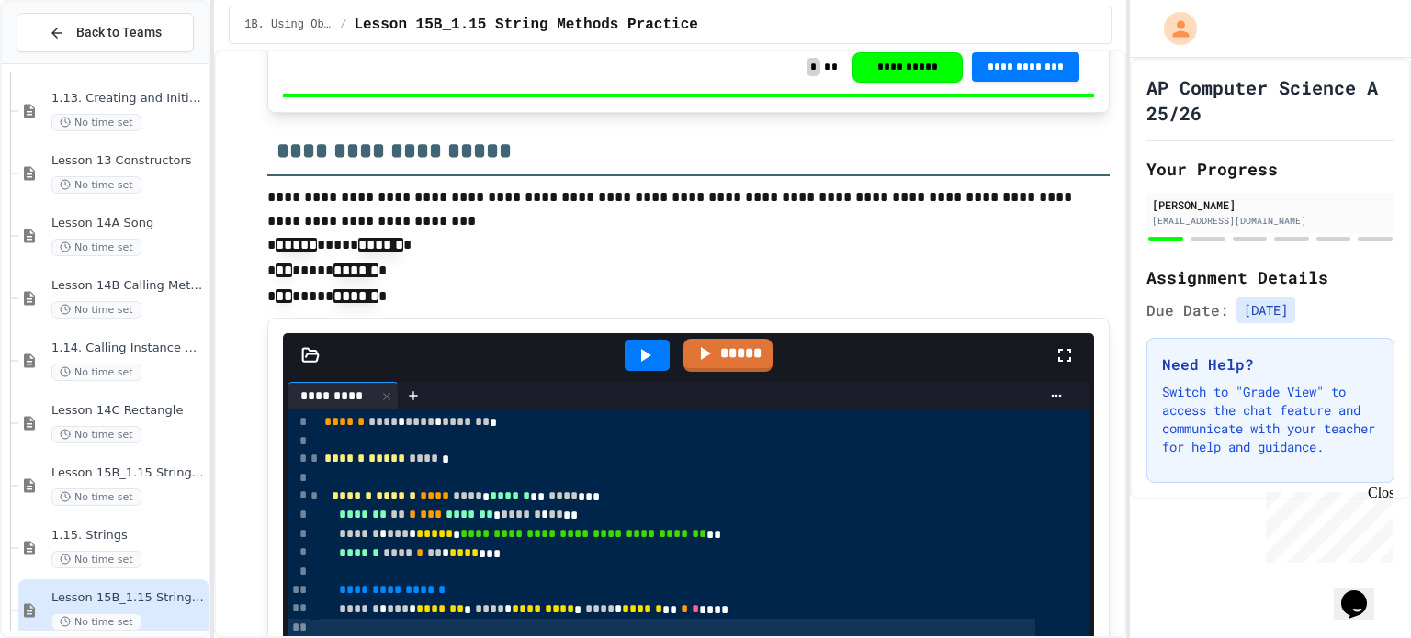
scroll to position [57, 0]
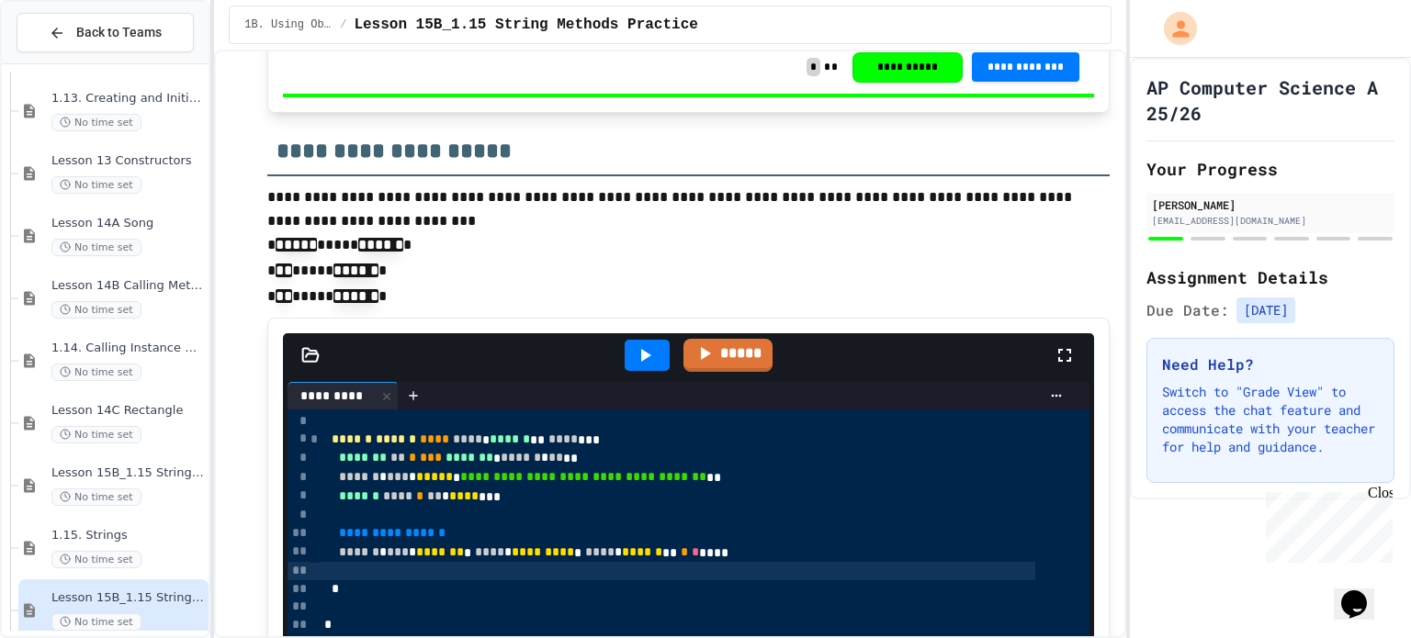
click at [354, 550] on span "******" at bounding box center [359, 552] width 40 height 13
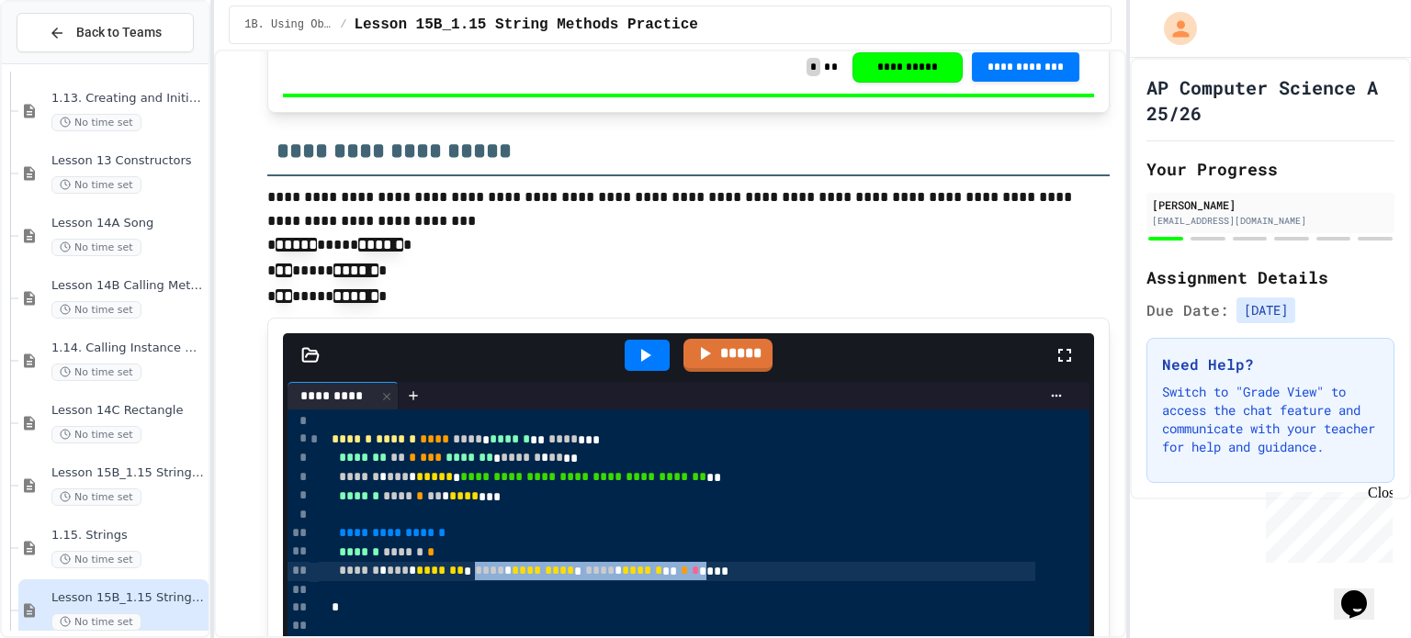
drag, startPoint x: 492, startPoint y: 569, endPoint x: 731, endPoint y: 573, distance: 238.9
click at [731, 573] on div "****** * *** * ******* * **** * ********* * **** * ****** ** * * ****" at bounding box center [677, 571] width 716 height 19
copy div "**** * ********* * **** * ****** ** * * *"
click at [468, 550] on div "****** ****** *" at bounding box center [677, 553] width 716 height 19
drag, startPoint x: 733, startPoint y: 569, endPoint x: 495, endPoint y: 569, distance: 237.9
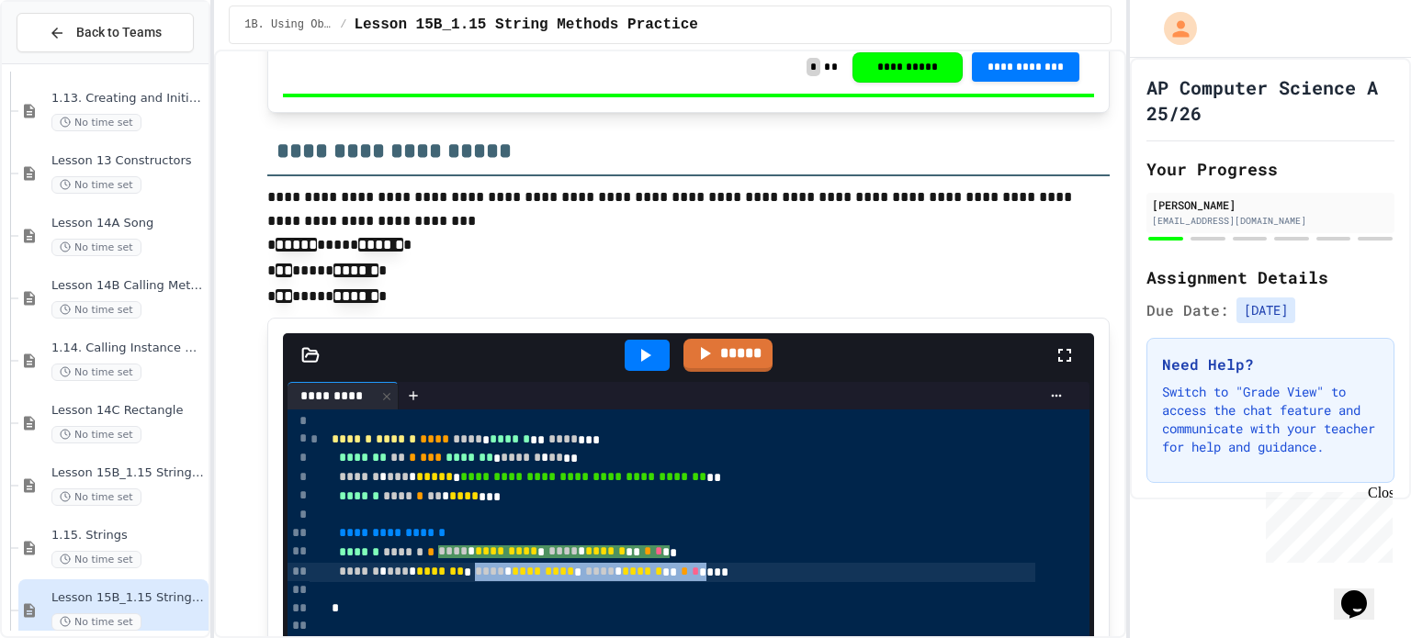
click at [495, 569] on div "****** * *** * ******* * **** * ********* * **** * ****** ** * * ****" at bounding box center [677, 572] width 716 height 19
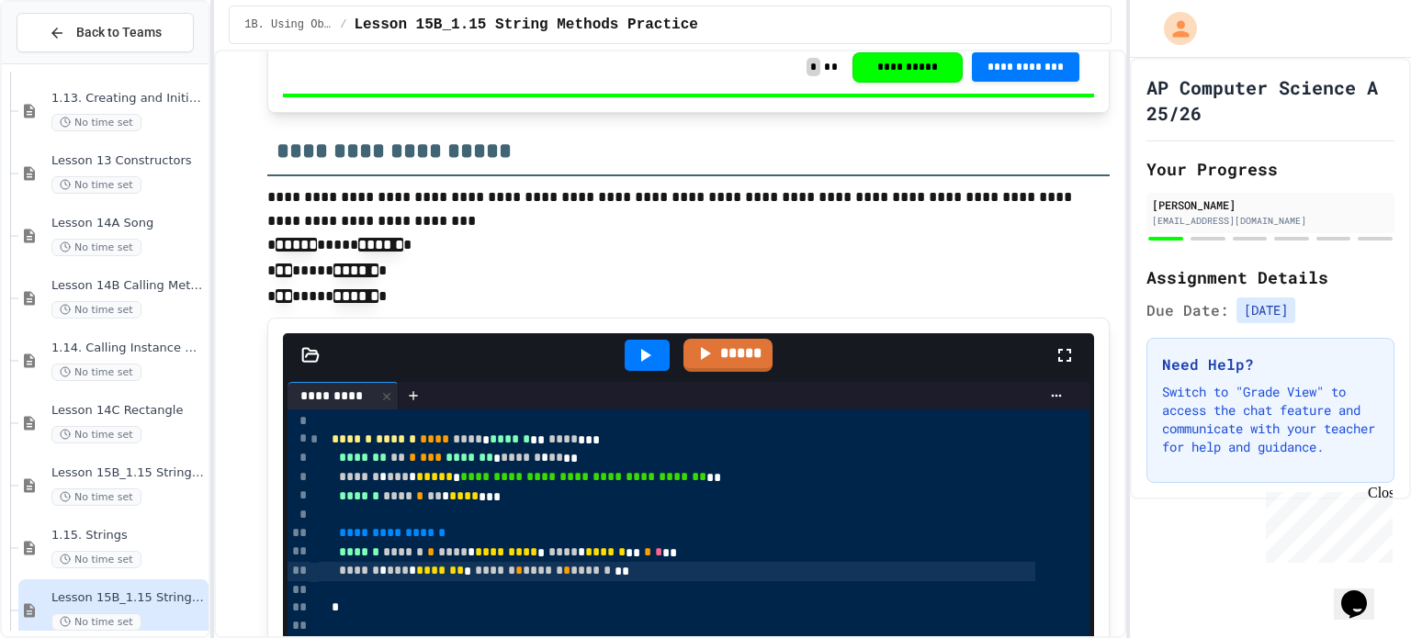
click at [649, 350] on div at bounding box center [647, 355] width 45 height 31
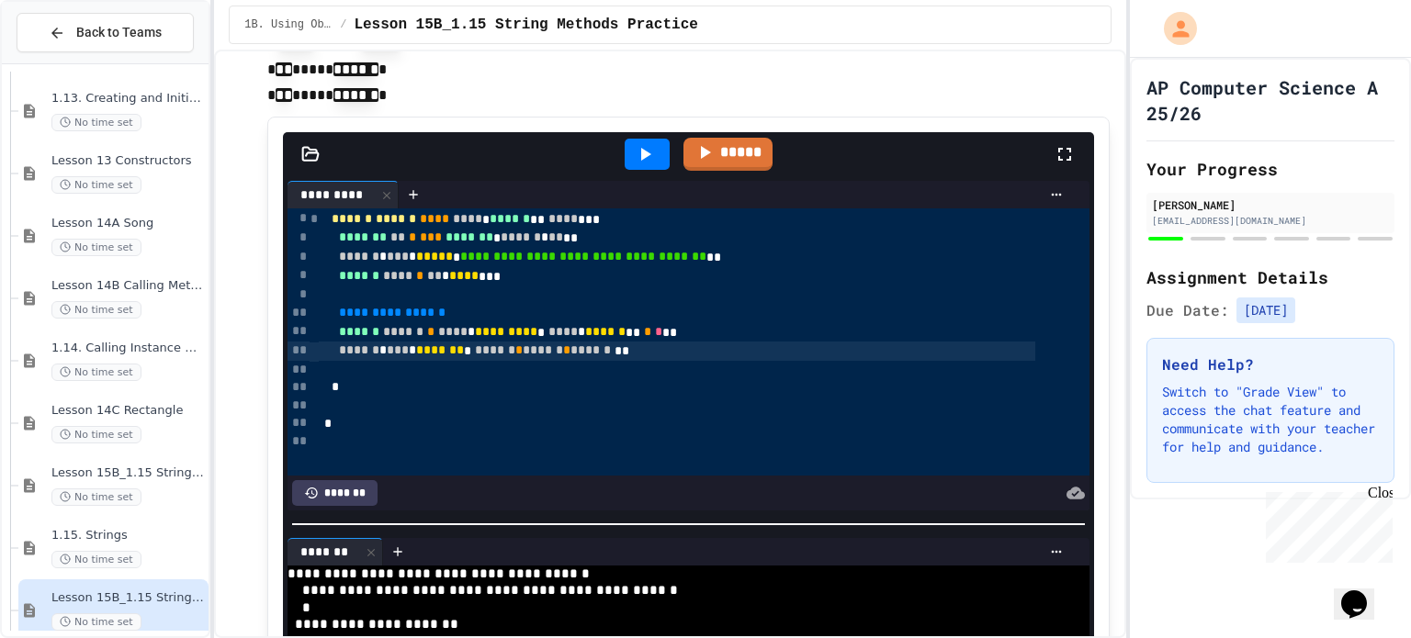
scroll to position [1698, 0]
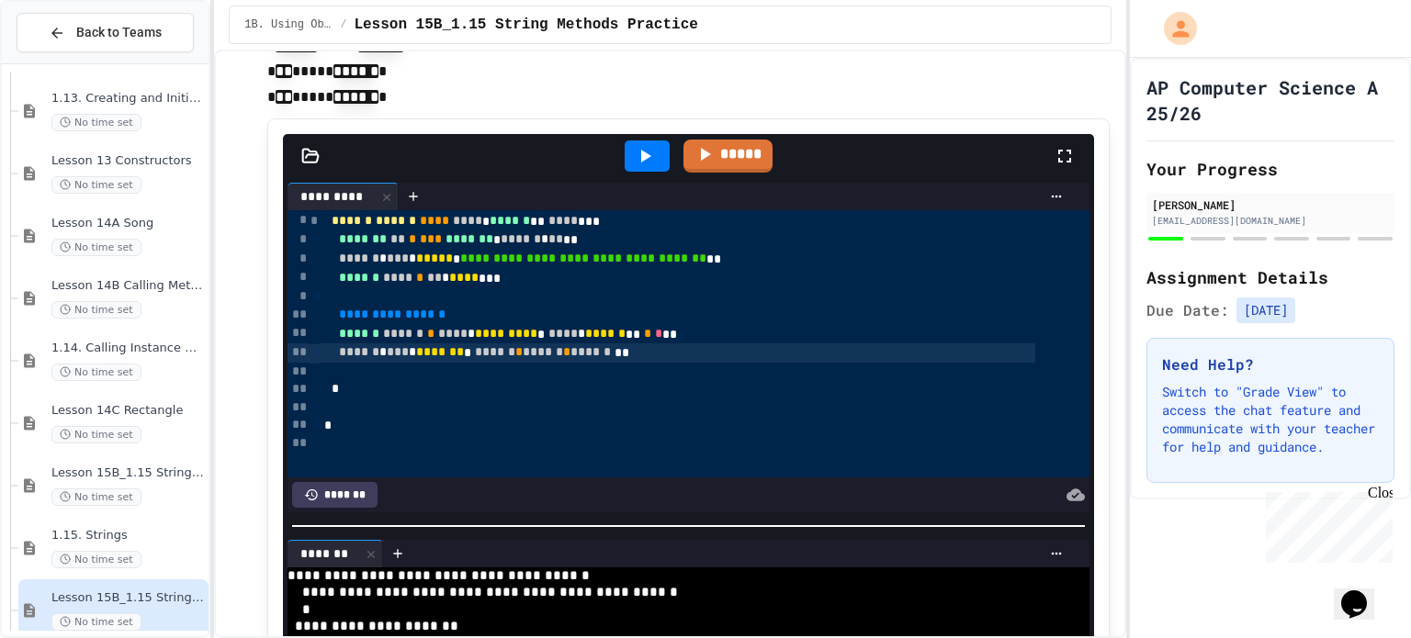
click at [355, 332] on span "******" at bounding box center [359, 333] width 40 height 13
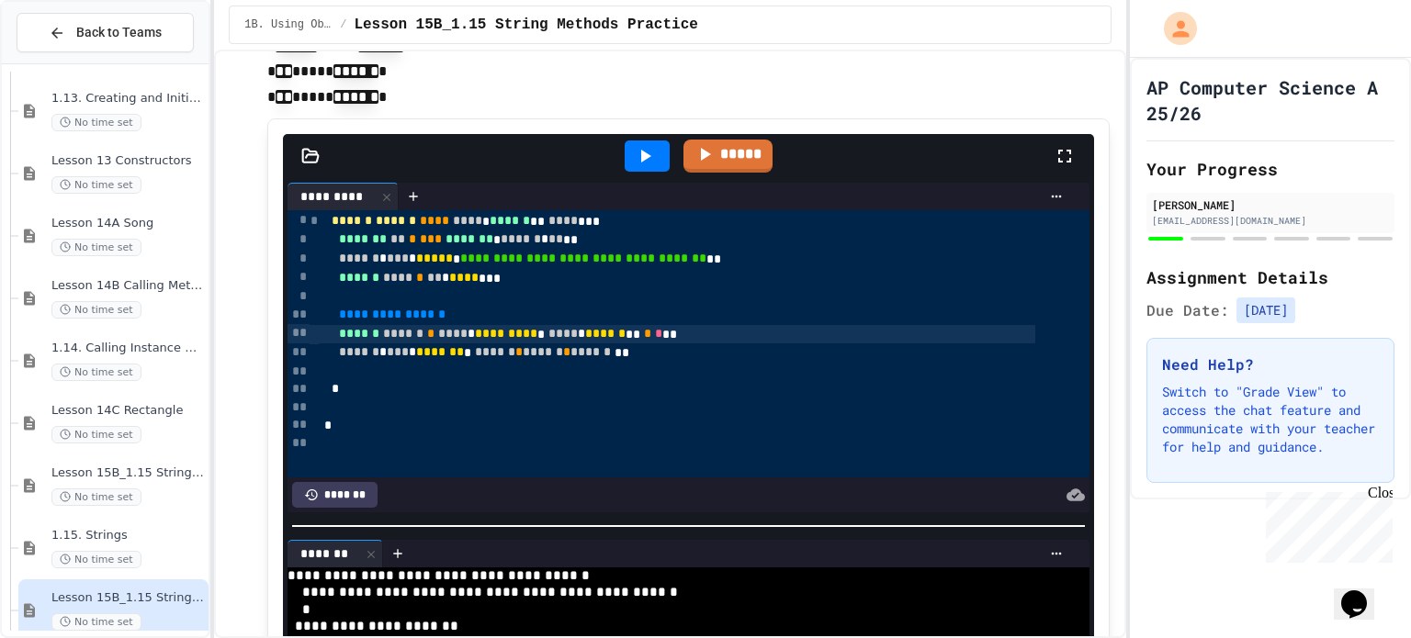
click at [635, 145] on icon at bounding box center [645, 156] width 22 height 22
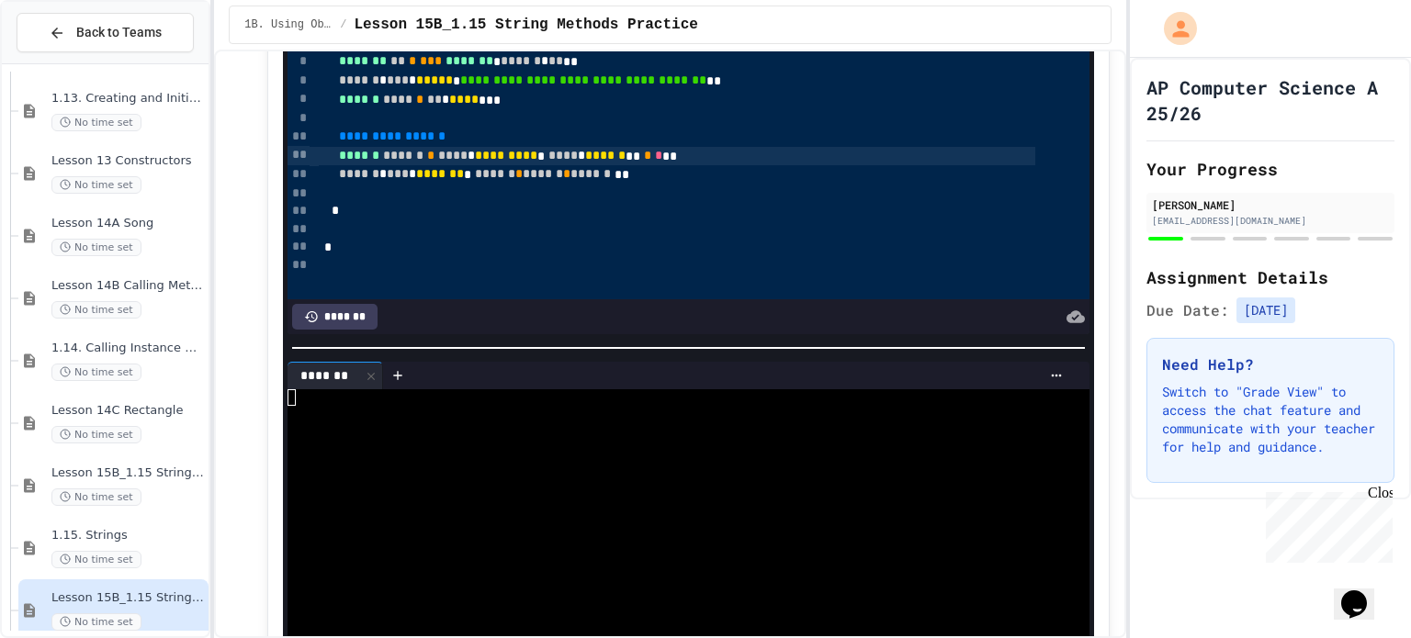
scroll to position [1879, 0]
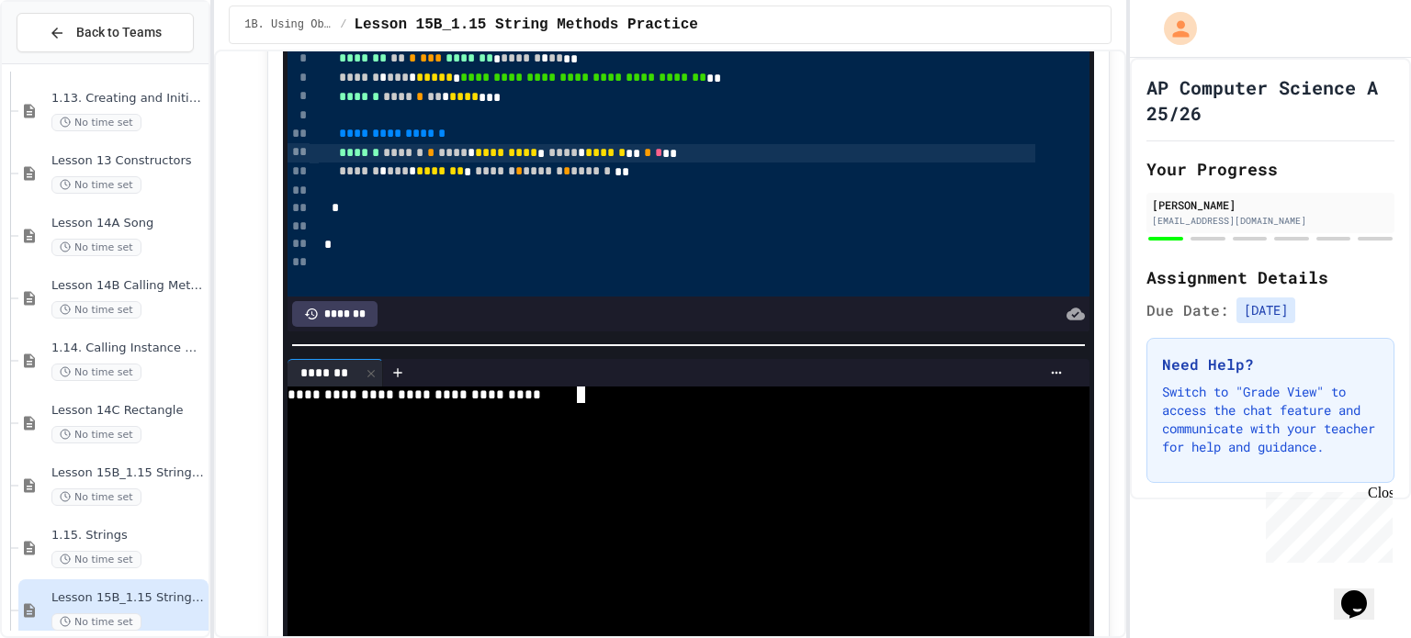
click at [442, 421] on div at bounding box center [668, 429] width 761 height 17
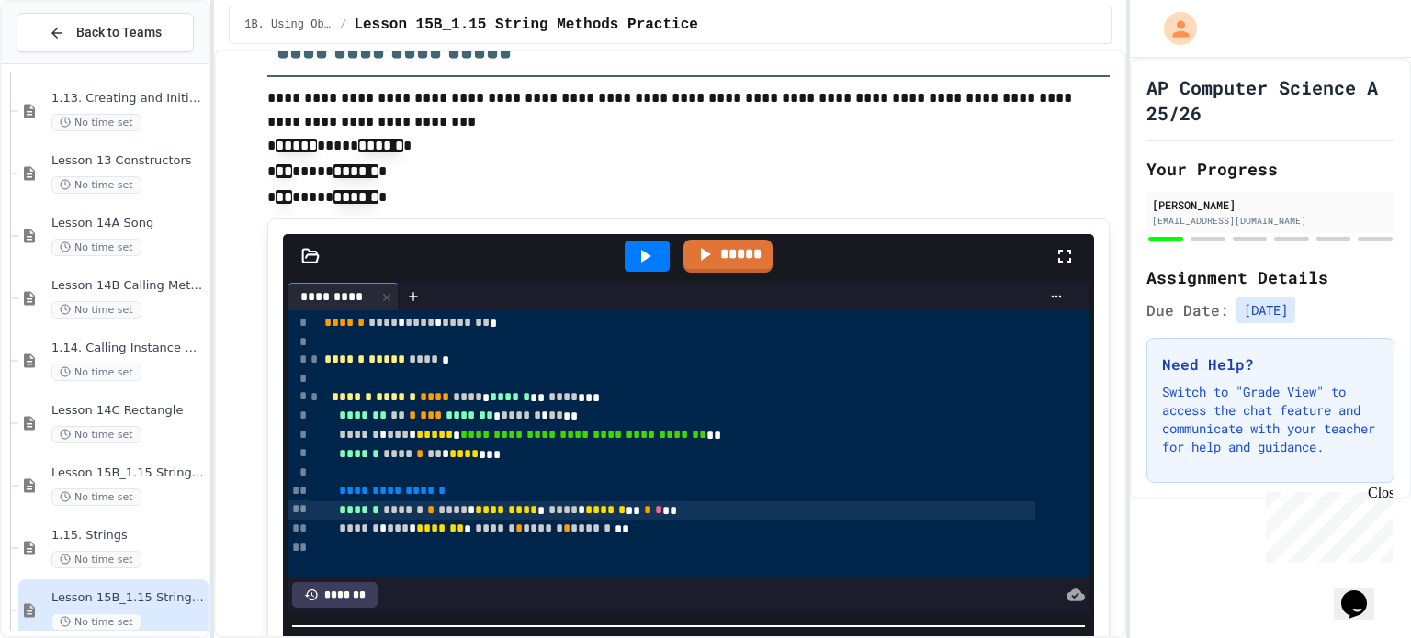
scroll to position [1597, 0]
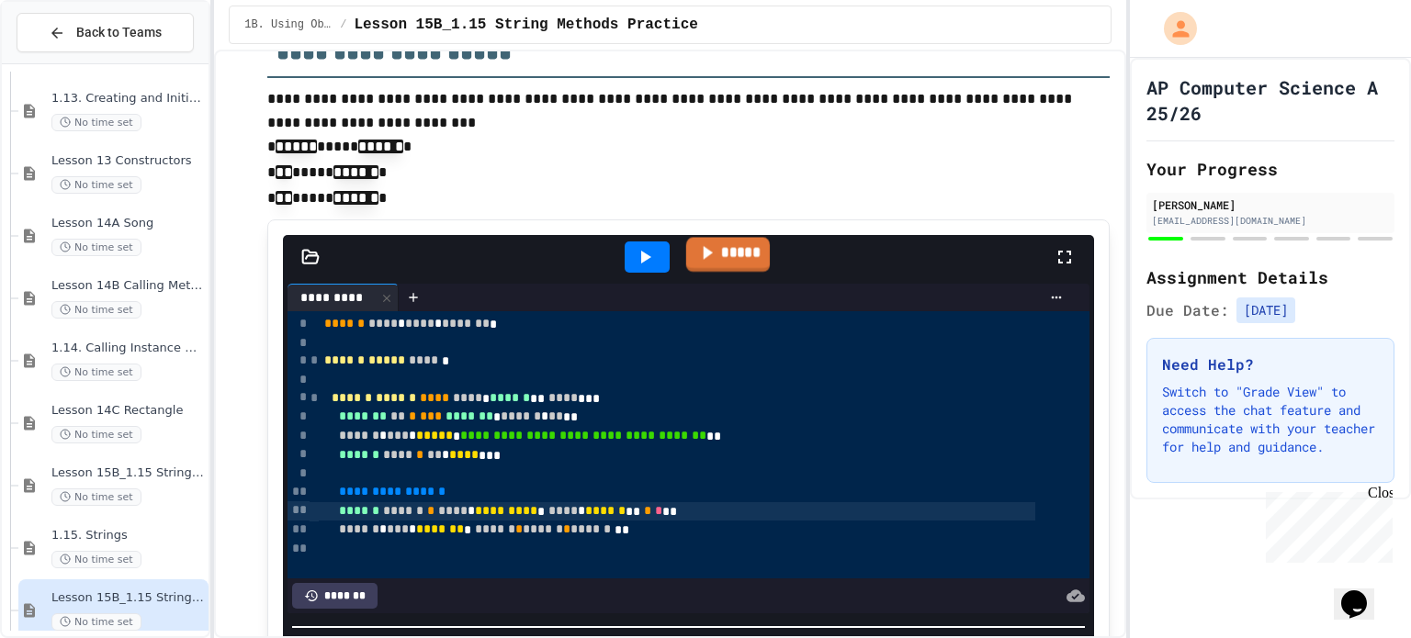
click at [716, 244] on link "*****" at bounding box center [728, 254] width 84 height 35
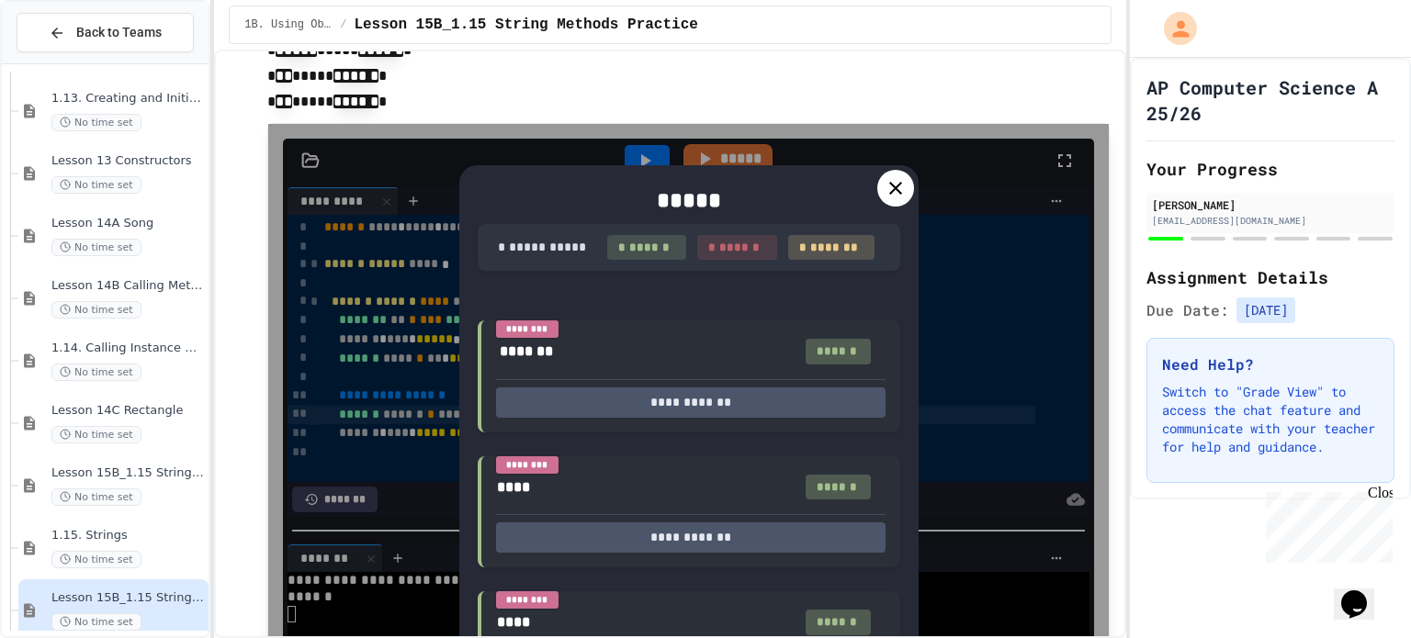
scroll to position [1688, 0]
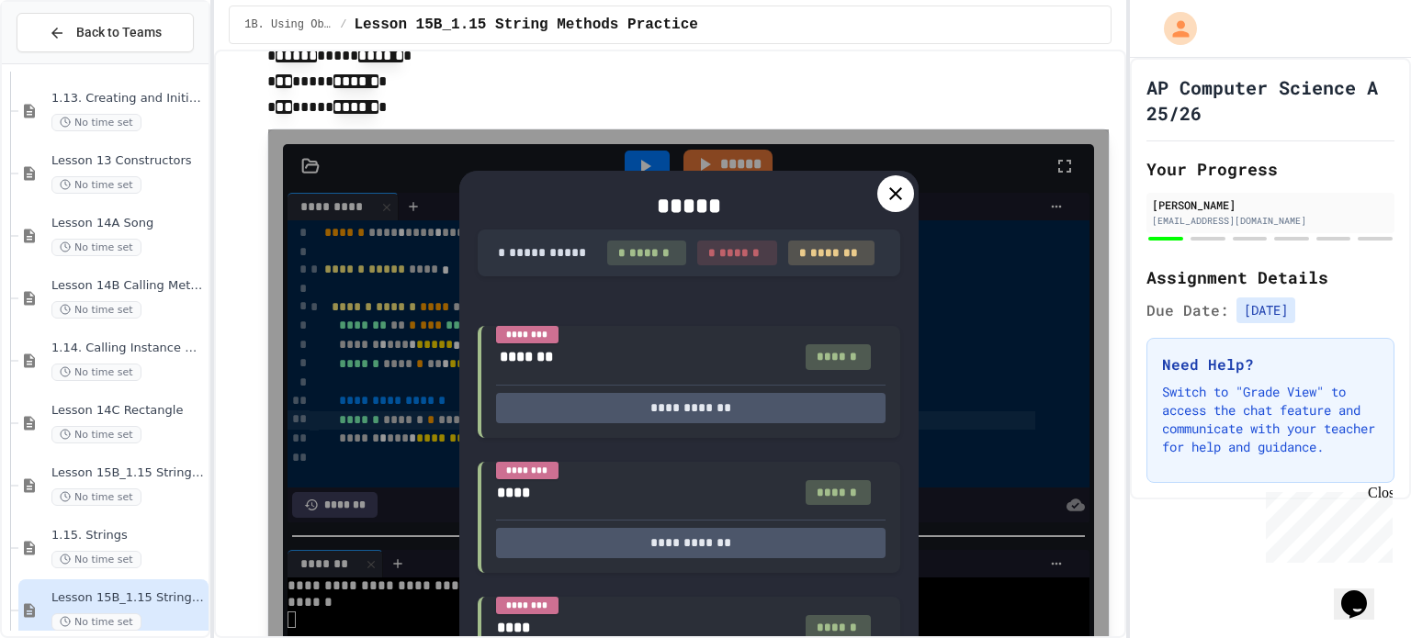
click at [885, 186] on icon at bounding box center [896, 194] width 22 height 22
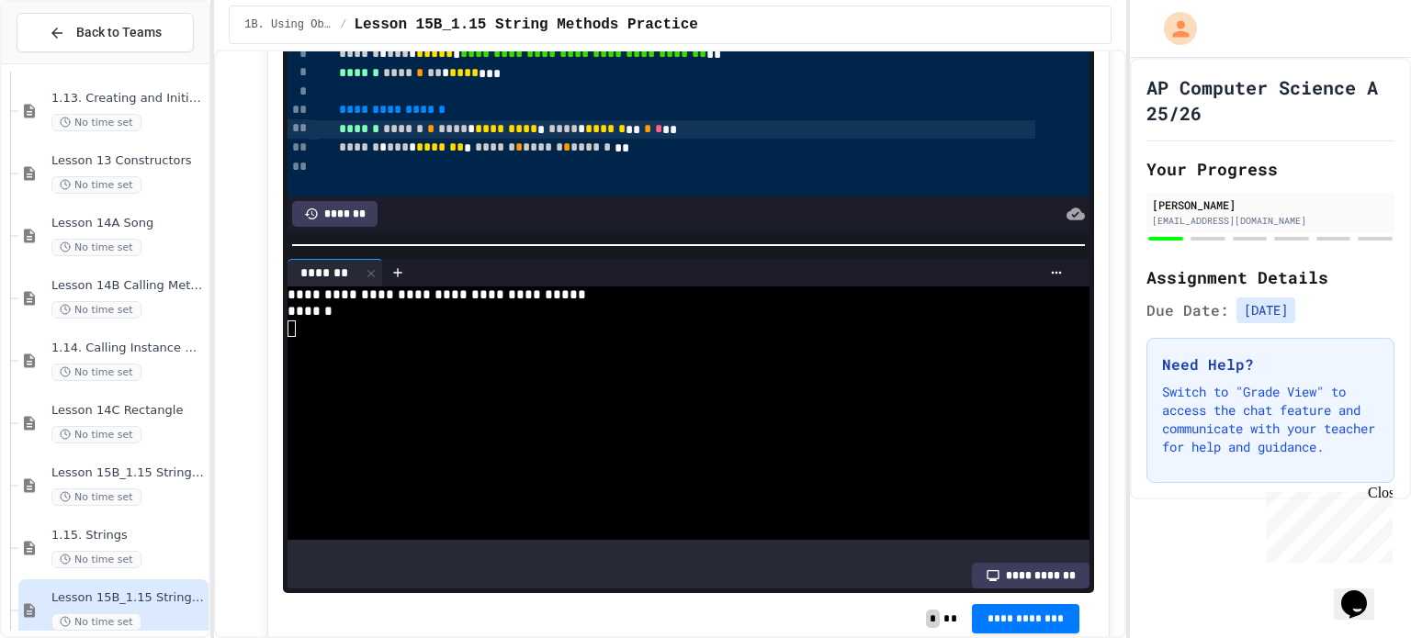
scroll to position [76, 0]
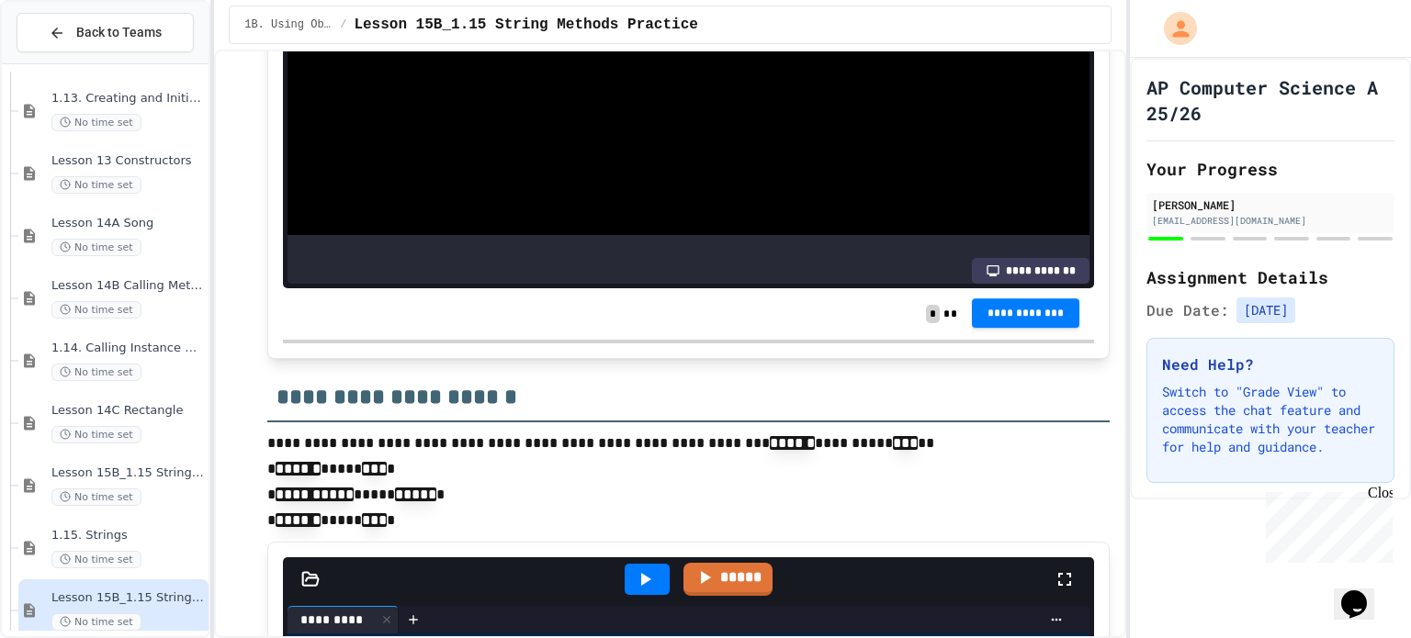
click at [1026, 311] on span "**********" at bounding box center [1026, 313] width 79 height 15
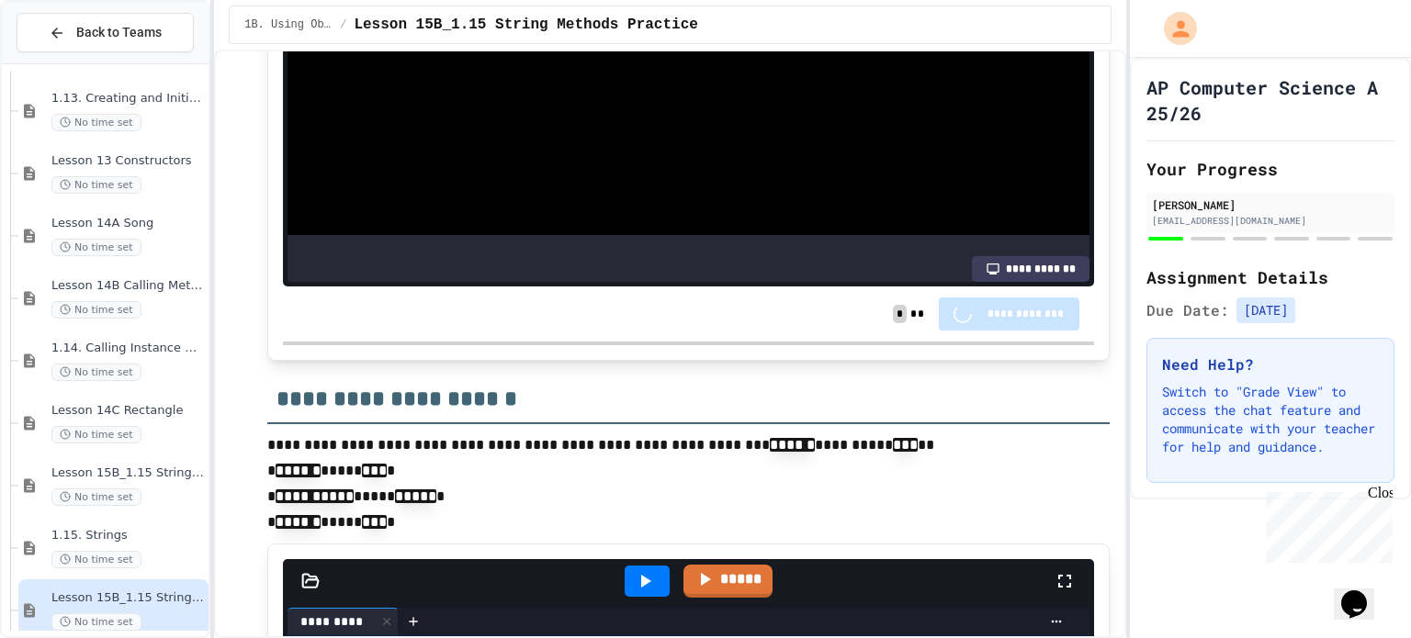
scroll to position [2283, 0]
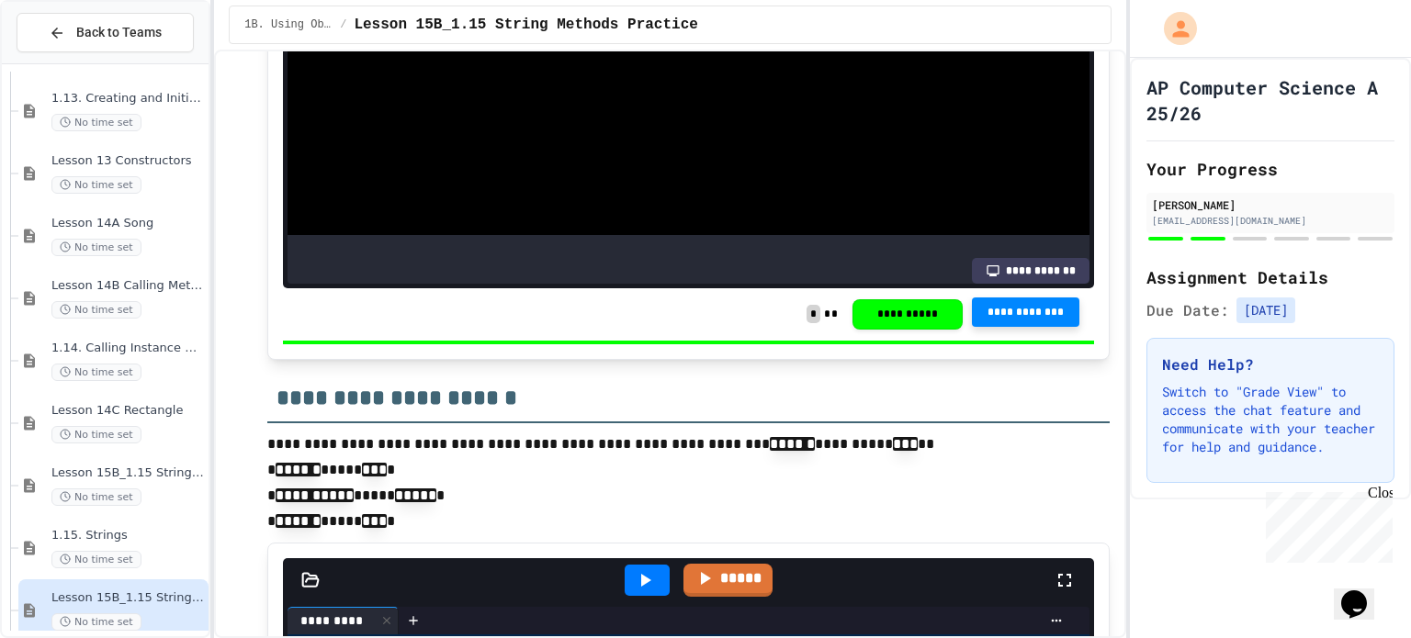
click at [1384, 494] on div "Close" at bounding box center [1379, 496] width 23 height 23
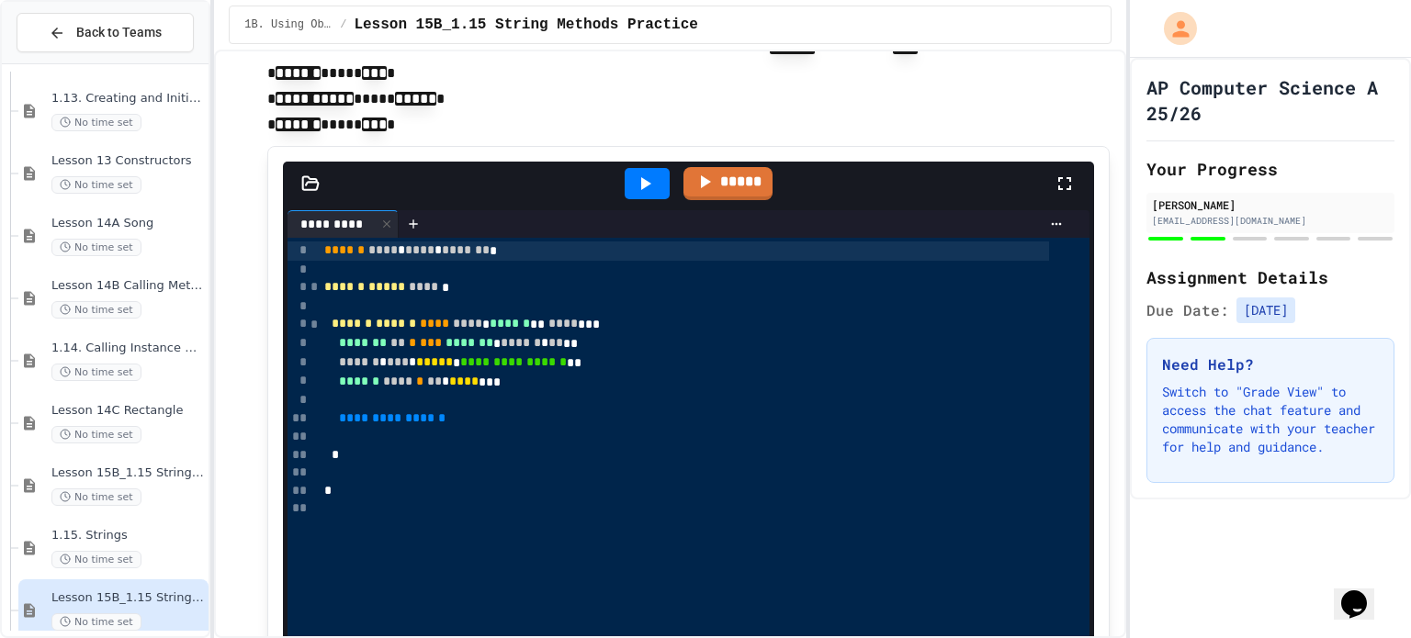
scroll to position [2705, 0]
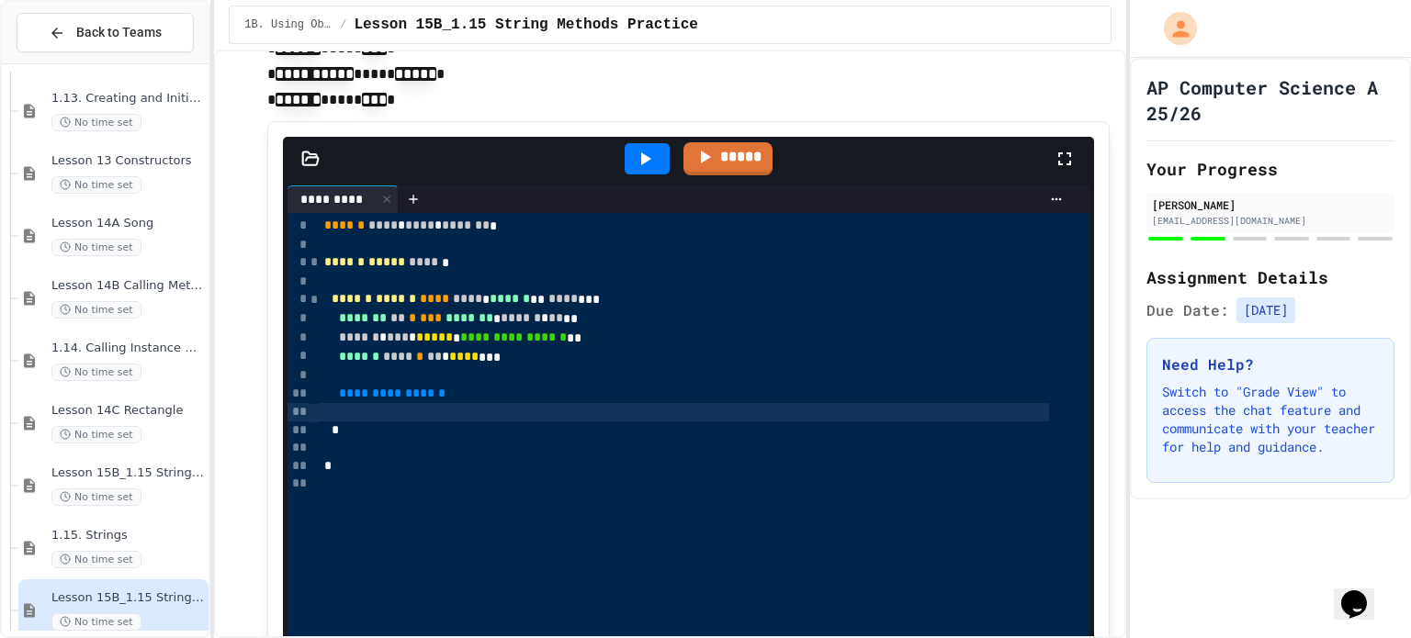
click at [463, 410] on div at bounding box center [684, 412] width 730 height 18
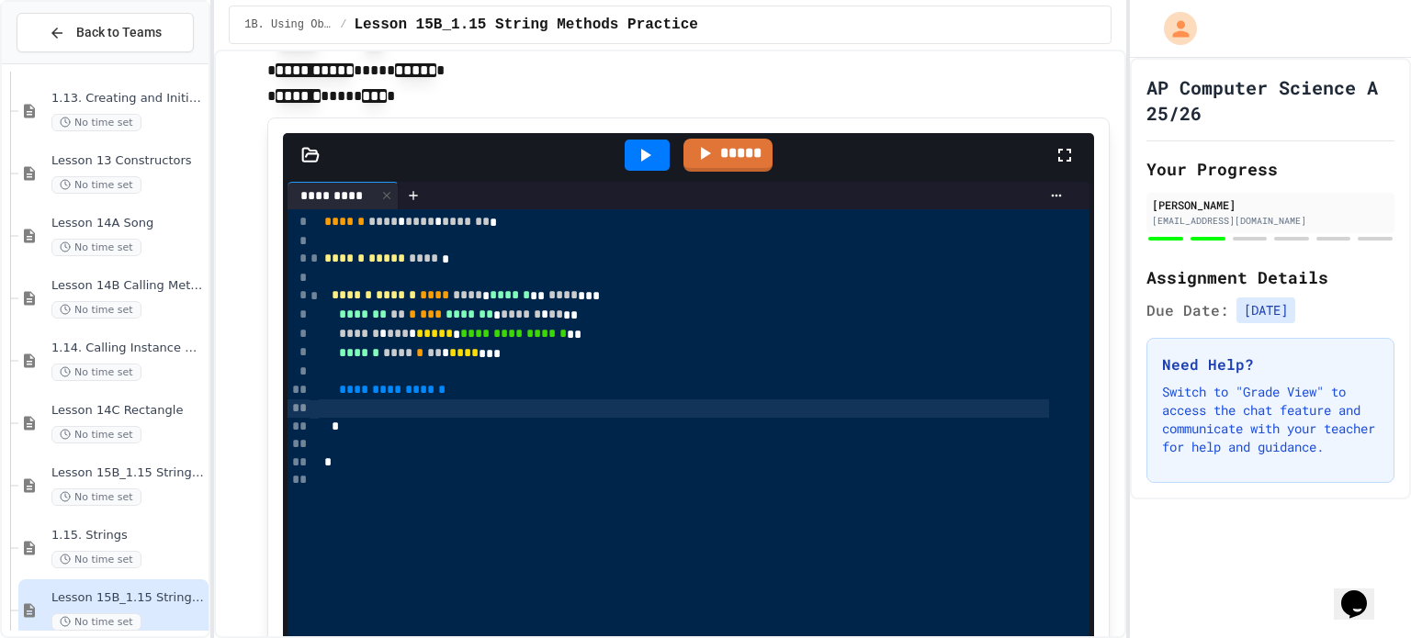
scroll to position [2719, 0]
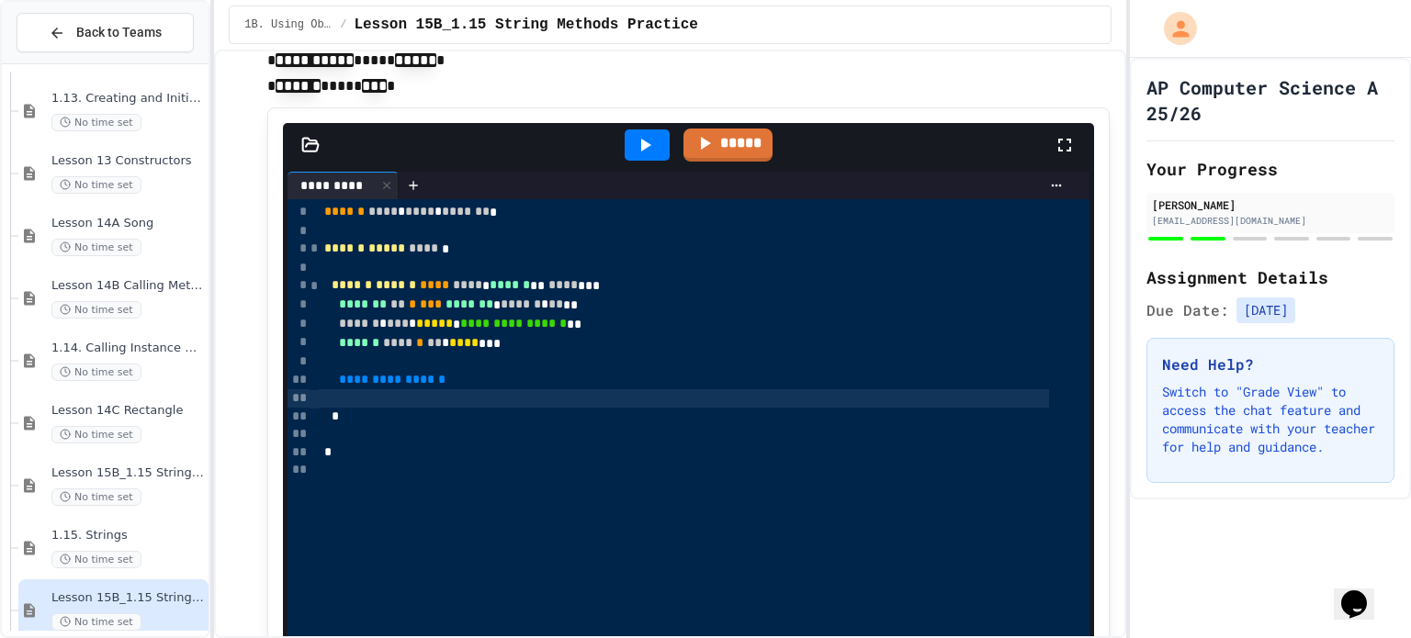
click at [440, 398] on div at bounding box center [684, 398] width 730 height 18
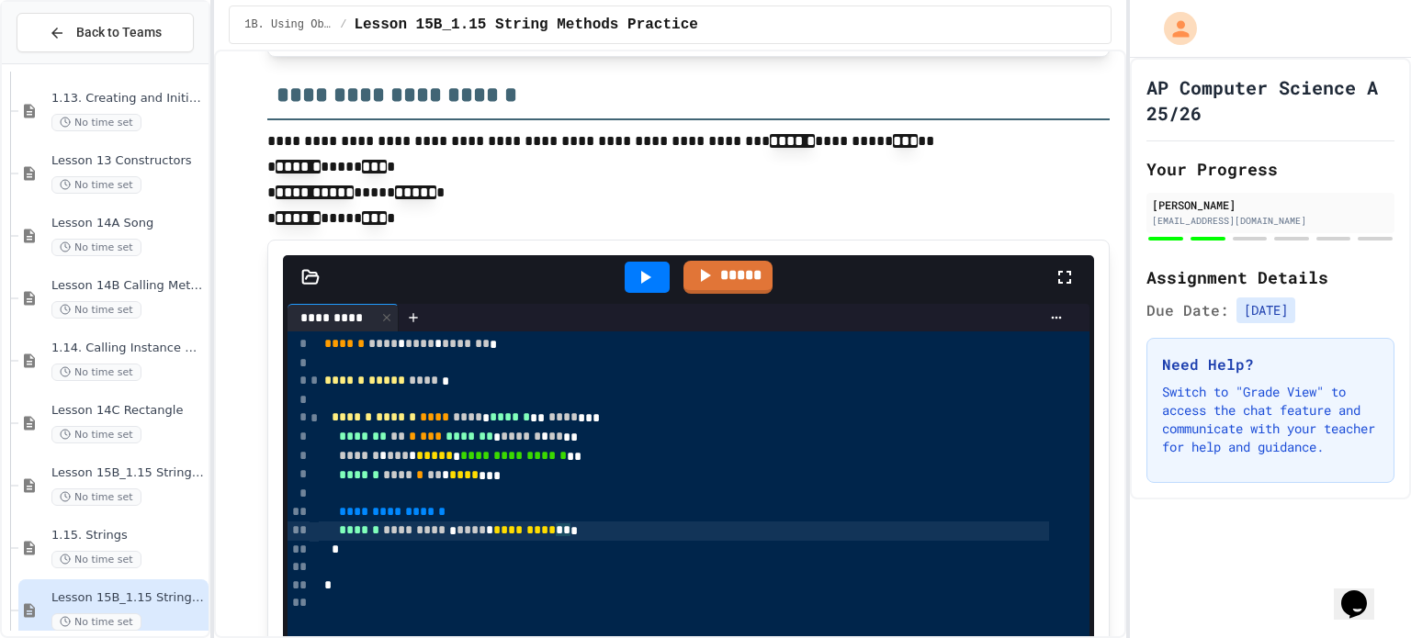
scroll to position [2594, 0]
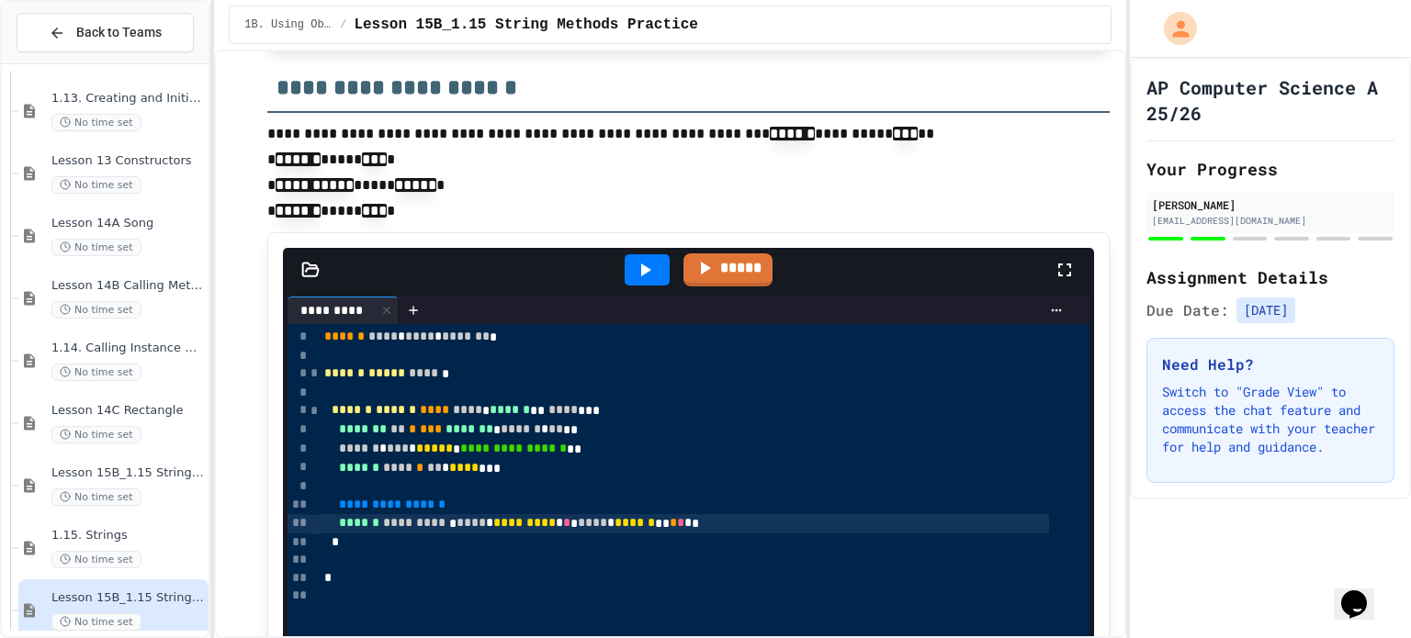
click at [636, 259] on icon at bounding box center [645, 270] width 22 height 22
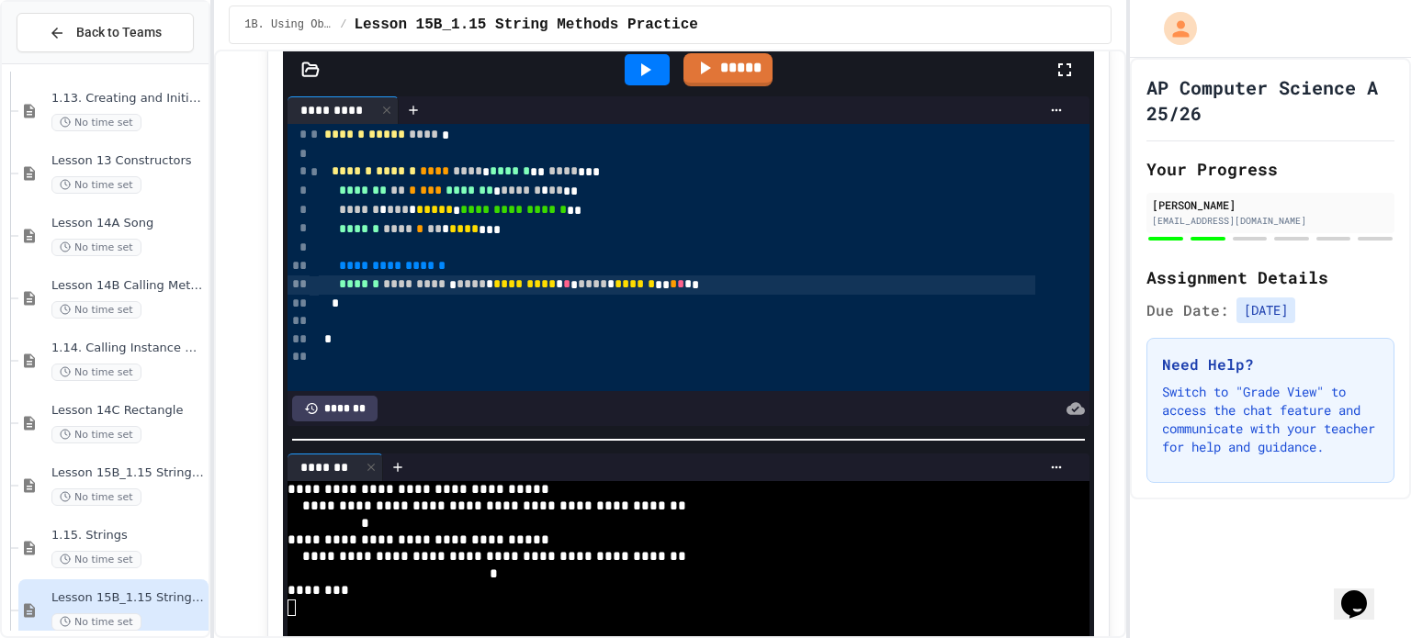
scroll to position [2802, 0]
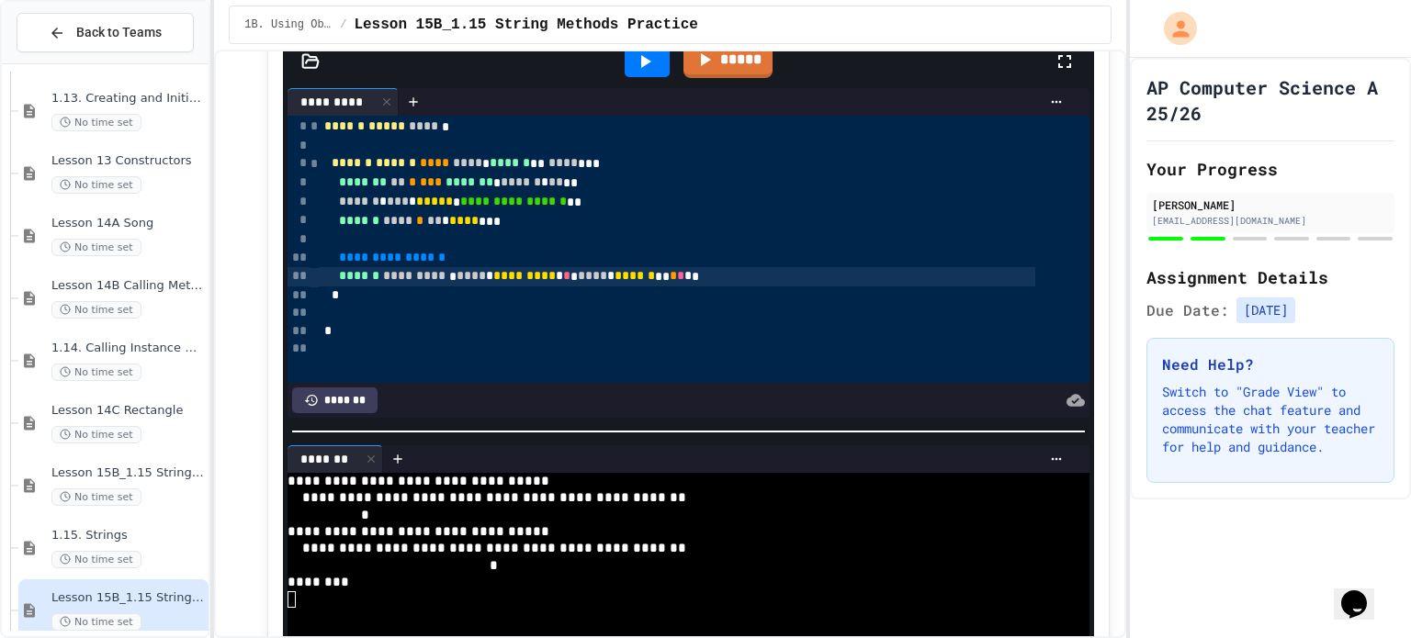
click at [723, 276] on div "****** ********* * **** * ********* * * * **** * ****** ** * * * *" at bounding box center [677, 276] width 716 height 19
click at [637, 64] on icon at bounding box center [645, 62] width 22 height 22
click at [514, 292] on div "*" at bounding box center [677, 296] width 716 height 18
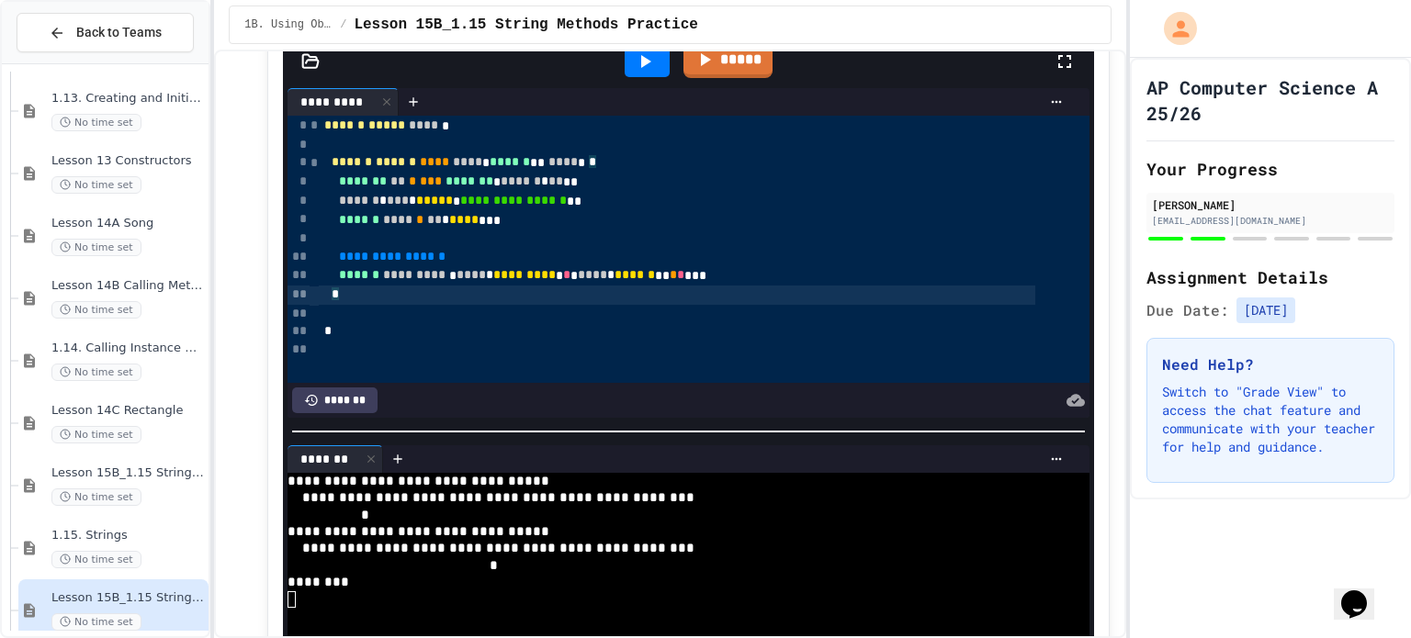
click at [749, 276] on div "****** ********* * **** * ********* * * * **** * ****** ** * * ***" at bounding box center [677, 275] width 716 height 19
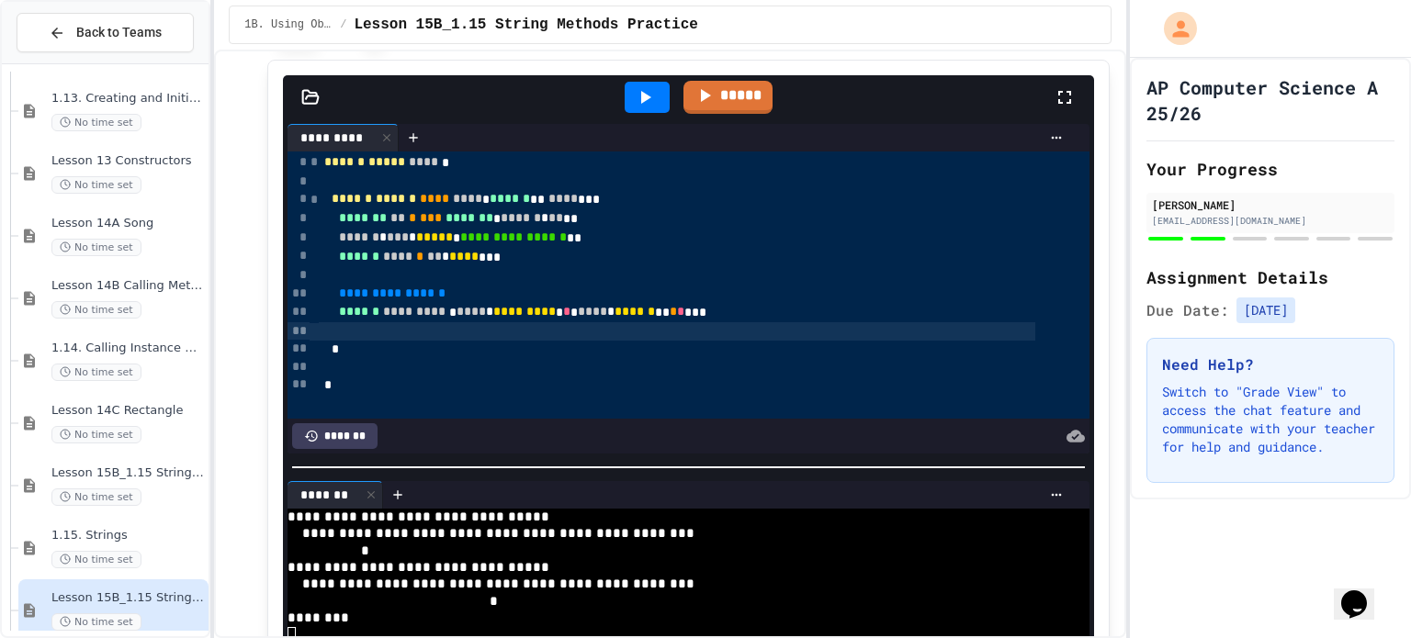
scroll to position [2732, 0]
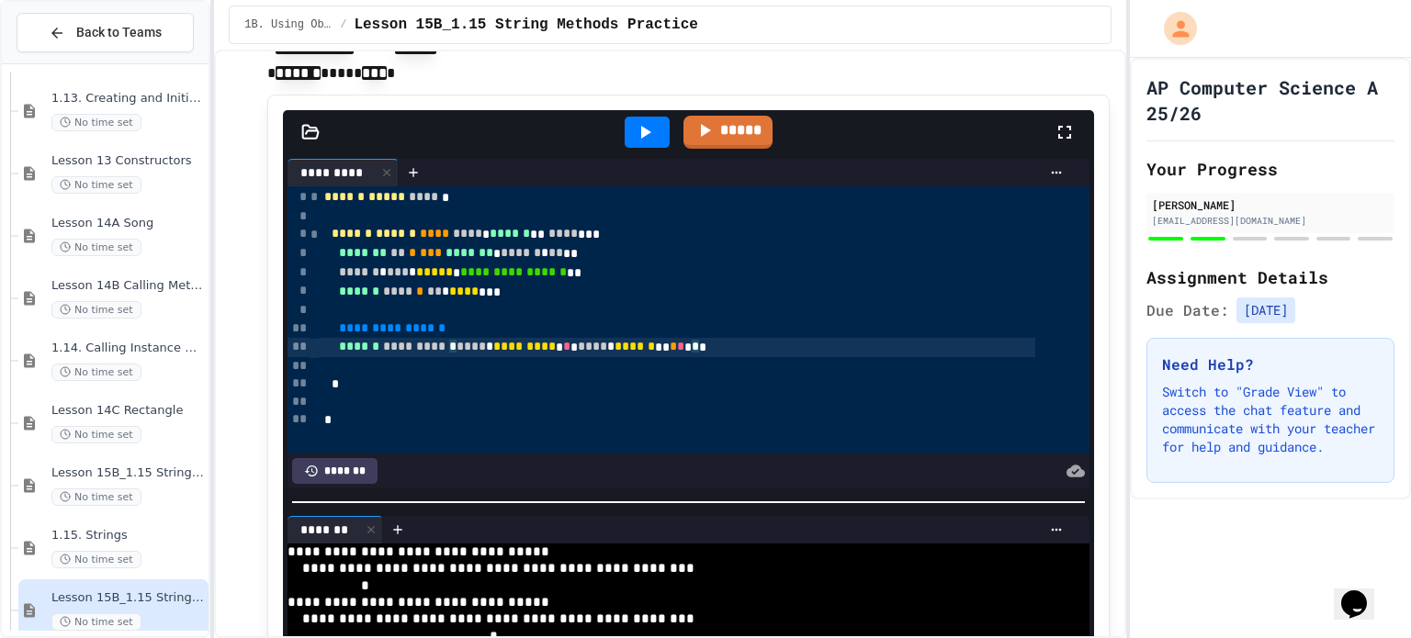
click at [469, 346] on div "****** ********* * **** * ********* * * * **** * ****** ** * * * * *" at bounding box center [677, 347] width 716 height 19
click at [634, 128] on icon at bounding box center [645, 132] width 22 height 22
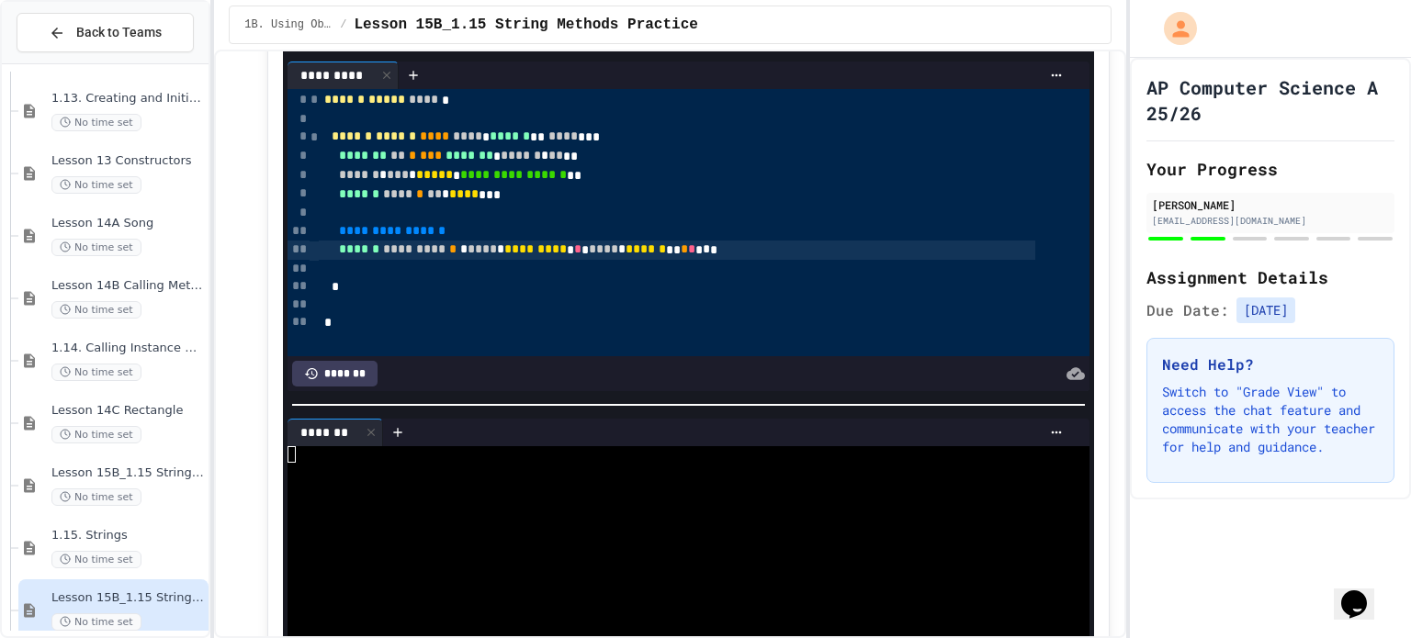
scroll to position [2830, 0]
click at [777, 247] on div "****** ********* * * **** * ********* * * * **** * ****** ** * * ***" at bounding box center [677, 249] width 716 height 19
click at [405, 447] on textarea "Terminal input" at bounding box center [407, 453] width 8 height 17
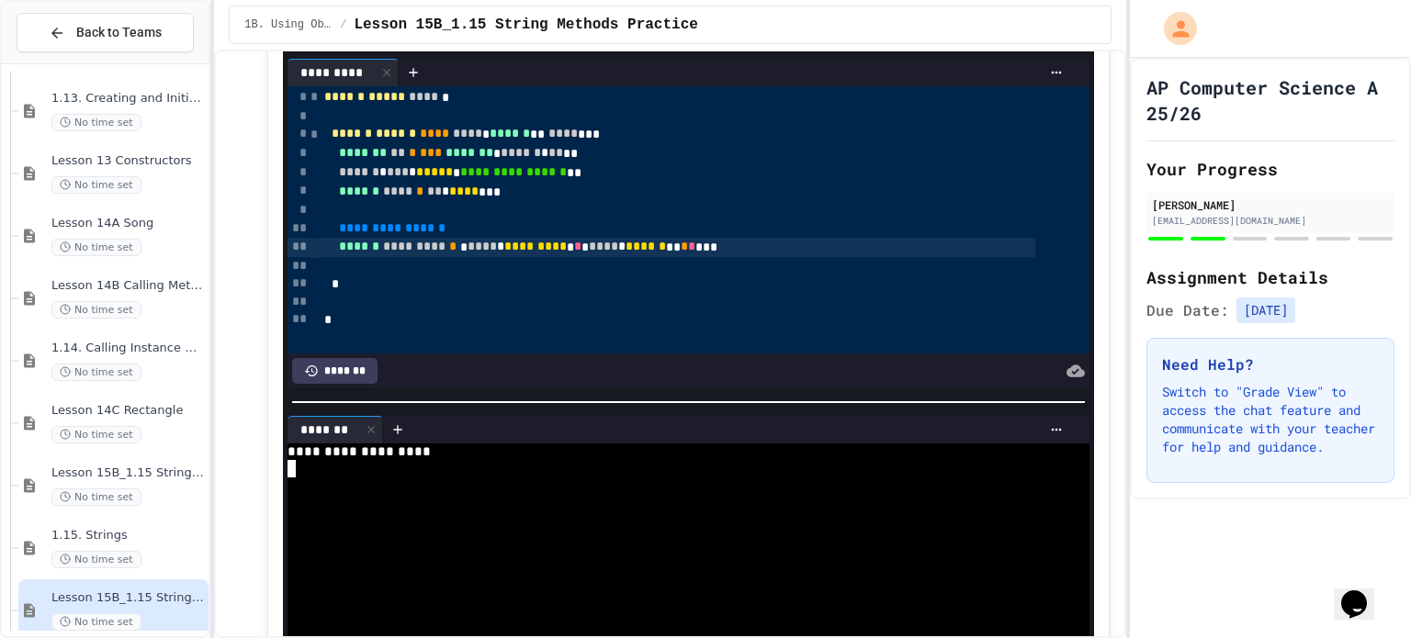
click at [417, 478] on div at bounding box center [668, 486] width 761 height 17
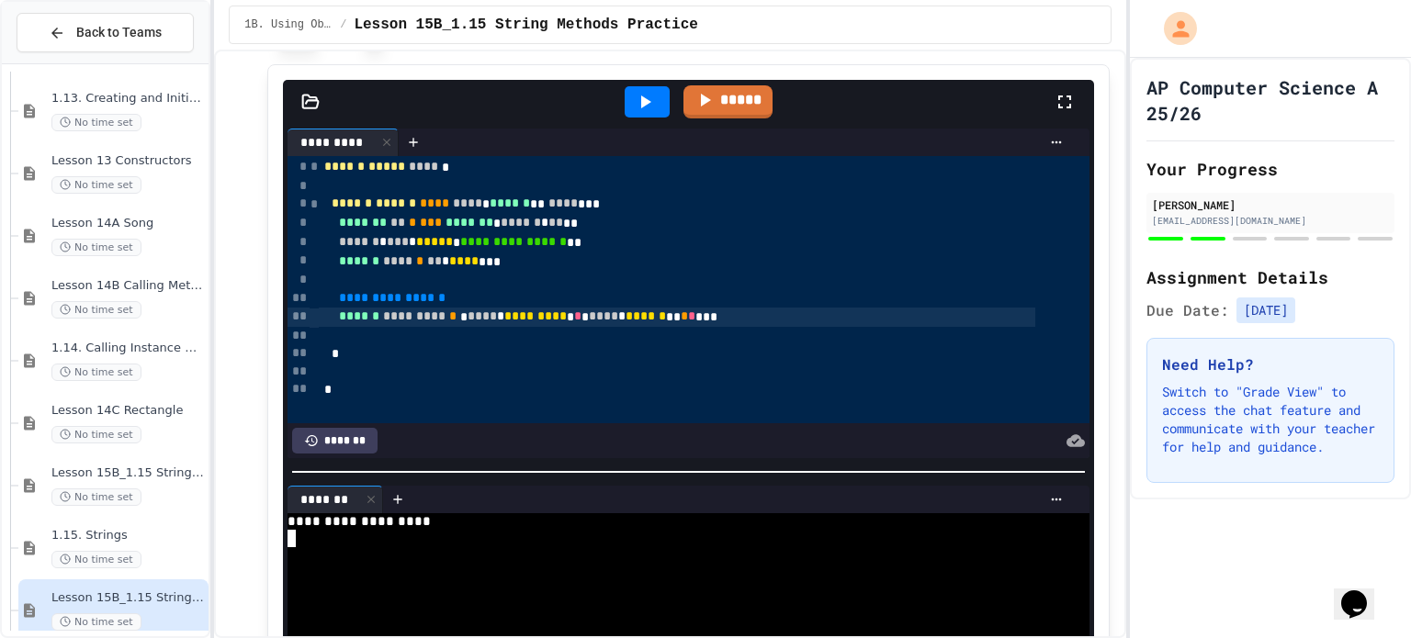
scroll to position [2763, 0]
click at [790, 320] on div "****** ********* * * **** * ********* * * * **** * ****** ** * * ***" at bounding box center [677, 316] width 716 height 19
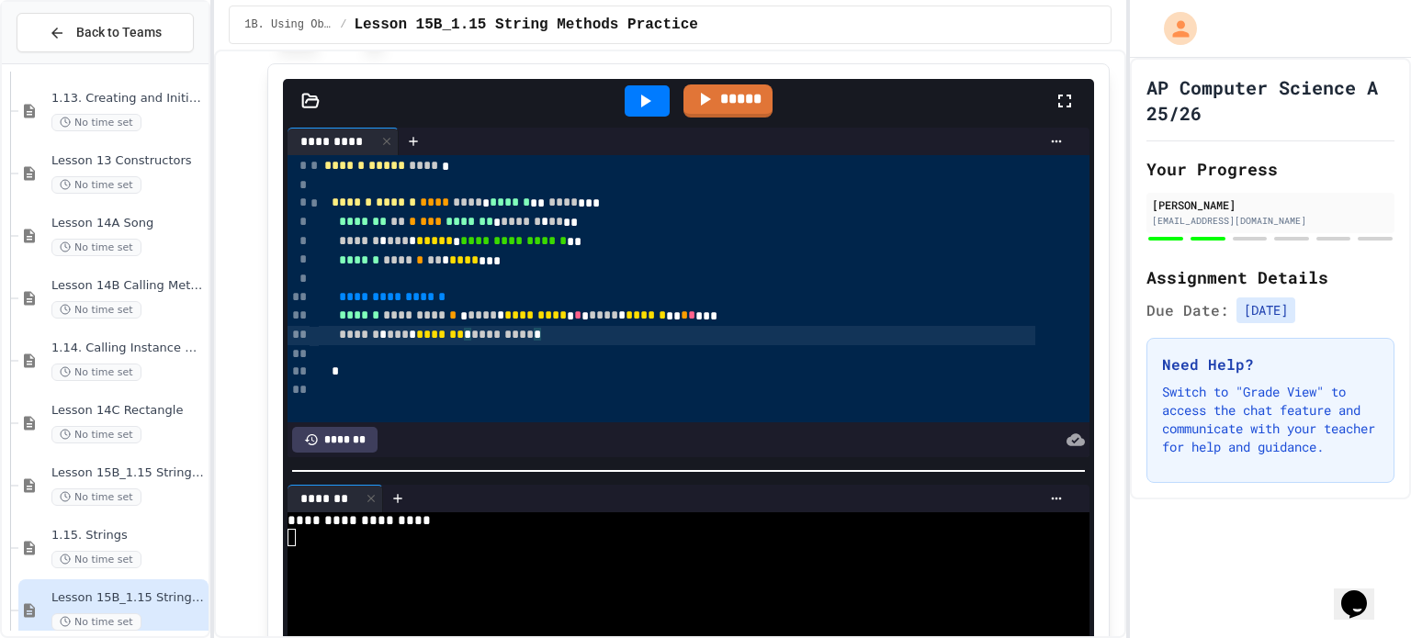
click at [640, 85] on div at bounding box center [647, 100] width 45 height 31
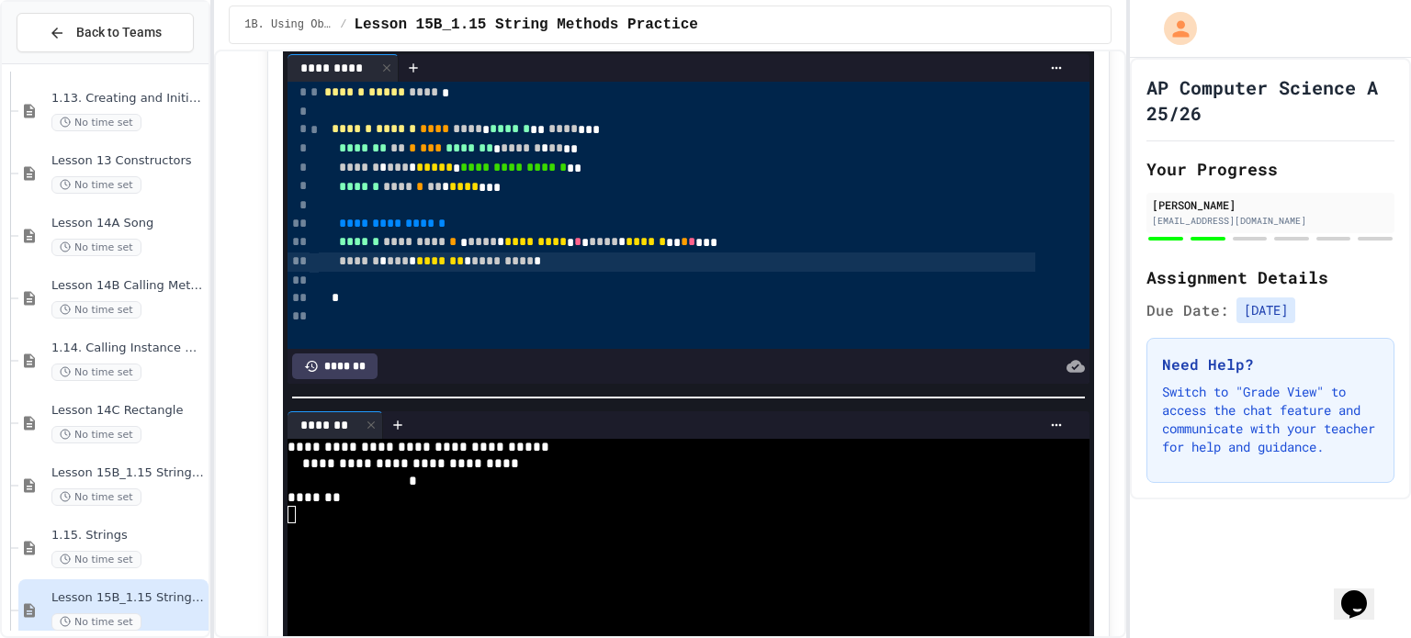
scroll to position [2840, 0]
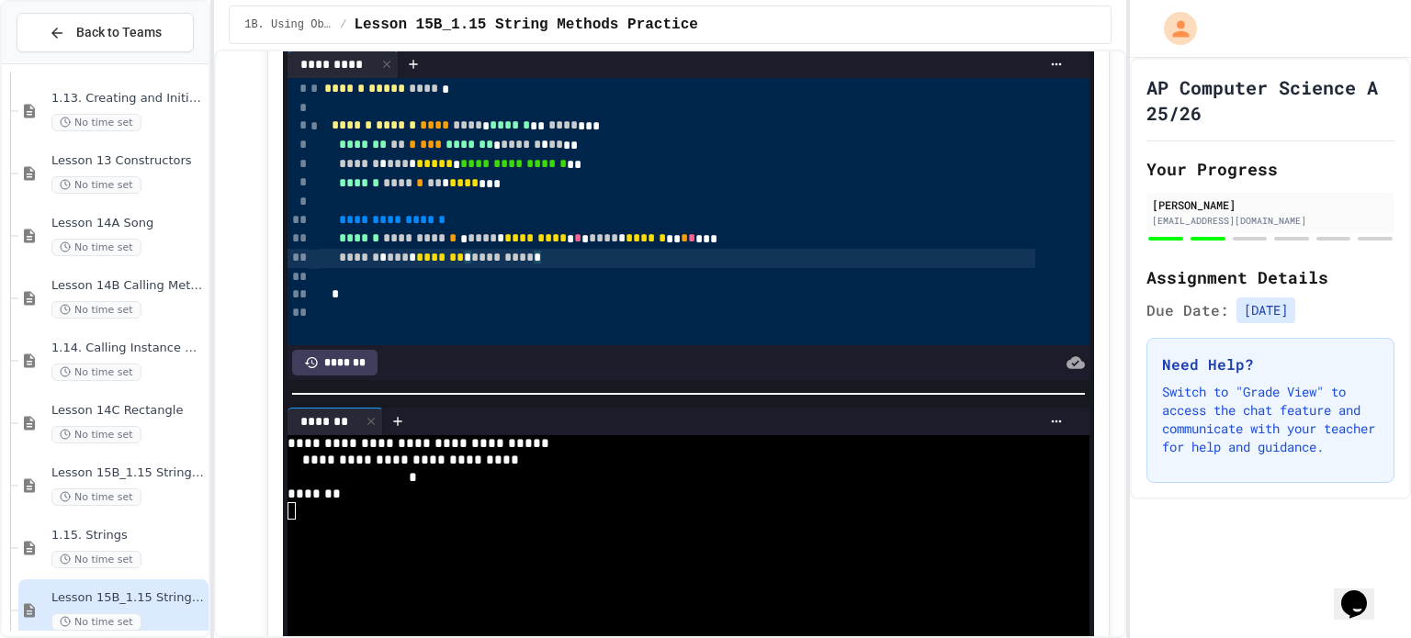
click at [566, 256] on div "****** * *** * ******* * ********* *" at bounding box center [677, 258] width 716 height 19
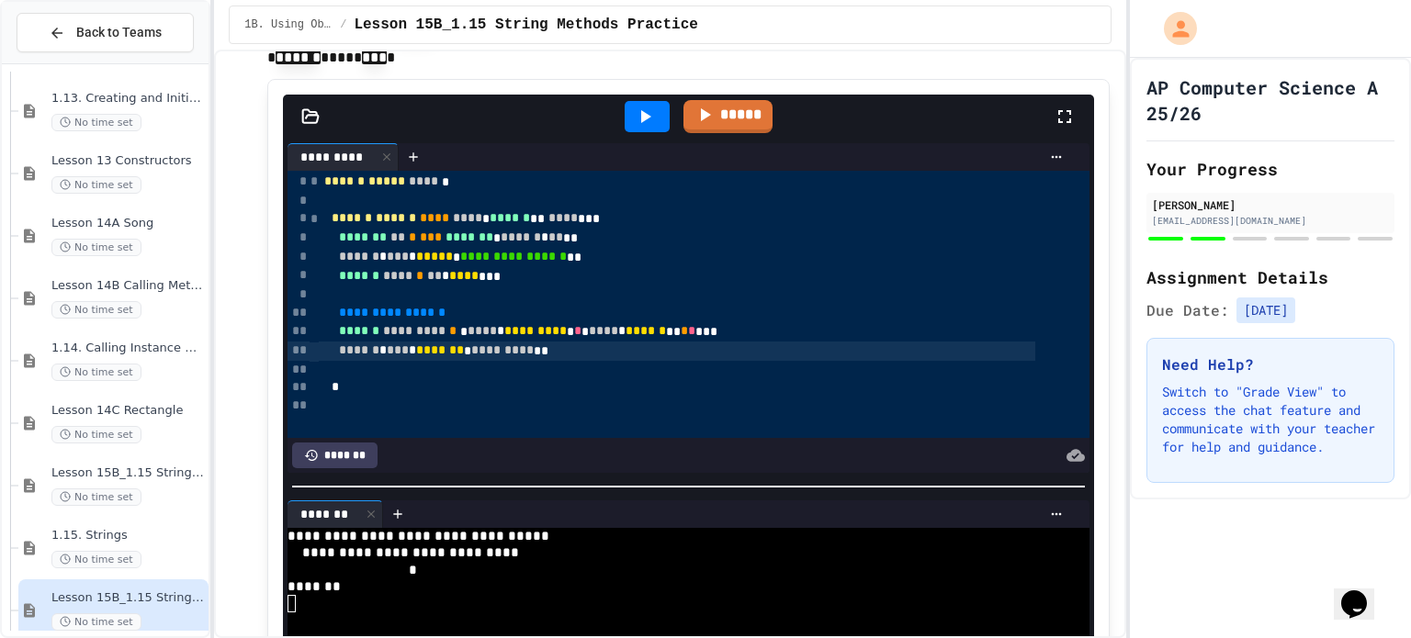
scroll to position [2741, 0]
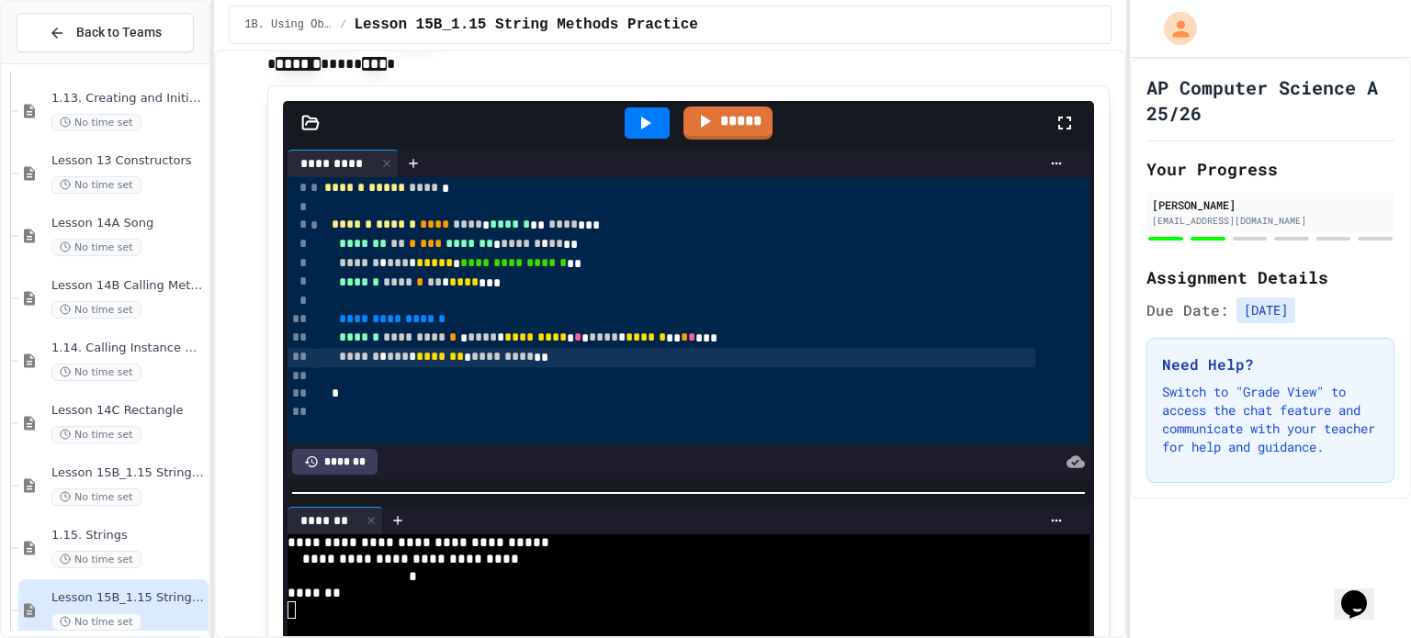
click at [647, 120] on icon at bounding box center [645, 123] width 22 height 22
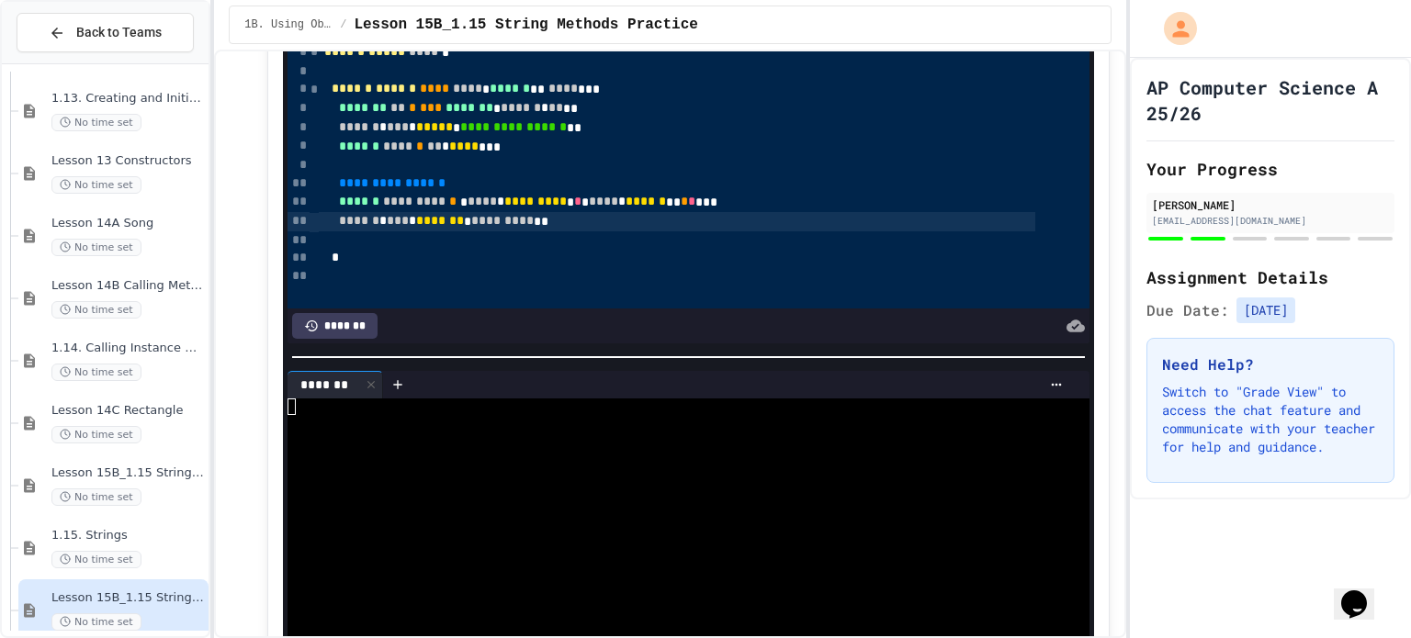
scroll to position [2877, 0]
click at [454, 415] on div at bounding box center [668, 423] width 761 height 17
click at [450, 399] on div "**********" at bounding box center [668, 407] width 761 height 17
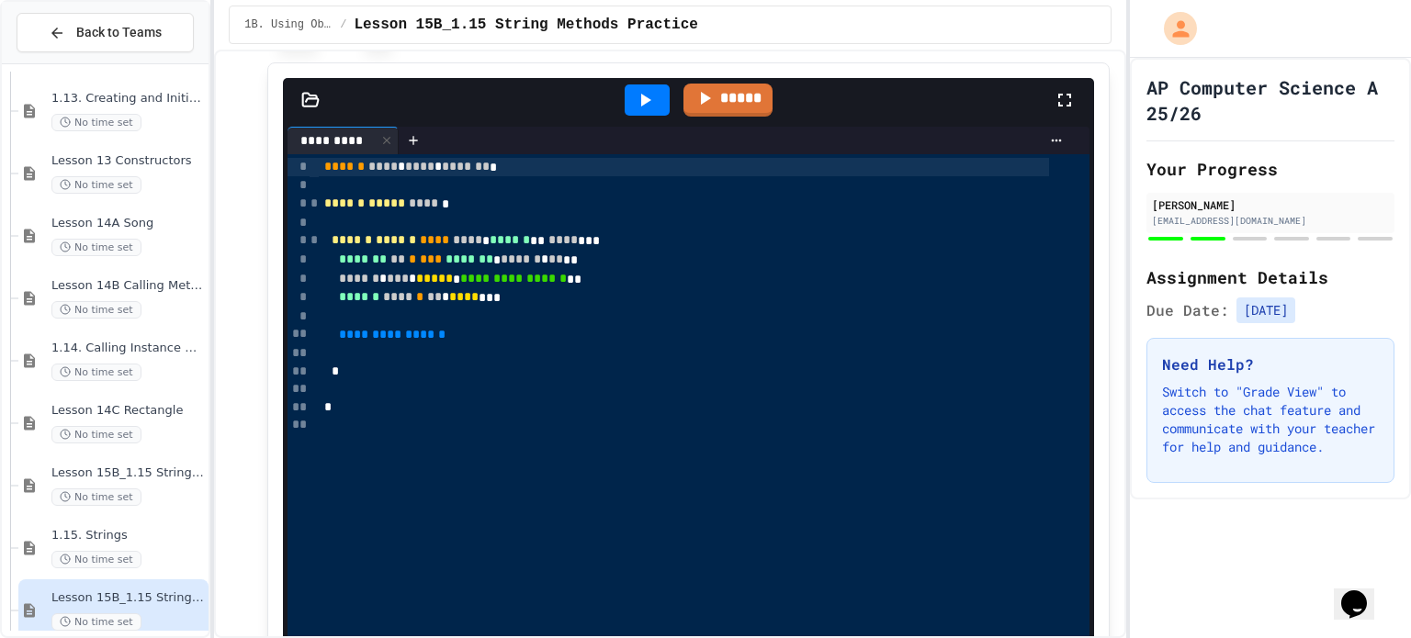
scroll to position [3776, 0]
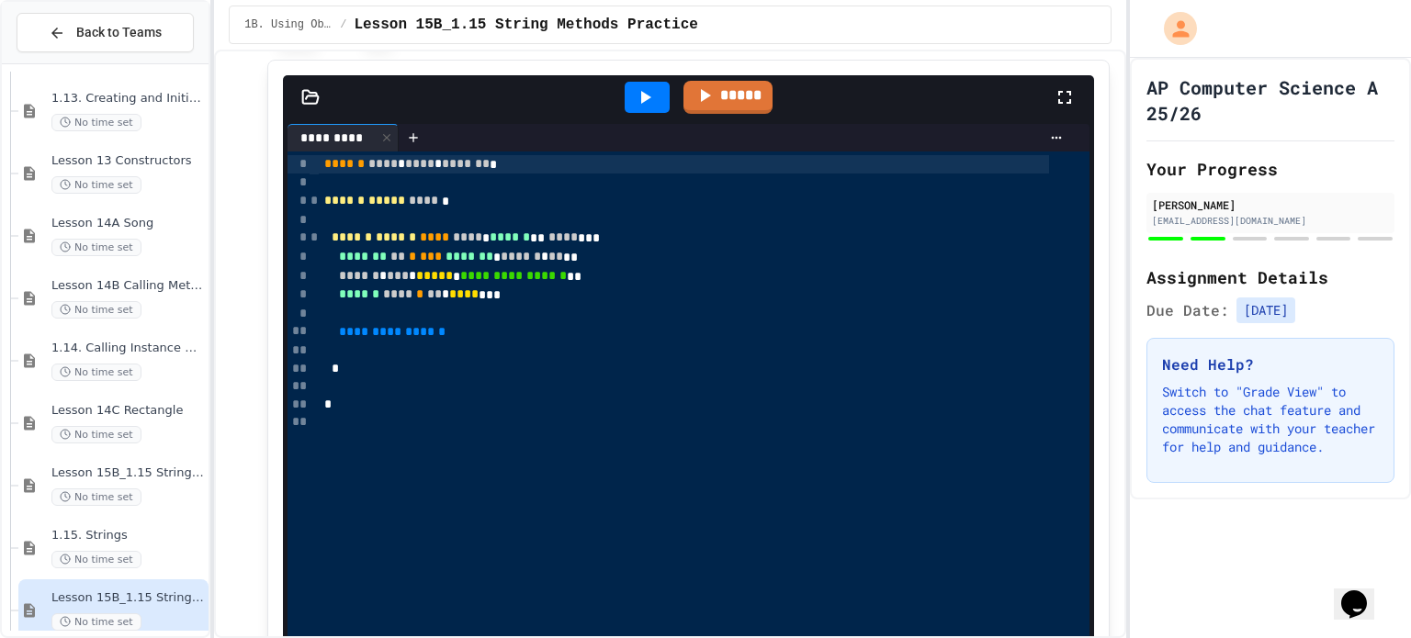
click at [516, 348] on div at bounding box center [684, 351] width 730 height 18
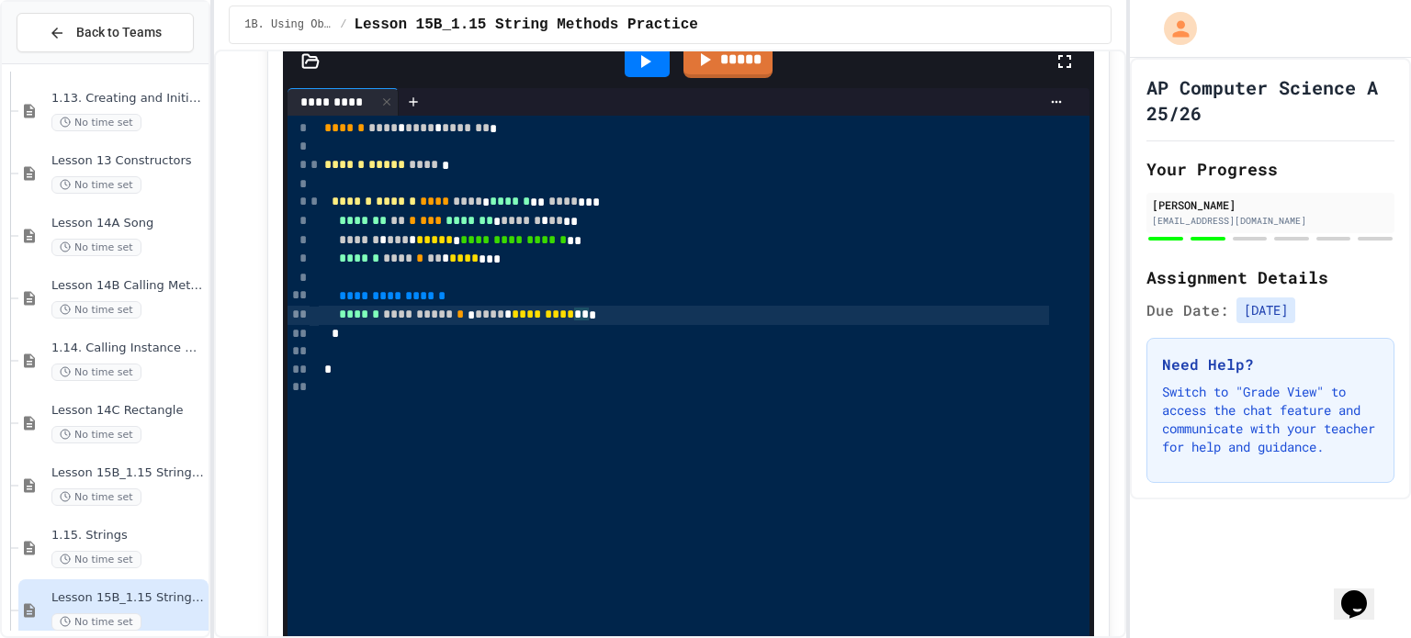
scroll to position [3810, 0]
click at [758, 315] on div "**********" at bounding box center [684, 317] width 730 height 19
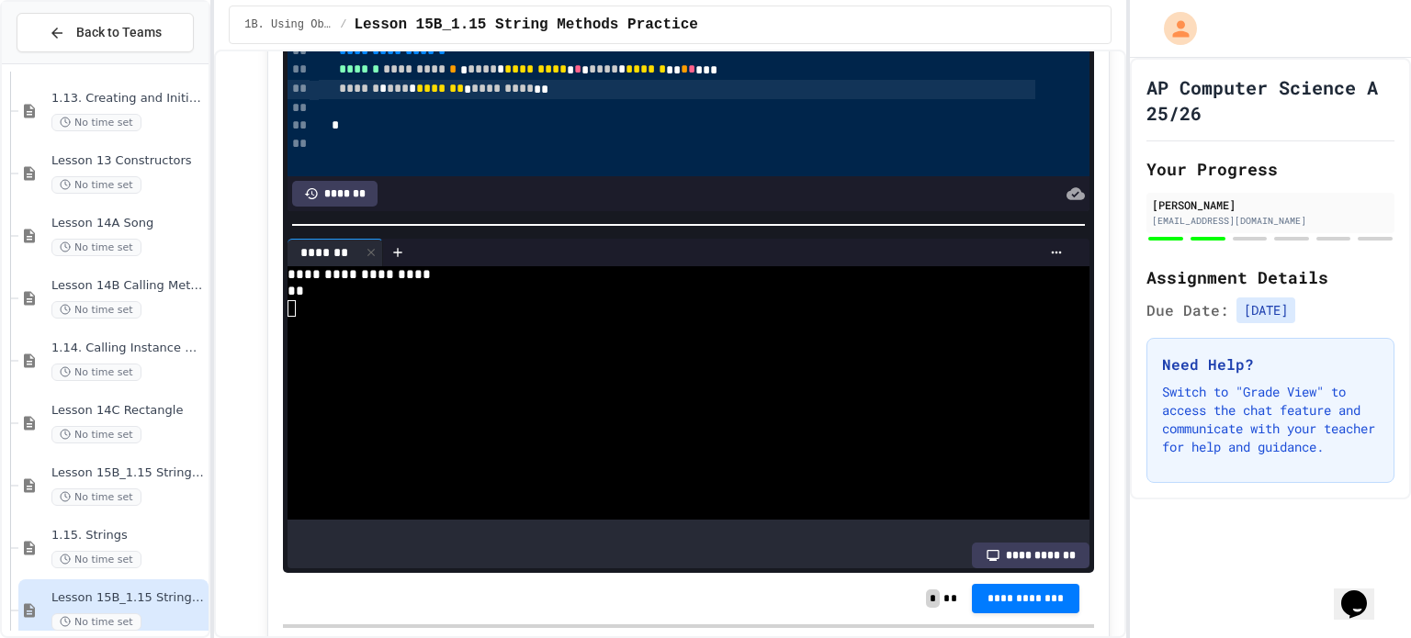
scroll to position [2979, 0]
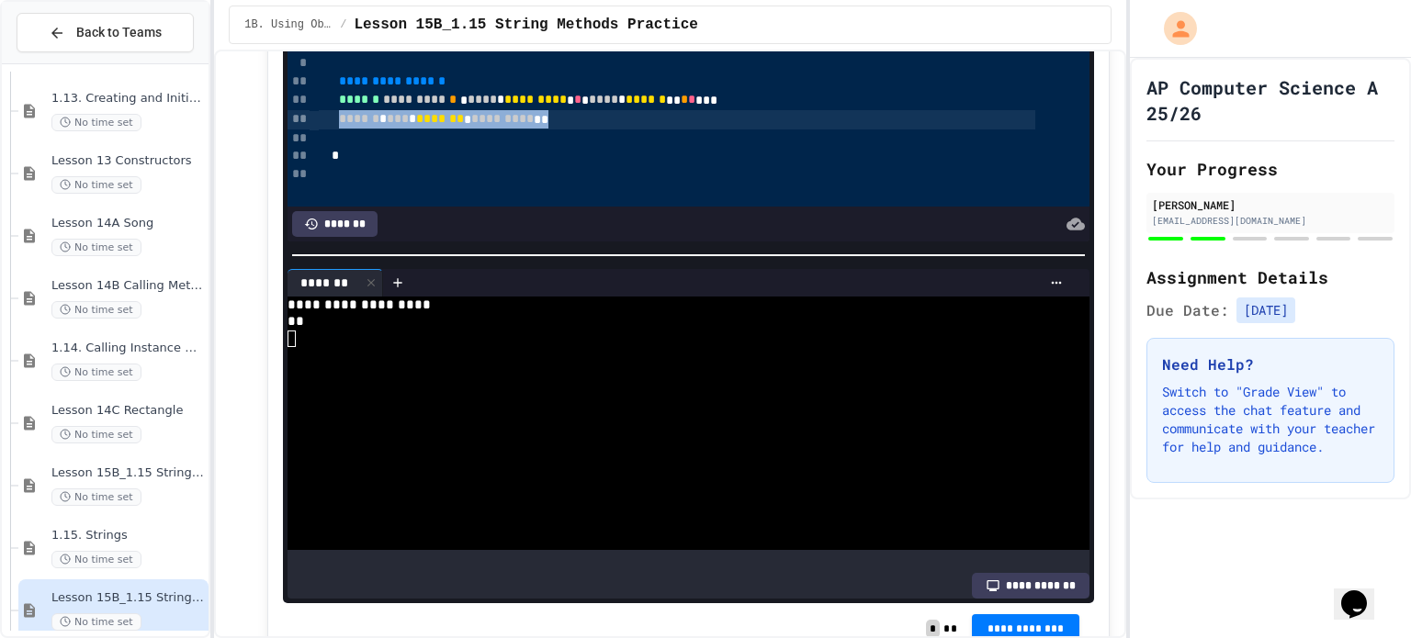
drag, startPoint x: 349, startPoint y: 124, endPoint x: 565, endPoint y: 120, distance: 215.9
click at [565, 120] on div "****** * *** * ******* * ********* **" at bounding box center [677, 119] width 716 height 19
copy div "****** * *** * ******* * ********* **"
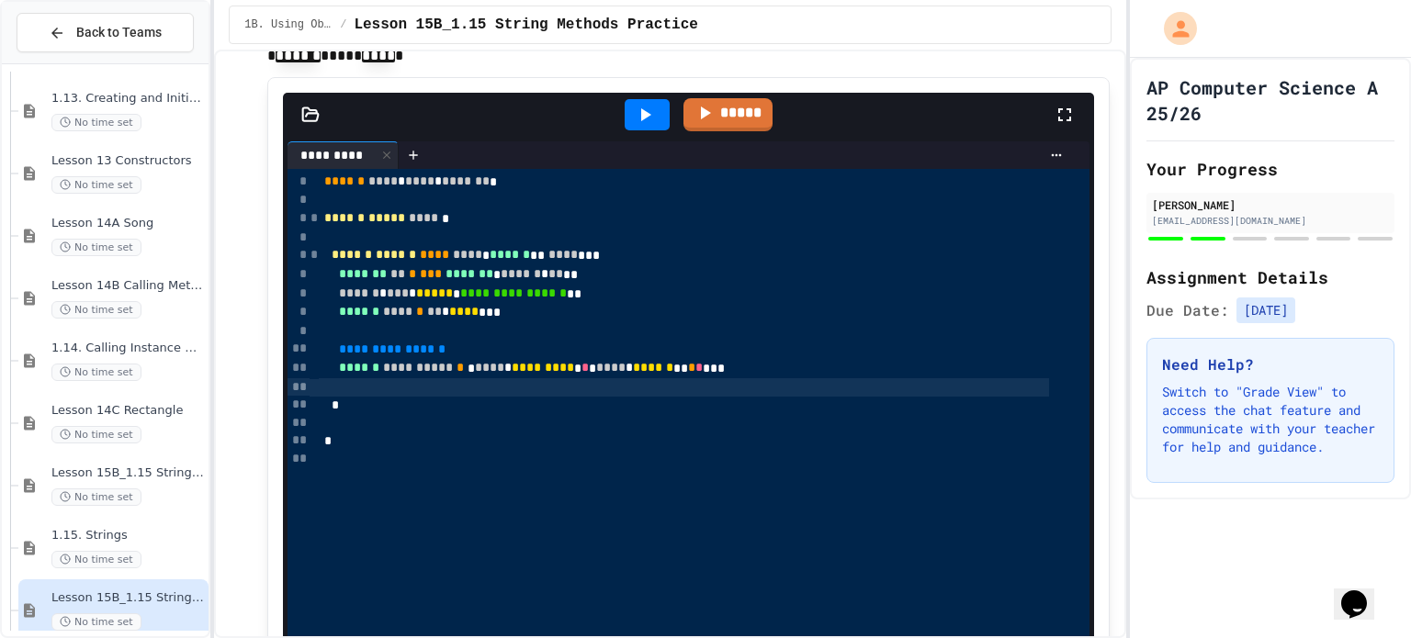
scroll to position [3761, 0]
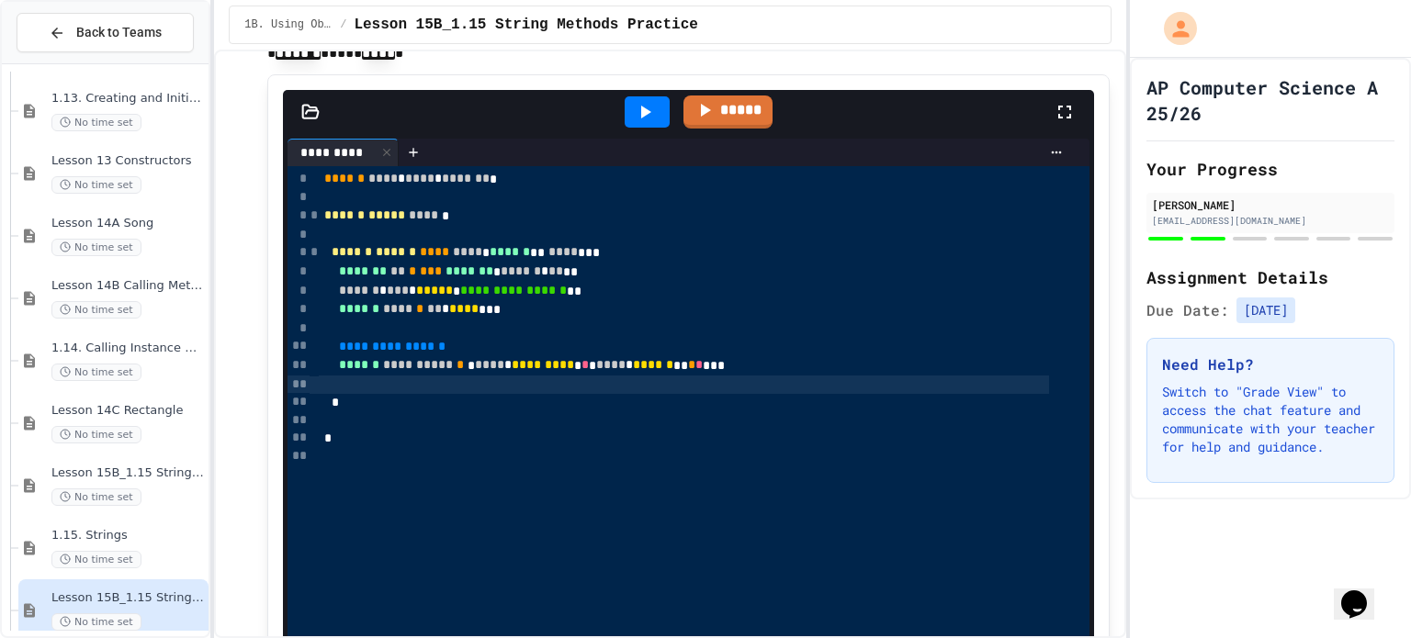
click at [446, 383] on div at bounding box center [684, 385] width 730 height 18
click at [534, 385] on span "*********" at bounding box center [502, 384] width 62 height 13
click at [634, 106] on icon at bounding box center [645, 112] width 22 height 22
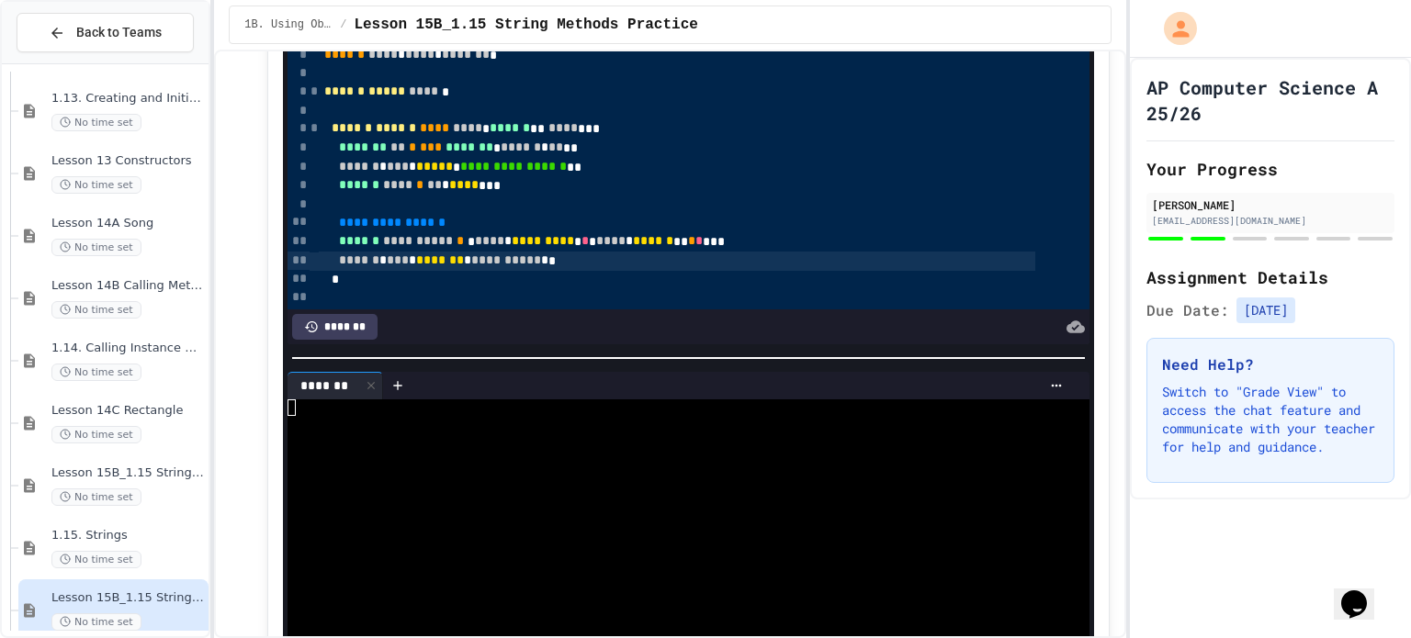
scroll to position [3894, 0]
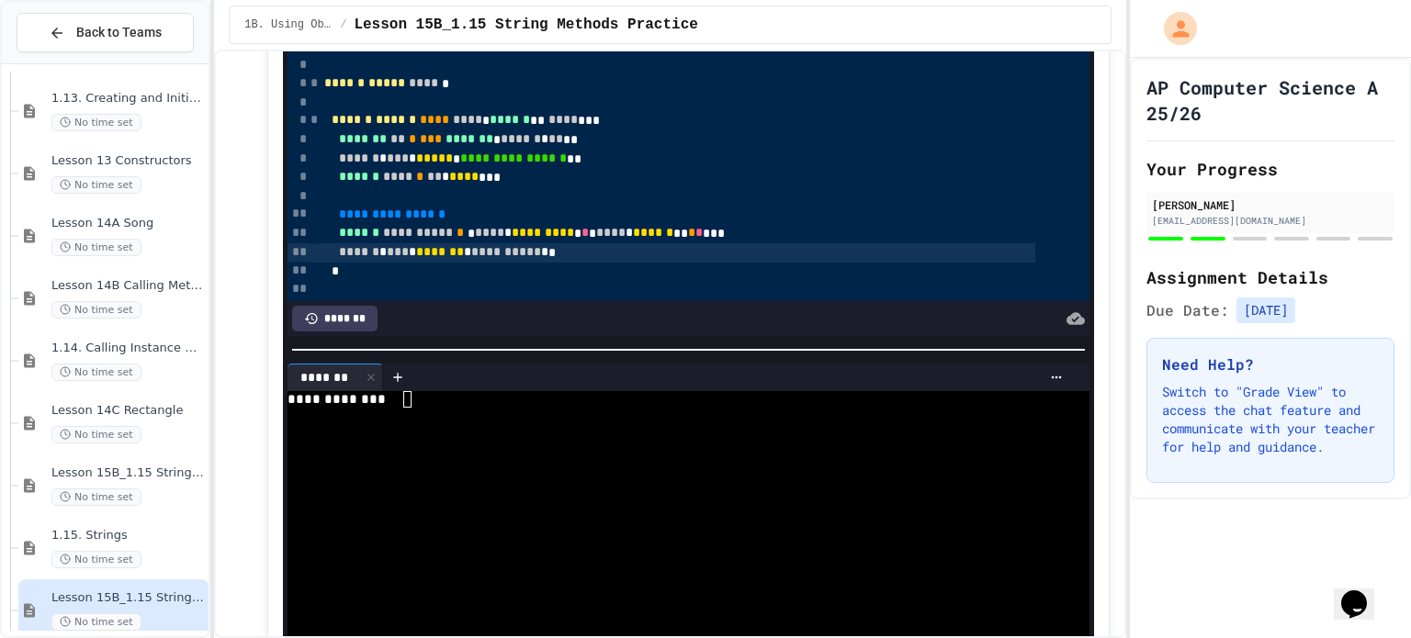
click at [435, 391] on div "**********" at bounding box center [668, 399] width 761 height 17
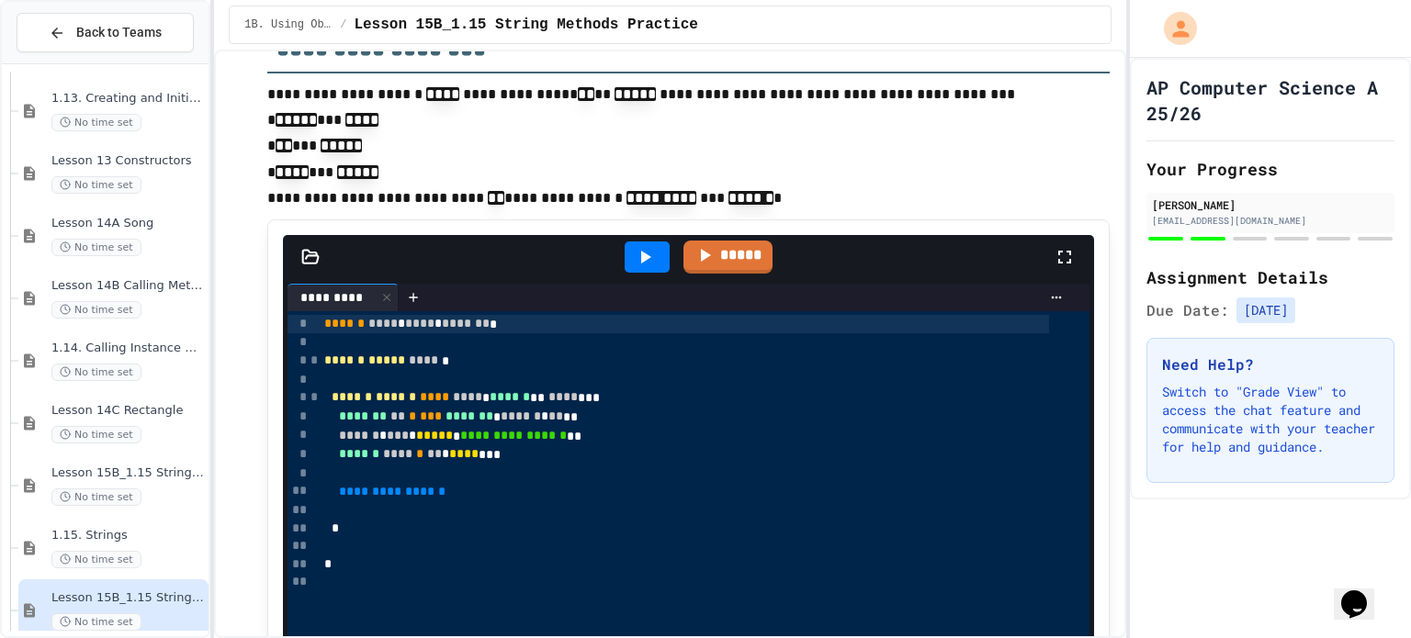
scroll to position [4651, 0]
click at [435, 504] on div at bounding box center [684, 511] width 730 height 18
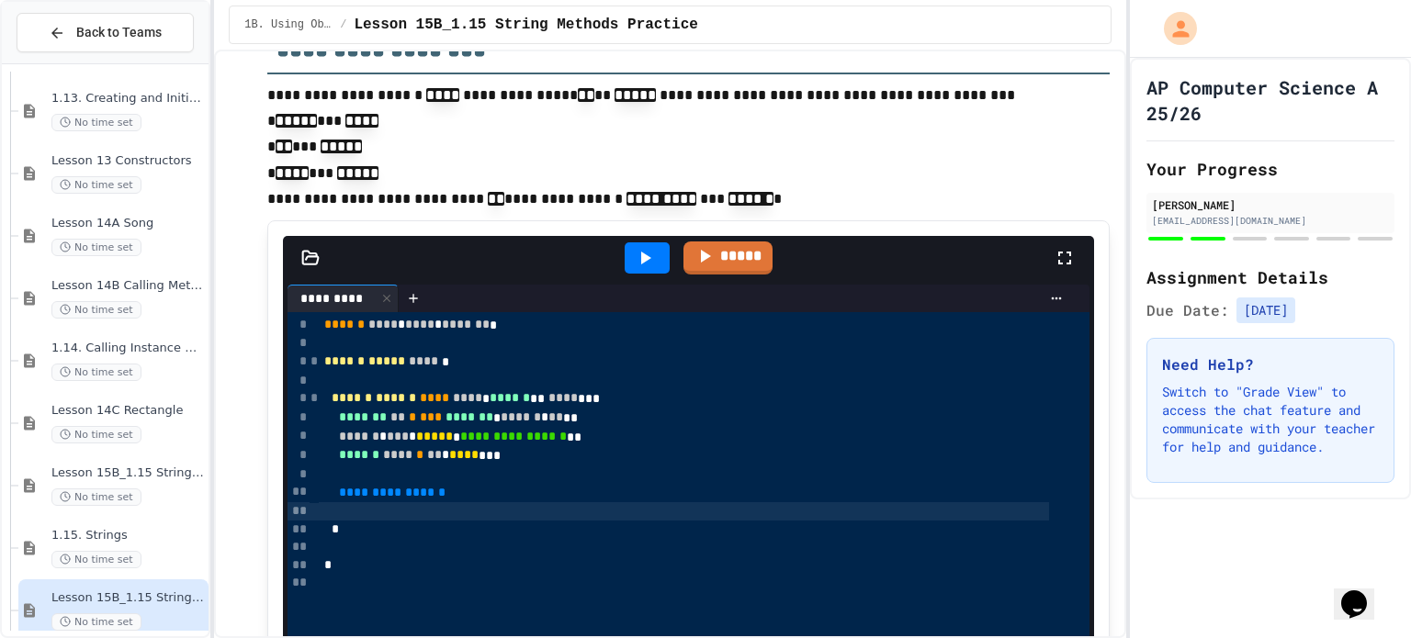
scroll to position [4662, 0]
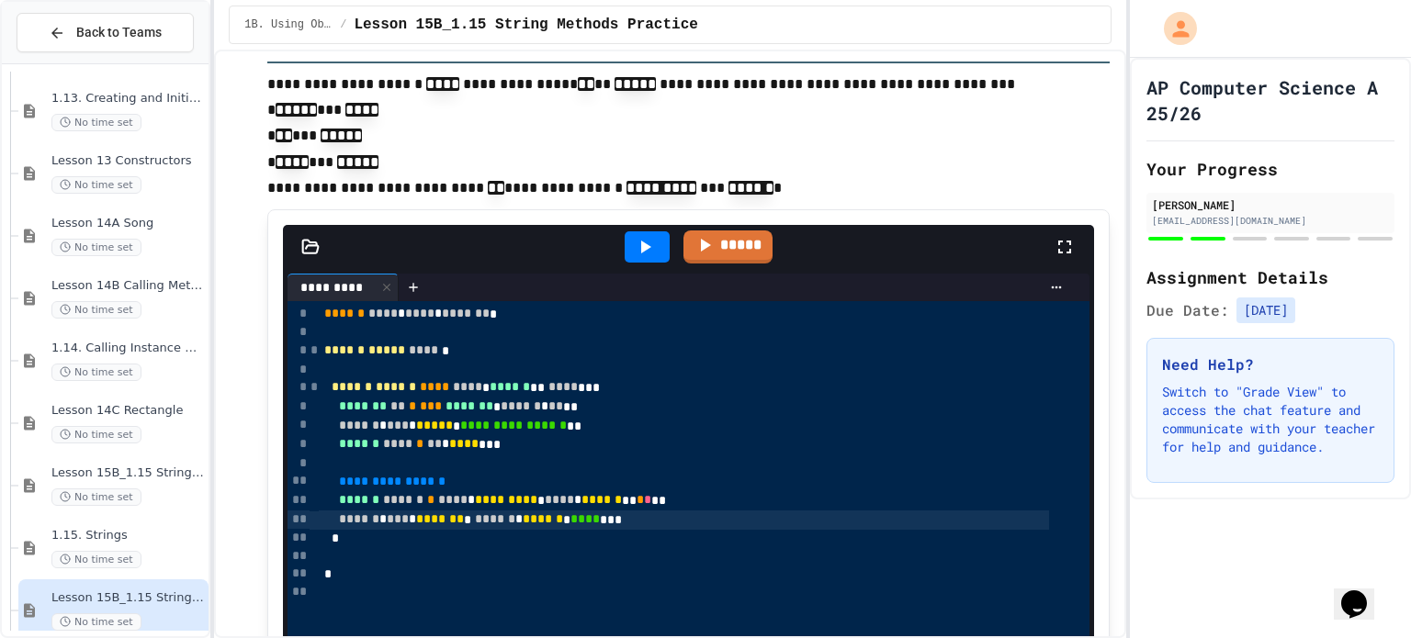
click at [640, 247] on icon at bounding box center [645, 247] width 22 height 22
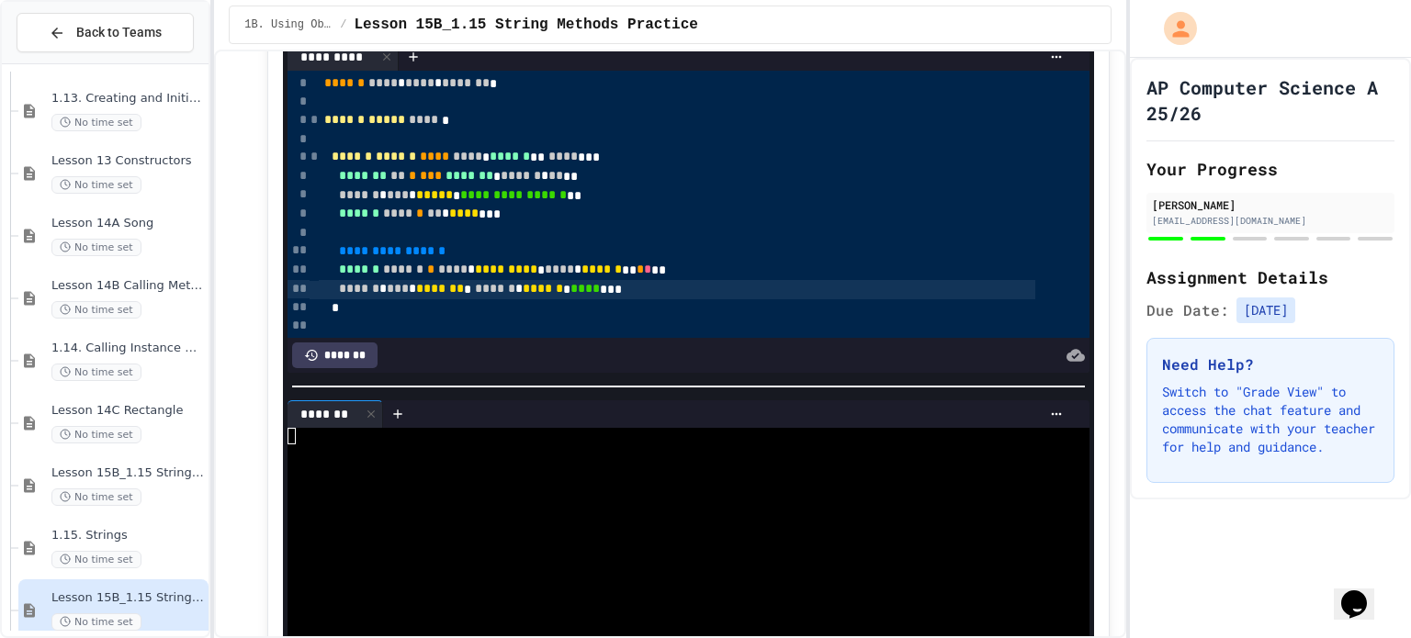
scroll to position [4885, 0]
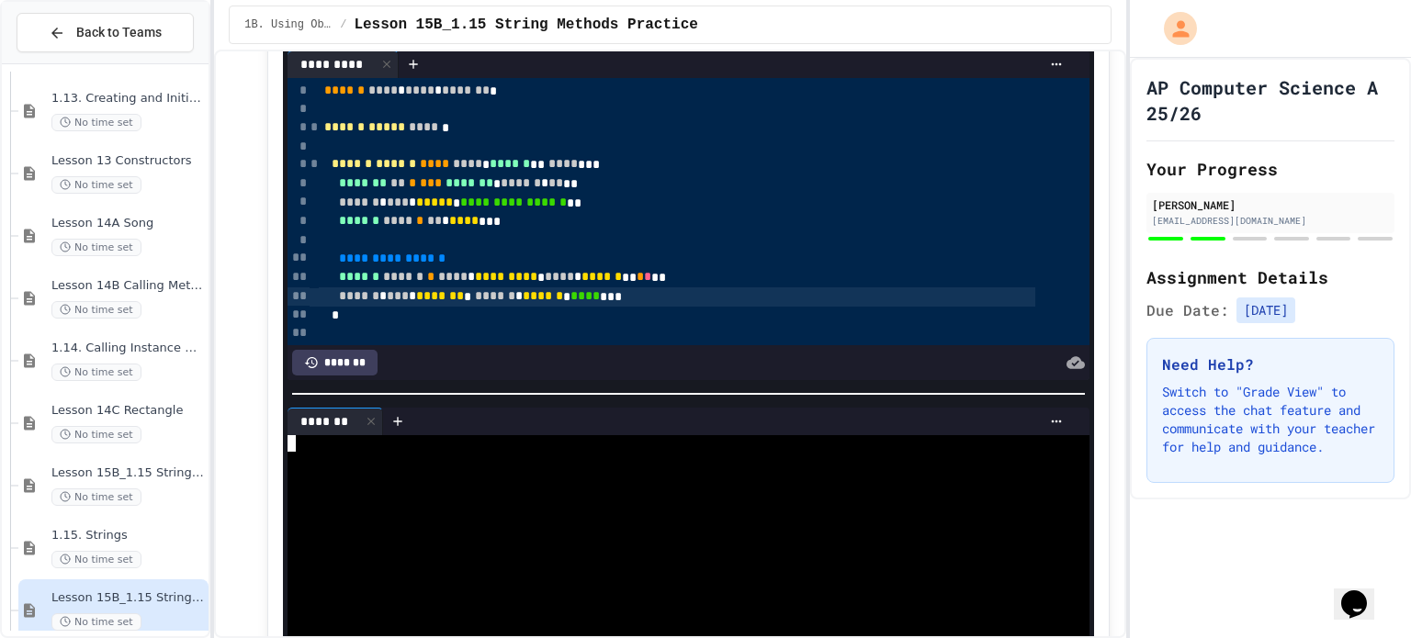
click at [434, 435] on div at bounding box center [668, 443] width 761 height 17
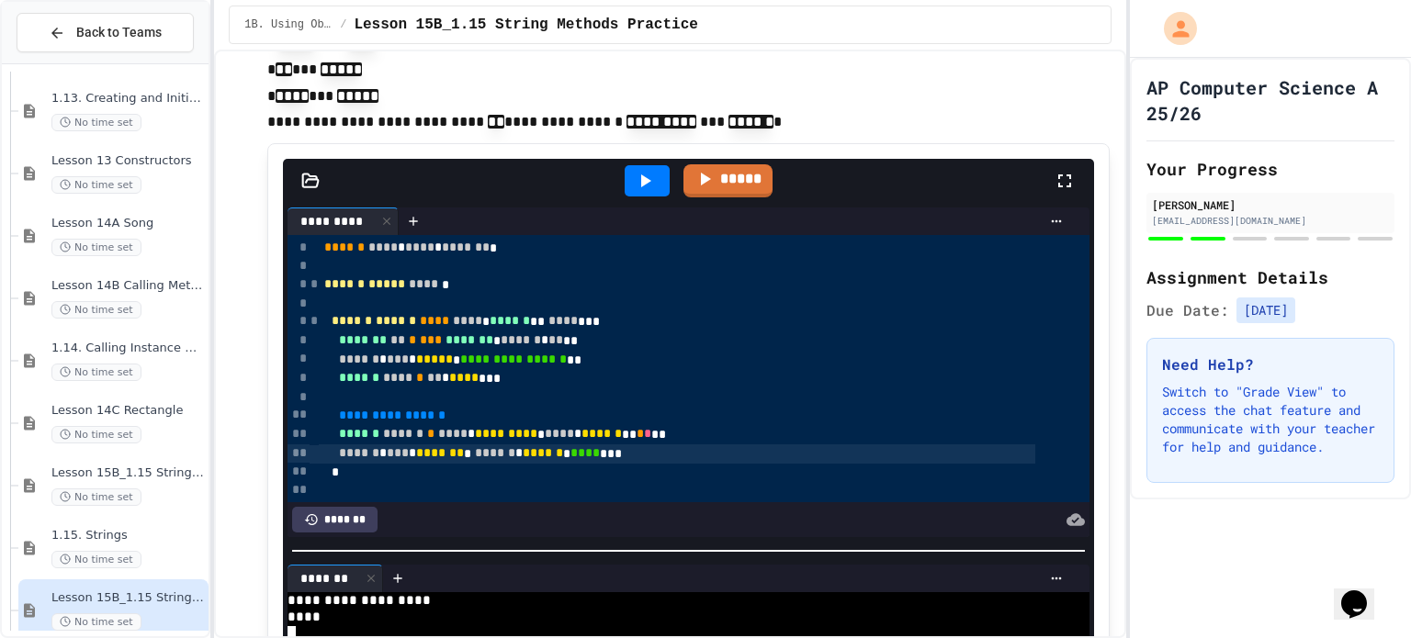
scroll to position [4727, 0]
click at [644, 175] on icon at bounding box center [645, 182] width 22 height 22
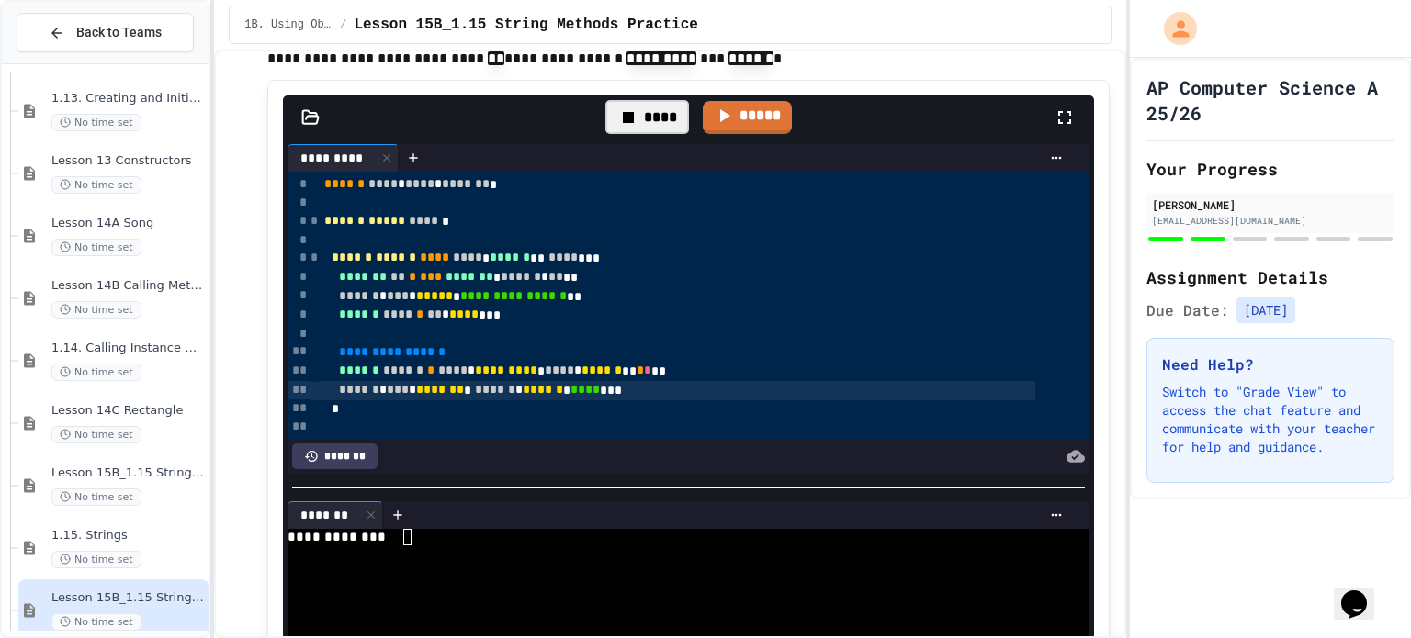
scroll to position [4793, 0]
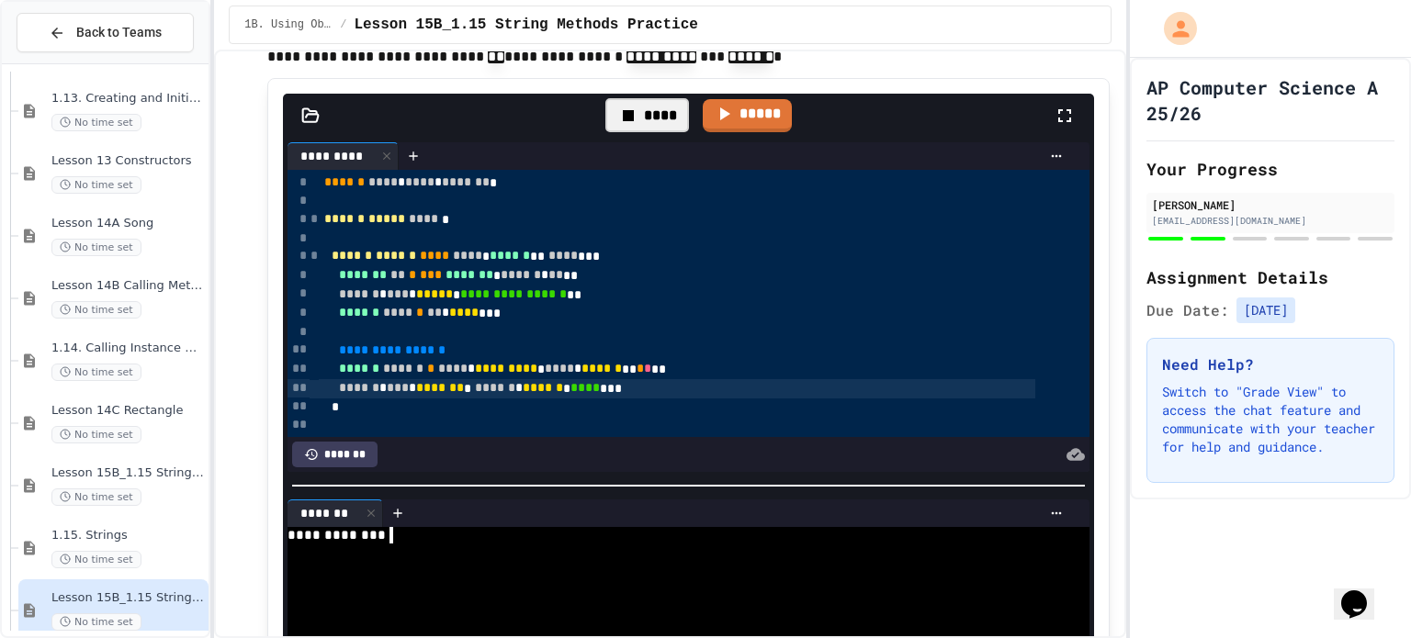
click at [417, 532] on div "**********" at bounding box center [668, 535] width 761 height 17
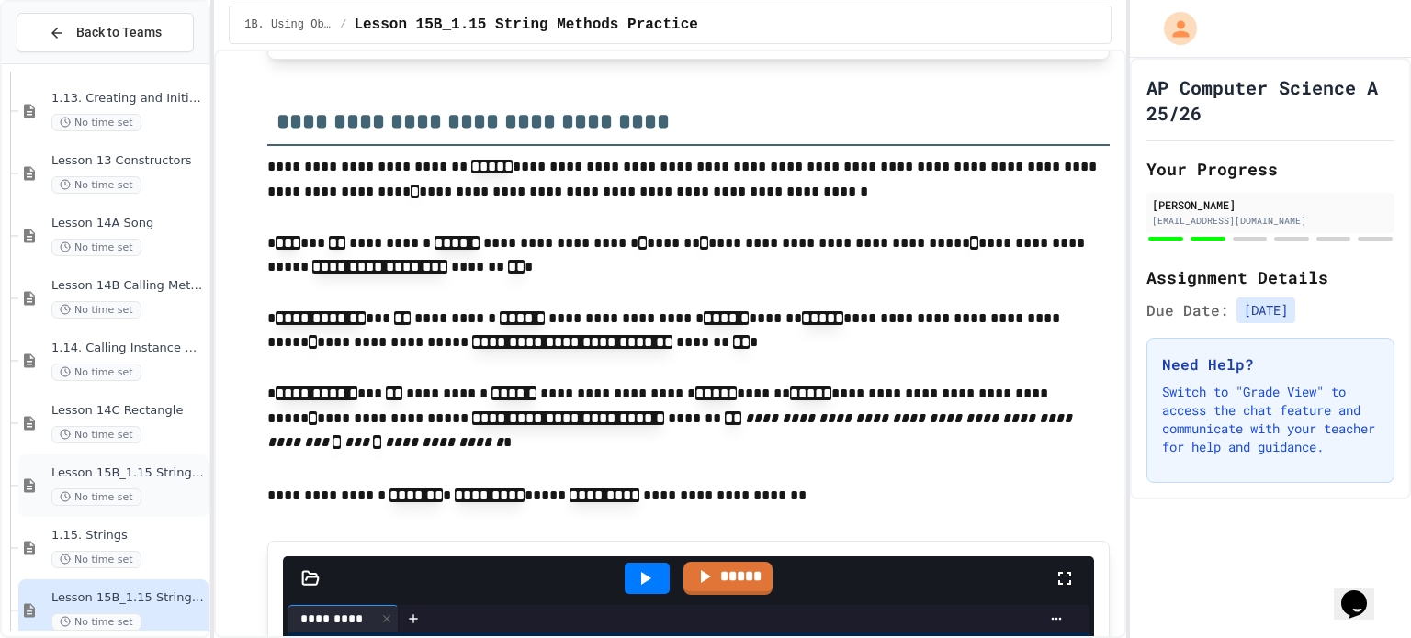
scroll to position [774, 0]
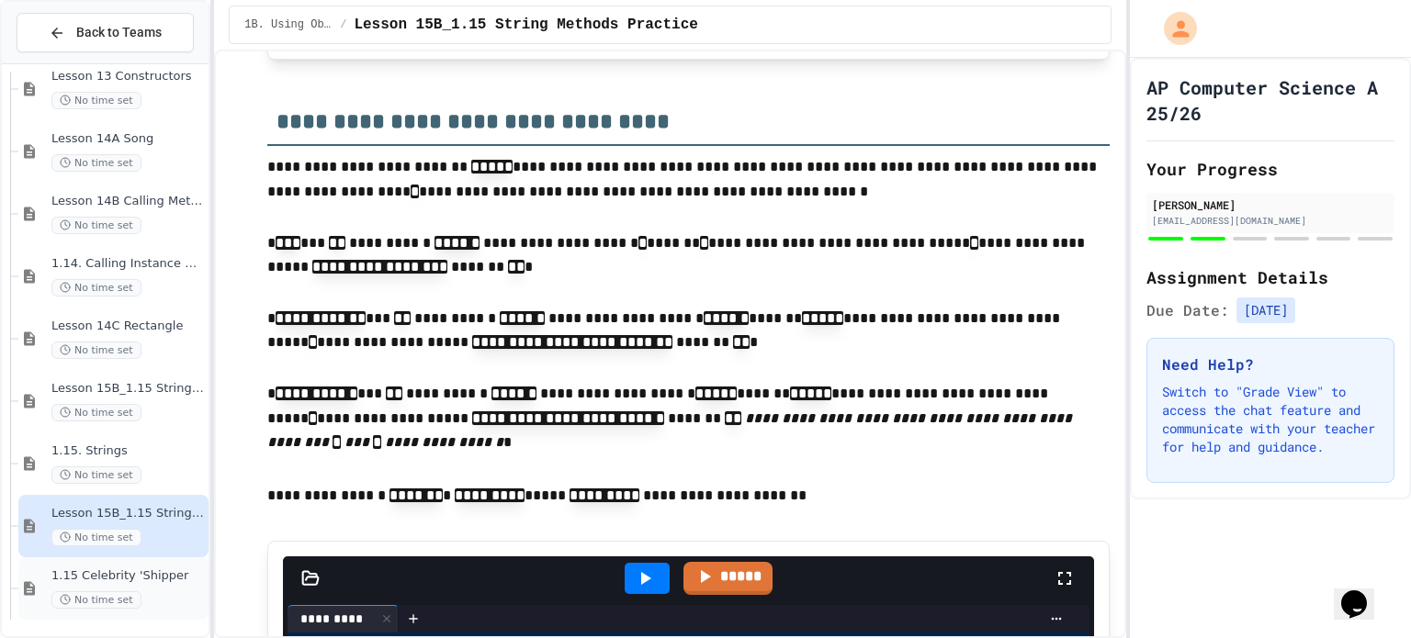
click at [166, 592] on div "No time set" at bounding box center [127, 600] width 153 height 17
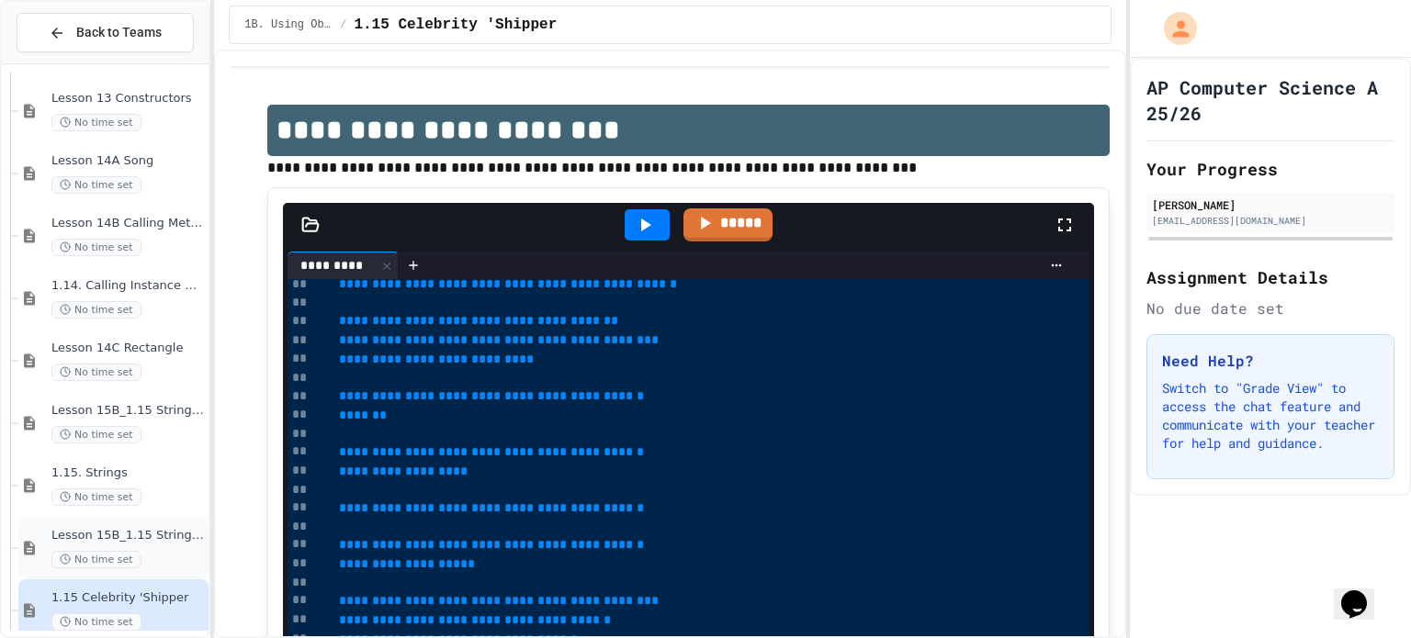
click at [148, 545] on div "Lesson 15B_1.15 String Methods Practice No time set" at bounding box center [127, 548] width 153 height 40
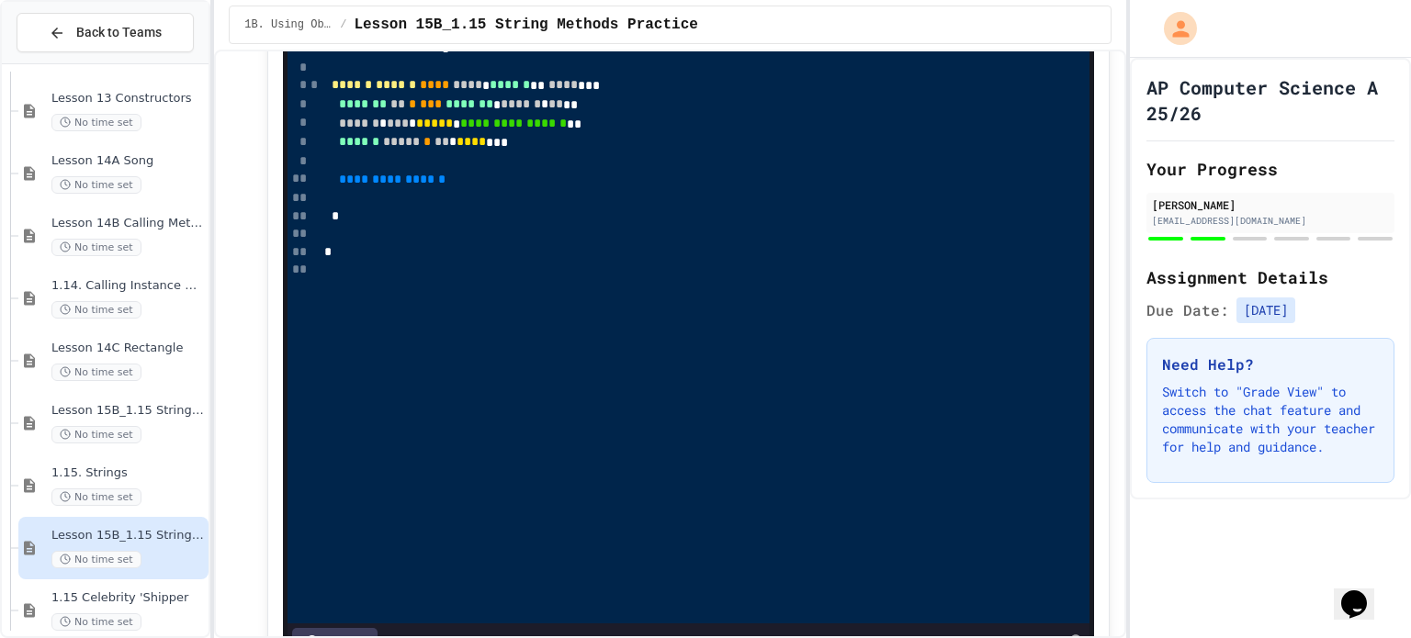
scroll to position [6247, 0]
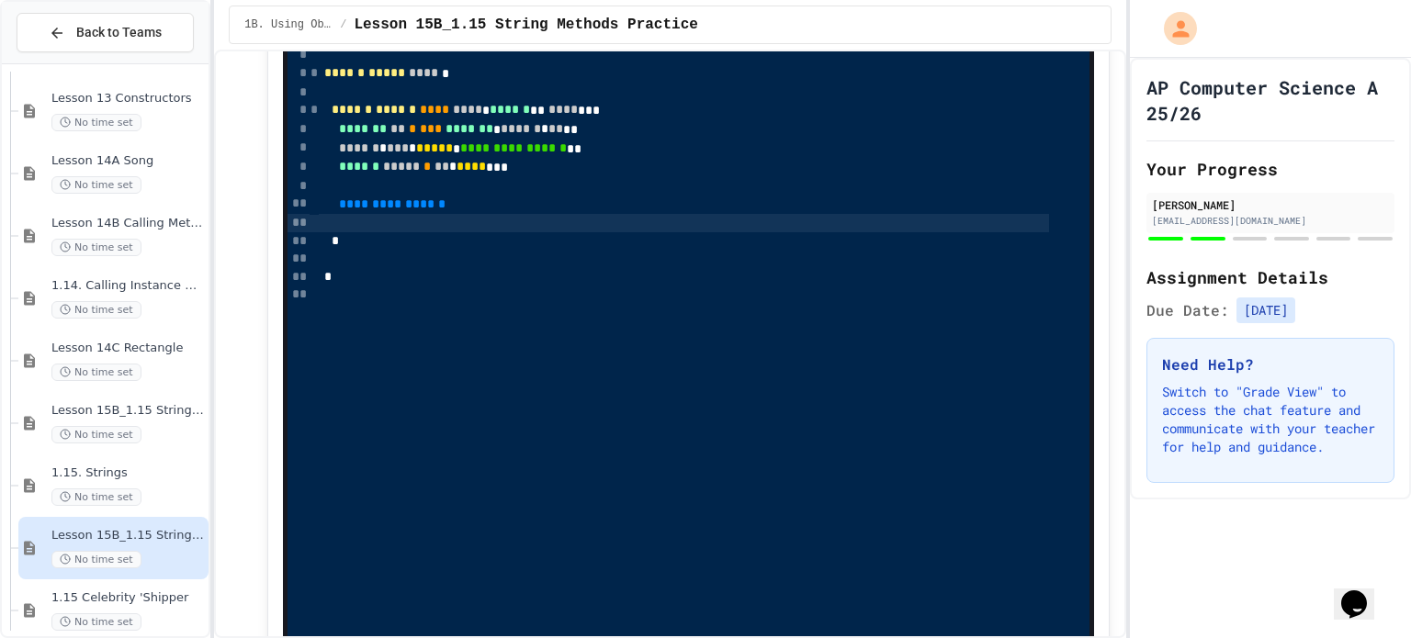
click at [406, 220] on div at bounding box center [684, 223] width 730 height 18
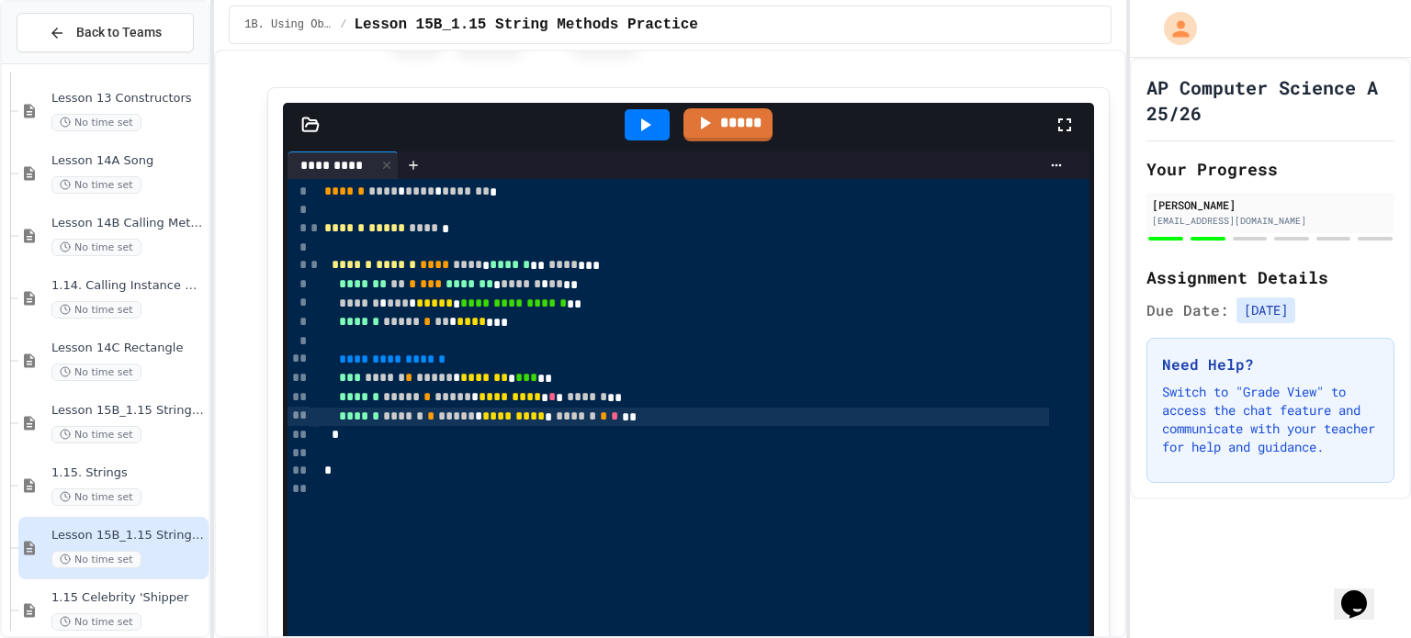
scroll to position [6093, 0]
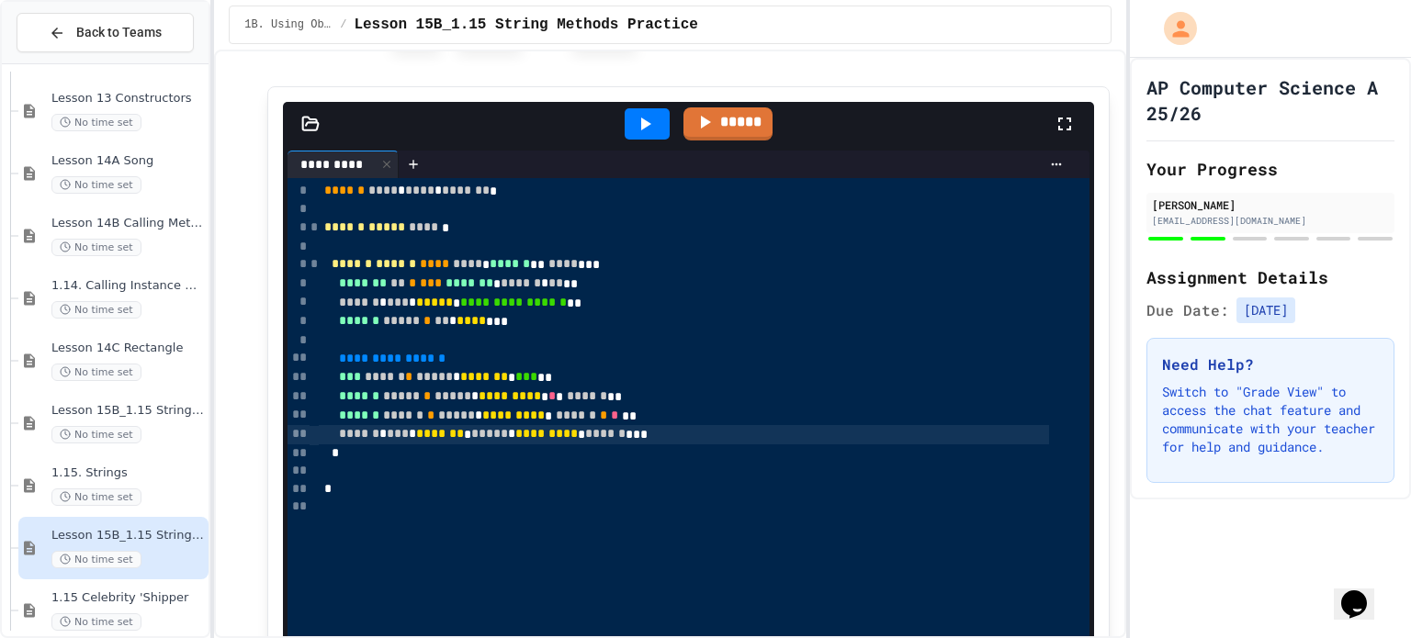
click at [641, 118] on icon at bounding box center [646, 124] width 10 height 13
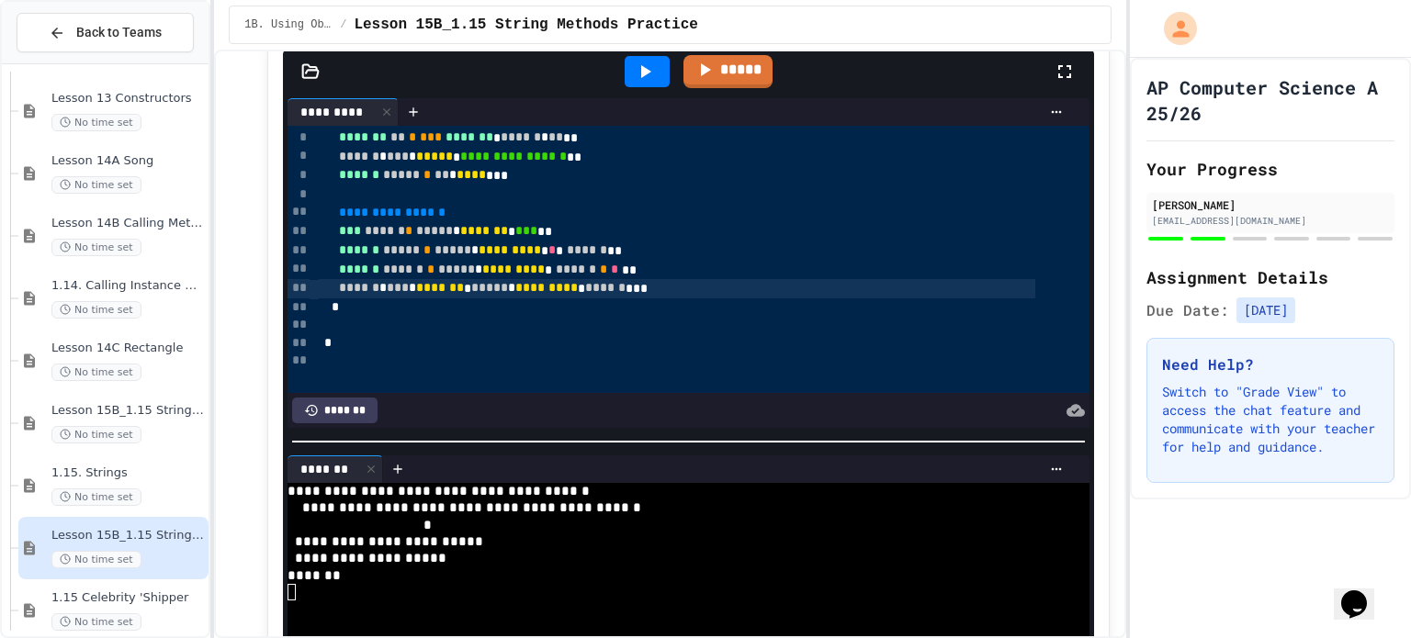
scroll to position [96, 0]
click at [604, 247] on span "******" at bounding box center [587, 248] width 40 height 13
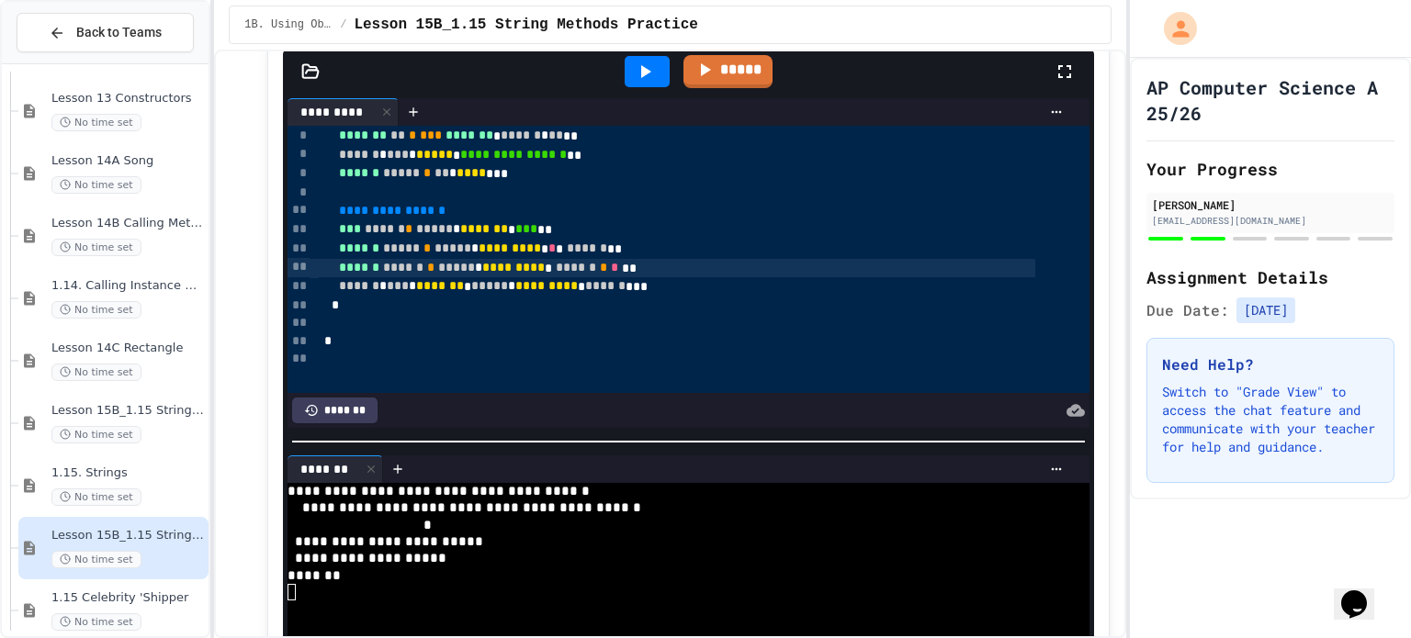
click at [634, 77] on icon at bounding box center [645, 72] width 22 height 22
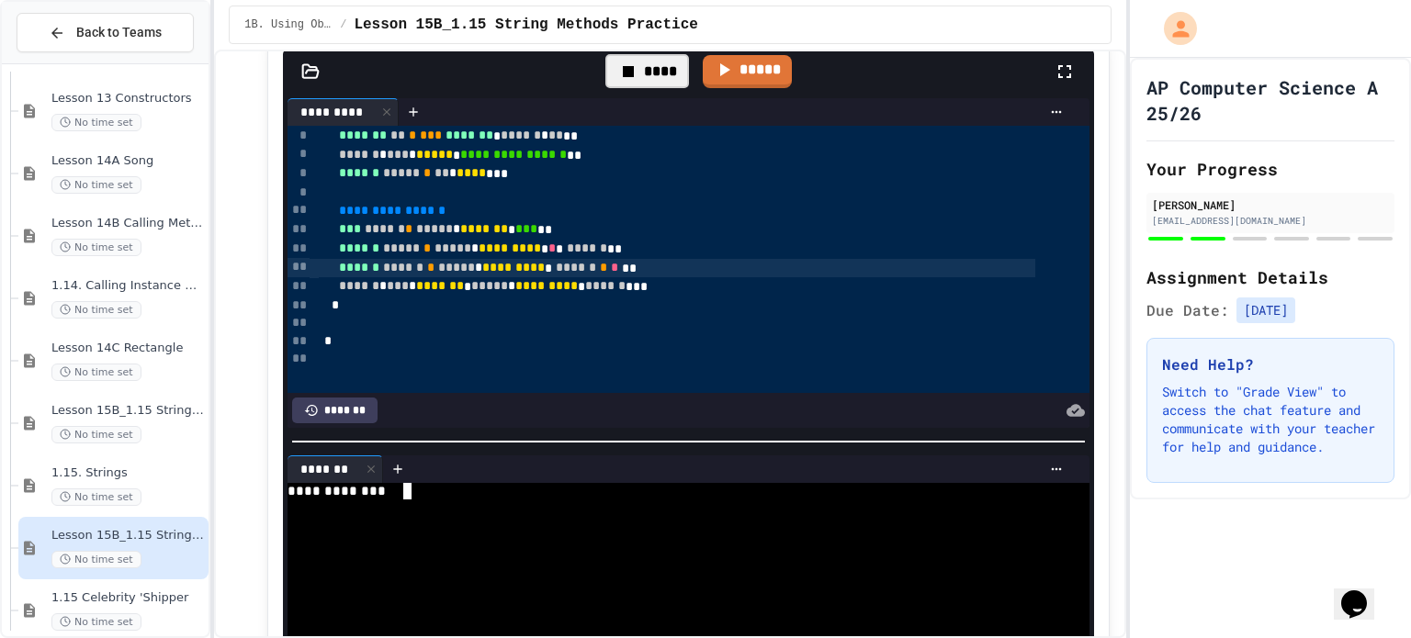
click at [537, 484] on div "**********" at bounding box center [668, 491] width 761 height 17
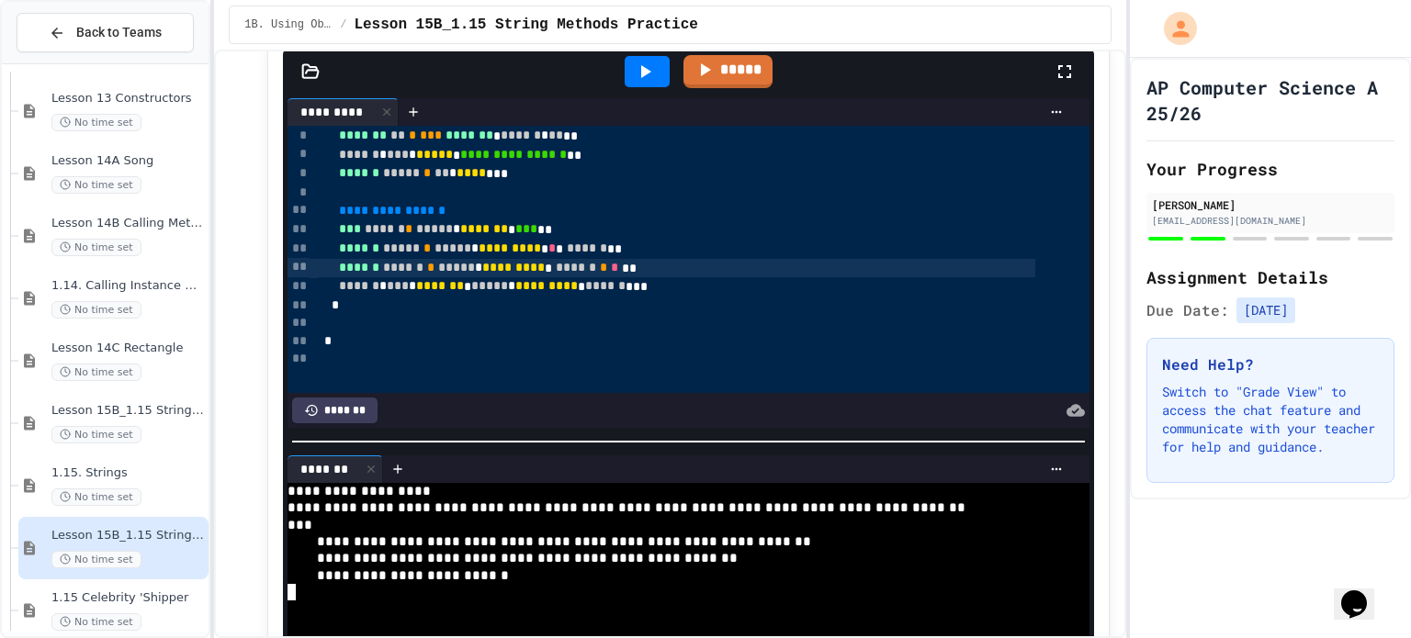
click at [537, 484] on div "**********" at bounding box center [668, 491] width 761 height 17
click at [646, 62] on icon at bounding box center [645, 72] width 22 height 22
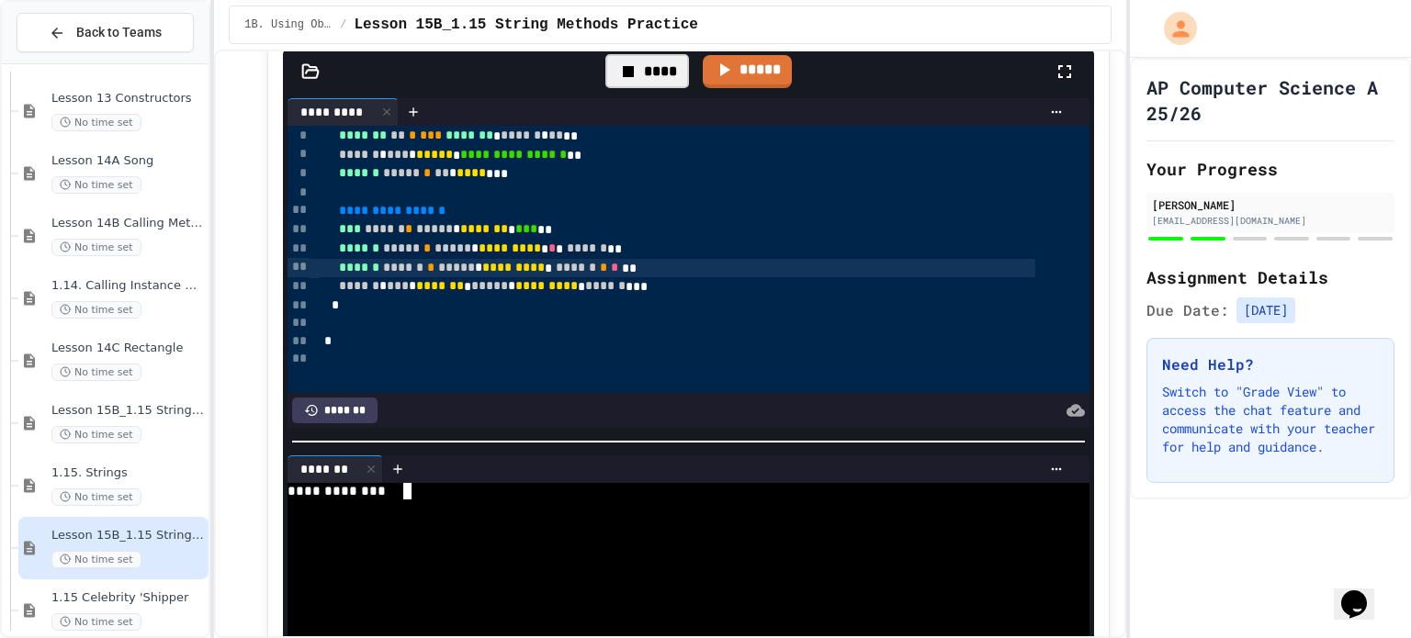
click at [478, 517] on div at bounding box center [668, 525] width 761 height 17
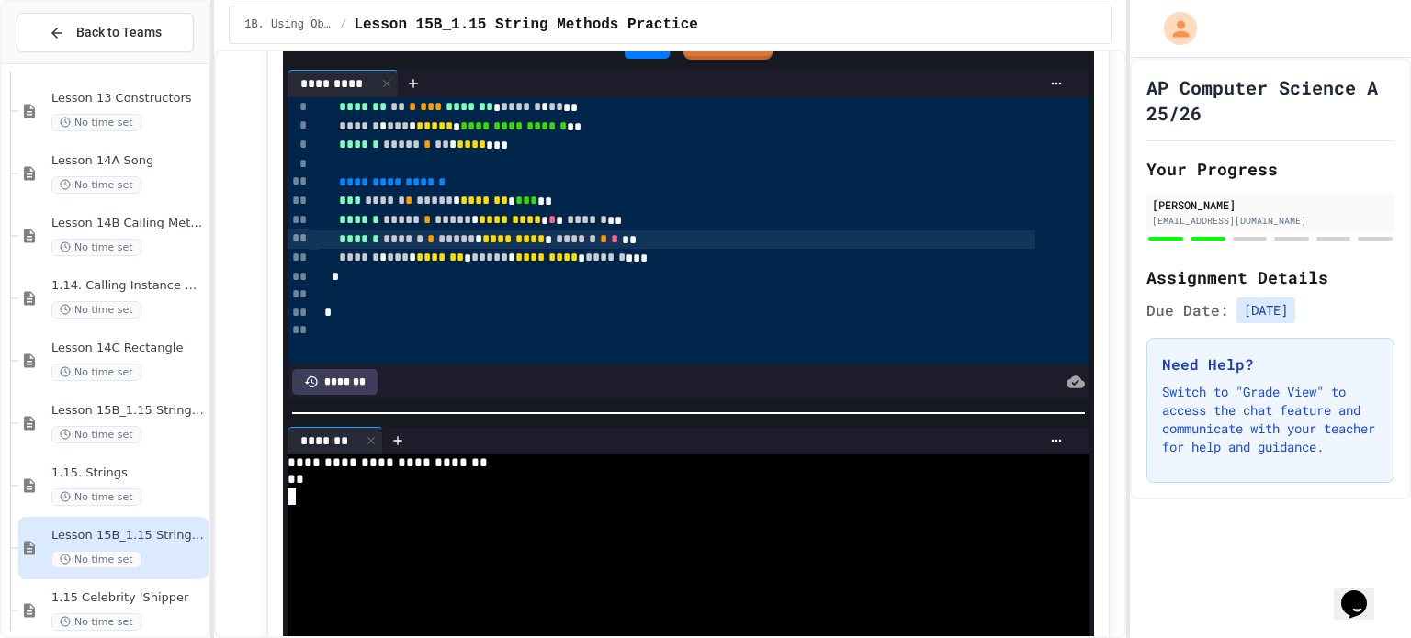
scroll to position [6176, 0]
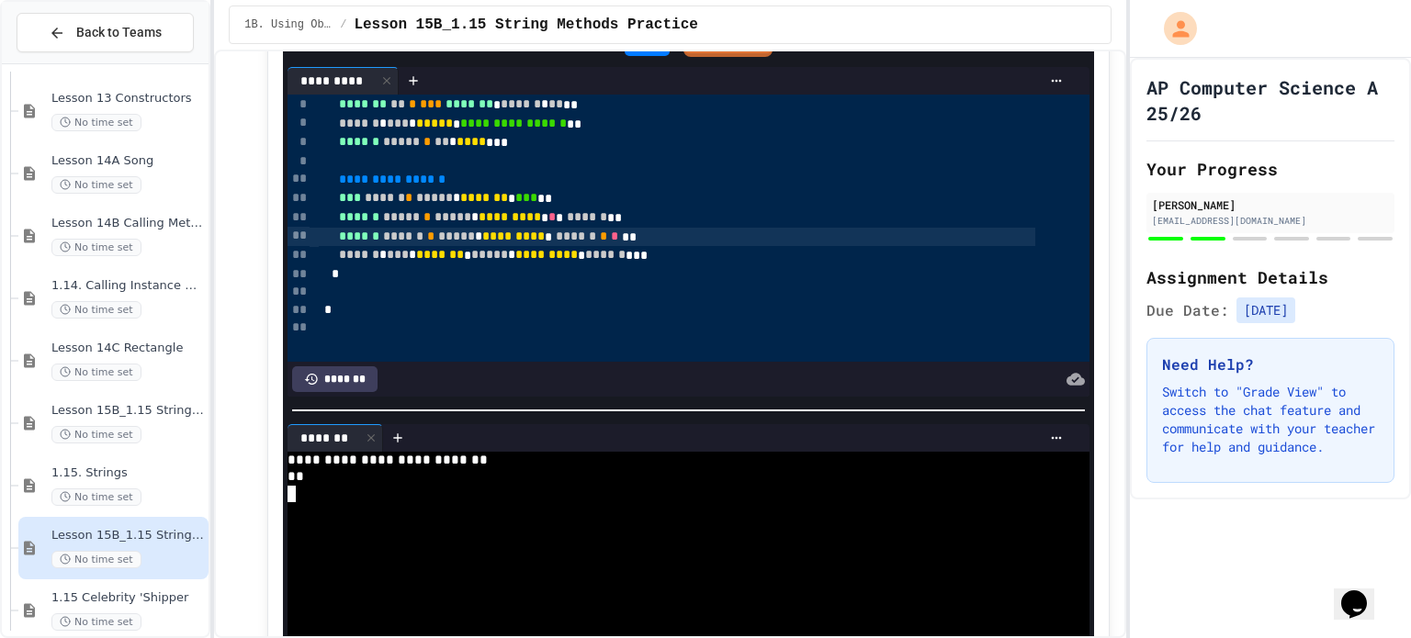
click at [514, 452] on div "**********" at bounding box center [668, 460] width 761 height 17
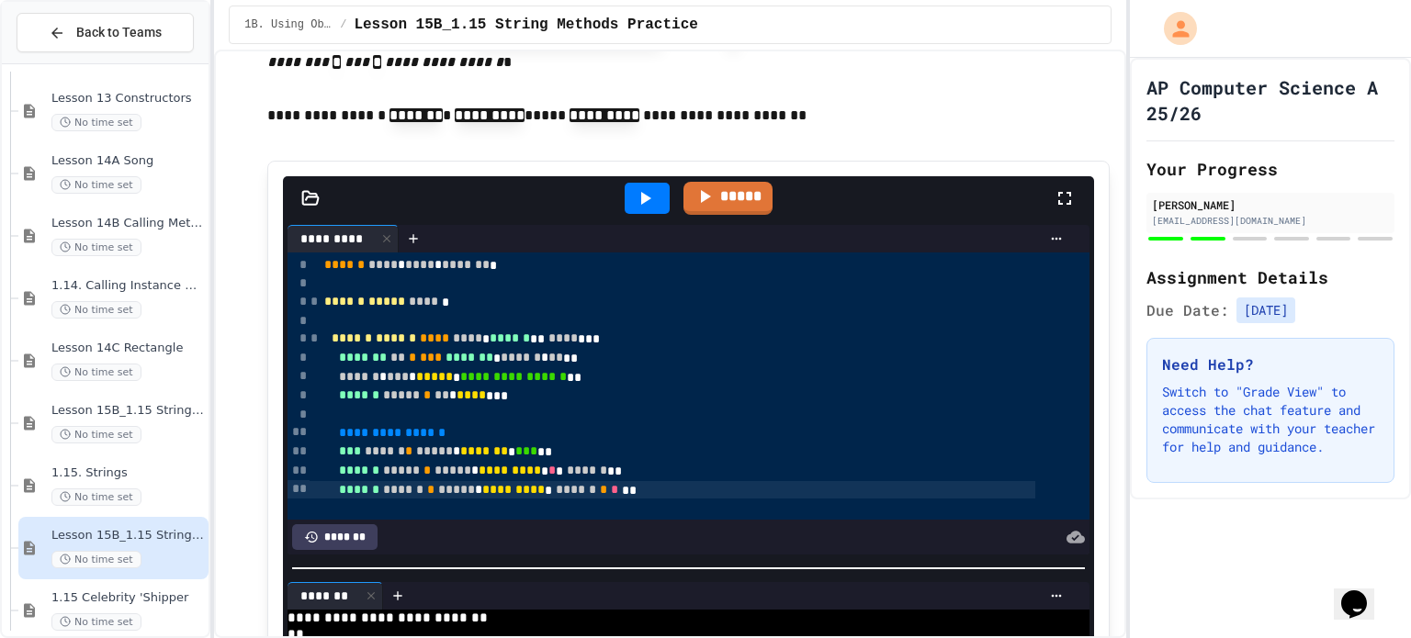
scroll to position [6011, 0]
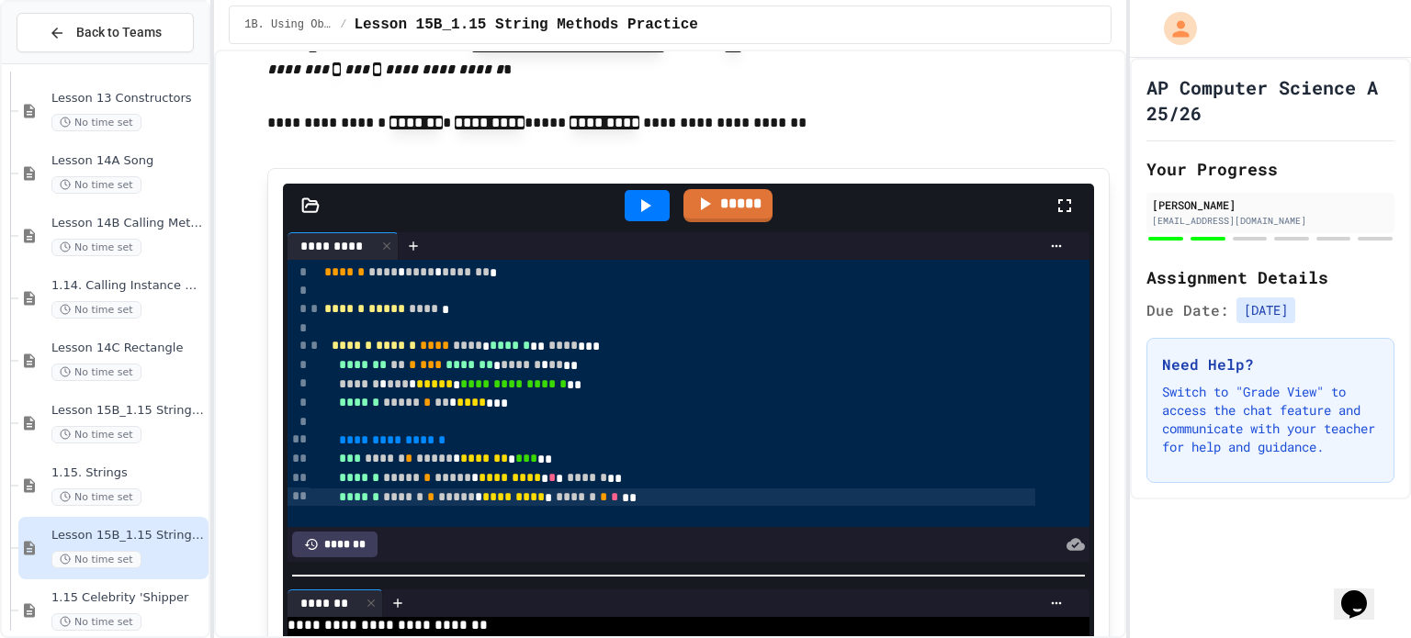
click at [649, 197] on div at bounding box center [647, 205] width 45 height 31
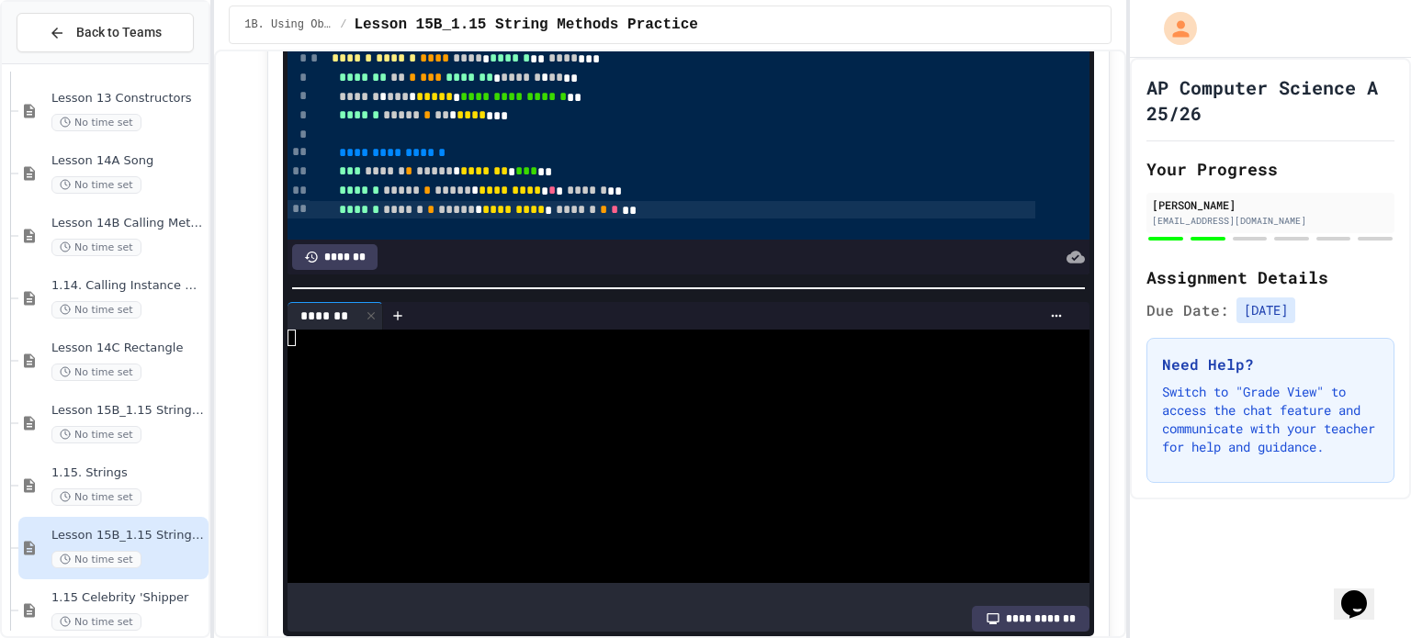
scroll to position [6301, 0]
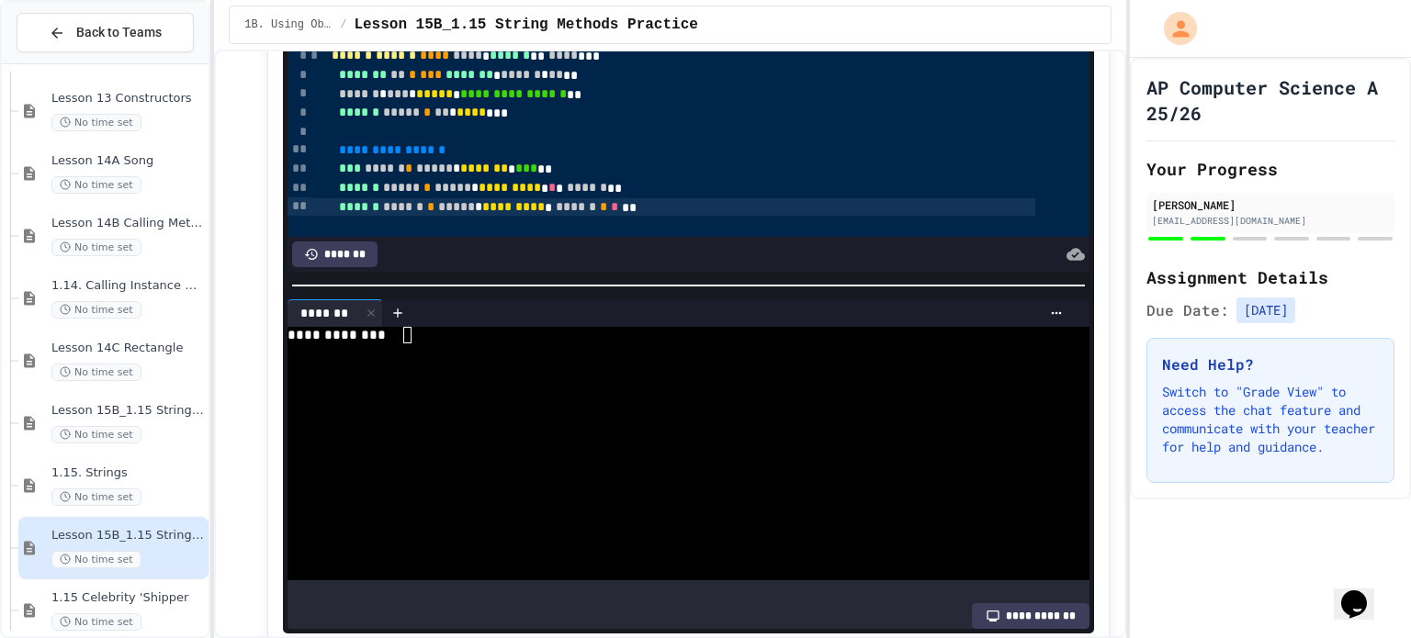
click at [469, 361] on div at bounding box center [668, 369] width 761 height 17
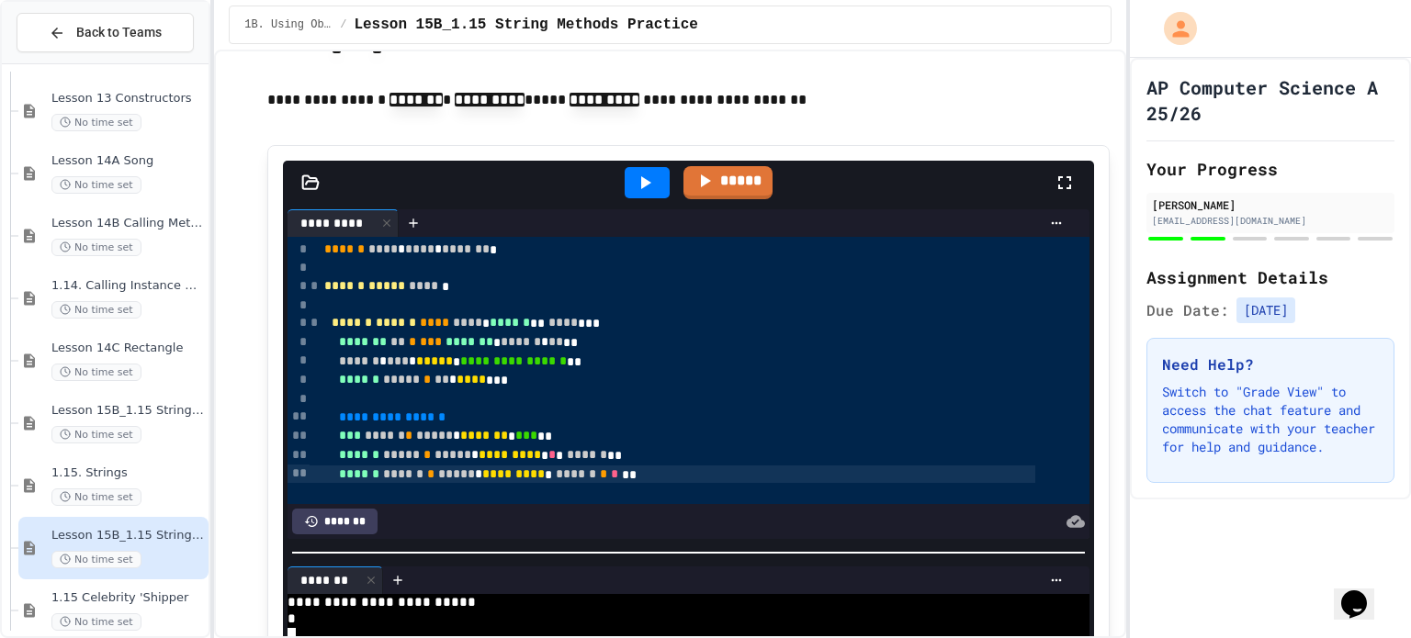
scroll to position [6033, 0]
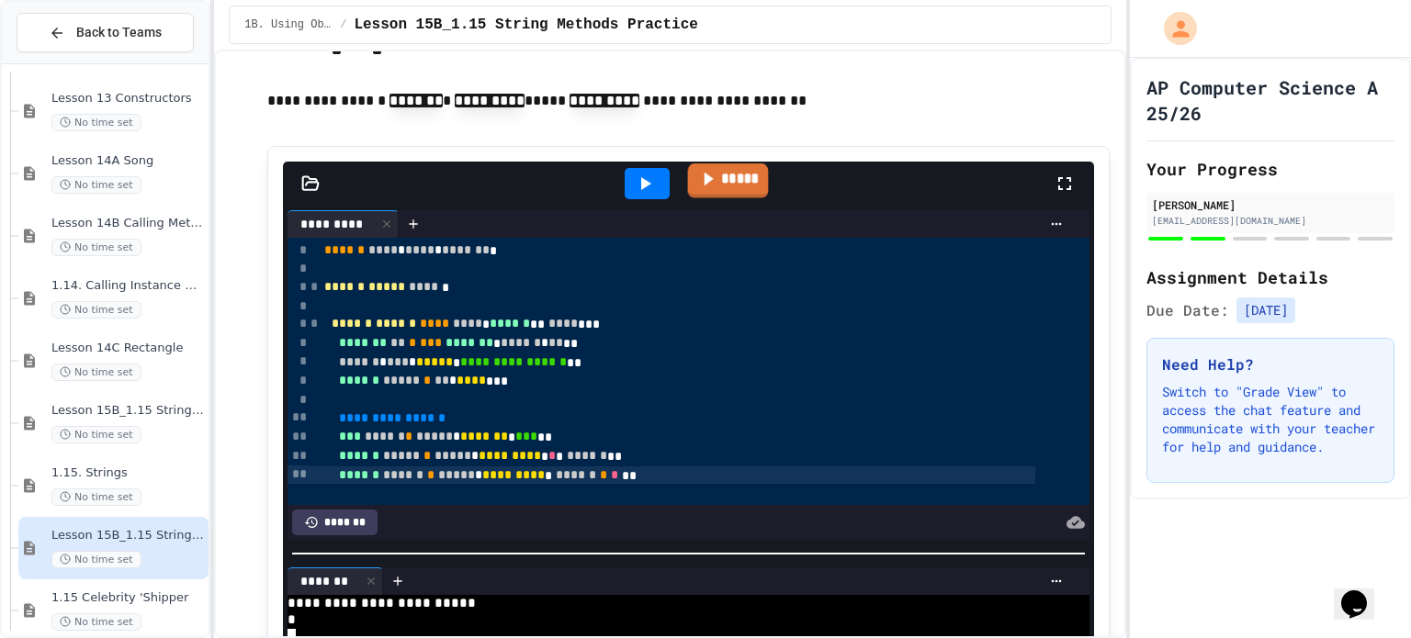
click at [739, 188] on link "*****" at bounding box center [727, 180] width 81 height 35
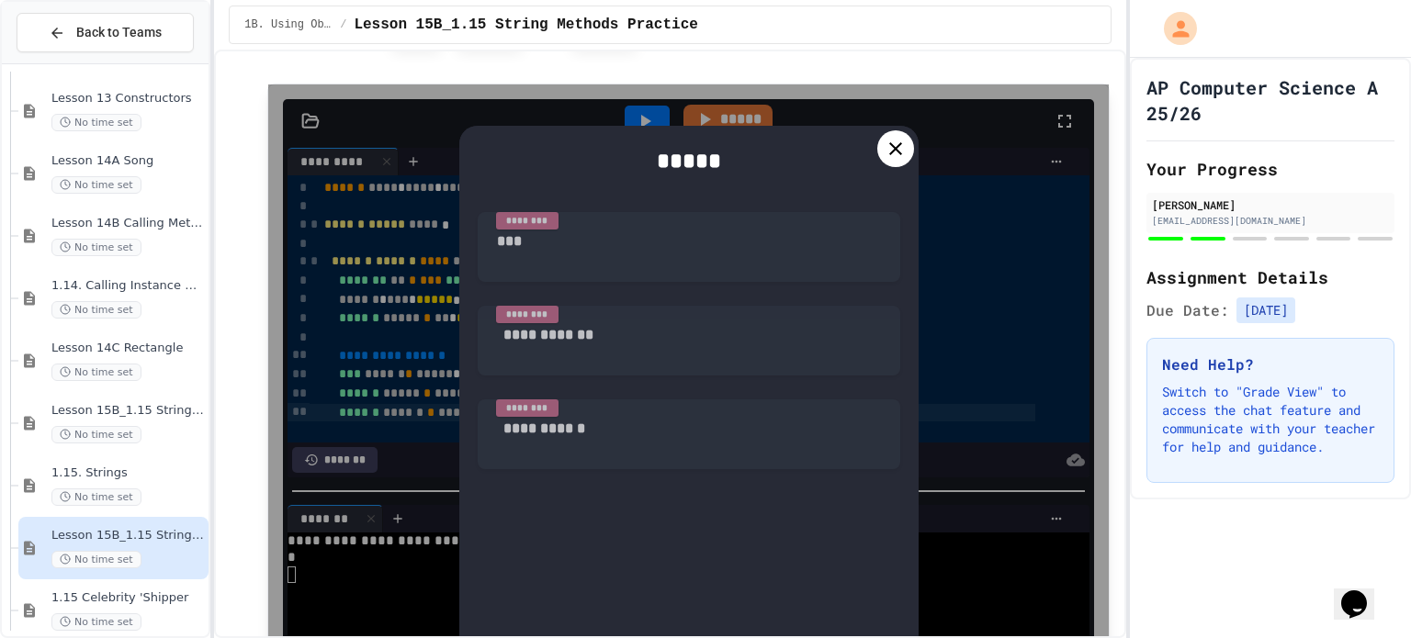
scroll to position [6095, 0]
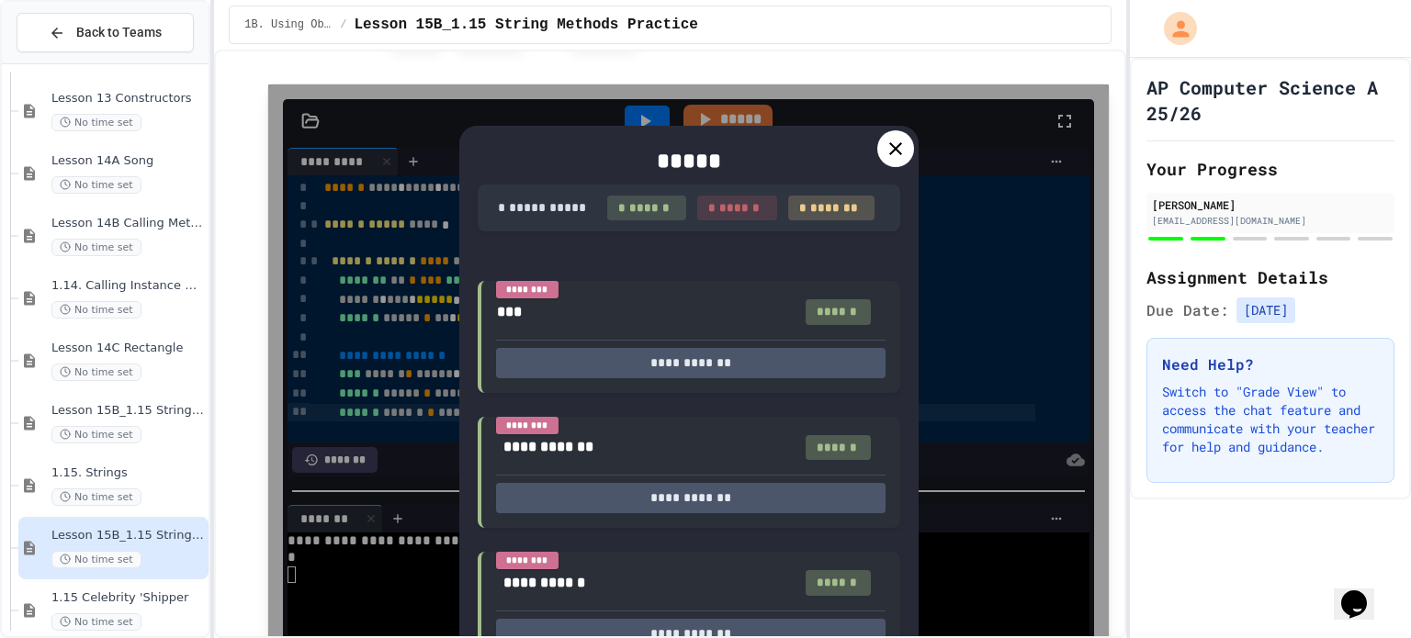
click at [890, 149] on icon at bounding box center [895, 148] width 13 height 13
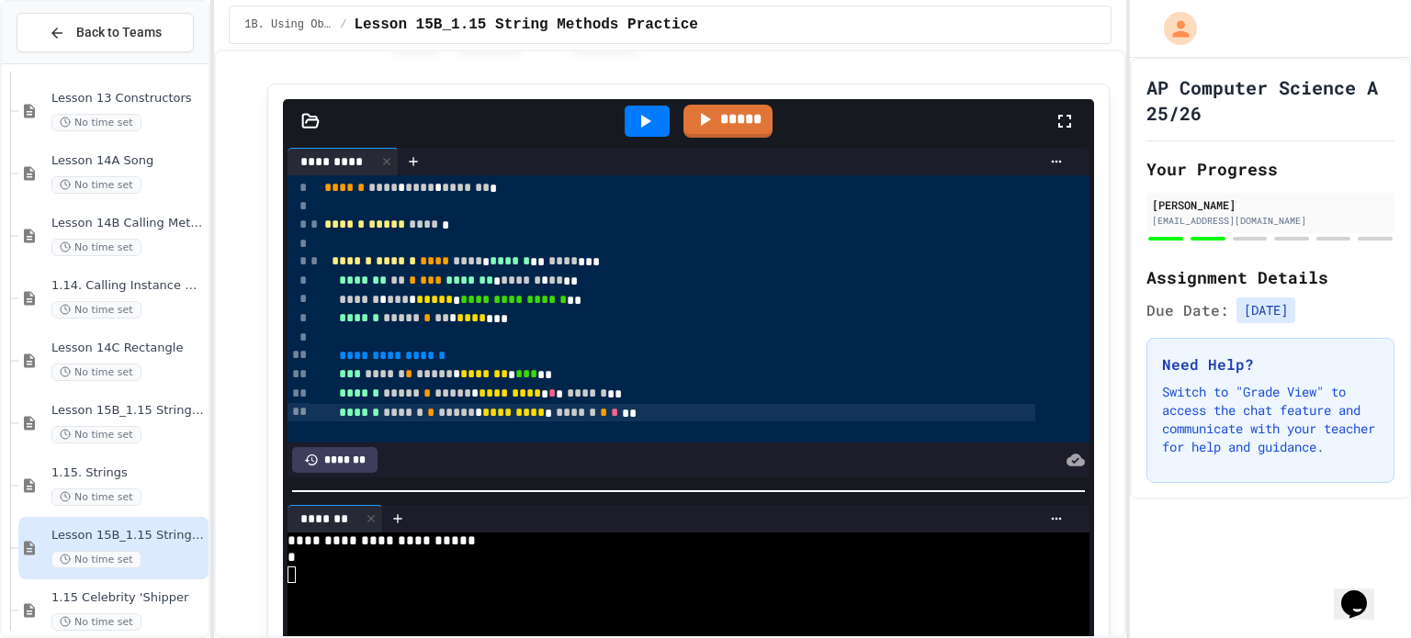
scroll to position [6423, 0]
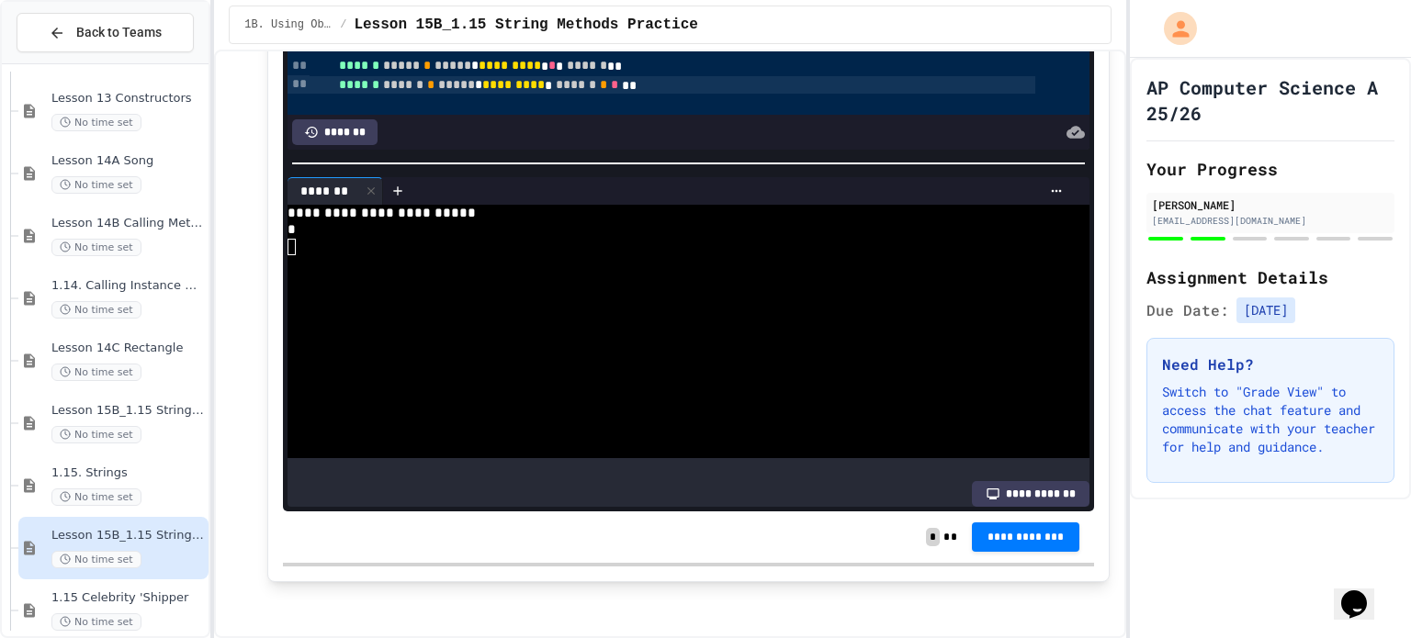
click at [1026, 552] on div "**********" at bounding box center [688, 537] width 811 height 51
click at [1012, 536] on span "**********" at bounding box center [1026, 535] width 79 height 15
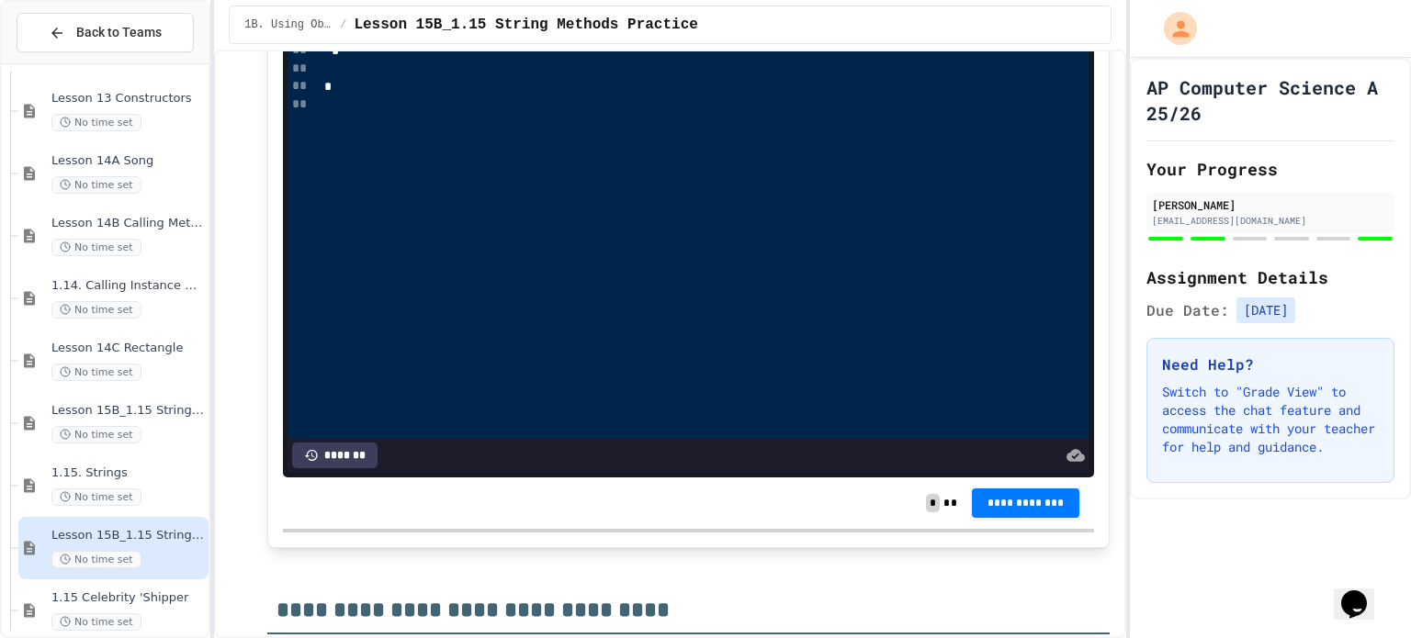
scroll to position [5146, 0]
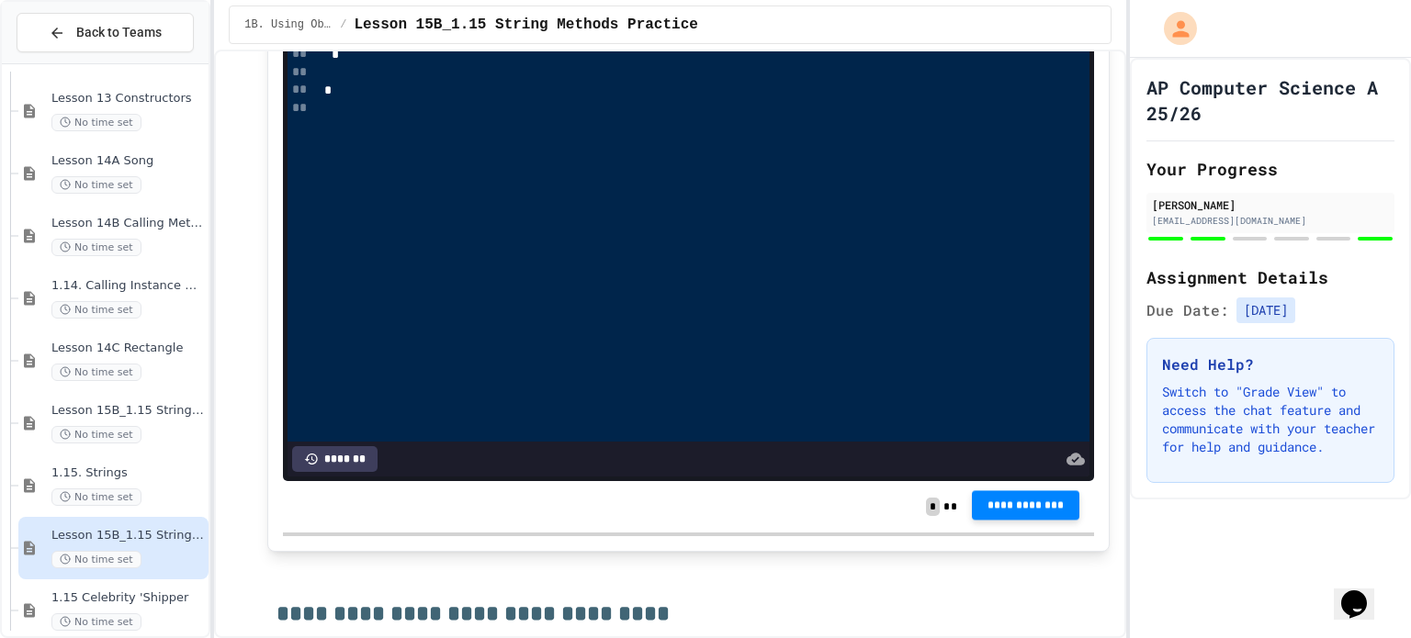
click at [1000, 498] on span "**********" at bounding box center [1026, 505] width 79 height 15
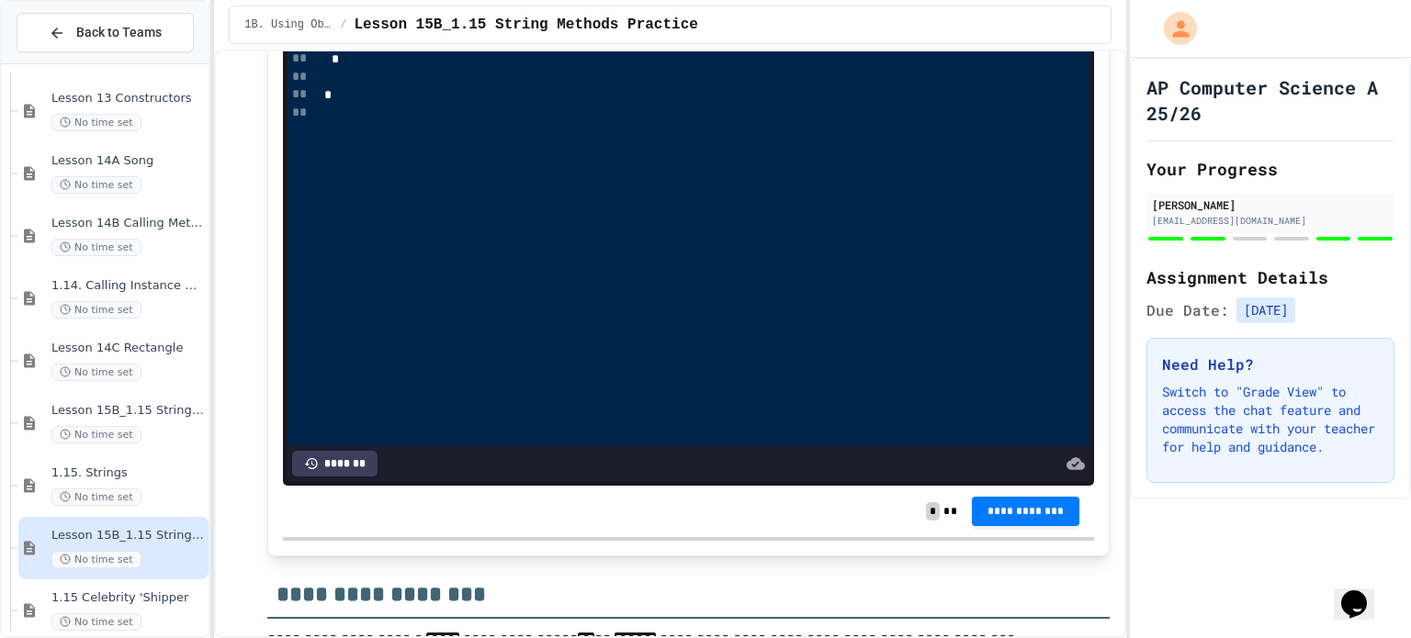
scroll to position [4091, 0]
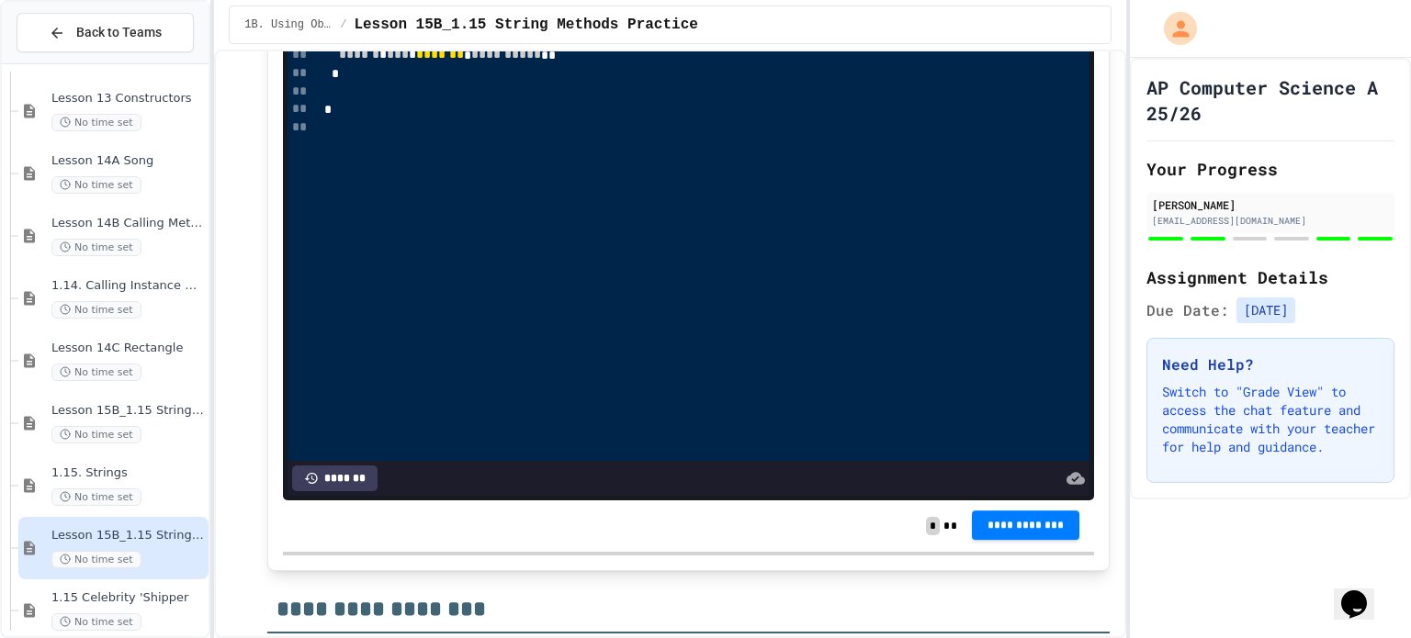
click at [998, 520] on span "**********" at bounding box center [1026, 525] width 79 height 15
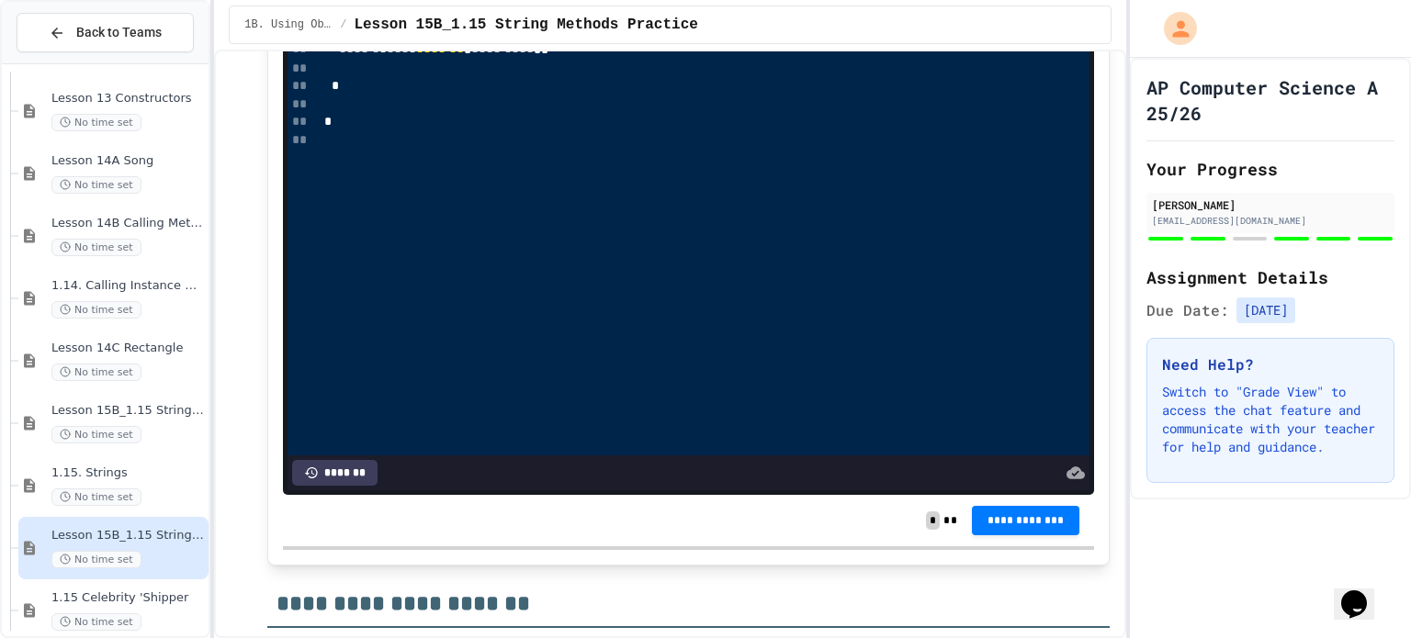
scroll to position [3083, 0]
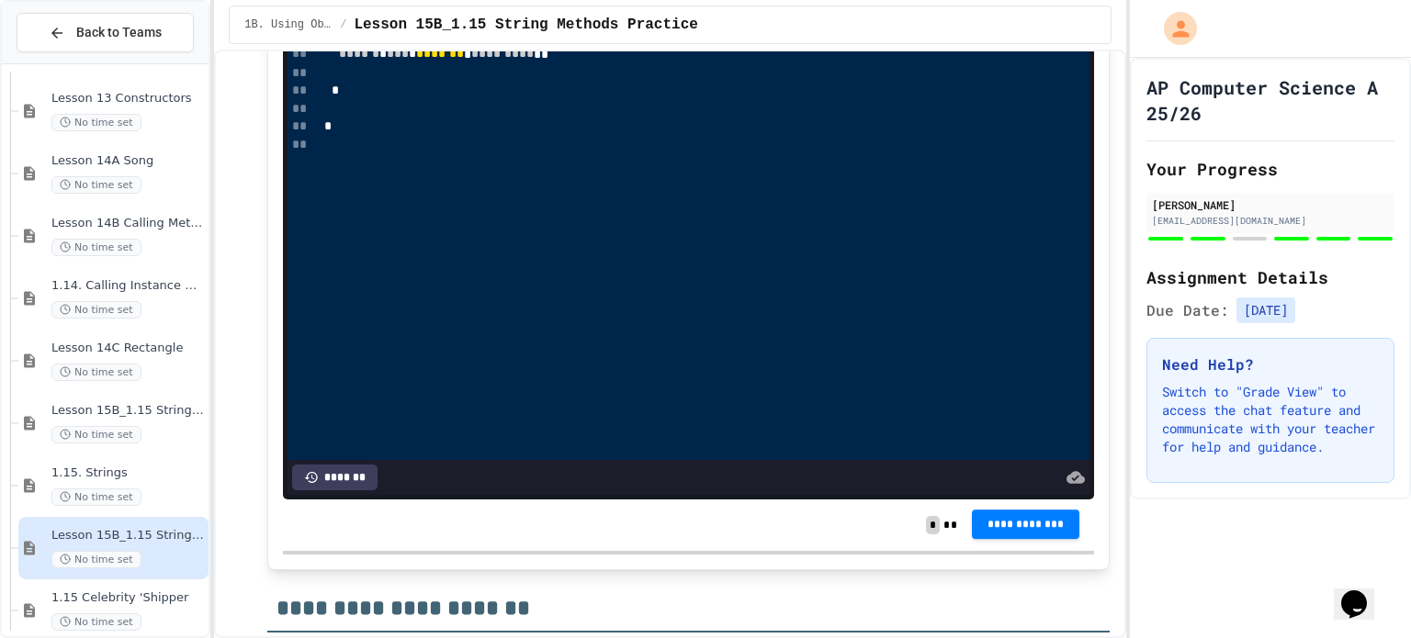
click at [1033, 517] on span "**********" at bounding box center [1026, 524] width 79 height 15
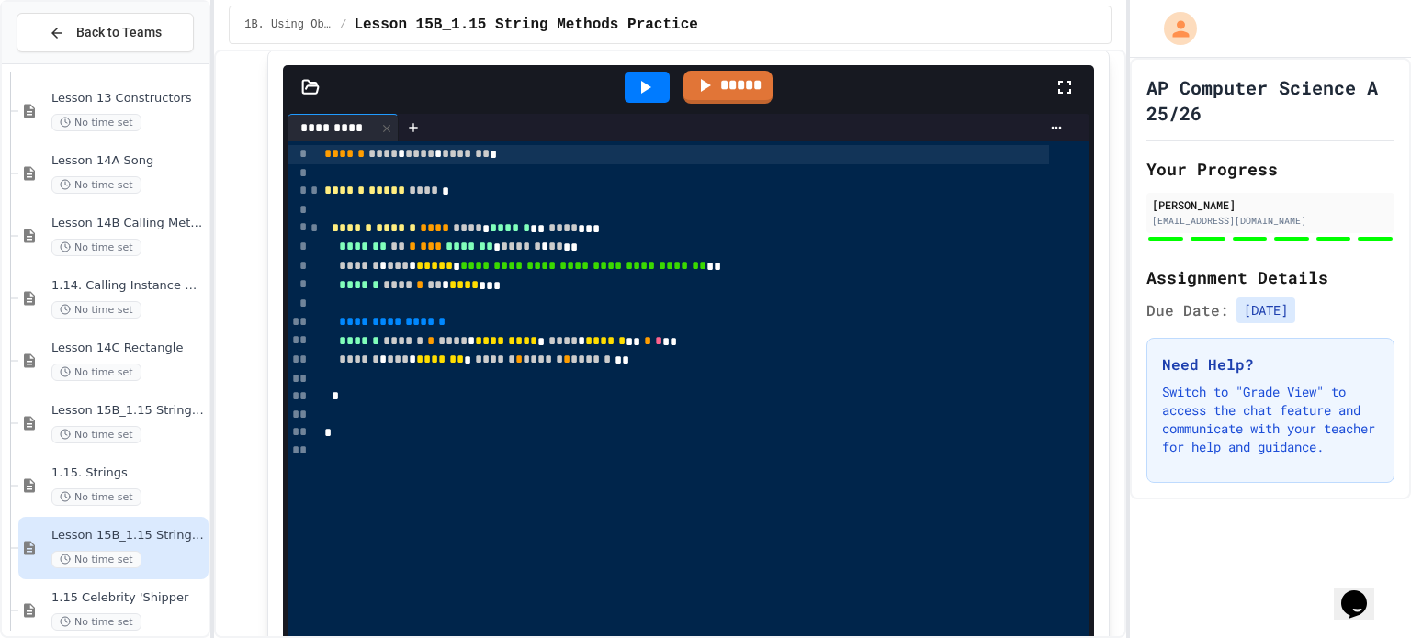
scroll to position [1764, 0]
